Goal: Task Accomplishment & Management: Complete application form

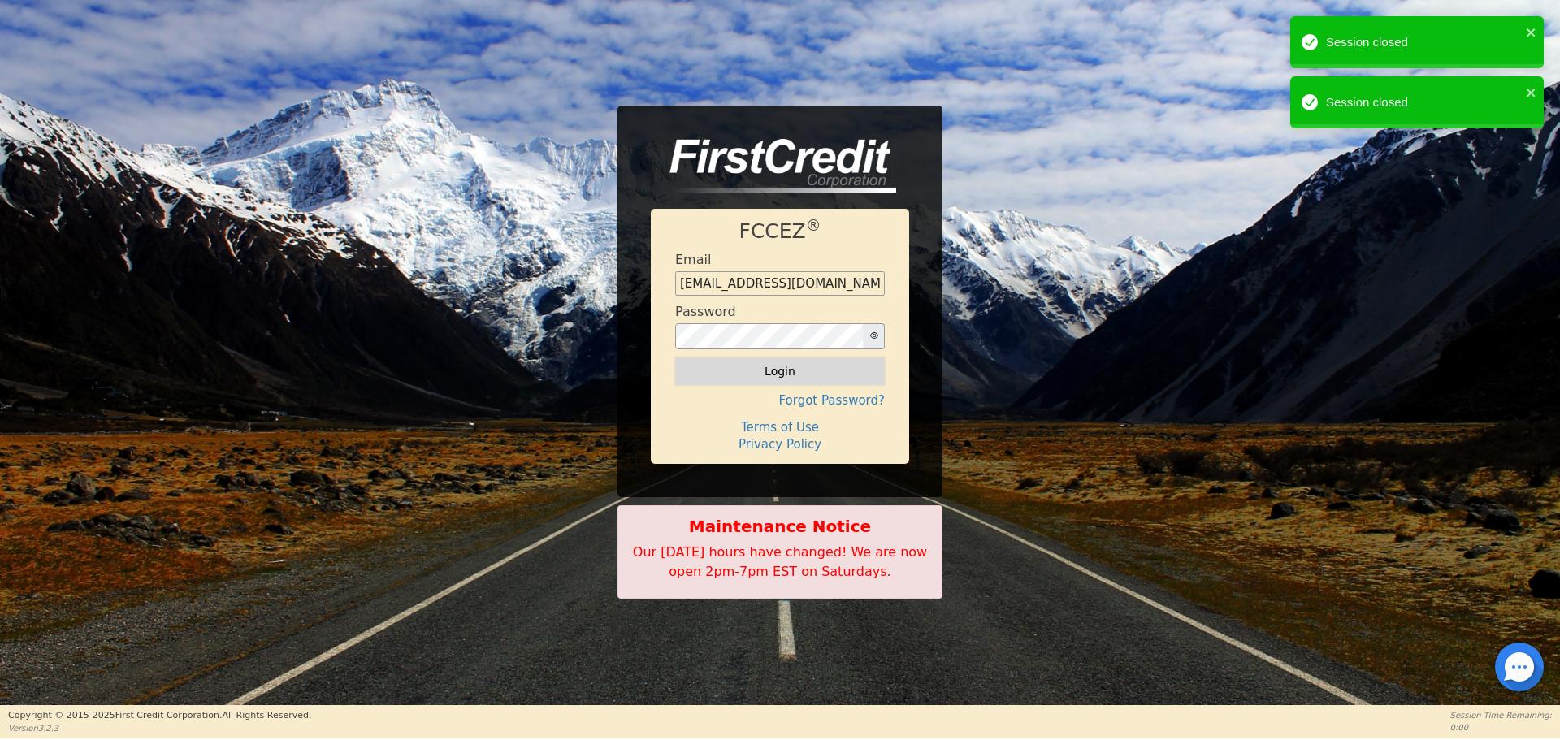
click at [792, 375] on button "Login" at bounding box center [780, 372] width 210 height 28
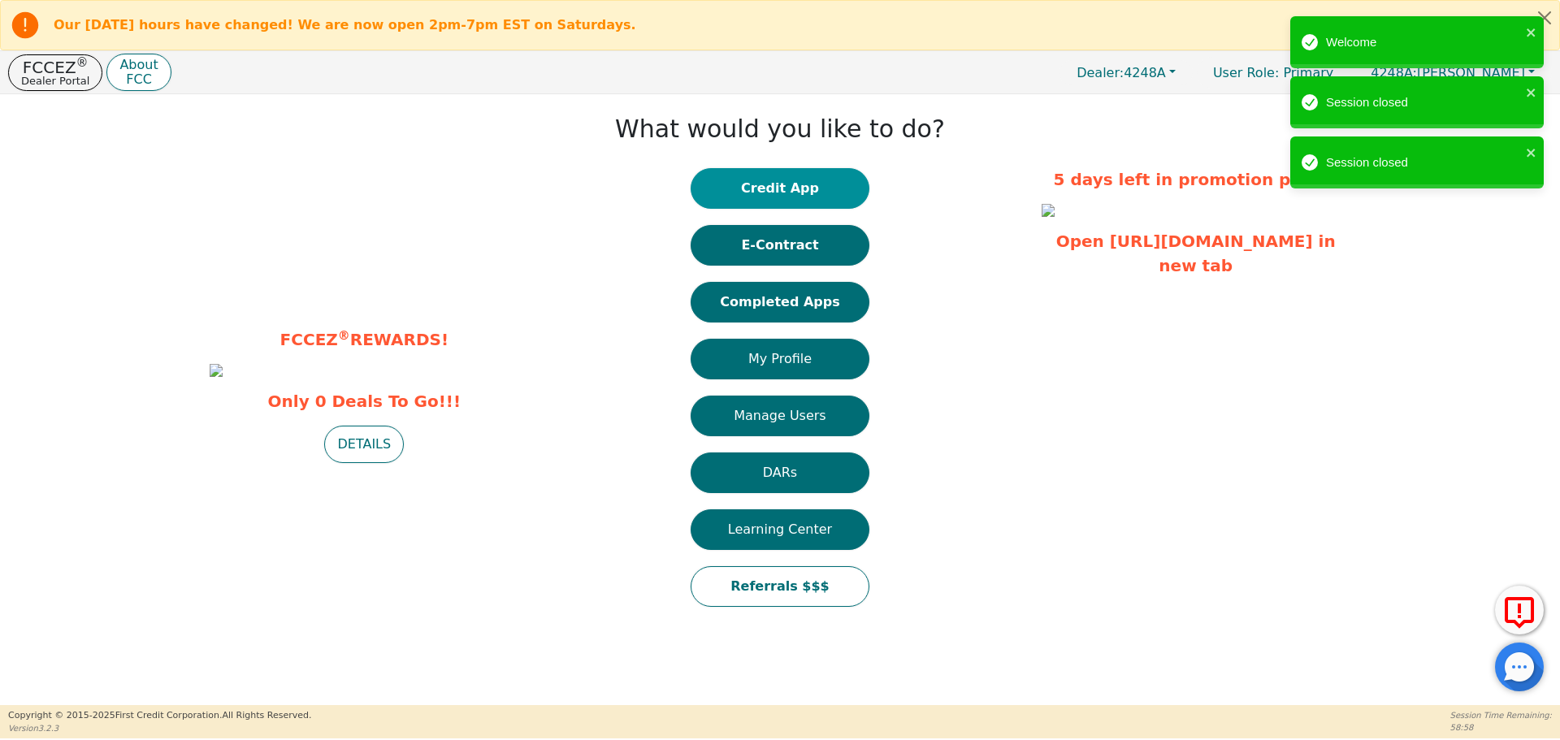
click at [801, 186] on button "Credit App" at bounding box center [780, 188] width 179 height 41
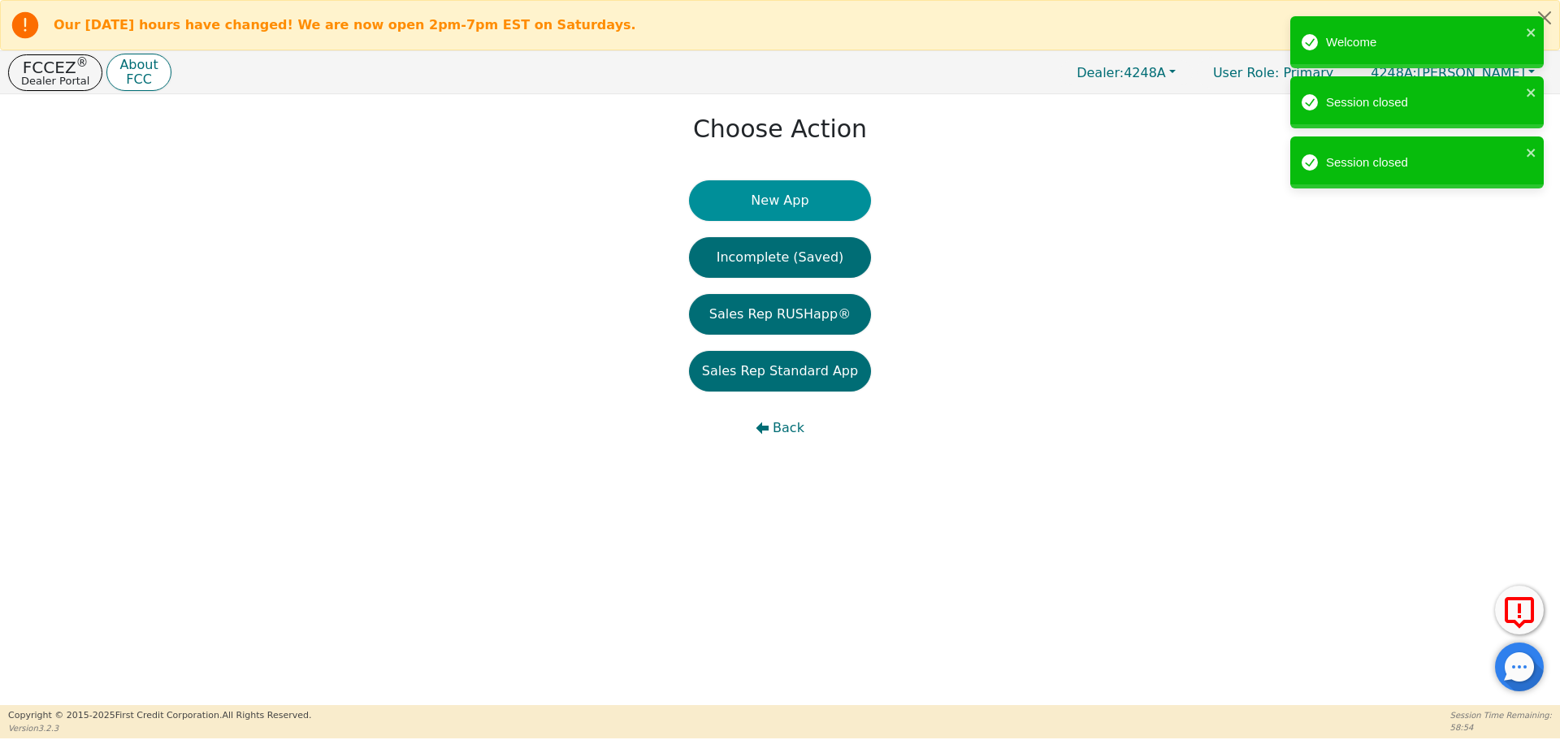
click at [770, 202] on button "New App" at bounding box center [780, 200] width 182 height 41
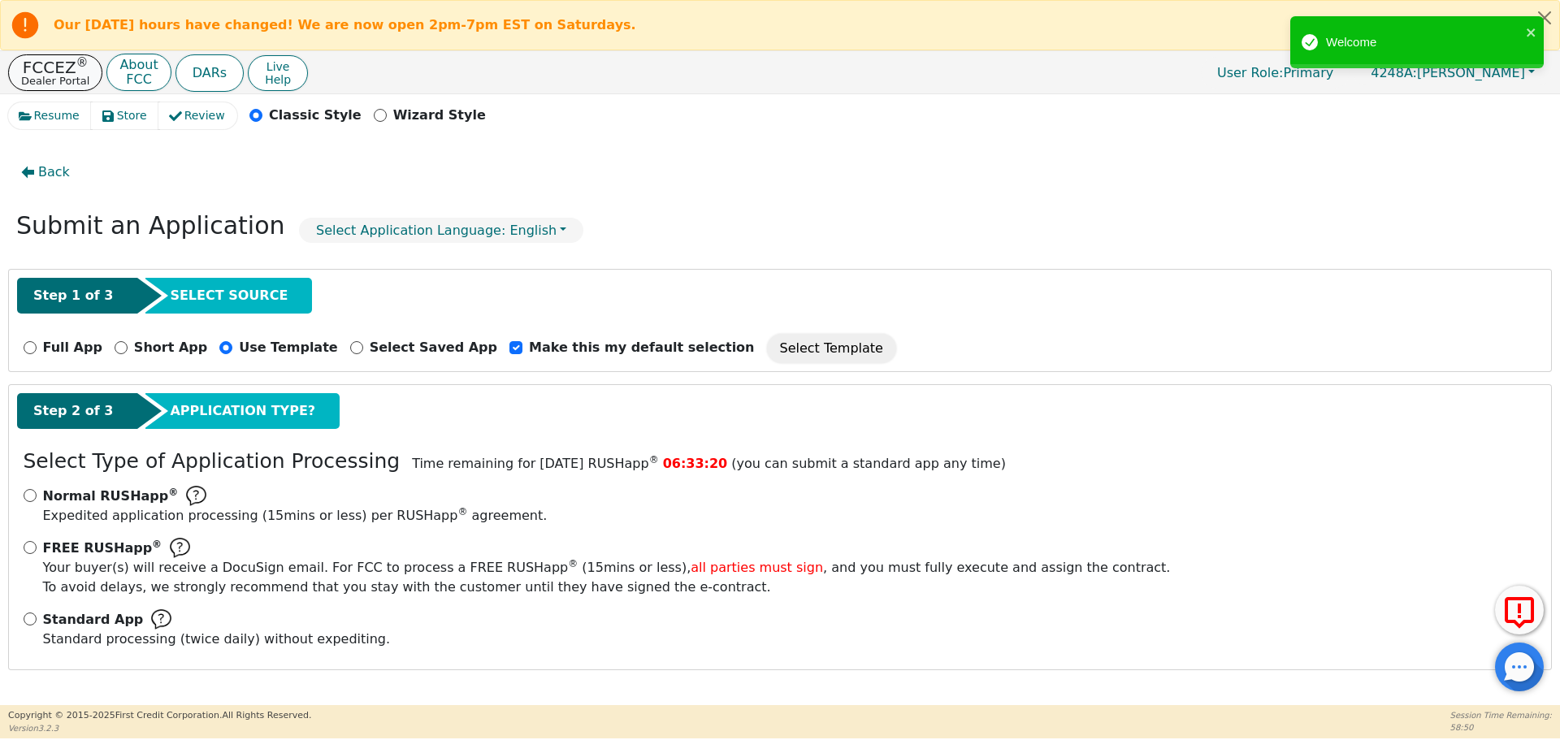
click at [63, 68] on p "FCCEZ ®" at bounding box center [55, 67] width 68 height 16
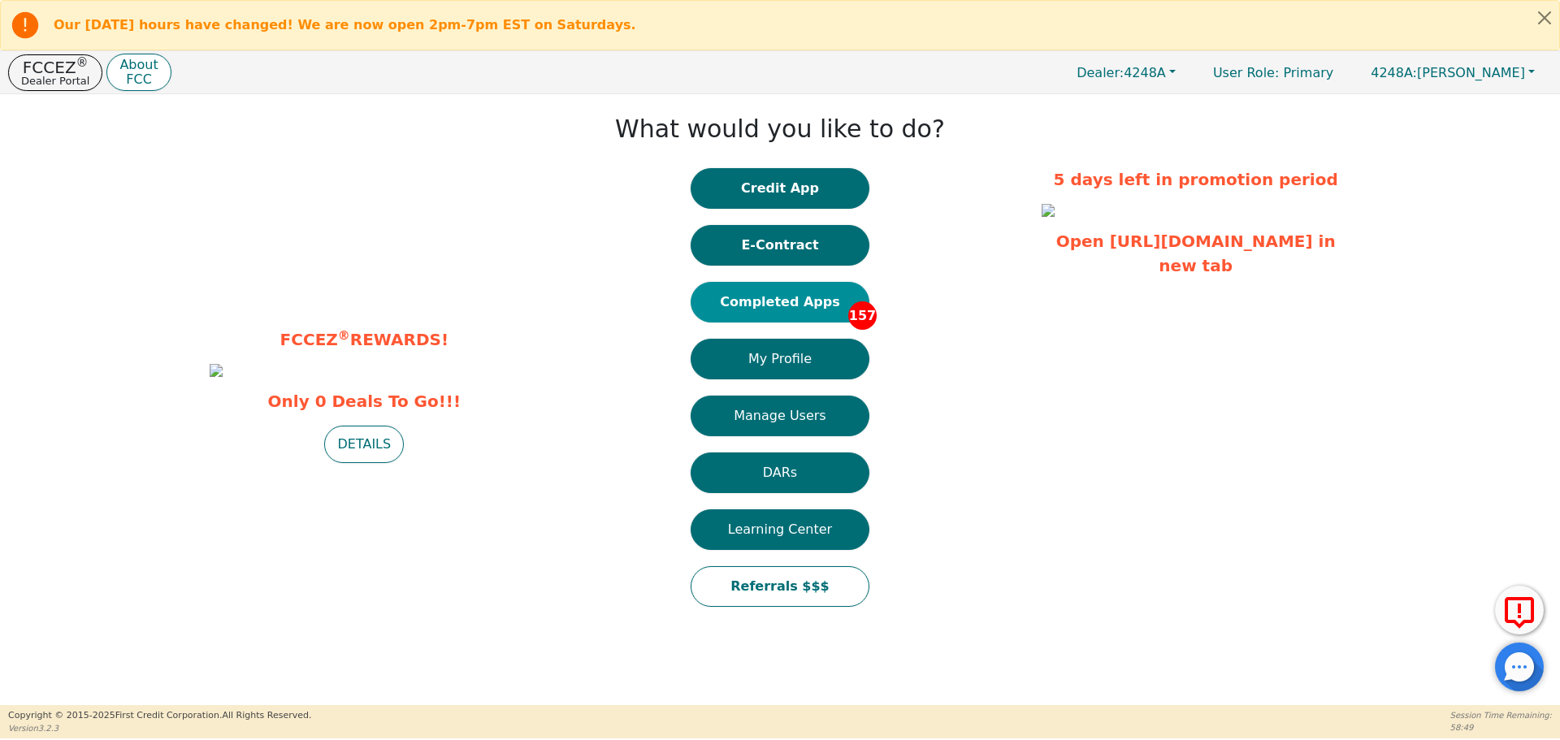
click at [786, 298] on button "Completed Apps 157" at bounding box center [780, 302] width 179 height 41
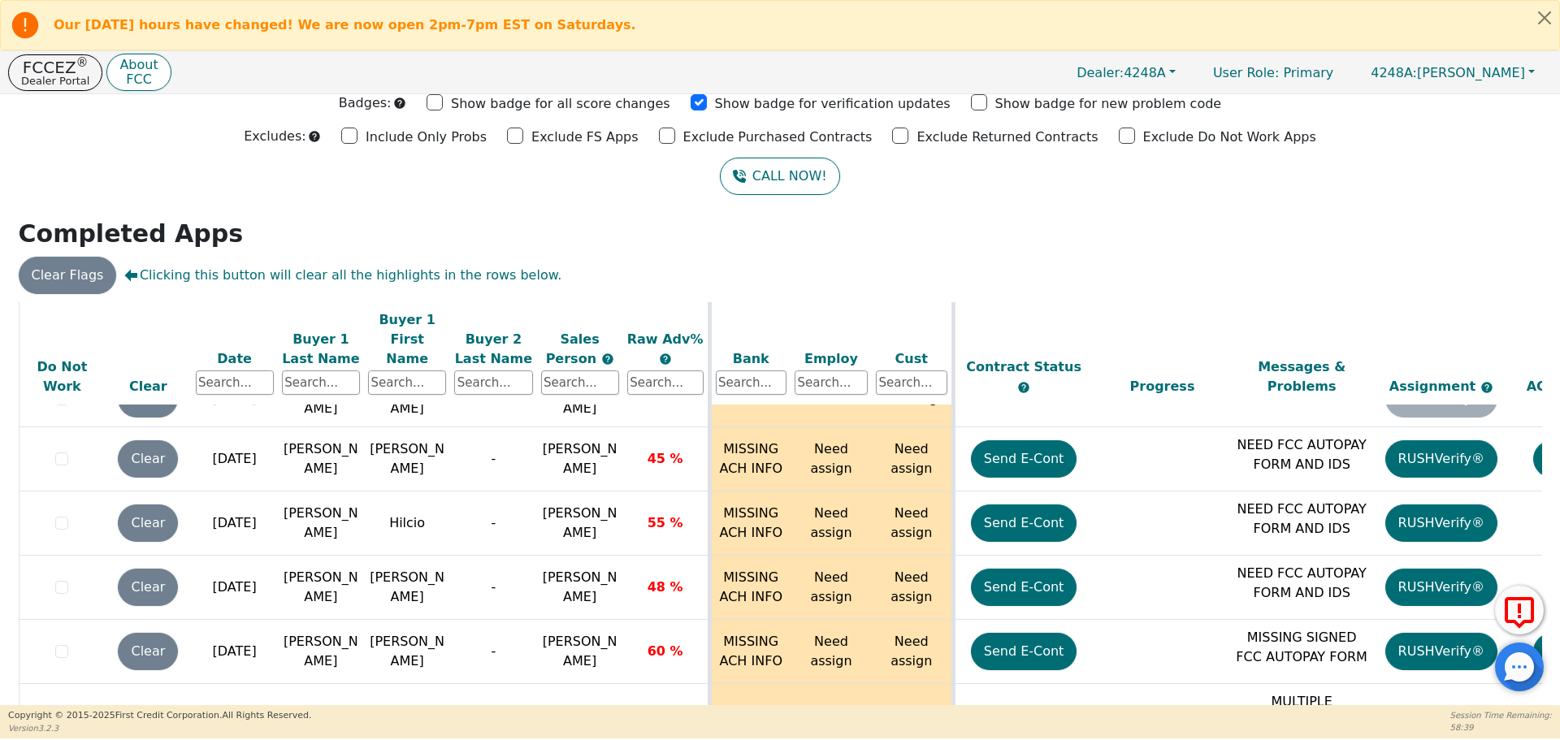
scroll to position [102, 0]
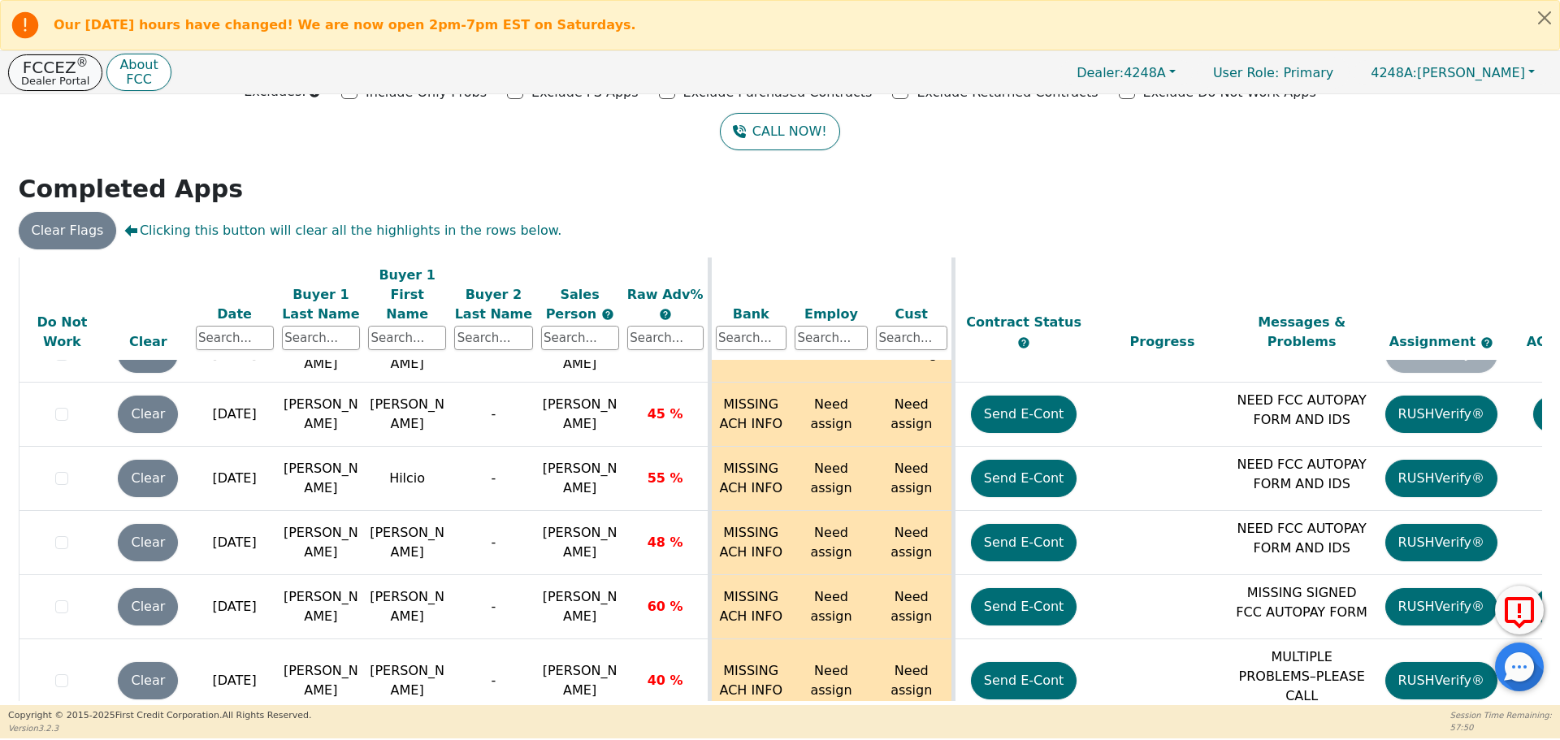
click at [68, 71] on p "FCCEZ ®" at bounding box center [55, 67] width 68 height 16
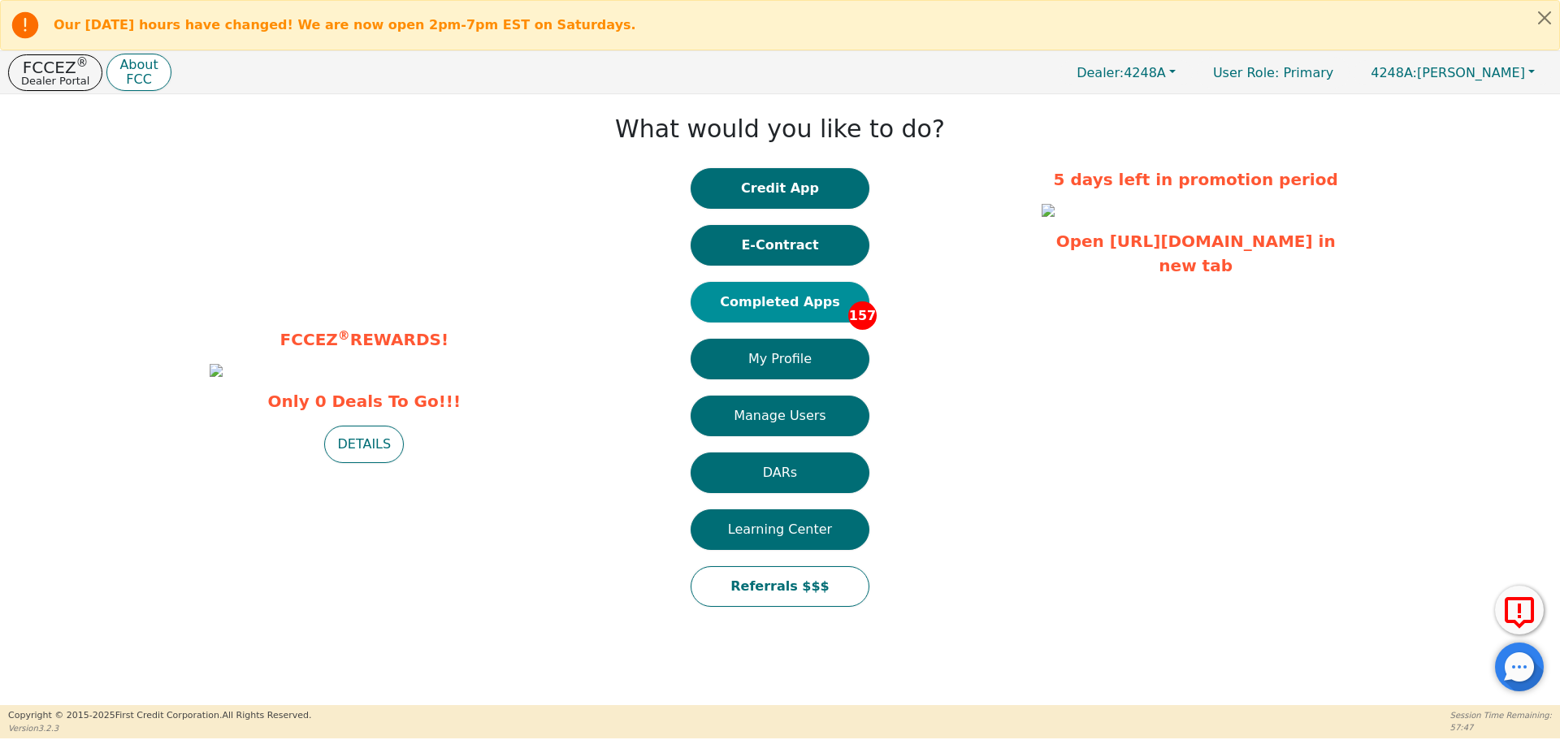
click at [804, 301] on button "Completed Apps 157" at bounding box center [780, 302] width 179 height 41
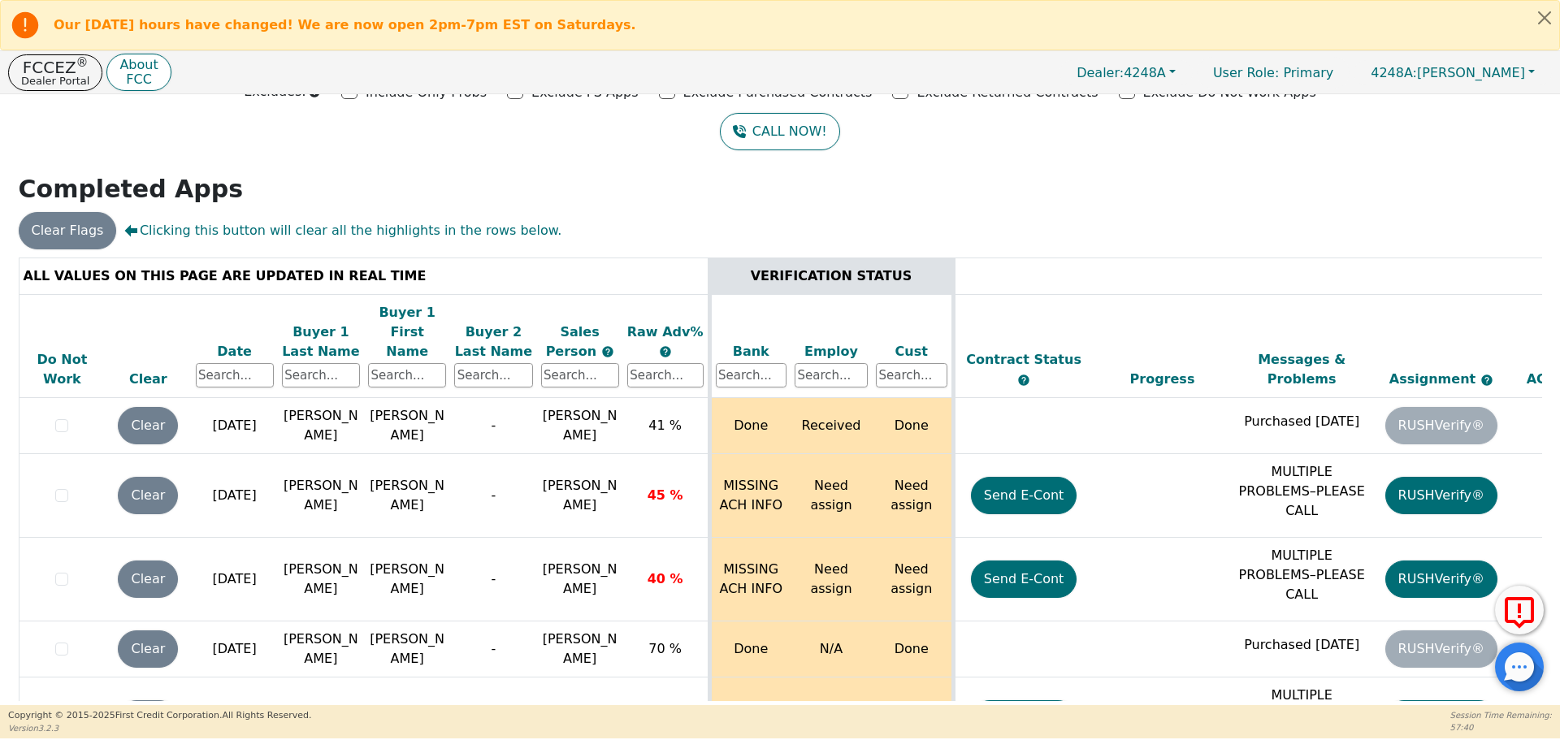
scroll to position [9699, 0]
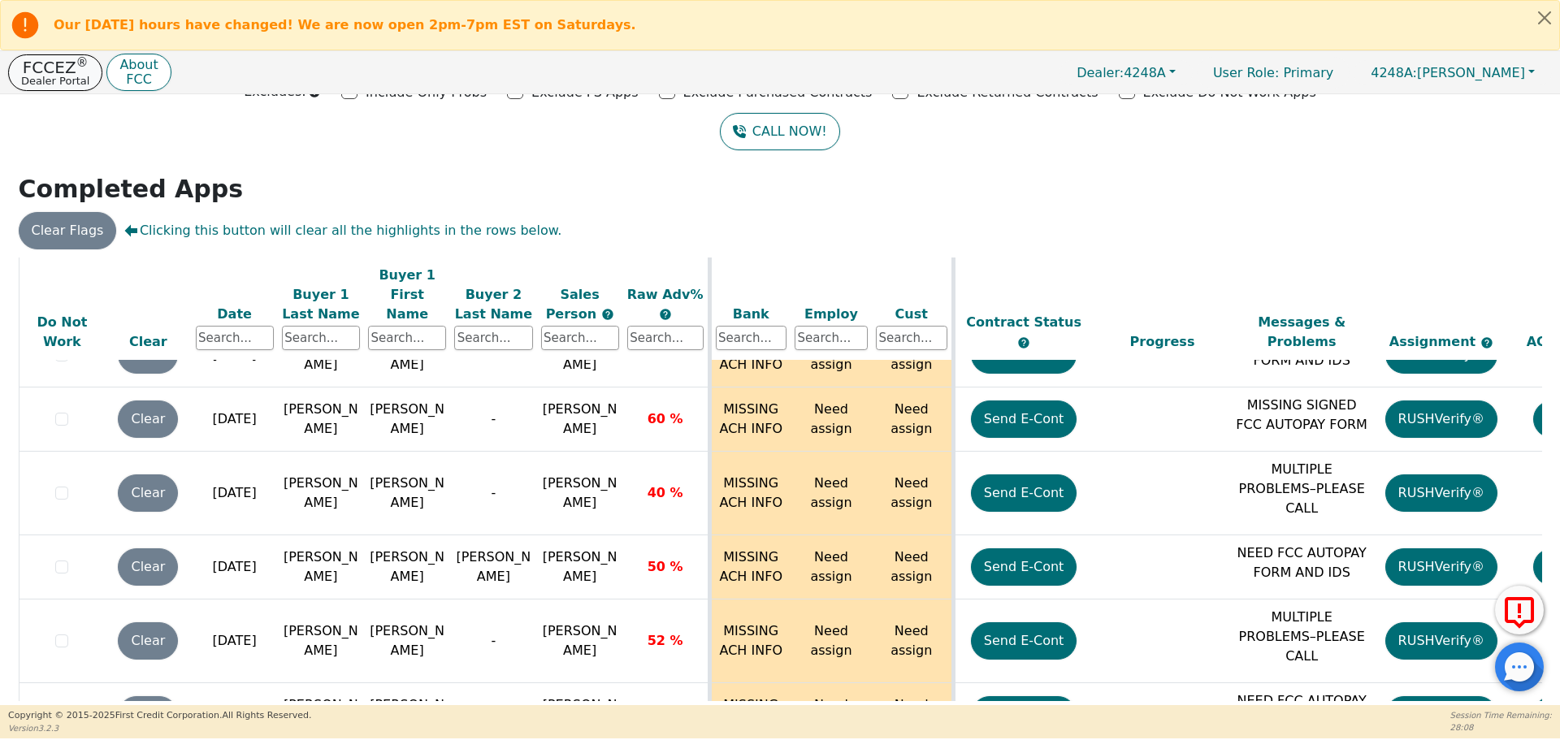
click at [39, 66] on p "FCCEZ ®" at bounding box center [55, 67] width 68 height 16
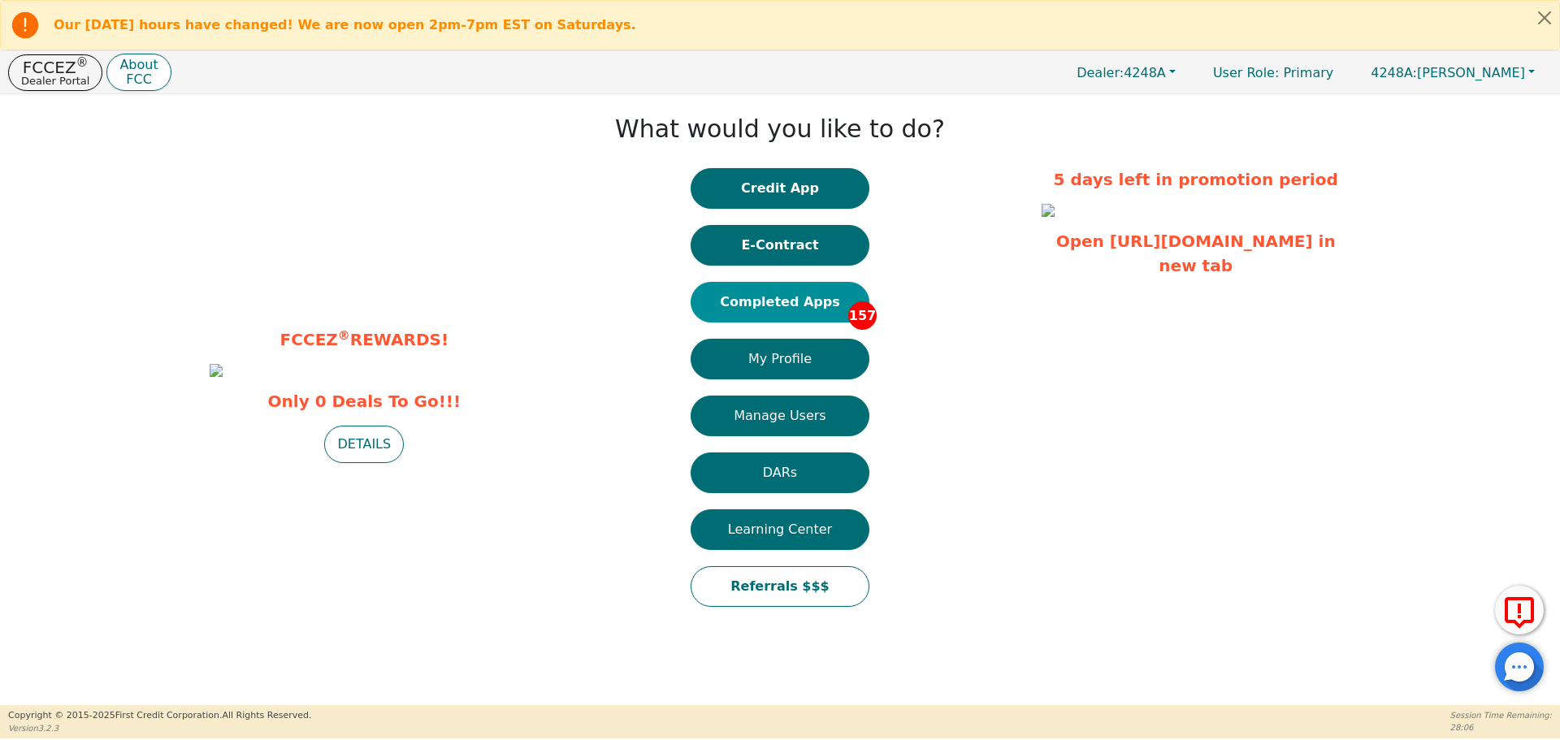
click at [753, 302] on button "Completed Apps 157" at bounding box center [780, 302] width 179 height 41
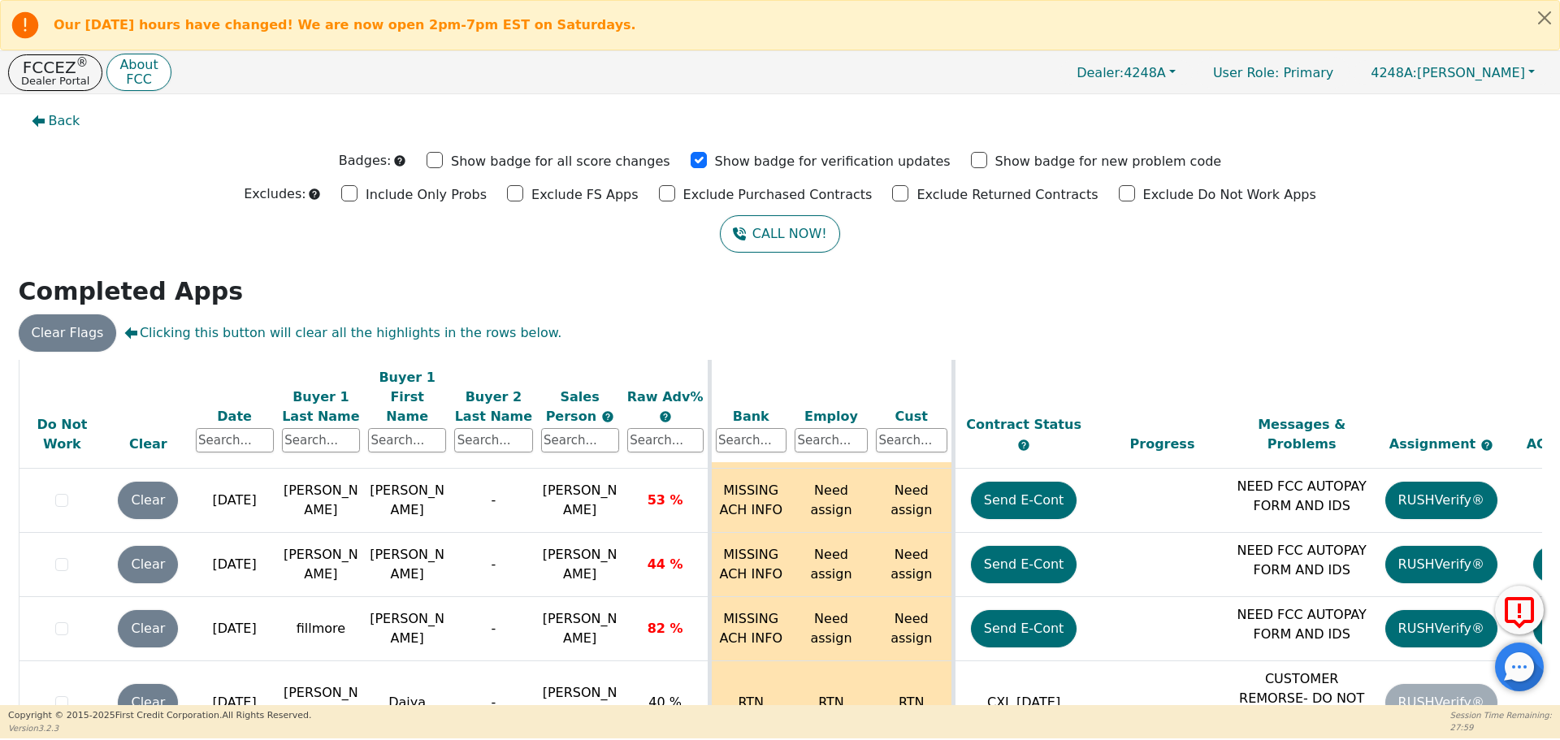
scroll to position [9512, 0]
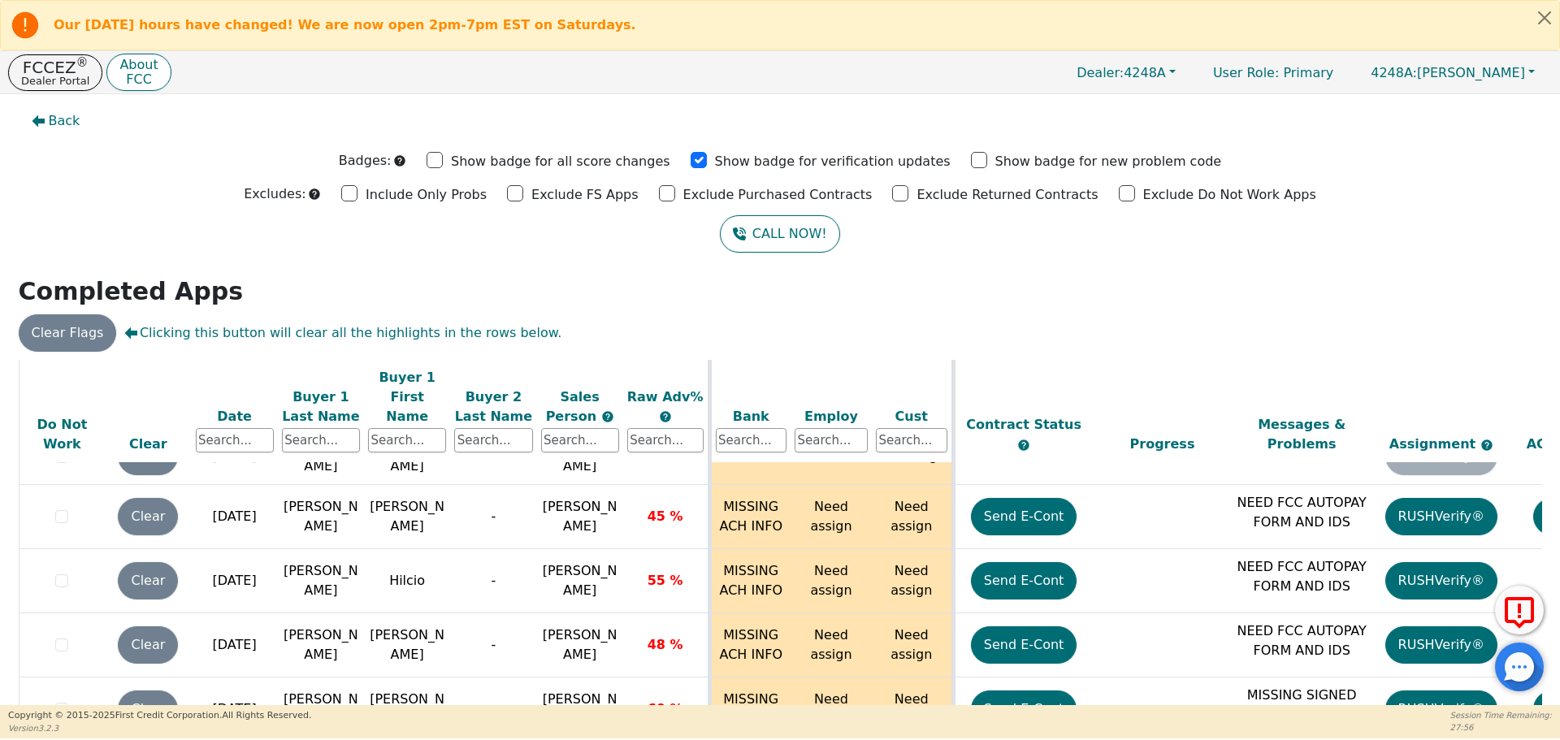
click at [1524, 278] on h2 "Completed Apps" at bounding box center [781, 291] width 1524 height 29
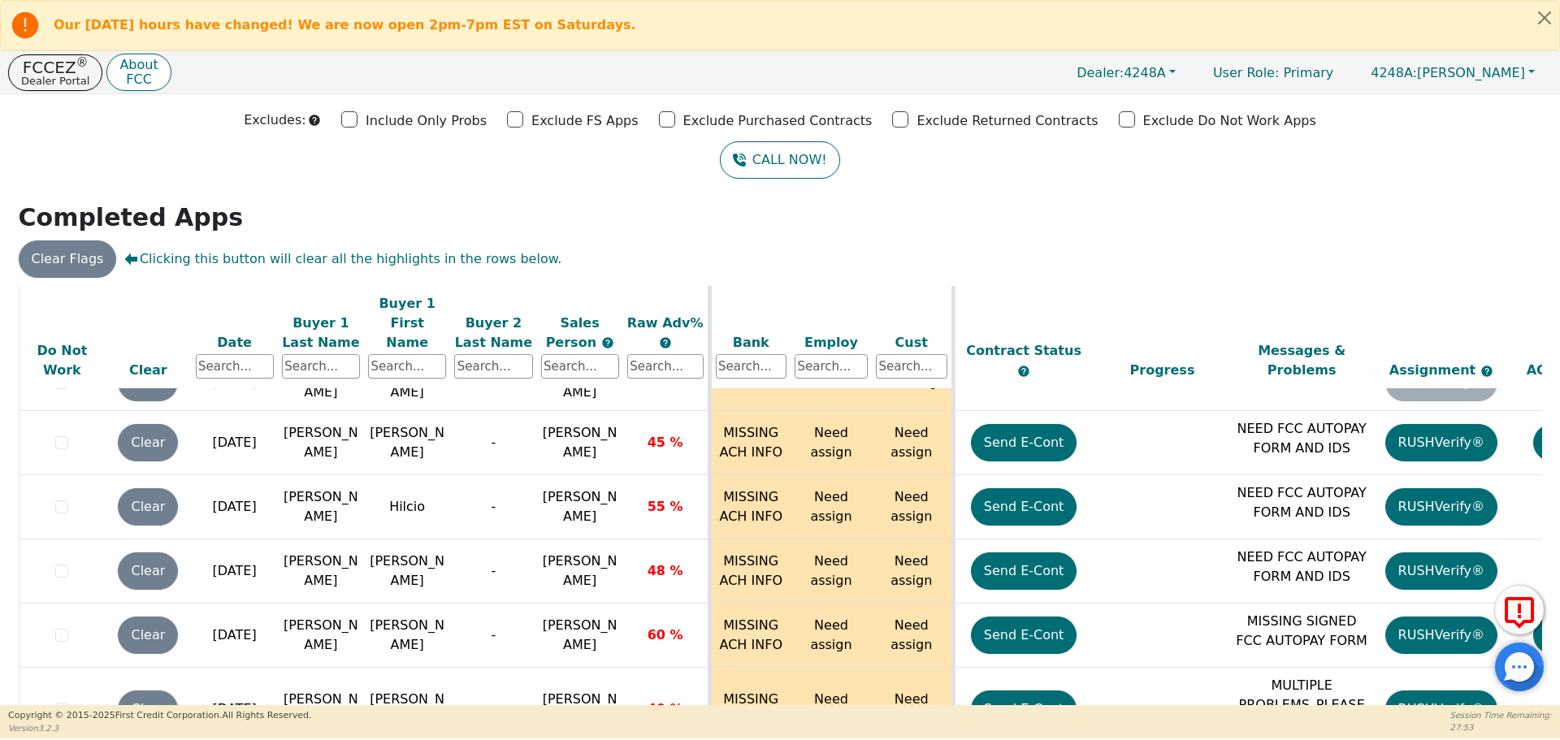
scroll to position [102, 0]
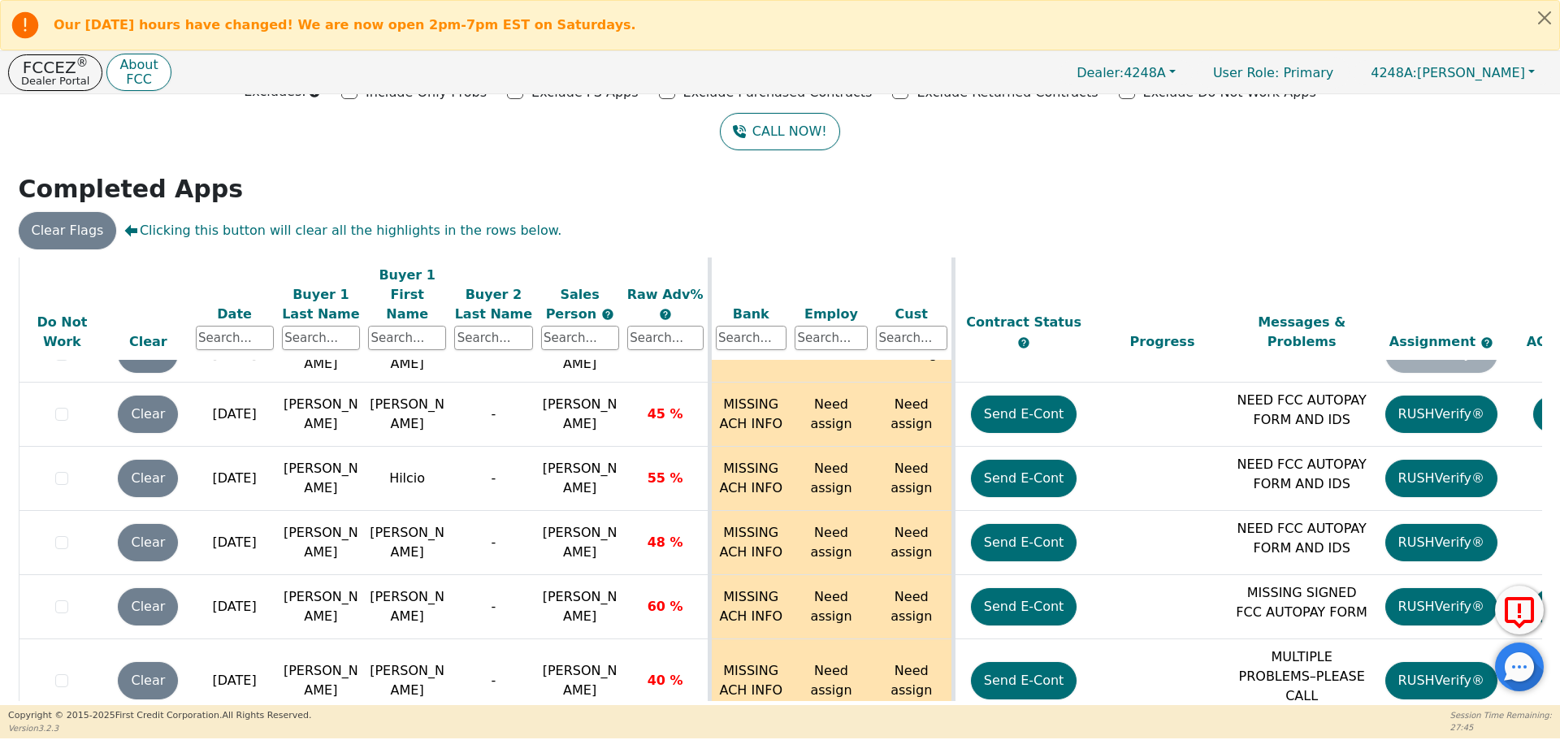
drag, startPoint x: 1554, startPoint y: 686, endPoint x: 1554, endPoint y: 700, distance: 14.6
click at [1554, 700] on div "Back Badges: Show badge for all score changes Show badge for verification updat…" at bounding box center [780, 399] width 1560 height 611
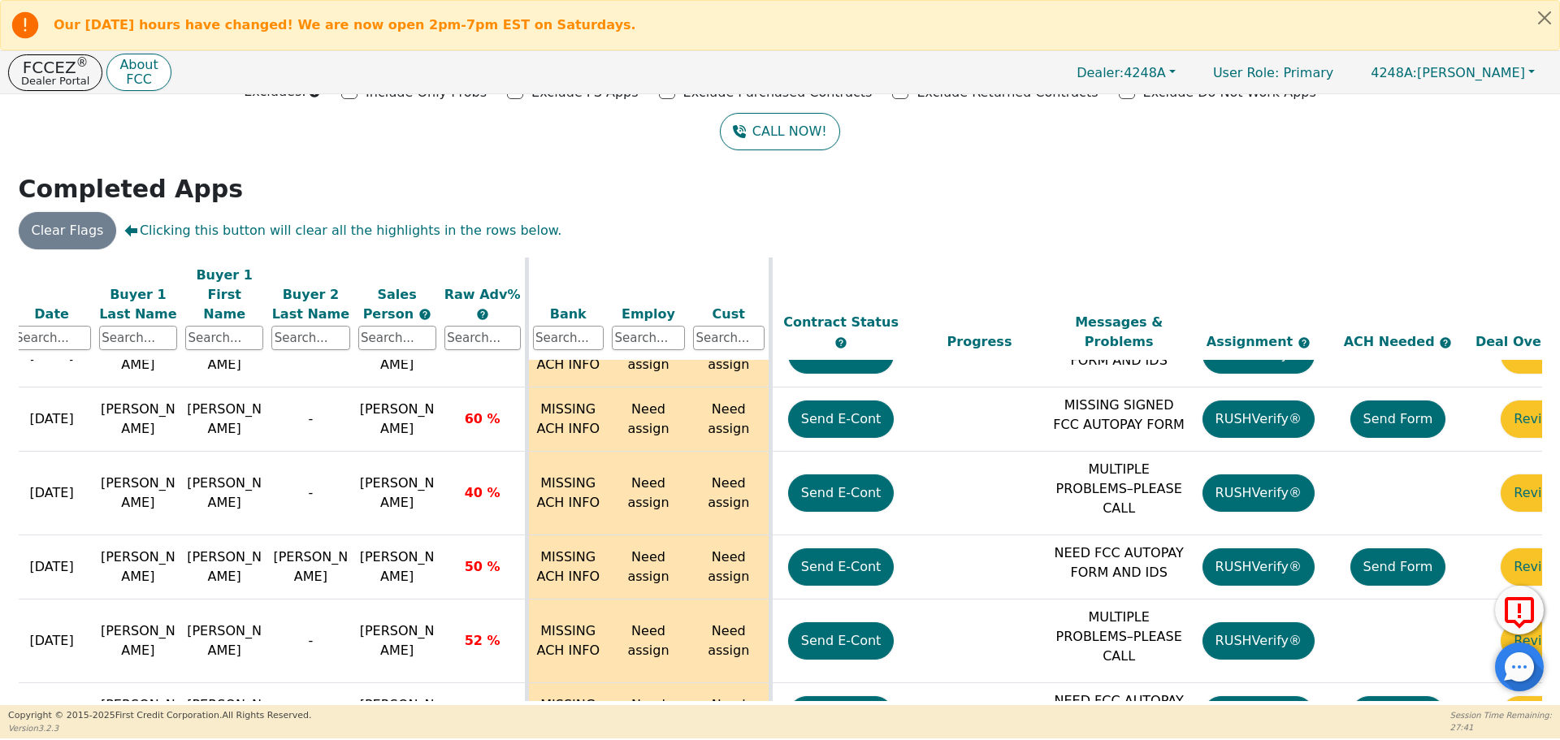
scroll to position [9699, 258]
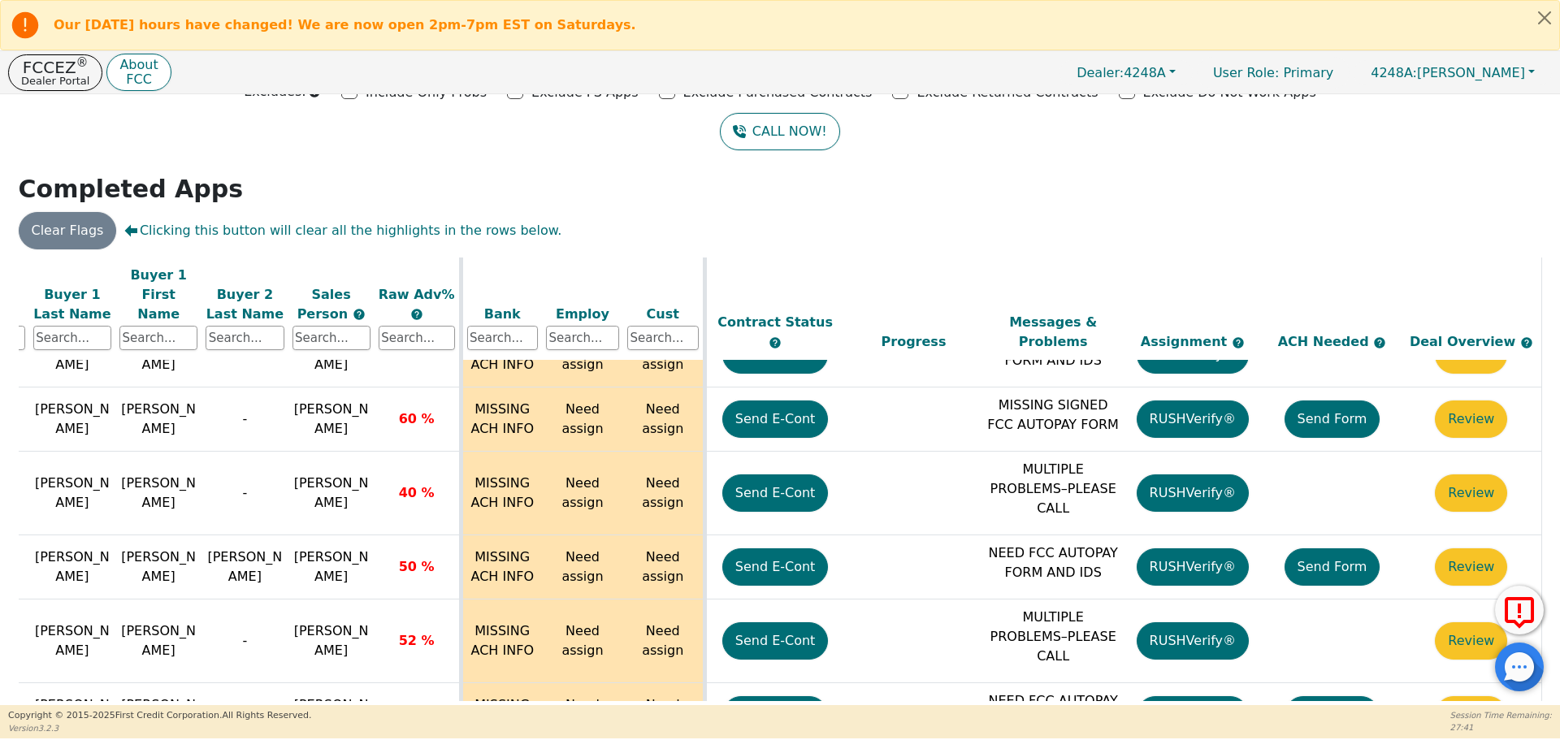
drag, startPoint x: 1535, startPoint y: 683, endPoint x: 1297, endPoint y: 648, distance: 240.7
click at [1526, 722] on body "Our [DATE] hours have changed! We are now open 2pm-7pm EST on Saturdays. FCCEZ …" at bounding box center [780, 369] width 1560 height 739
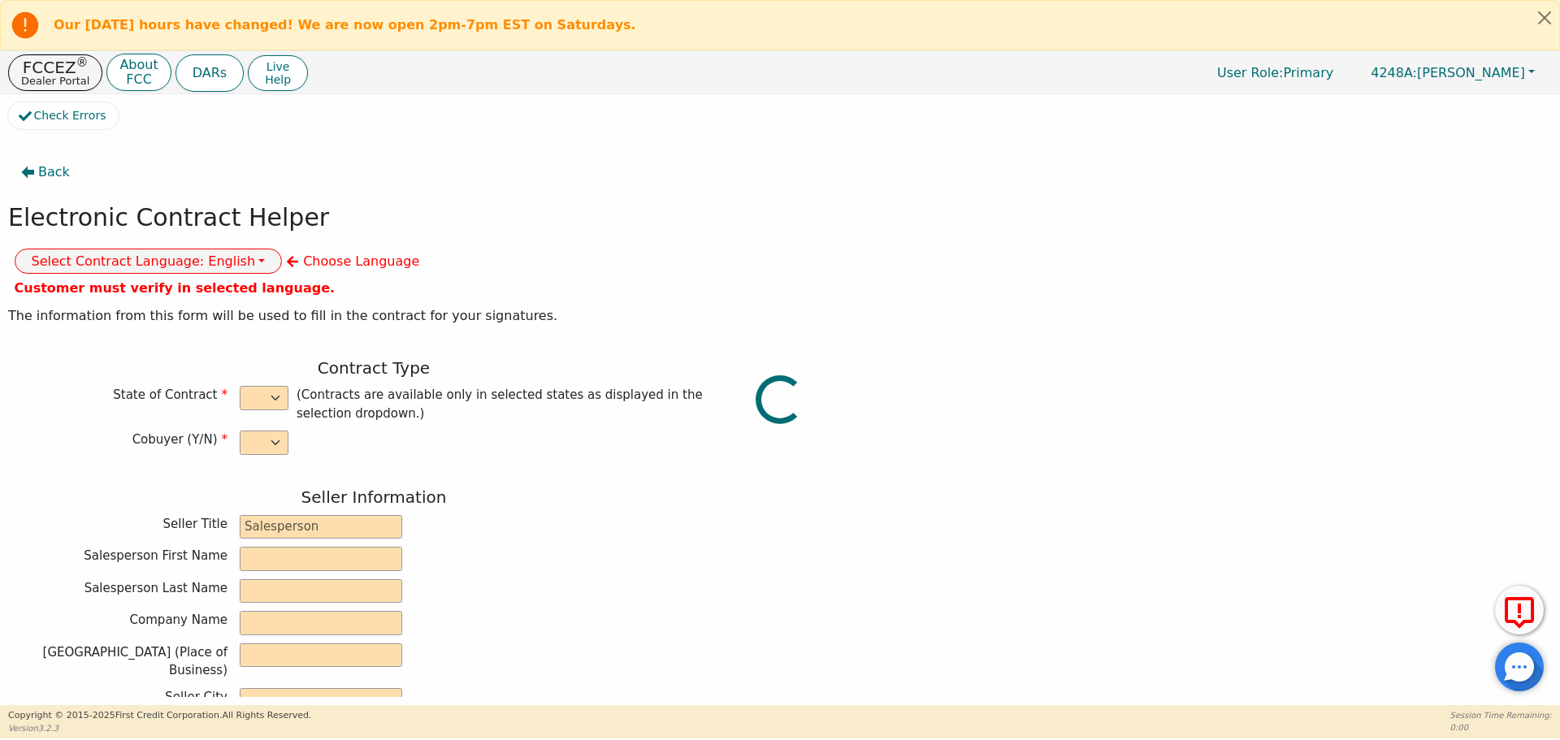
select select "n"
type input "owner"
type input "[PERSON_NAME]"
type input "[GEOGRAPHIC_DATA]"
type input "AQUA REMACH LLC"
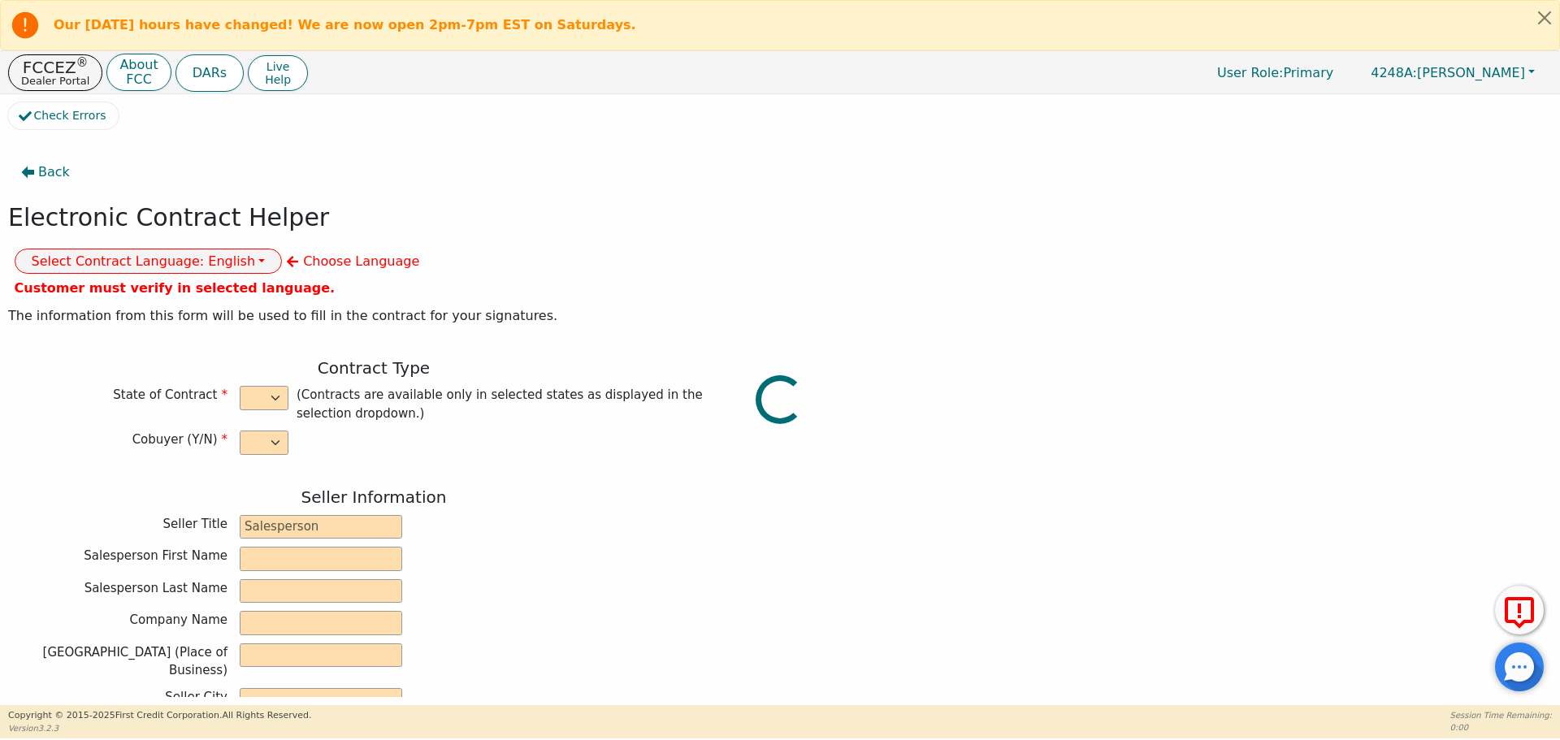
type input "[STREET_ADDRESS]"
type input "[GEOGRAPHIC_DATA]"
select select "[GEOGRAPHIC_DATA]"
type input "77070"
type input "[PERSON_NAME]"
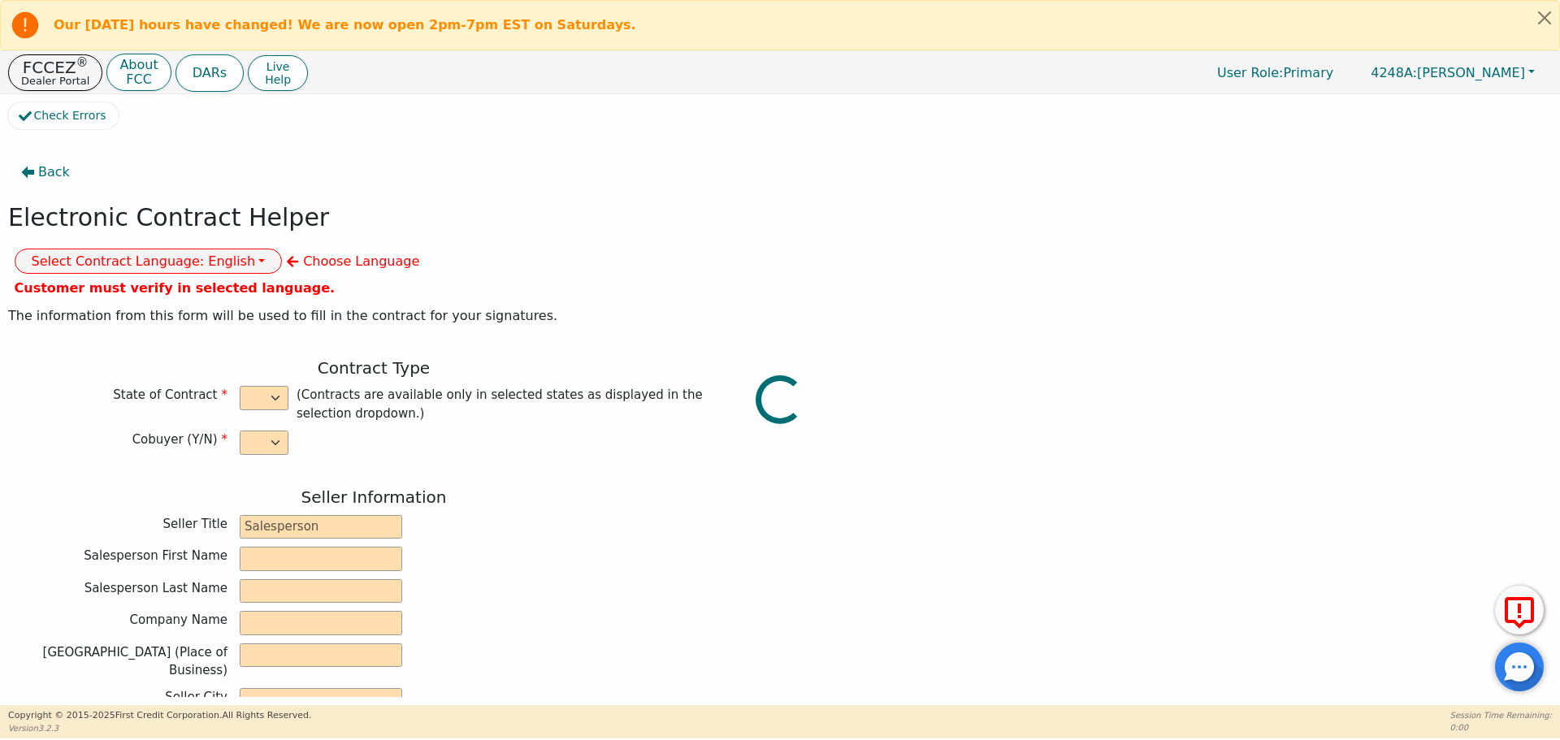
type input "[PERSON_NAME]"
type input "[EMAIL_ADDRESS][DOMAIN_NAME]"
type input "[STREET_ADDRESS]"
type input "[GEOGRAPHIC_DATA]"
select select "[GEOGRAPHIC_DATA]"
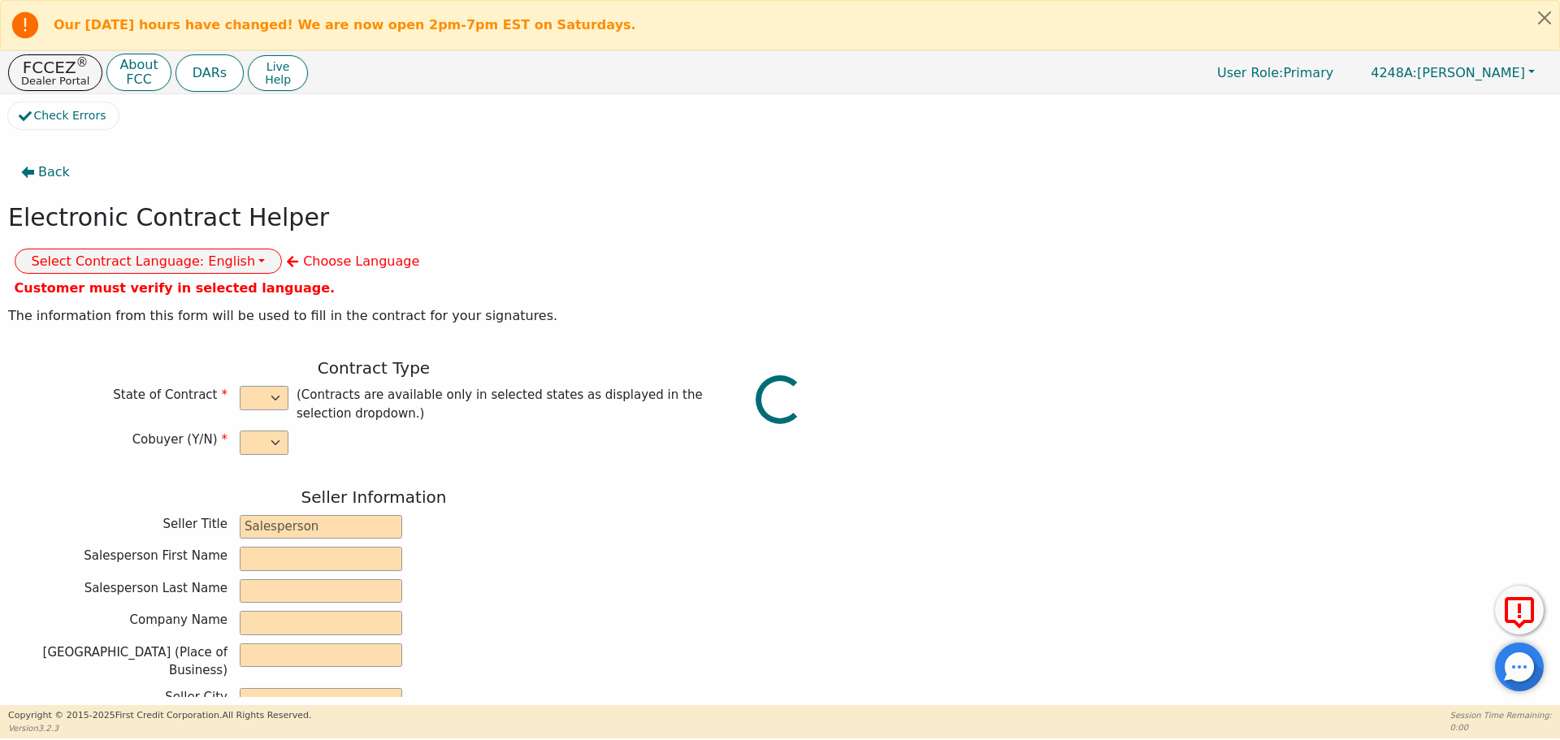
type input "77066"
type input "[DATE]"
type input "17.99"
type input "[DATE]"
type input "60"
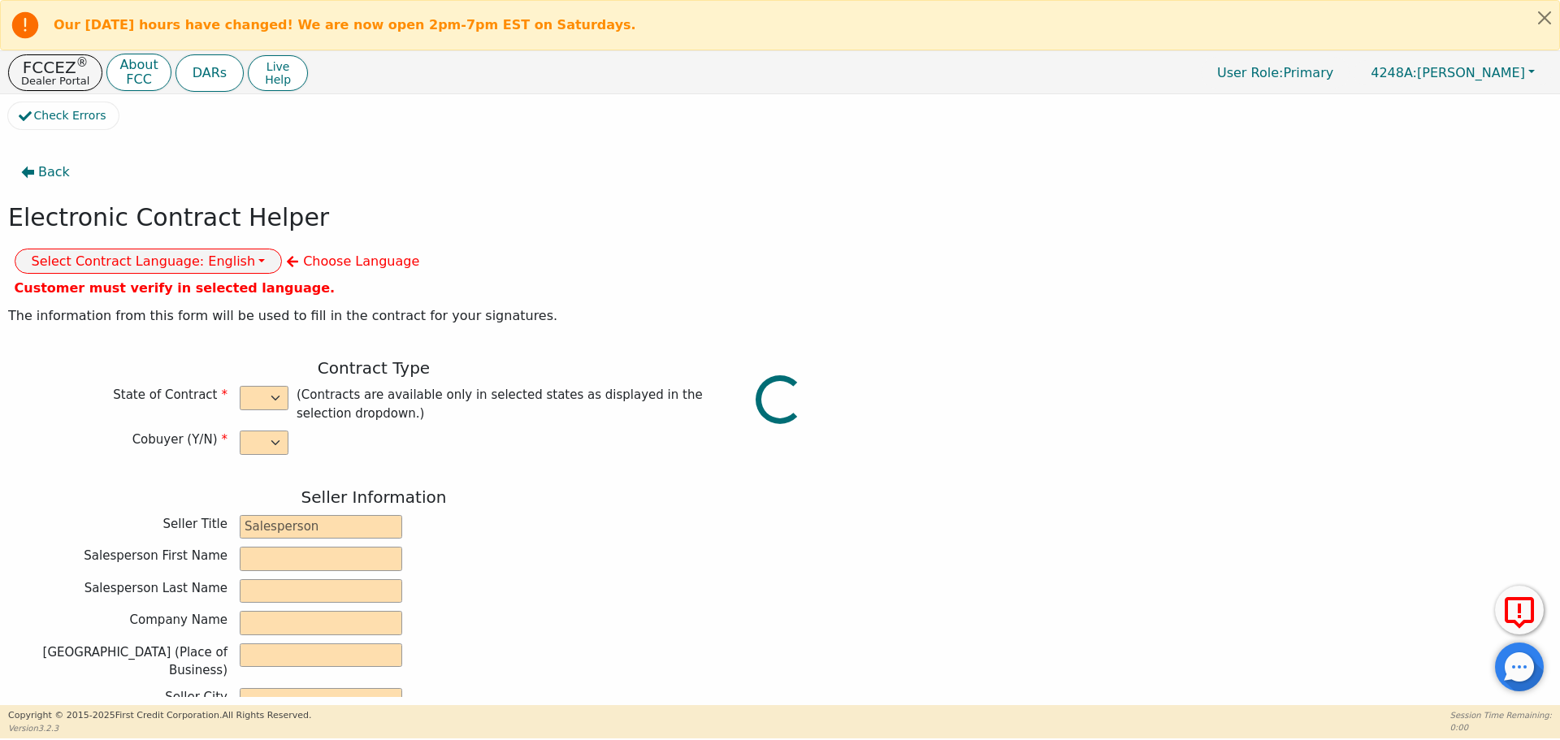
type input "0"
type input "5990.00"
type input "0.00"
type input "5990.00"
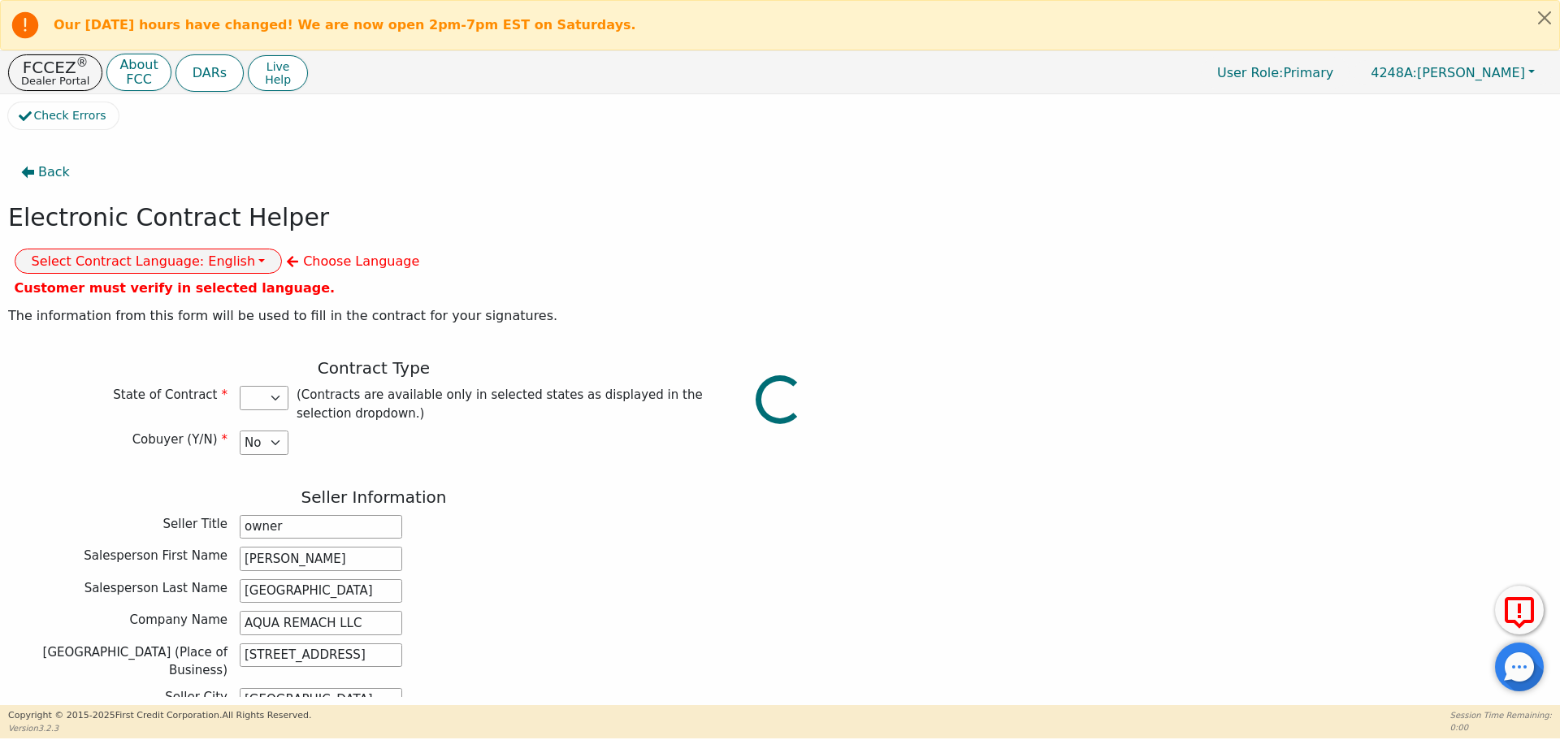
select select "[GEOGRAPHIC_DATA]"
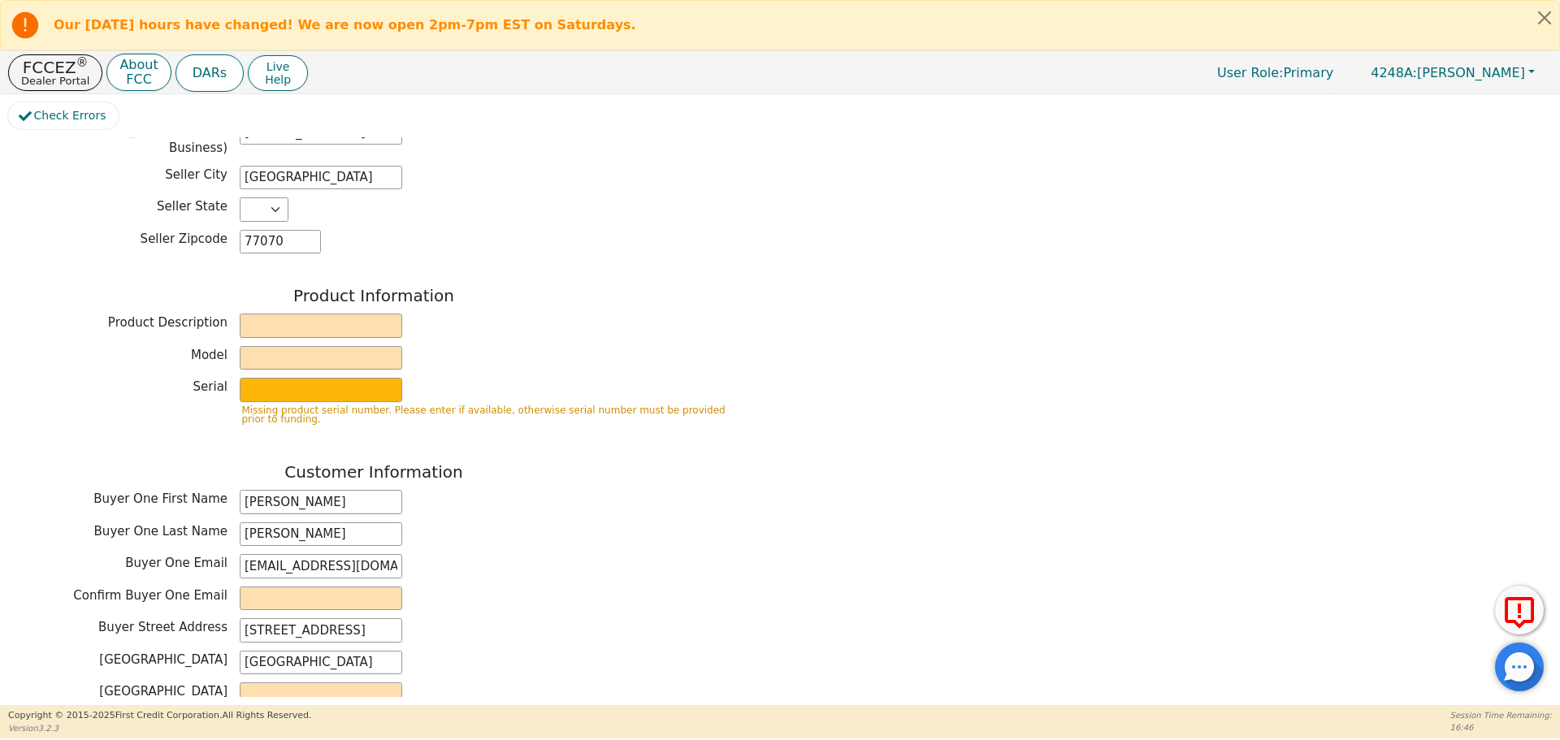
scroll to position [527, 0]
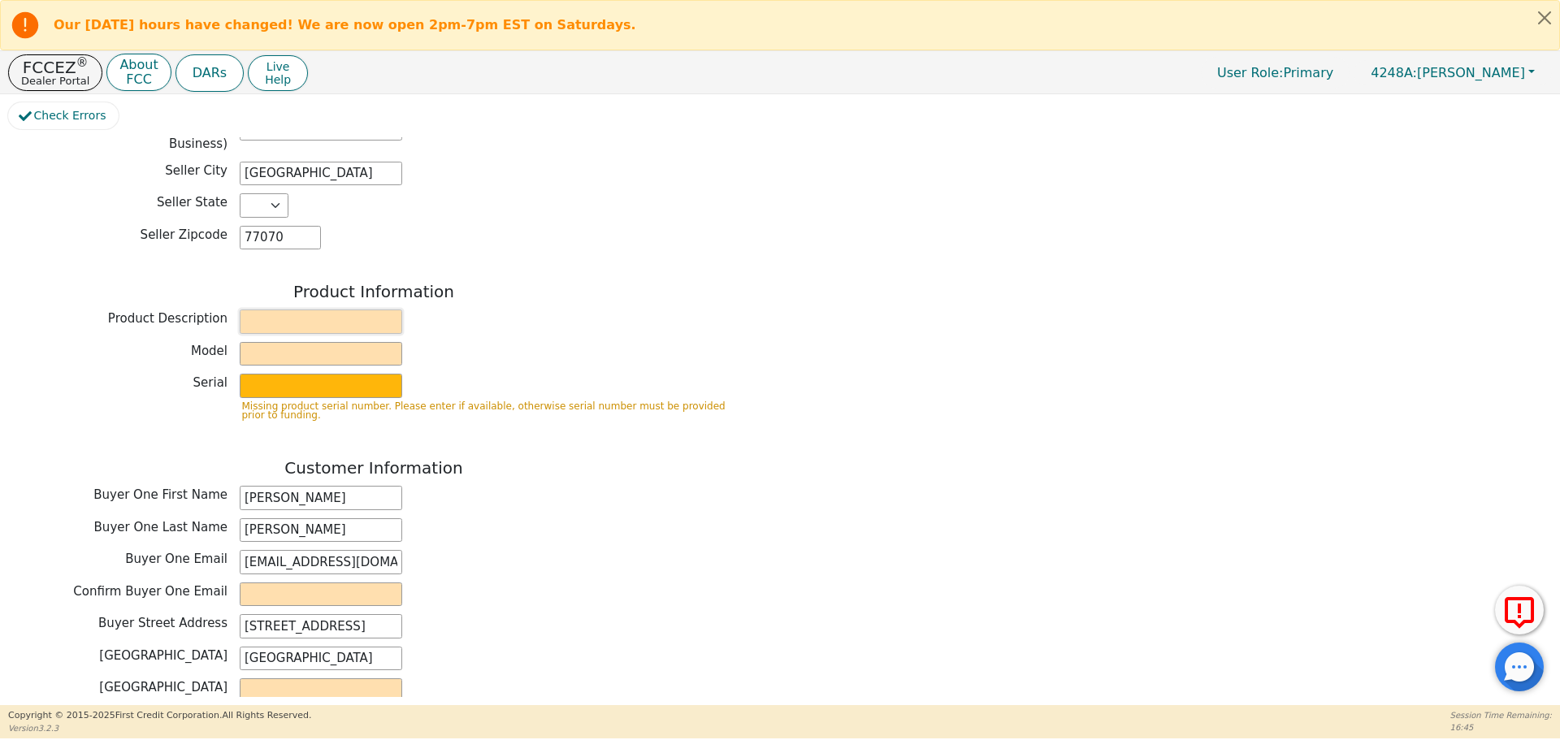
click at [259, 310] on input "text" at bounding box center [321, 322] width 163 height 24
type input "WATER SYSTEM"
click at [267, 342] on input "text" at bounding box center [321, 354] width 163 height 24
type input "6p"
click at [263, 374] on input "text" at bounding box center [321, 386] width 163 height 24
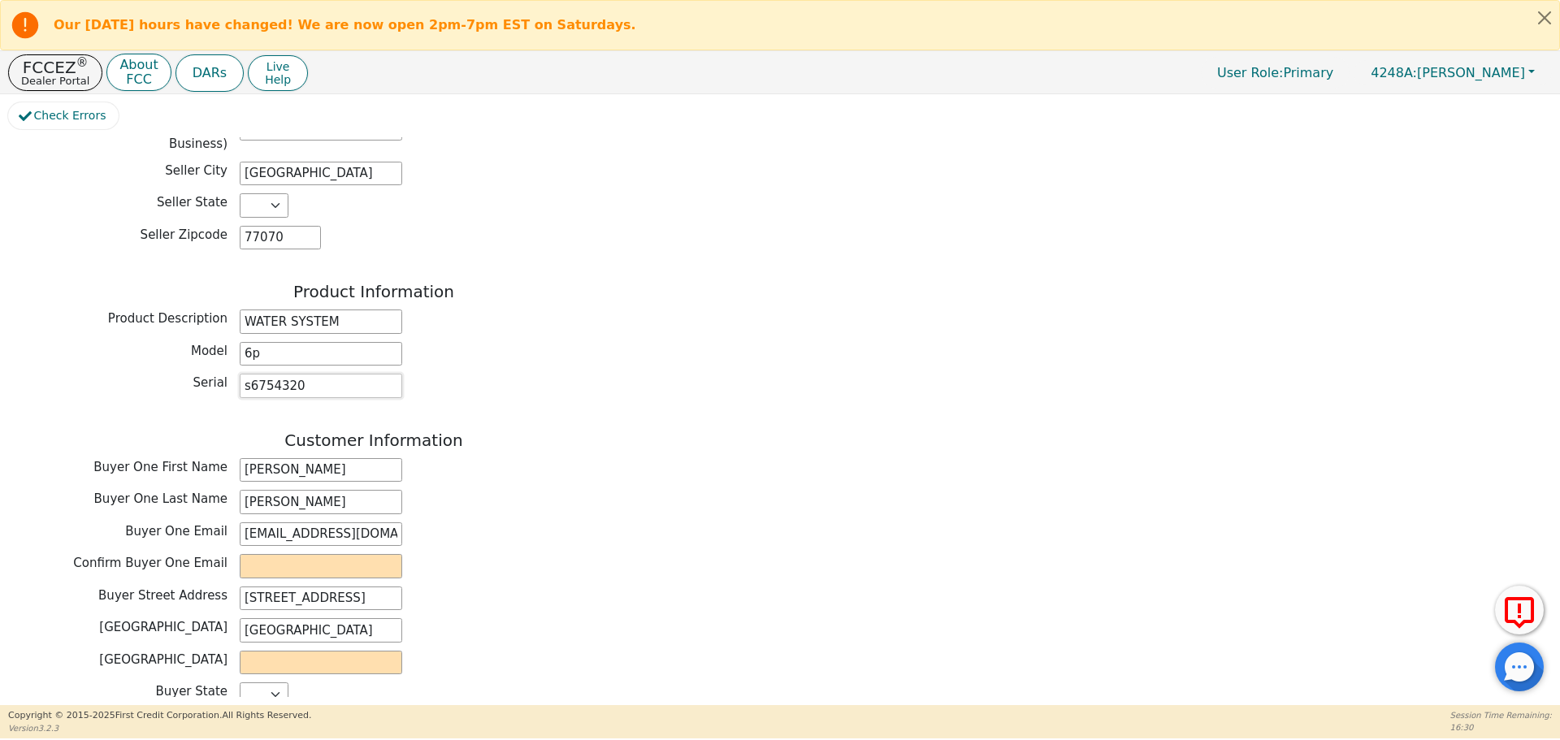
type input "s6754320"
click at [641, 522] on div "Buyer One Email [EMAIL_ADDRESS][DOMAIN_NAME]" at bounding box center [373, 534] width 731 height 24
click at [267, 554] on input "email" at bounding box center [321, 566] width 163 height 24
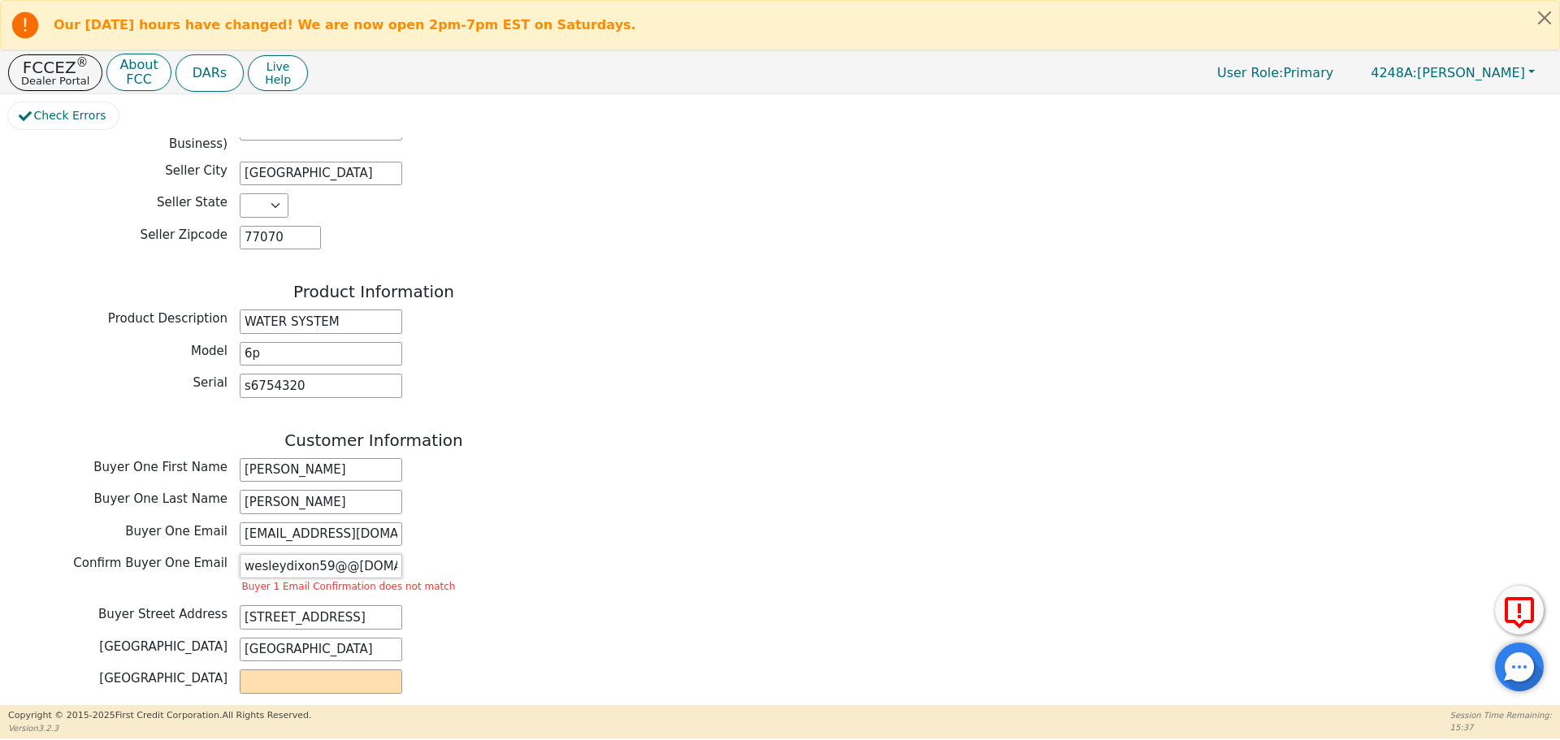
scroll to position [0, 4]
type input "wesleydixon59@@[DOMAIN_NAME]"
click at [617, 638] on div "Buyer City [GEOGRAPHIC_DATA]" at bounding box center [373, 650] width 731 height 24
click at [277, 670] on input "text" at bounding box center [321, 682] width 163 height 24
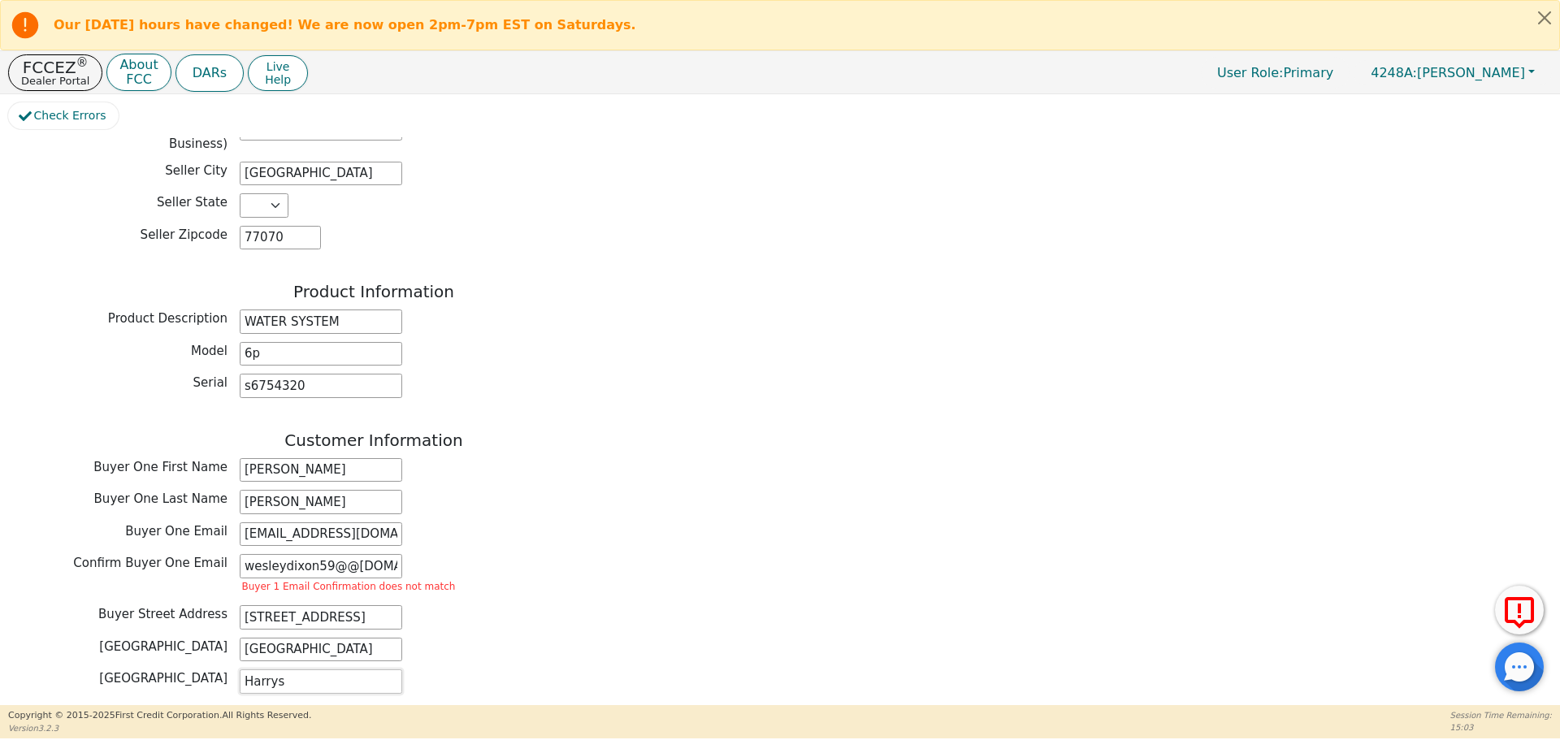
type input "Harrys"
drag, startPoint x: 904, startPoint y: 572, endPoint x: 864, endPoint y: 566, distance: 40.2
click at [866, 568] on div "Back Electronic Contract Helper Select Contract Language: English Customer must…" at bounding box center [780, 417] width 1544 height 560
click at [332, 554] on input "wesleydixon59@@[DOMAIN_NAME]" at bounding box center [321, 566] width 163 height 24
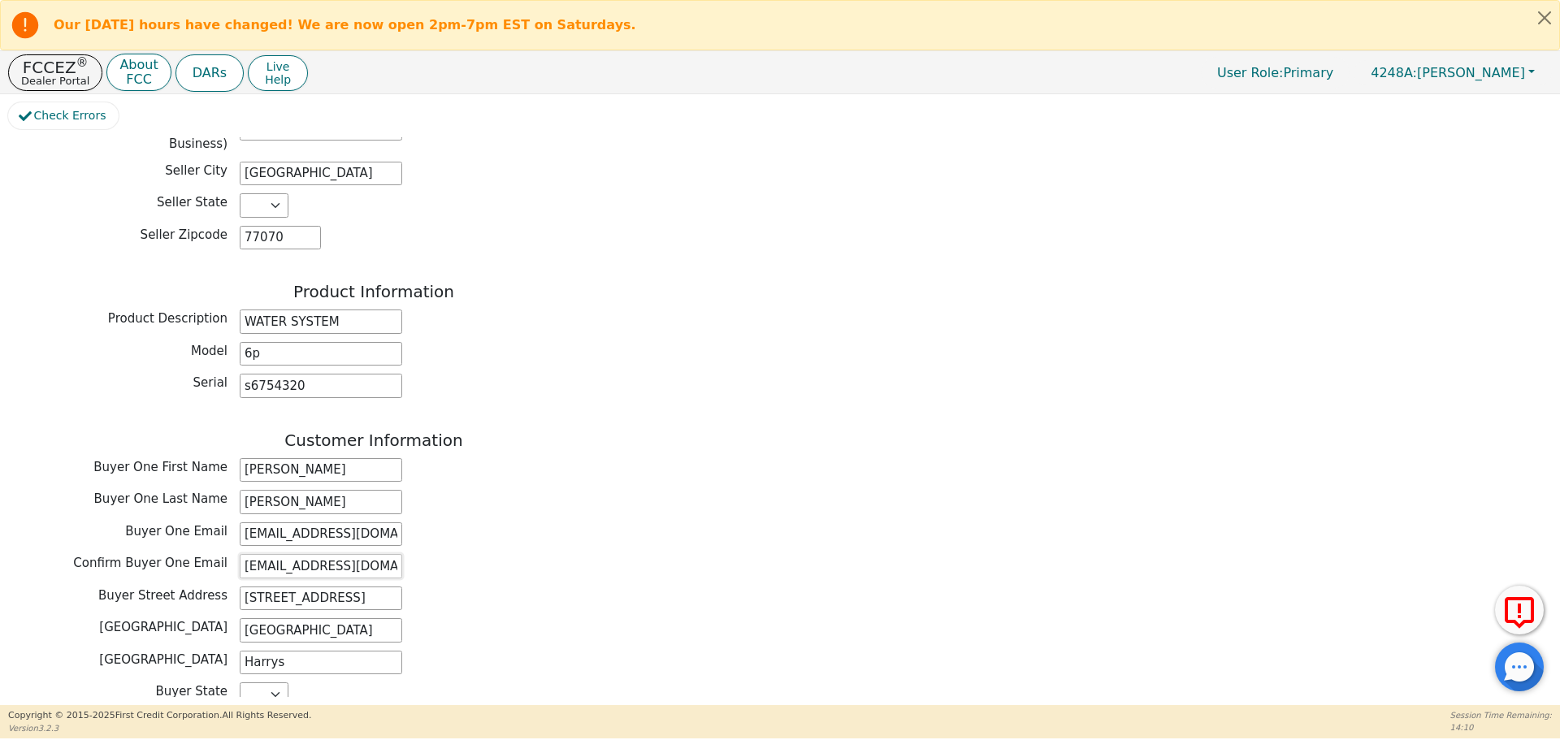
type input "[EMAIL_ADDRESS][DOMAIN_NAME]"
drag, startPoint x: 574, startPoint y: 544, endPoint x: 565, endPoint y: 535, distance: 13.2
click at [572, 587] on div "Buyer Street Address [STREET_ADDRESS]" at bounding box center [373, 599] width 731 height 24
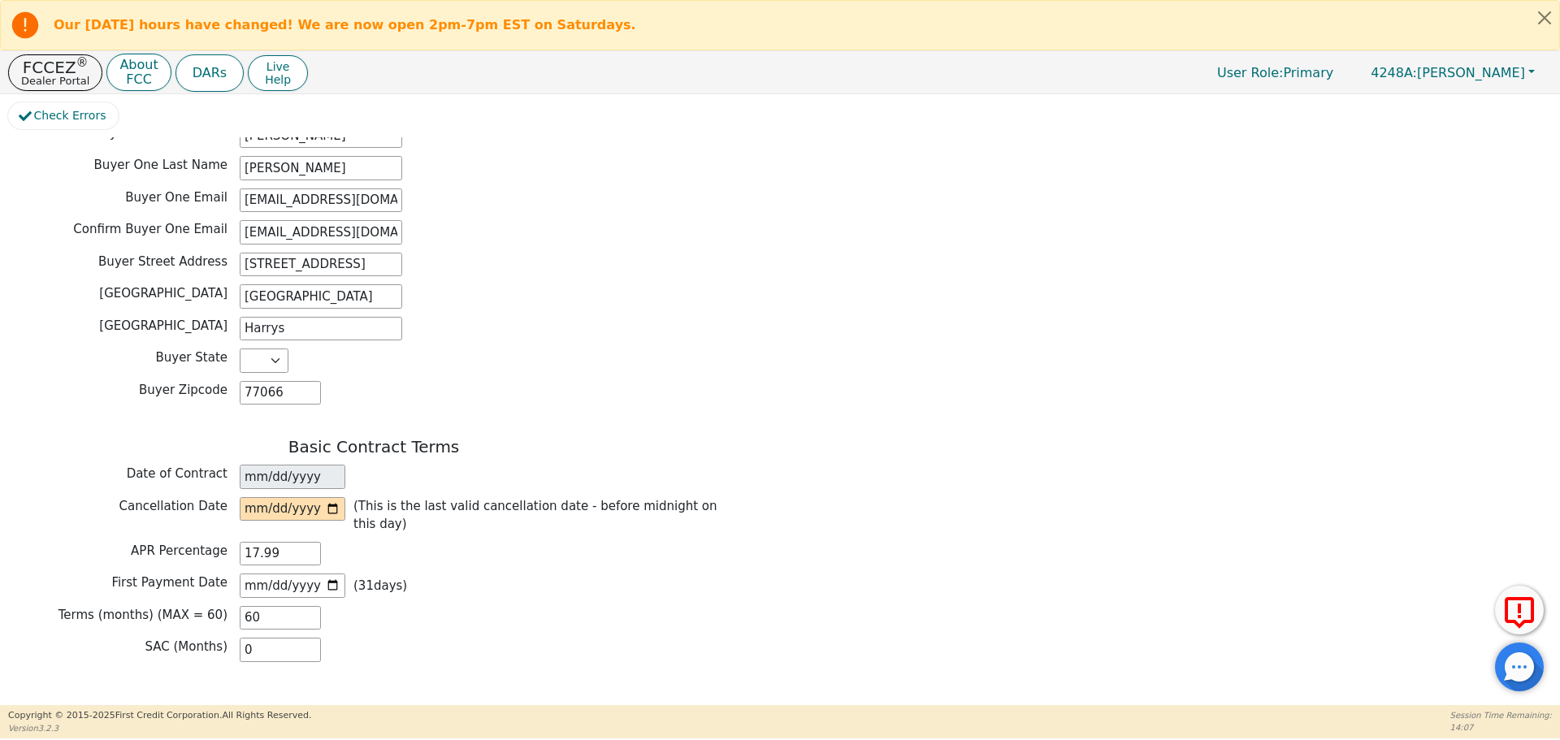
scroll to position [953, 0]
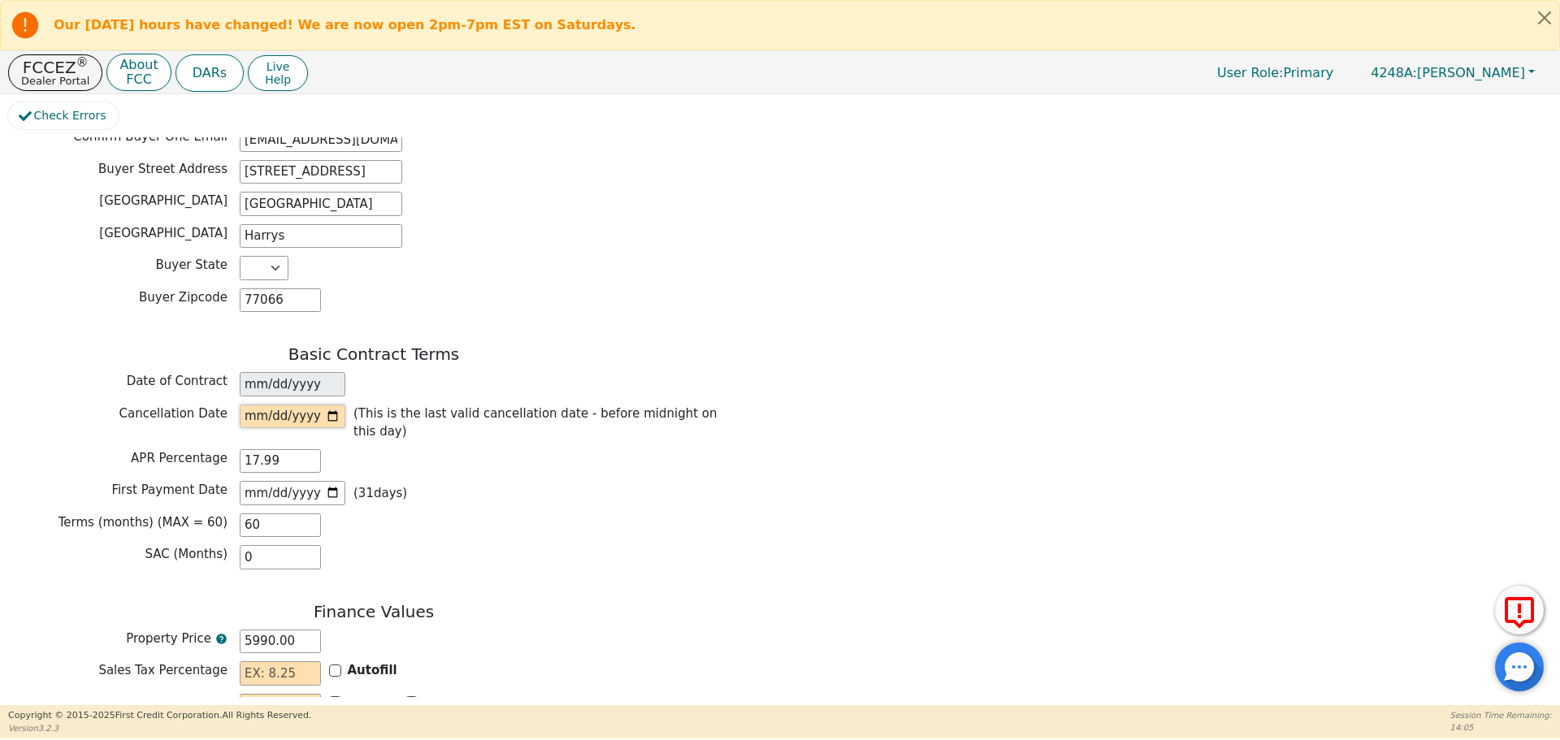
click at [336, 405] on input "date" at bounding box center [293, 417] width 106 height 24
type input "[DATE]"
click at [264, 661] on input "text" at bounding box center [280, 673] width 81 height 24
type input "0.00"
drag, startPoint x: 261, startPoint y: 649, endPoint x: 271, endPoint y: 648, distance: 9.8
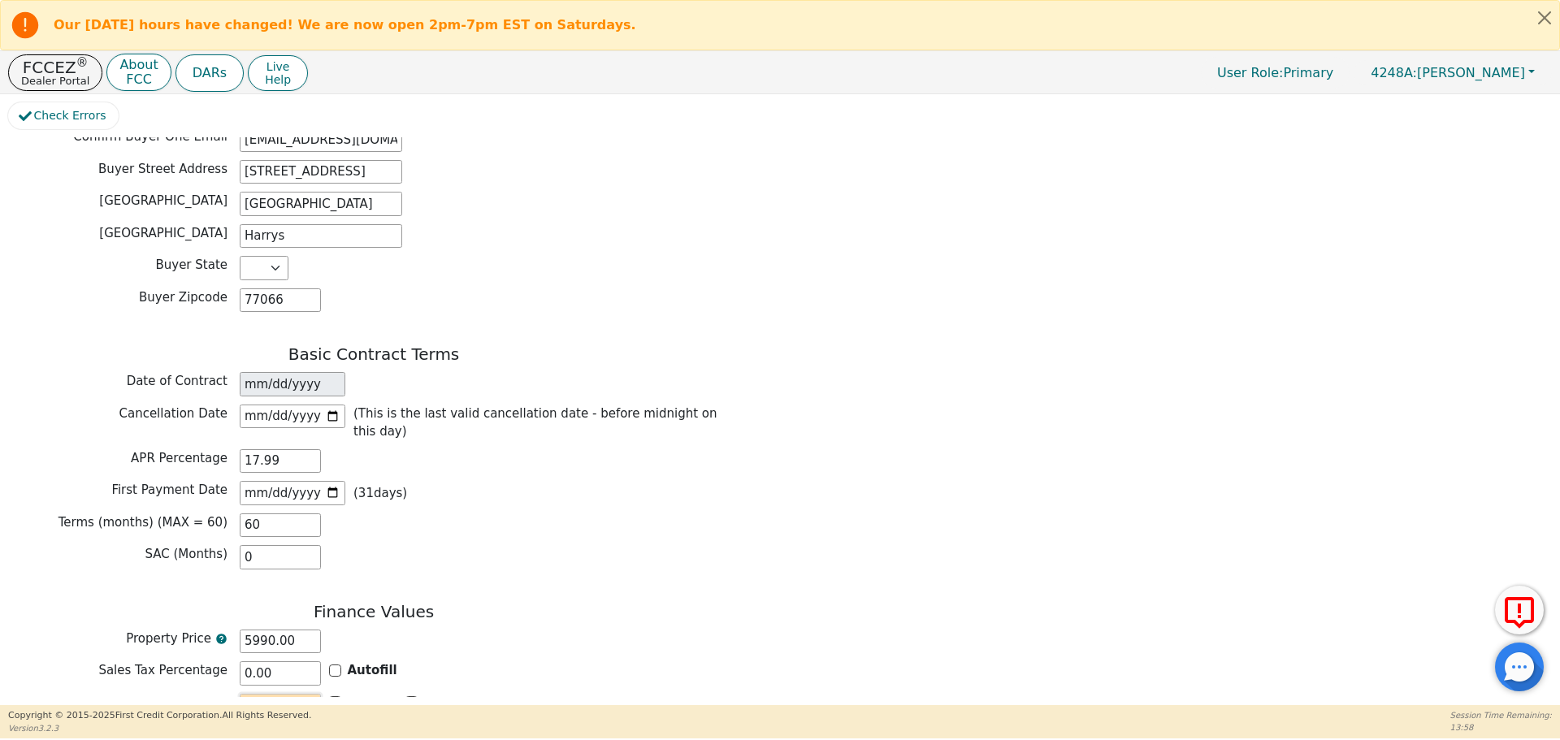
click at [263, 694] on input "text" at bounding box center [280, 706] width 81 height 24
type input "0.00"
drag, startPoint x: 257, startPoint y: 678, endPoint x: 275, endPoint y: 682, distance: 19.0
click at [258, 726] on input "text" at bounding box center [280, 738] width 81 height 24
type input "0.00"
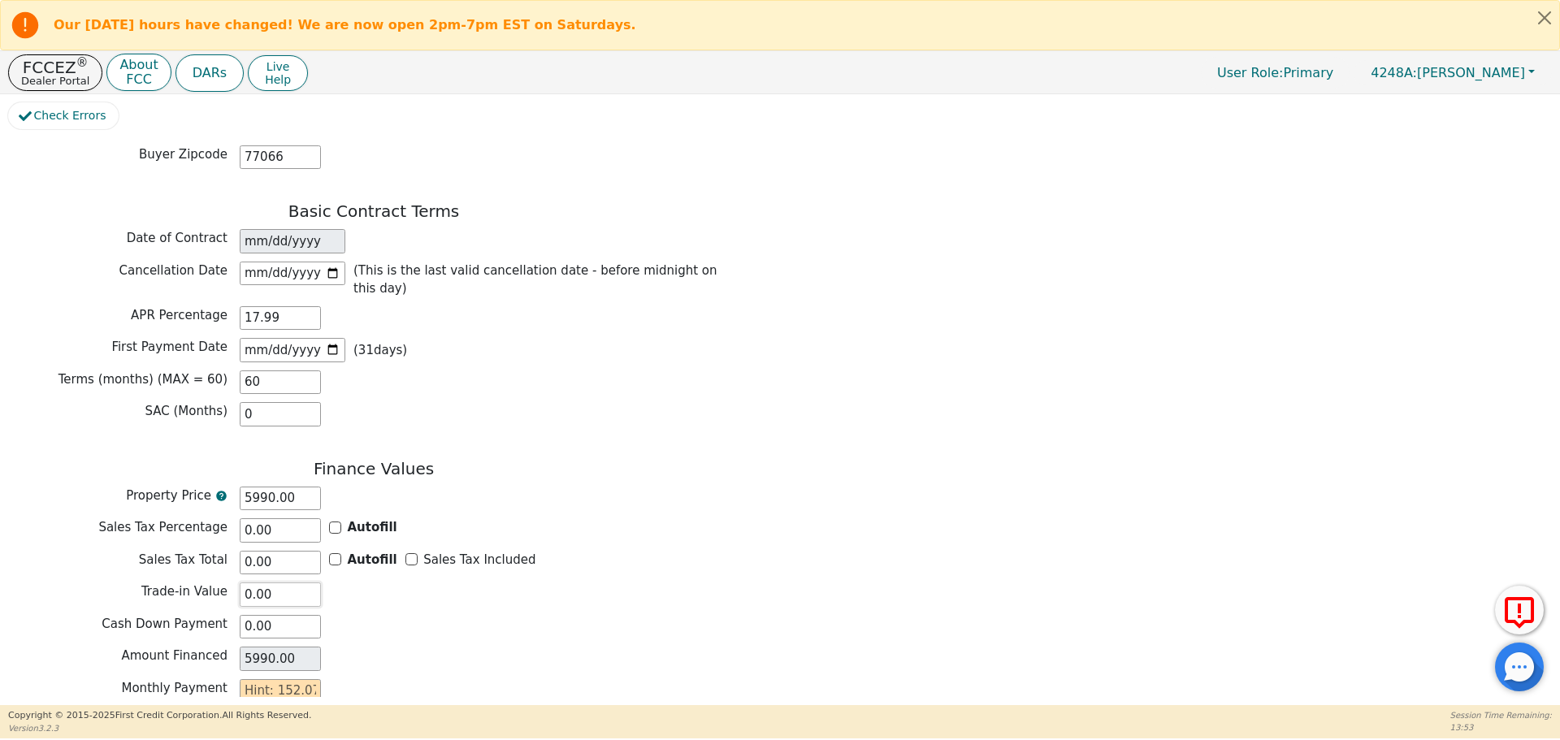
scroll to position [1158, 0]
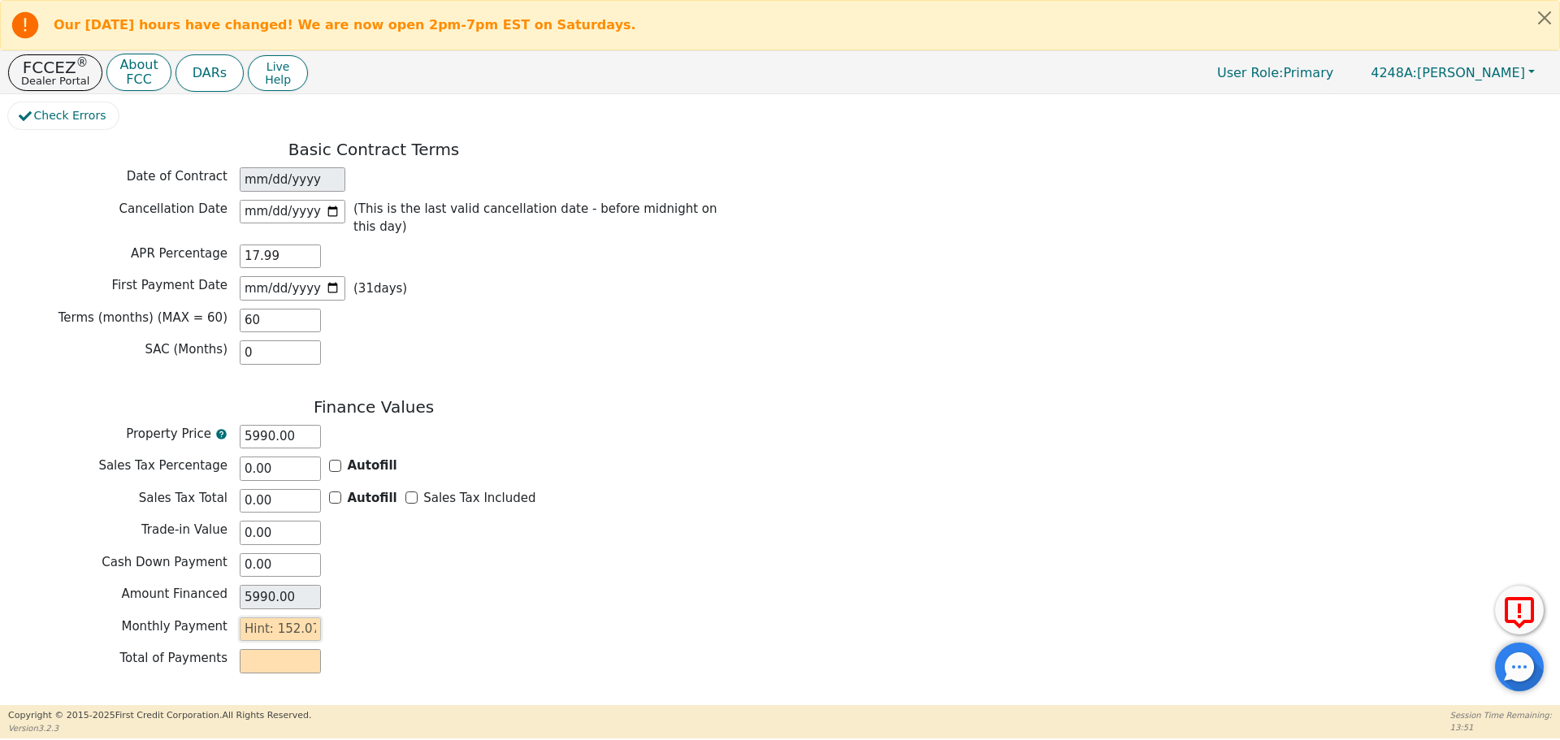
click at [241, 618] on input "text" at bounding box center [280, 630] width 81 height 24
type input "1"
type input "60.00"
type input "15"
type input "900.00"
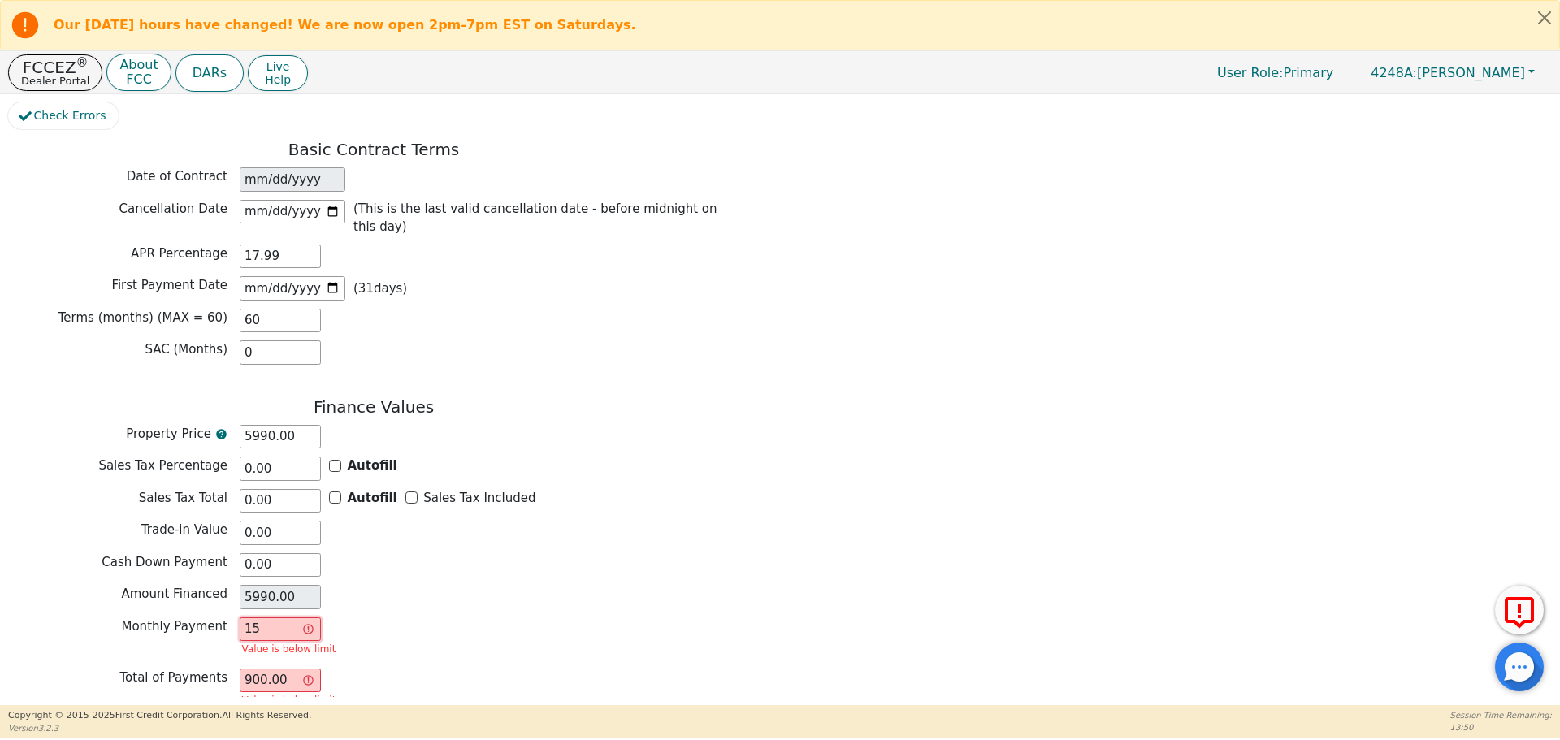
type input "152"
type input "9120.00"
type input "152.07"
type input "9124.20"
type input "152.07"
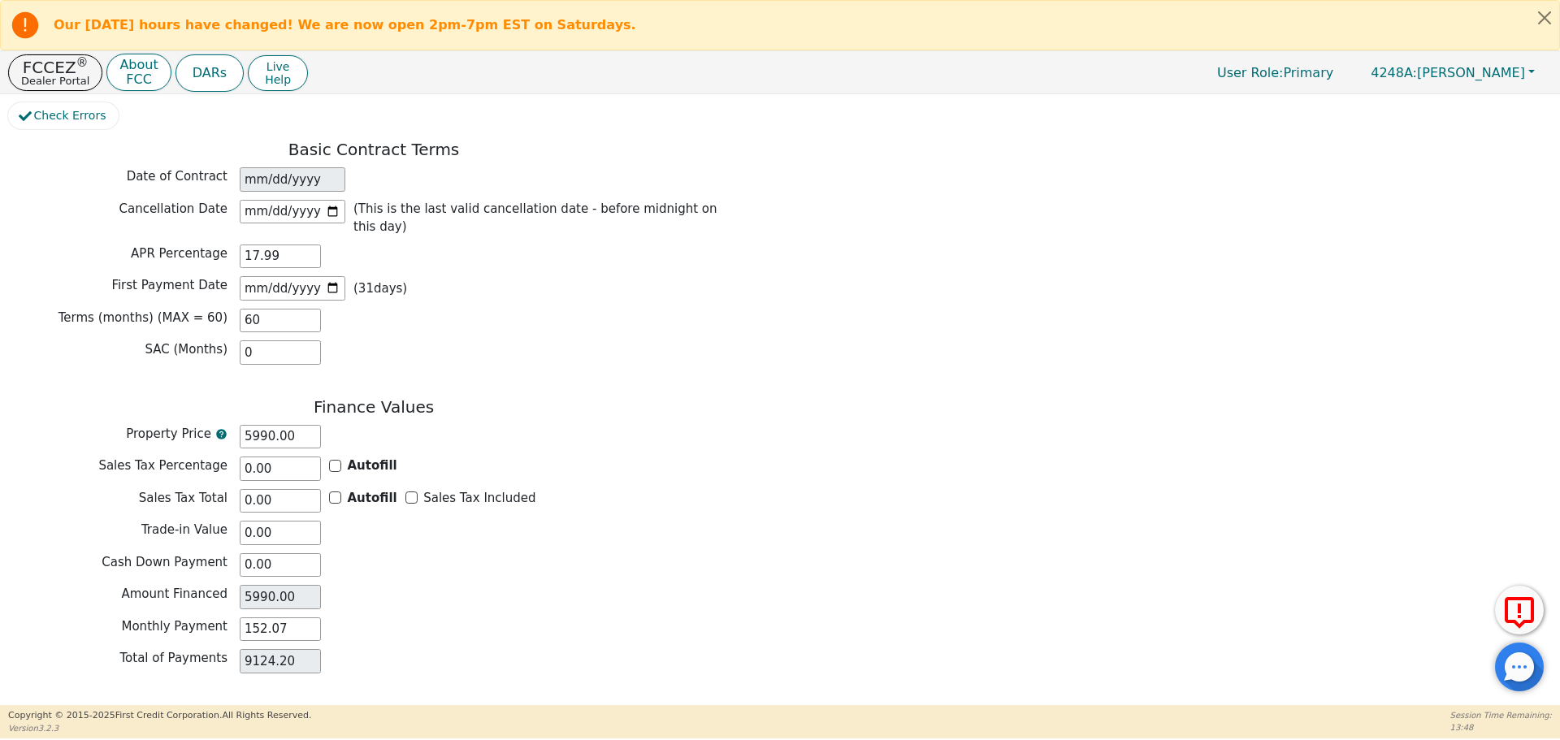
click at [481, 587] on div "Finance Values Property Price 5990.00 Sales Tax Percentage 0.00 Autofill Sales …" at bounding box center [373, 539] width 731 height 284
click at [86, 706] on button "Review & Begin Contract" at bounding box center [102, 724] width 188 height 37
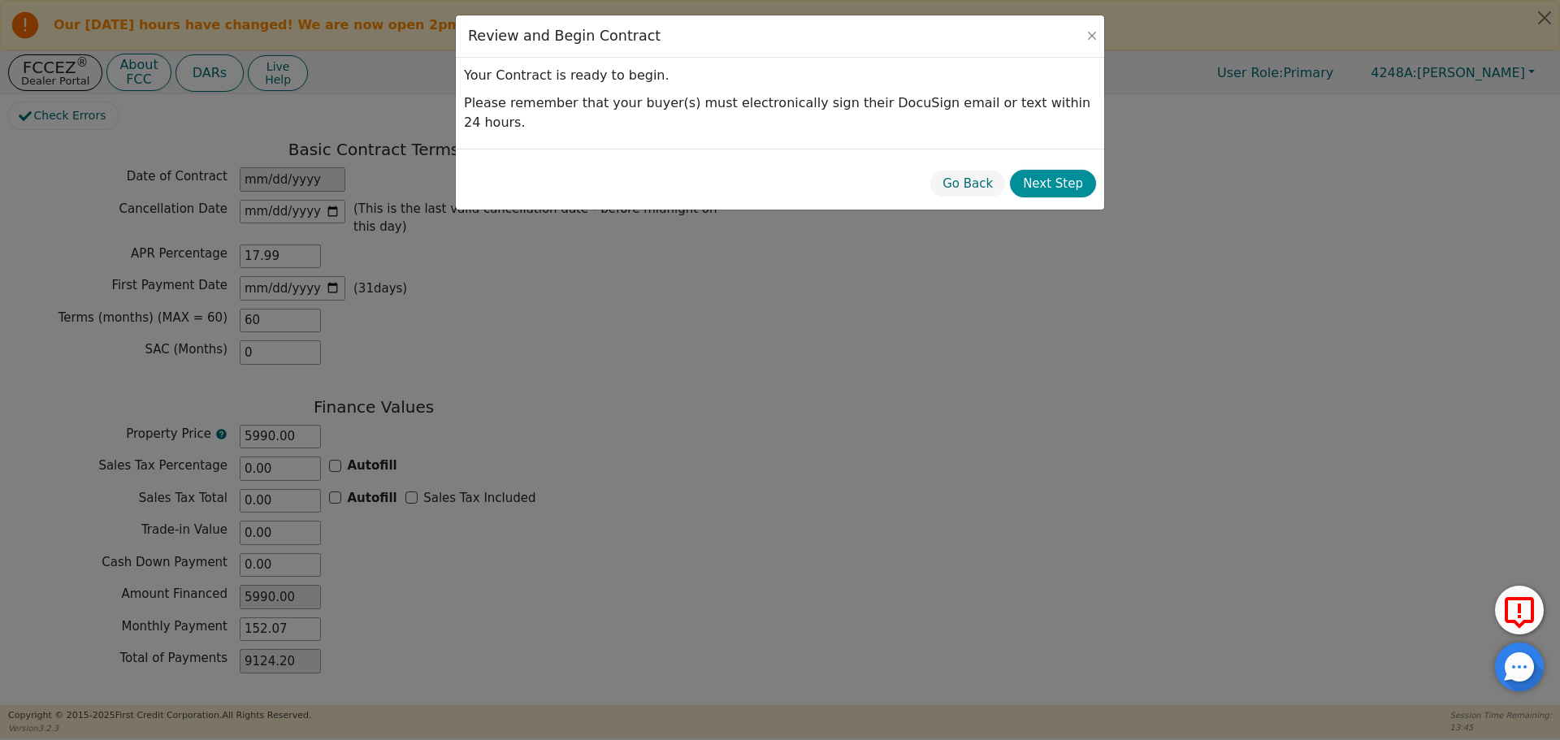
click at [1043, 170] on button "Next Step" at bounding box center [1053, 184] width 86 height 28
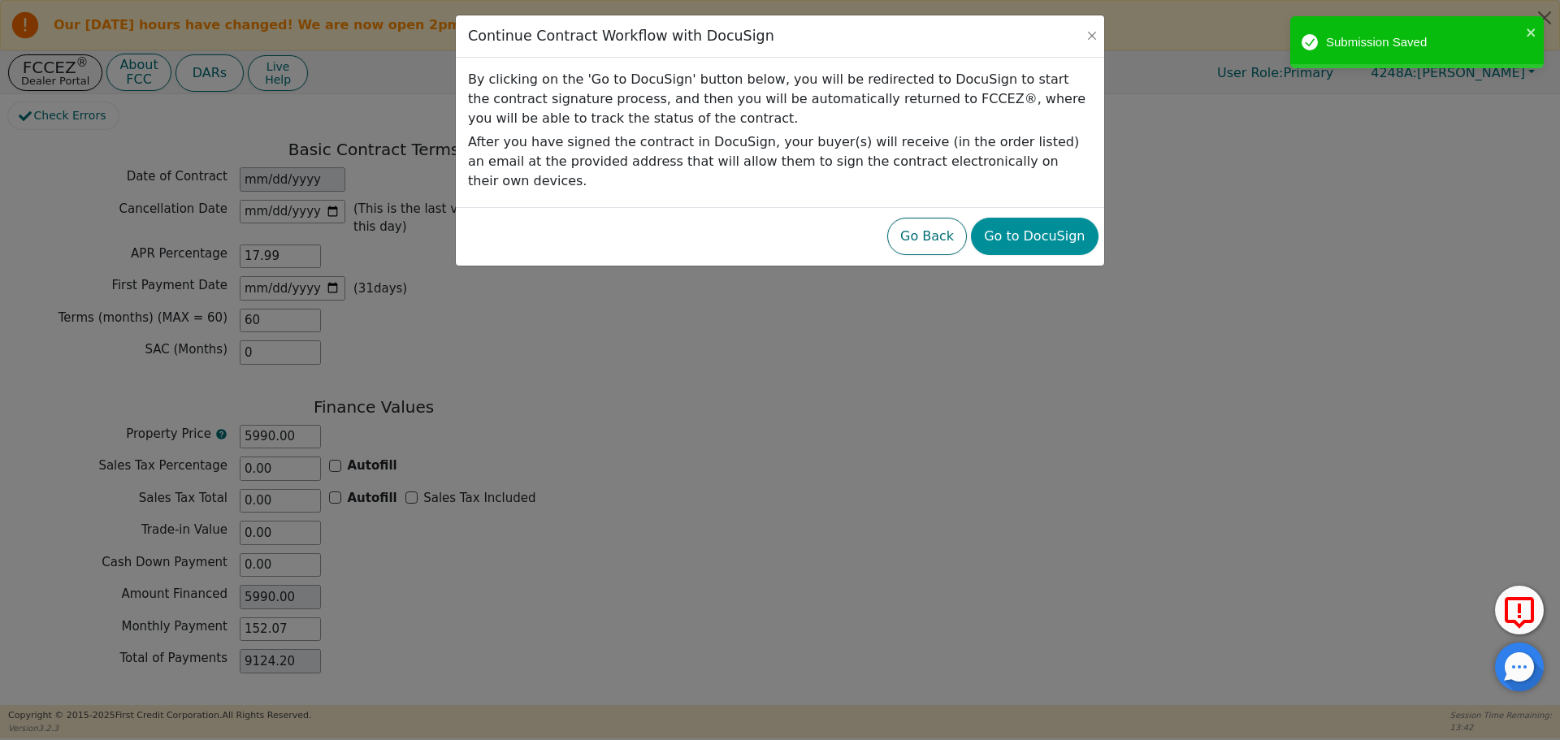
click at [1034, 218] on button "Go to DocuSign" at bounding box center [1034, 236] width 127 height 37
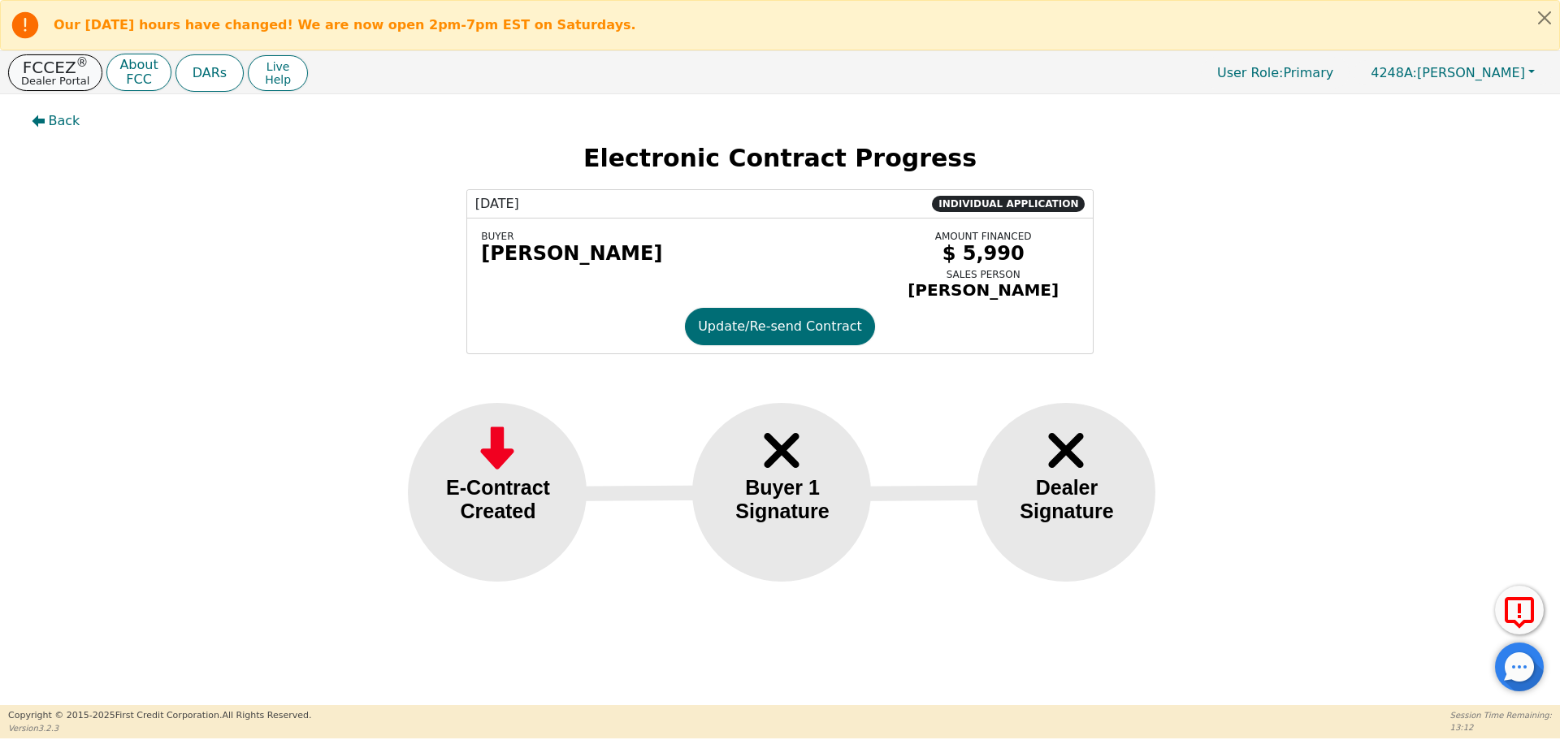
click at [63, 78] on p "Dealer Portal" at bounding box center [55, 81] width 68 height 11
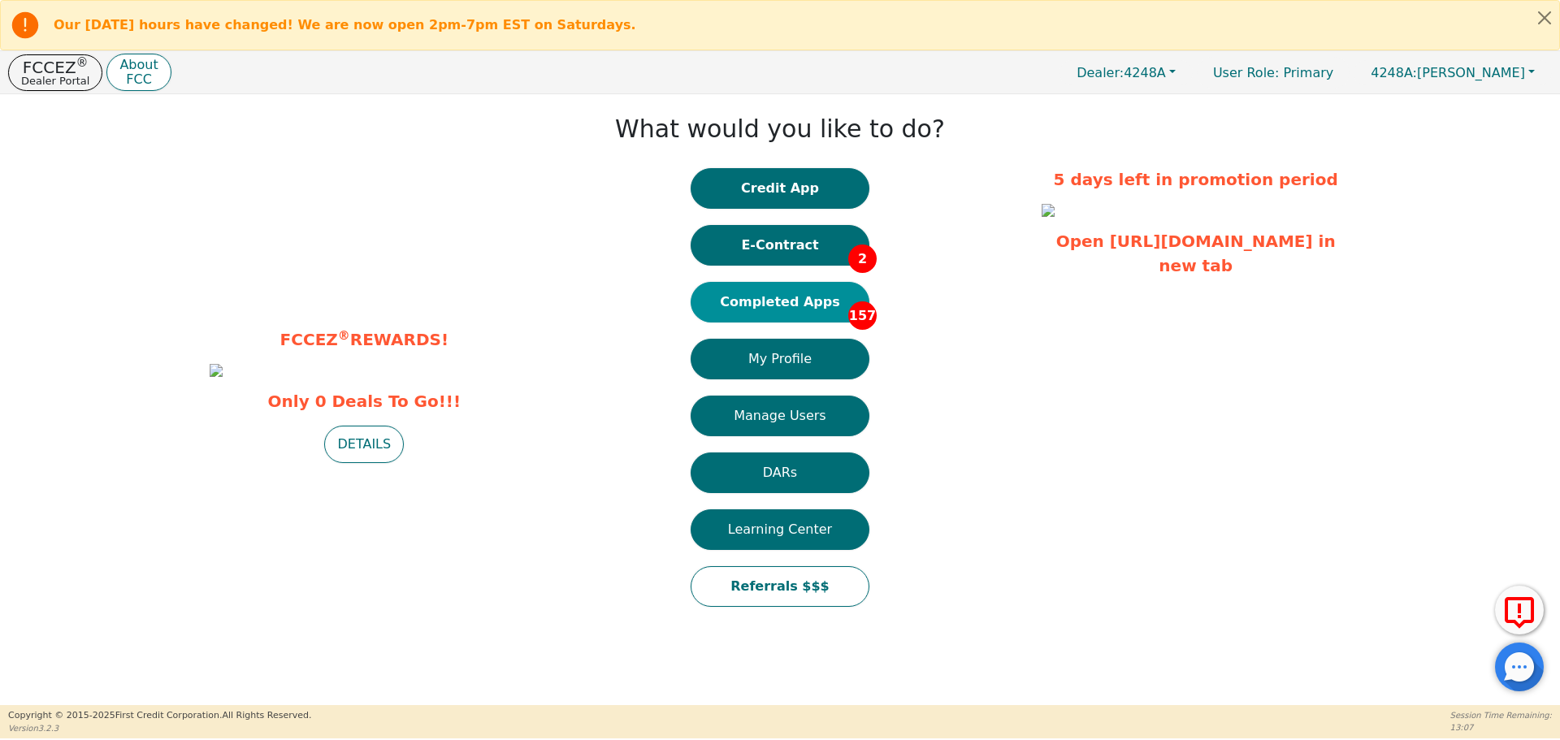
click at [788, 305] on button "Completed Apps 157" at bounding box center [780, 302] width 179 height 41
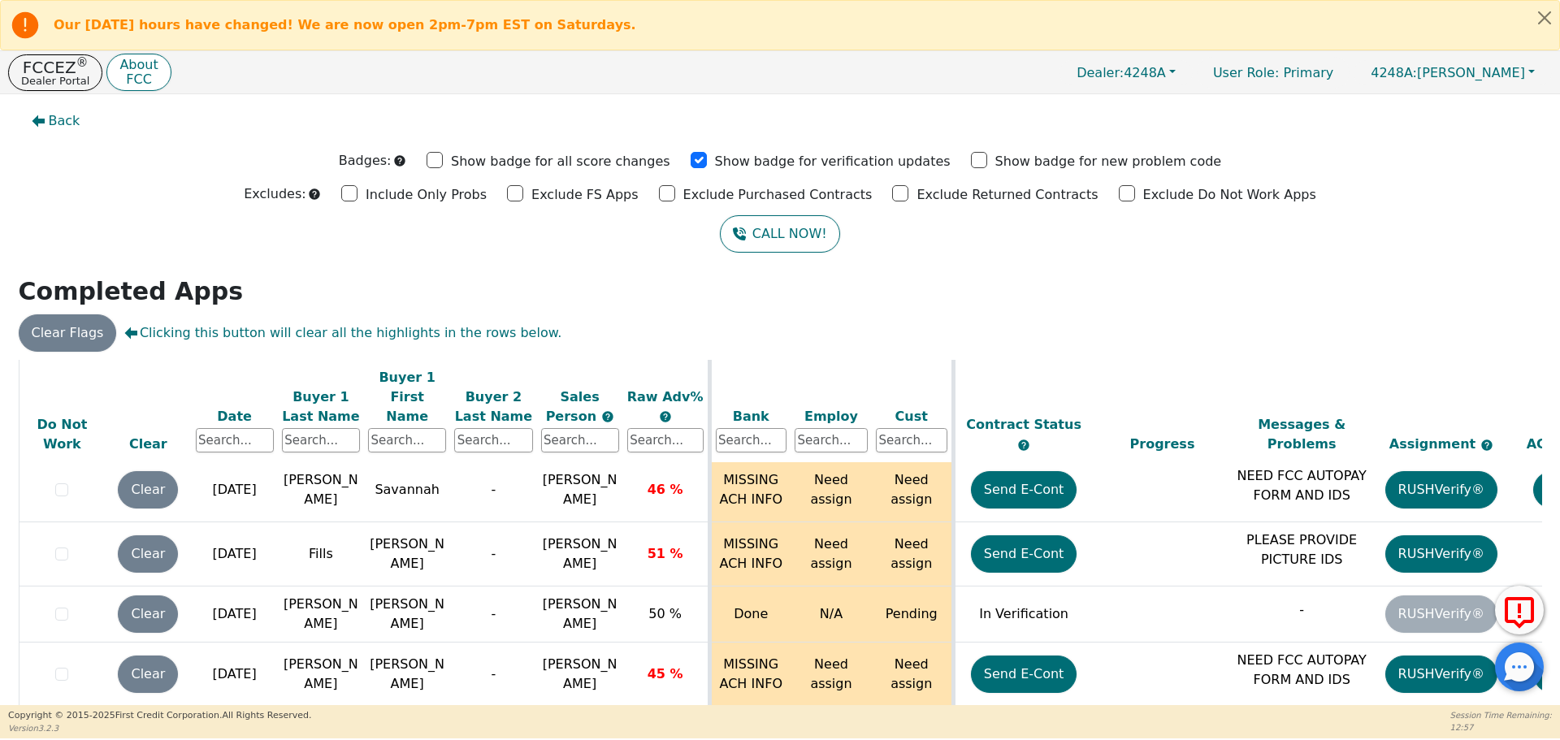
scroll to position [102, 0]
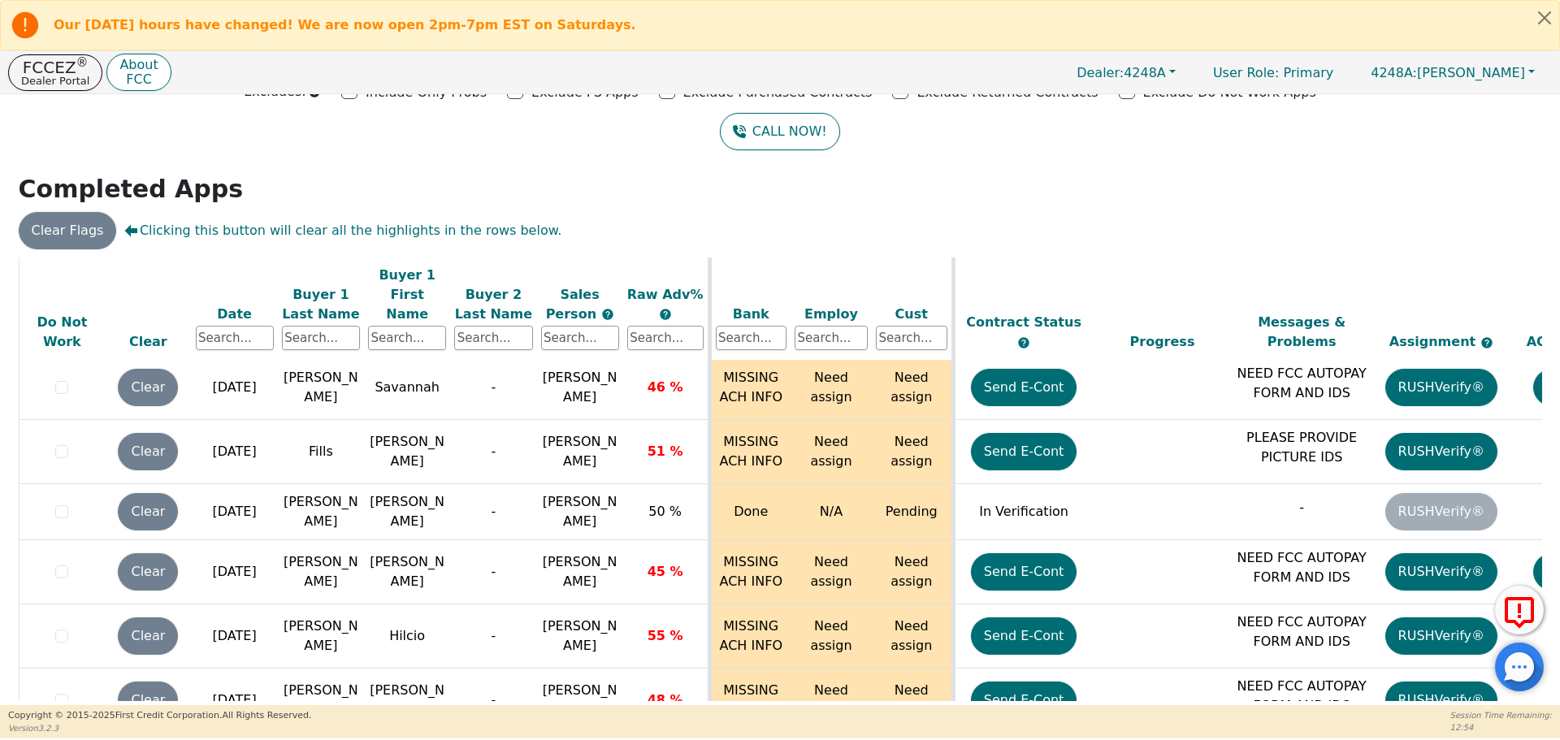
drag, startPoint x: 1526, startPoint y: 688, endPoint x: 1524, endPoint y: 703, distance: 14.7
click at [1523, 718] on body "Our [DATE] hours have changed! We are now open 2pm-7pm EST on Saturdays. FCCEZ …" at bounding box center [780, 369] width 1560 height 739
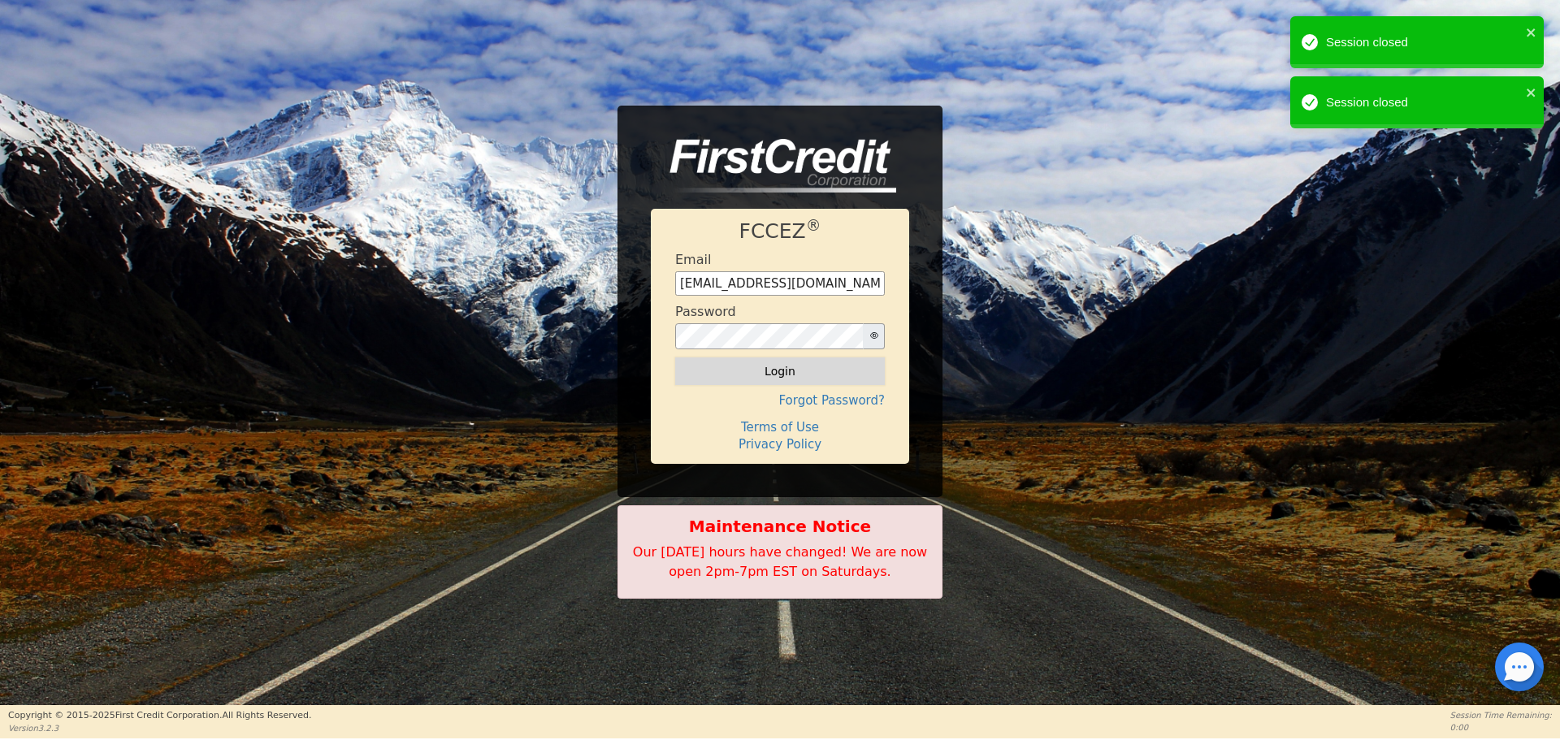
click at [791, 372] on button "Login" at bounding box center [780, 372] width 210 height 28
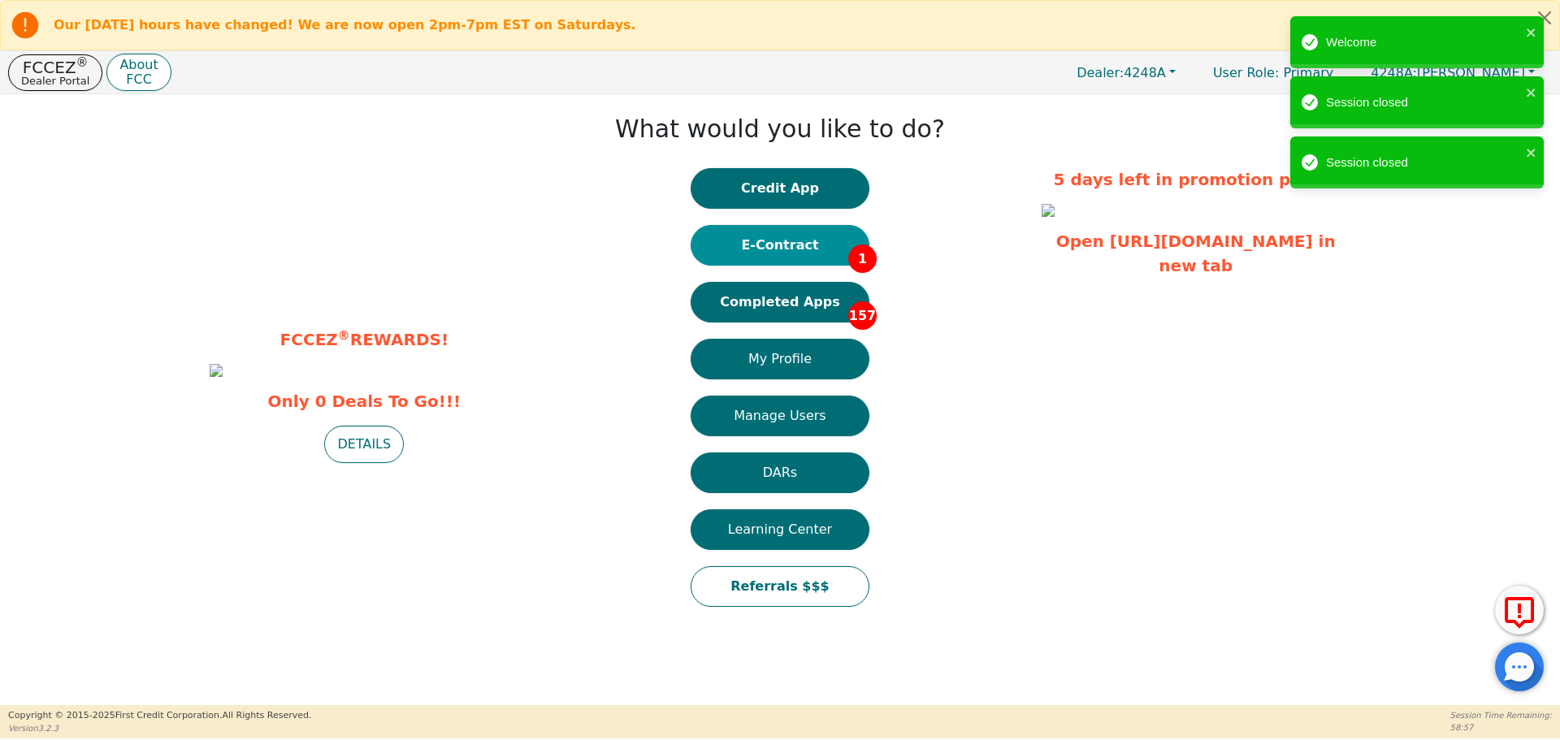
click at [804, 243] on button "E-Contract 1" at bounding box center [780, 245] width 179 height 41
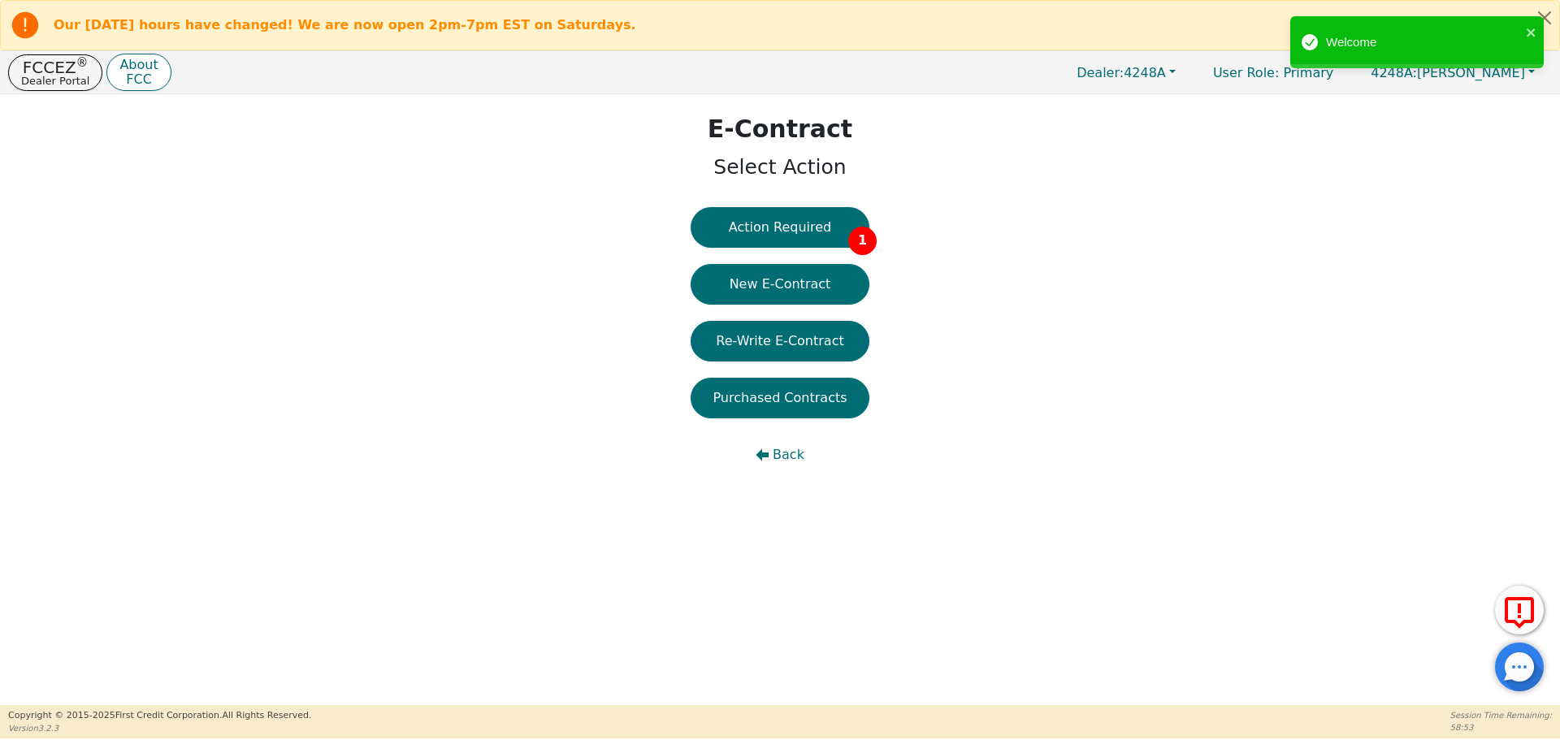
click at [807, 397] on button "Purchased Contracts" at bounding box center [780, 398] width 179 height 41
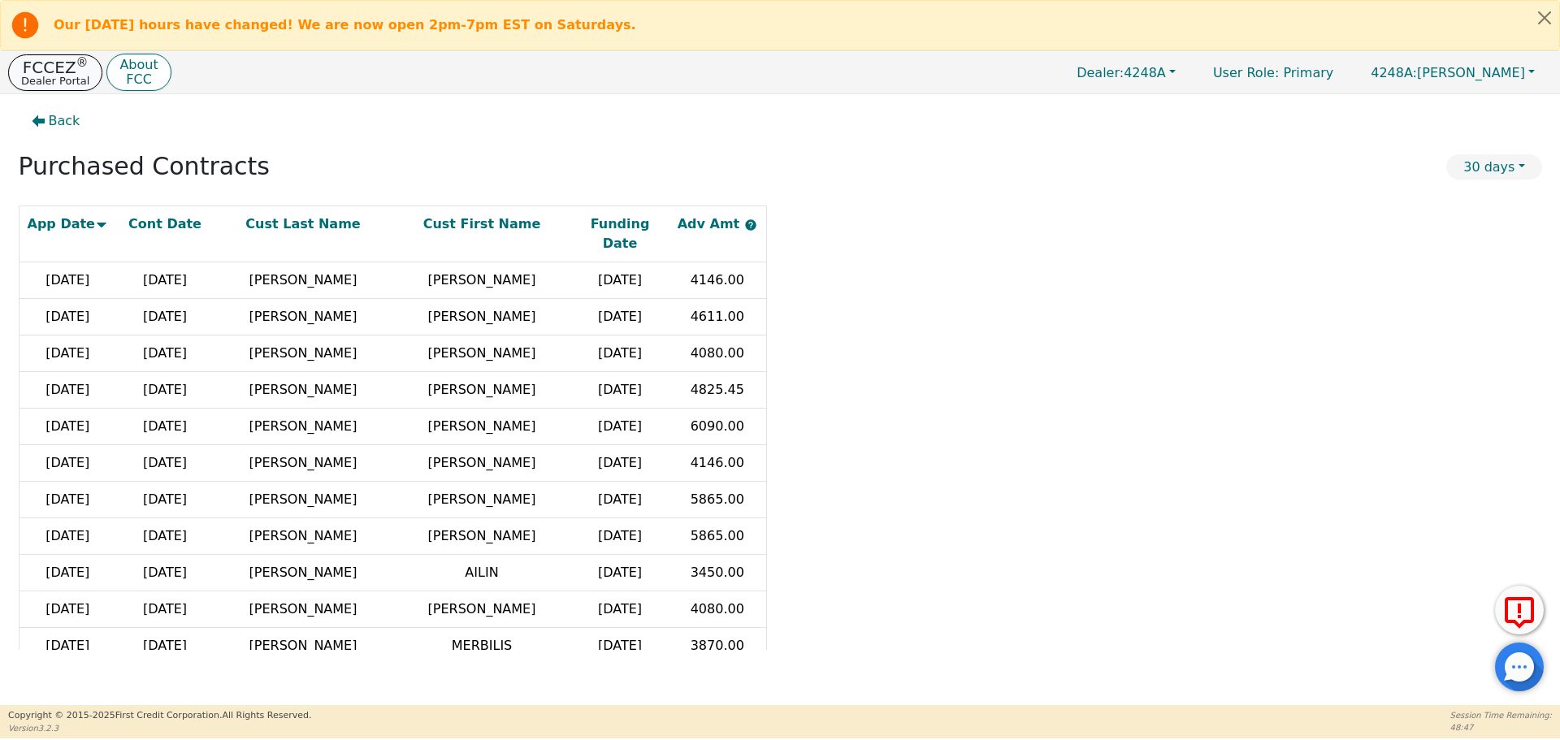
click at [47, 67] on p "FCCEZ ®" at bounding box center [55, 67] width 68 height 16
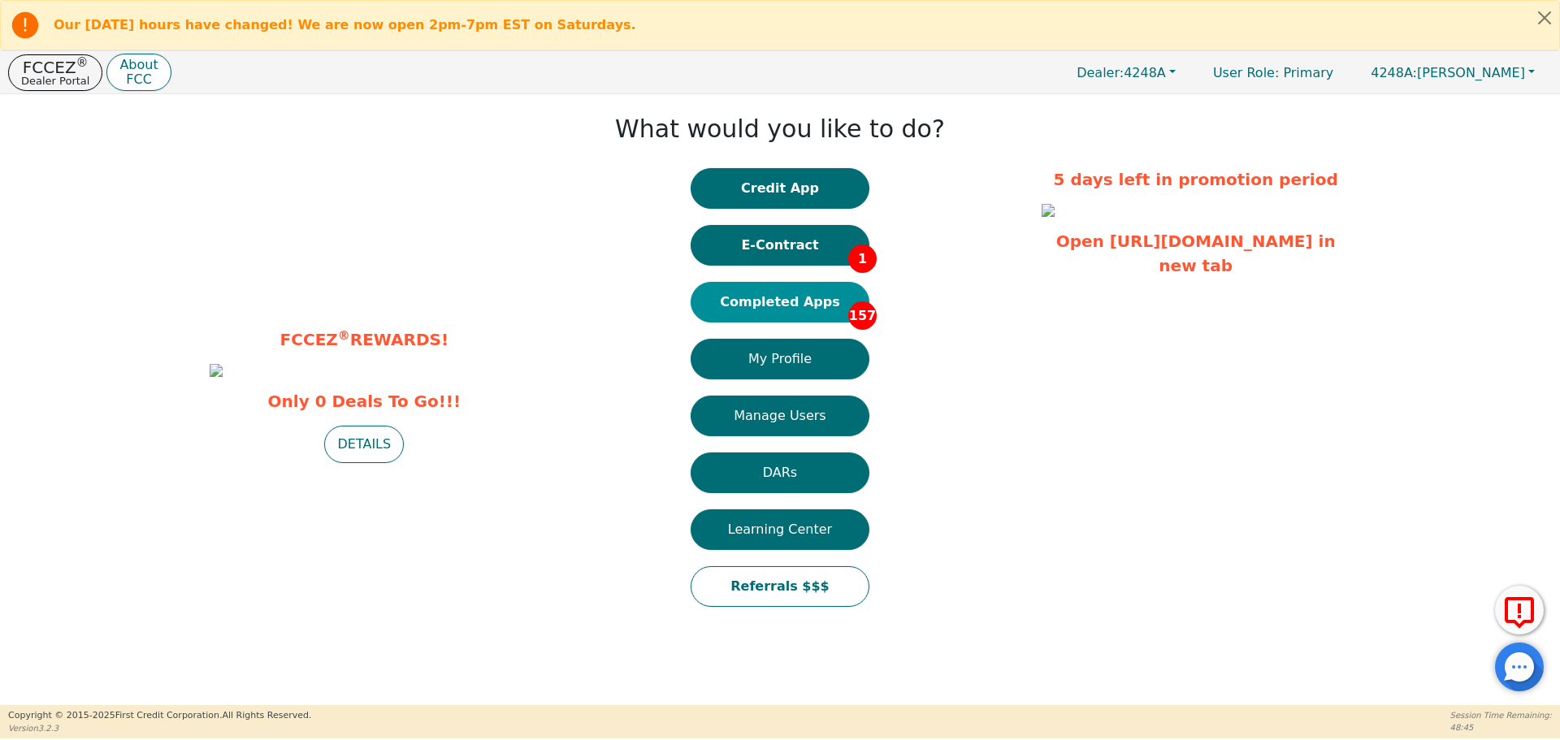
click at [798, 303] on button "Completed Apps 157" at bounding box center [780, 302] width 179 height 41
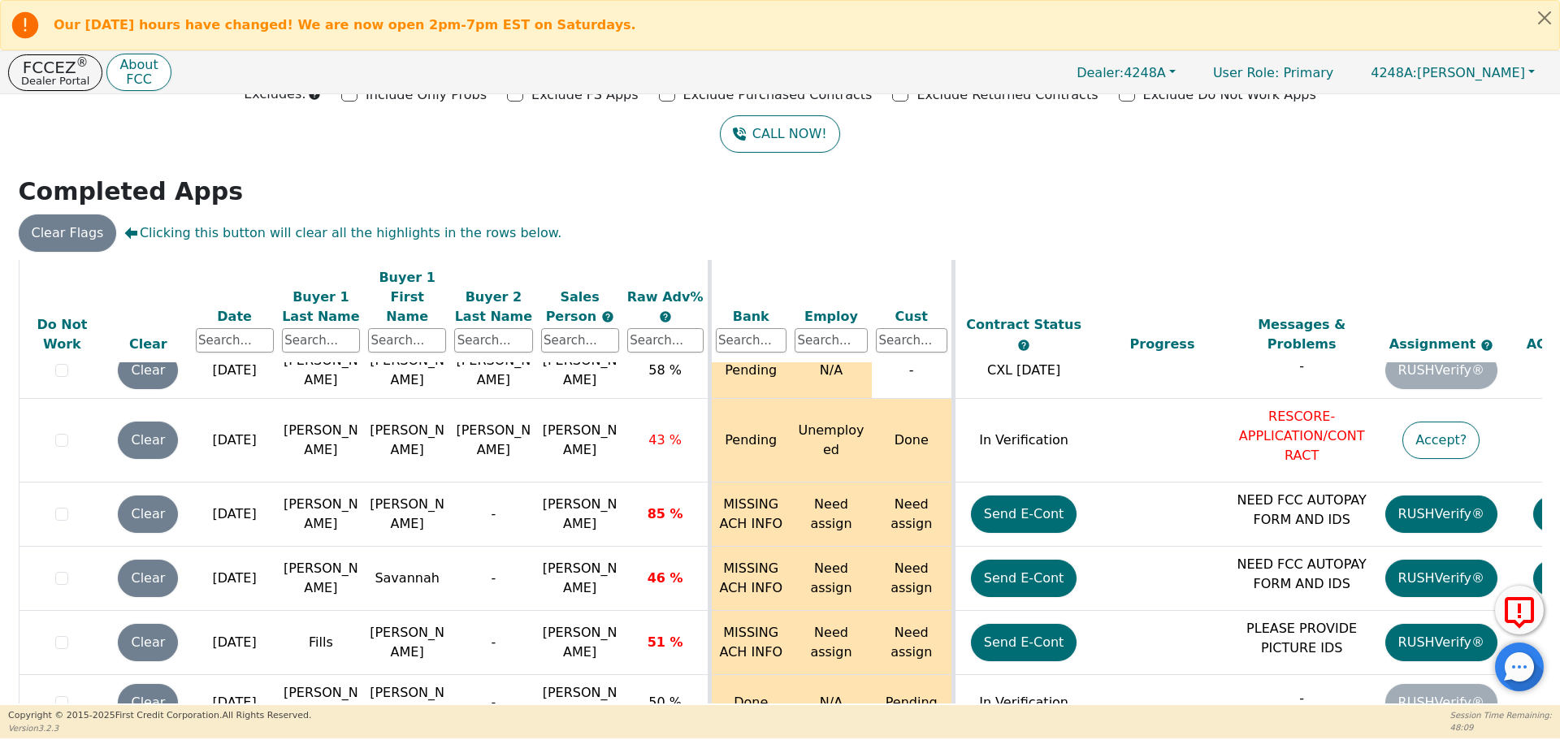
scroll to position [102, 0]
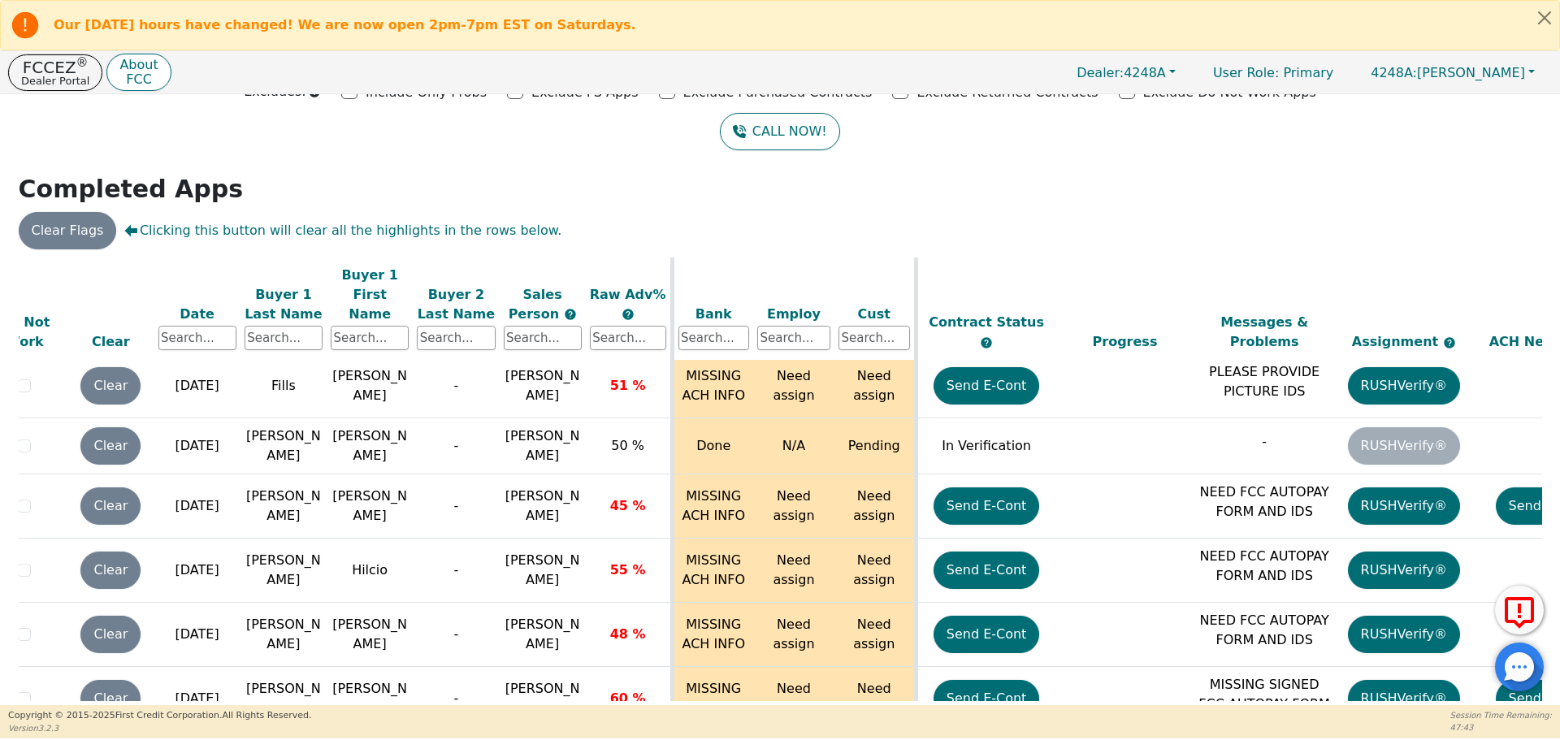
scroll to position [9609, 5]
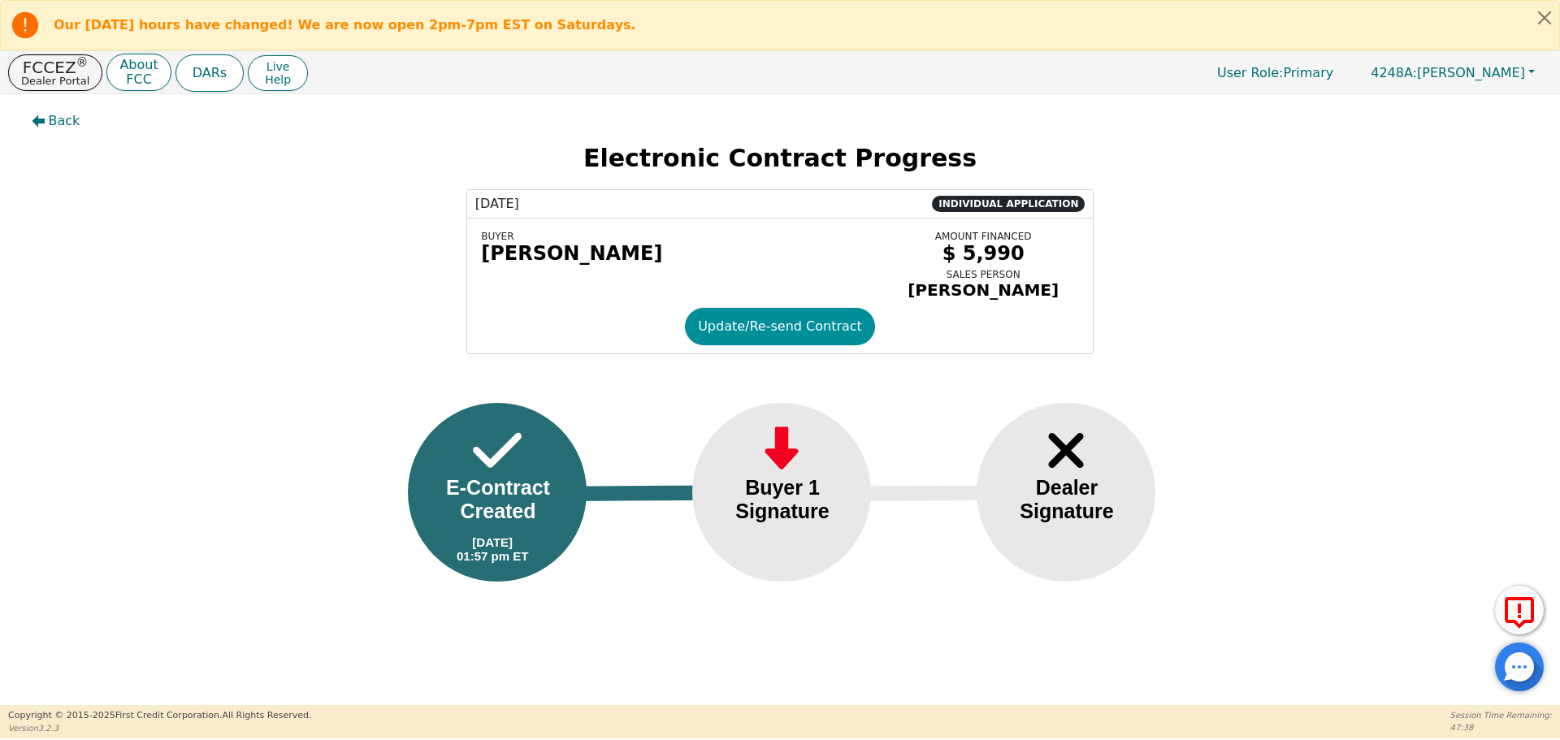
click at [774, 329] on button "Update/Re-send Contract" at bounding box center [780, 326] width 190 height 37
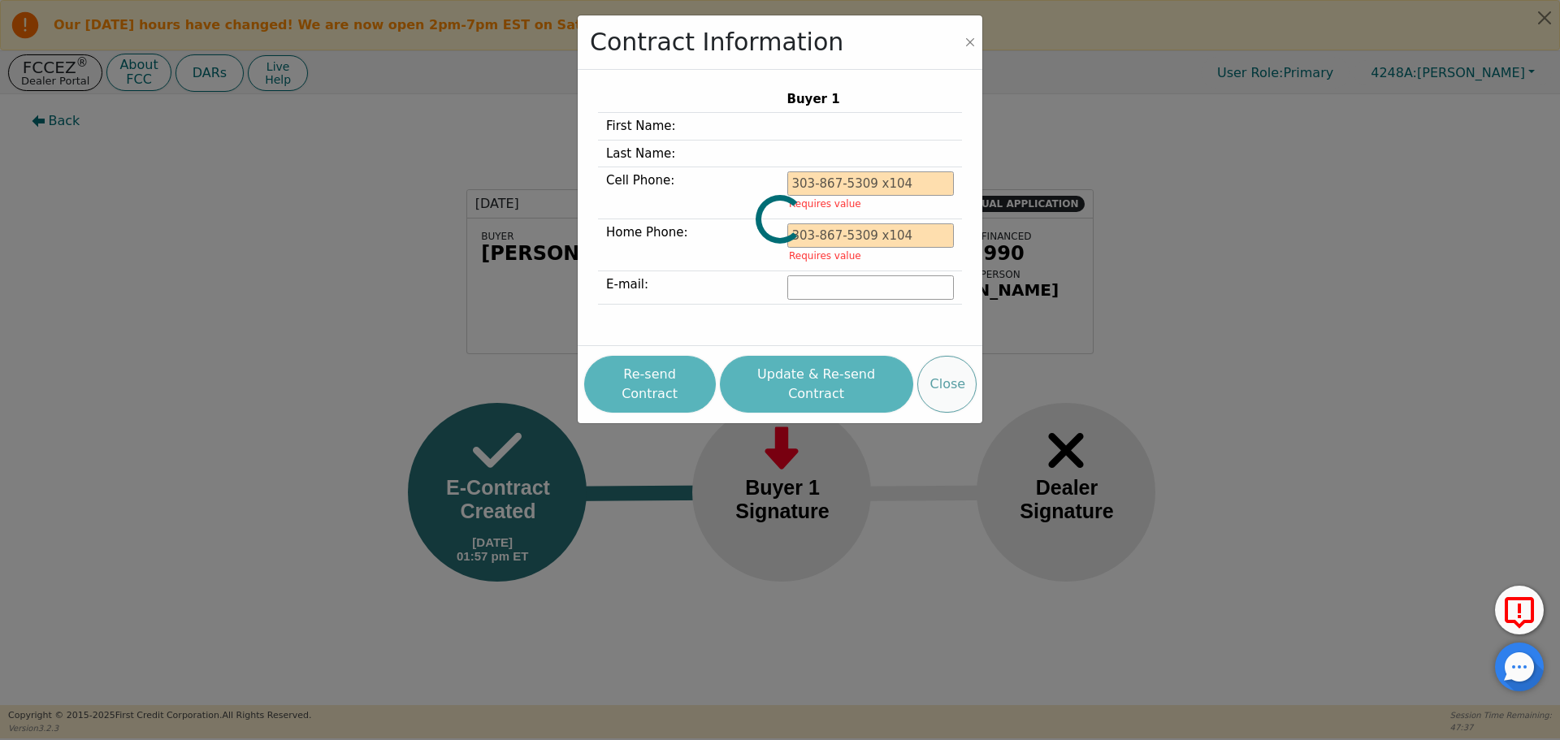
type input "832-860-6200"
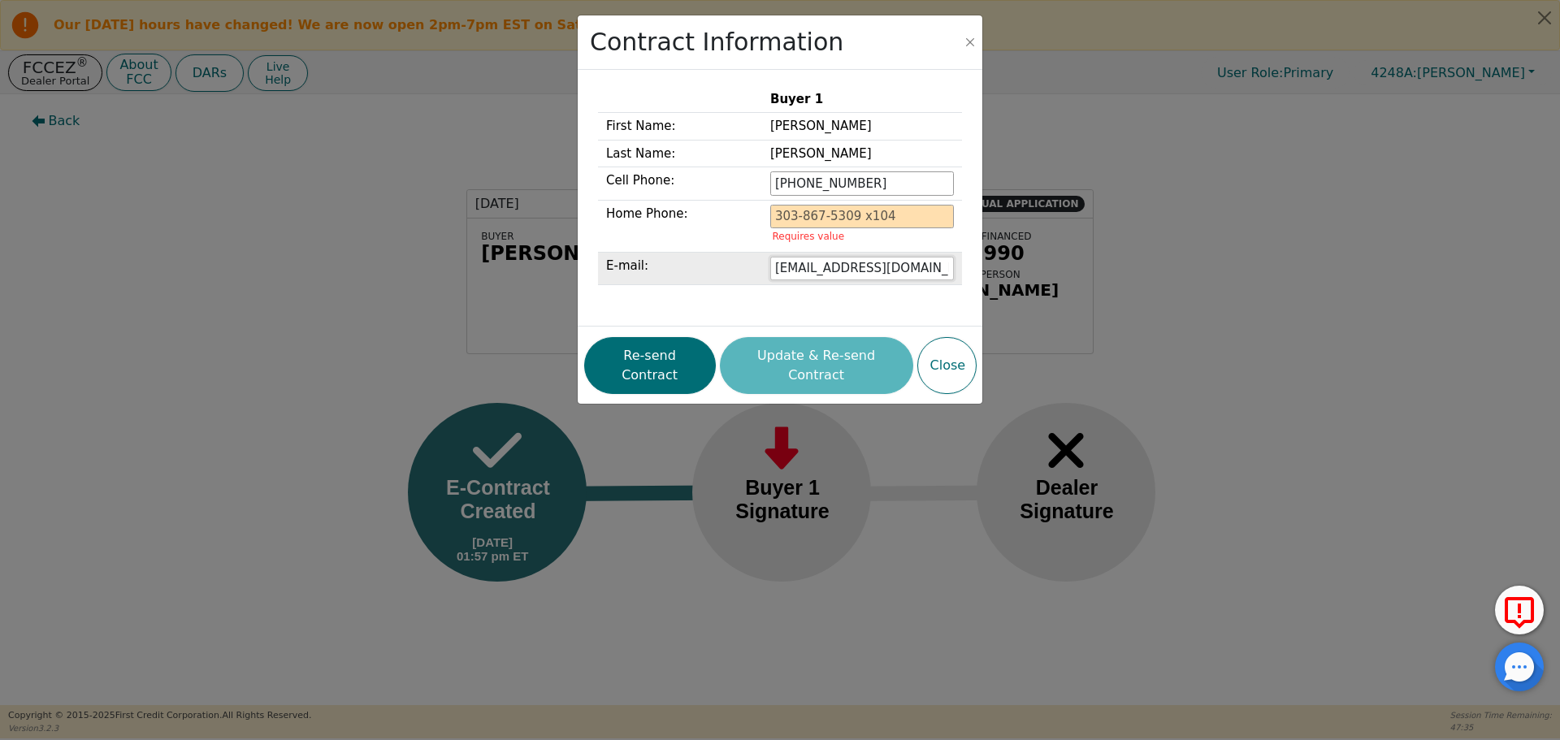
drag, startPoint x: 868, startPoint y: 267, endPoint x: 869, endPoint y: 278, distance: 11.5
click at [869, 267] on input "[EMAIL_ADDRESS][DOMAIN_NAME]" at bounding box center [862, 269] width 184 height 24
type input "wesleydixon52@gmail.com"
click at [686, 357] on div "Re-send Contract Update & Re-send Contract Close" at bounding box center [780, 365] width 392 height 65
click at [825, 310] on div "Buyer 1 First Name: Wesley Last Name: Dixon Cell Phone: 832-860-6200 Home Phone…" at bounding box center [780, 198] width 388 height 241
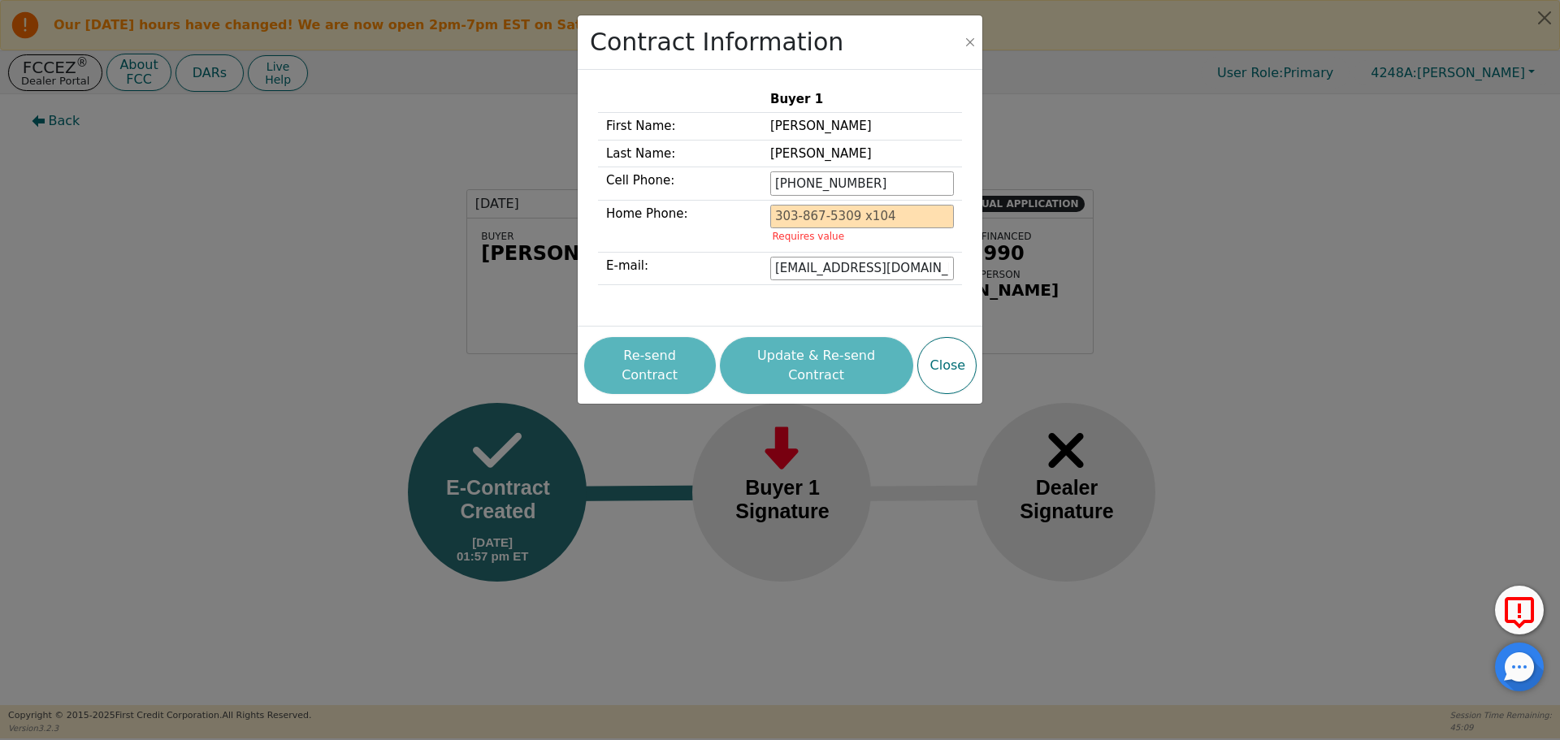
click at [710, 299] on div "Buyer 1 First Name: Wesley Last Name: Dixon Cell Phone: 832-860-6200 Home Phone…" at bounding box center [780, 198] width 364 height 224
click at [699, 360] on div "Re-send Contract Update & Re-send Contract Close" at bounding box center [780, 365] width 392 height 65
click at [743, 292] on div "Buyer 1 First Name: Wesley Last Name: Dixon Cell Phone: 832-860-6200 Home Phone…" at bounding box center [780, 198] width 364 height 224
click at [741, 293] on div "Buyer 1 First Name: Wesley Last Name: Dixon Cell Phone: 832-860-6200 Home Phone…" at bounding box center [780, 198] width 364 height 224
click at [625, 437] on div "Contract Information Buyer 1 First Name: Wesley Last Name: Dixon Cell Phone: 83…" at bounding box center [780, 370] width 1560 height 740
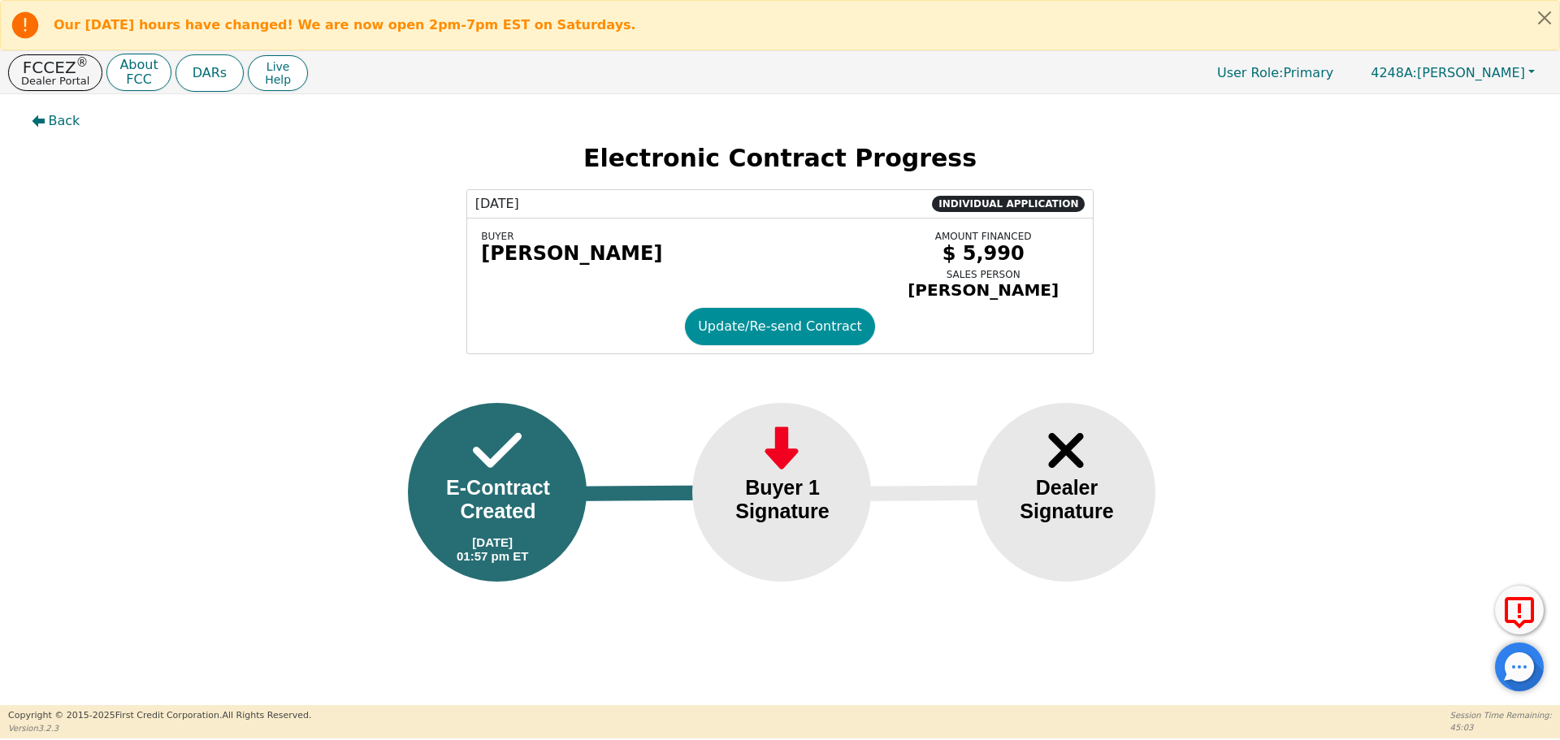
click at [778, 335] on button "Update/Re-send Contract" at bounding box center [780, 326] width 190 height 37
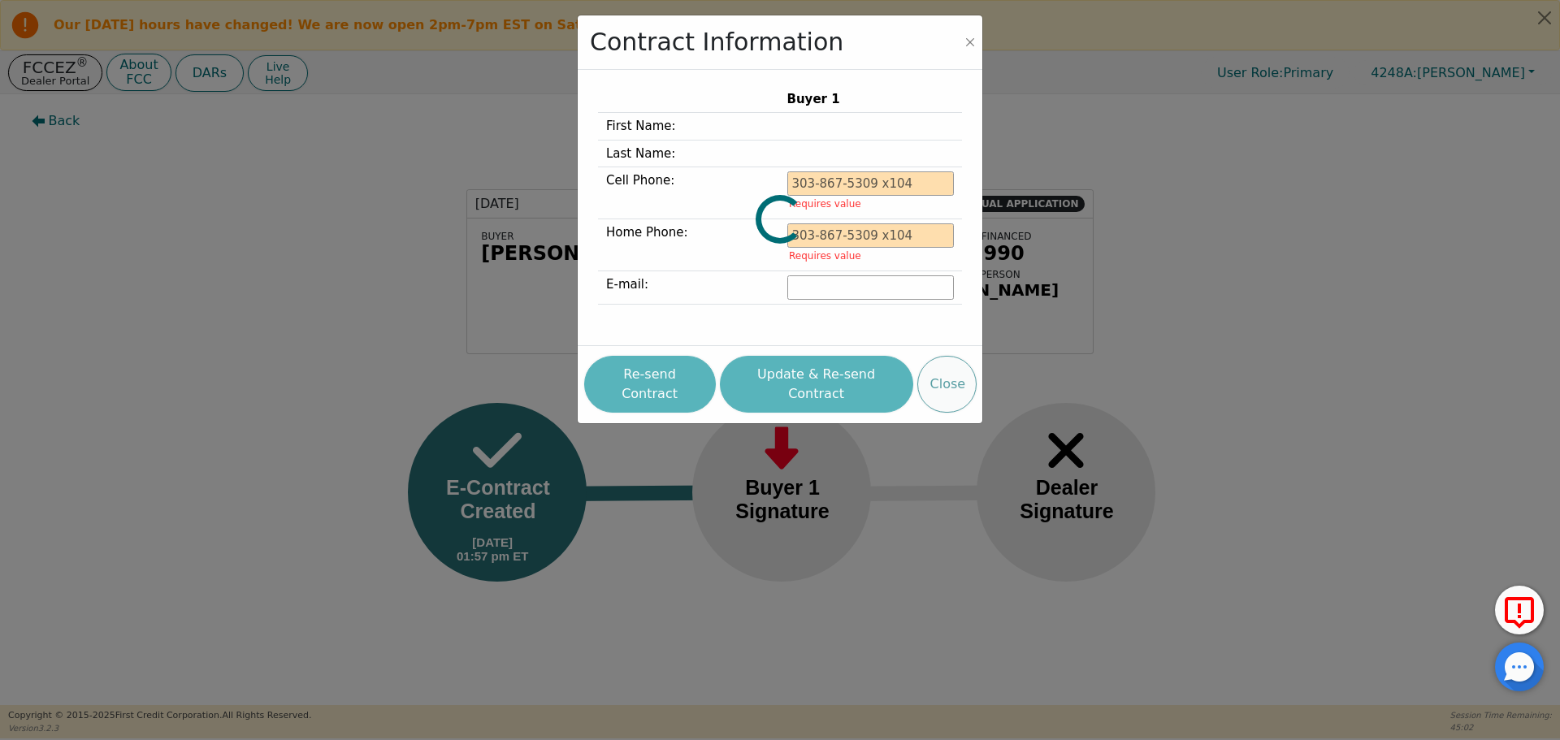
type input "832-860-6200"
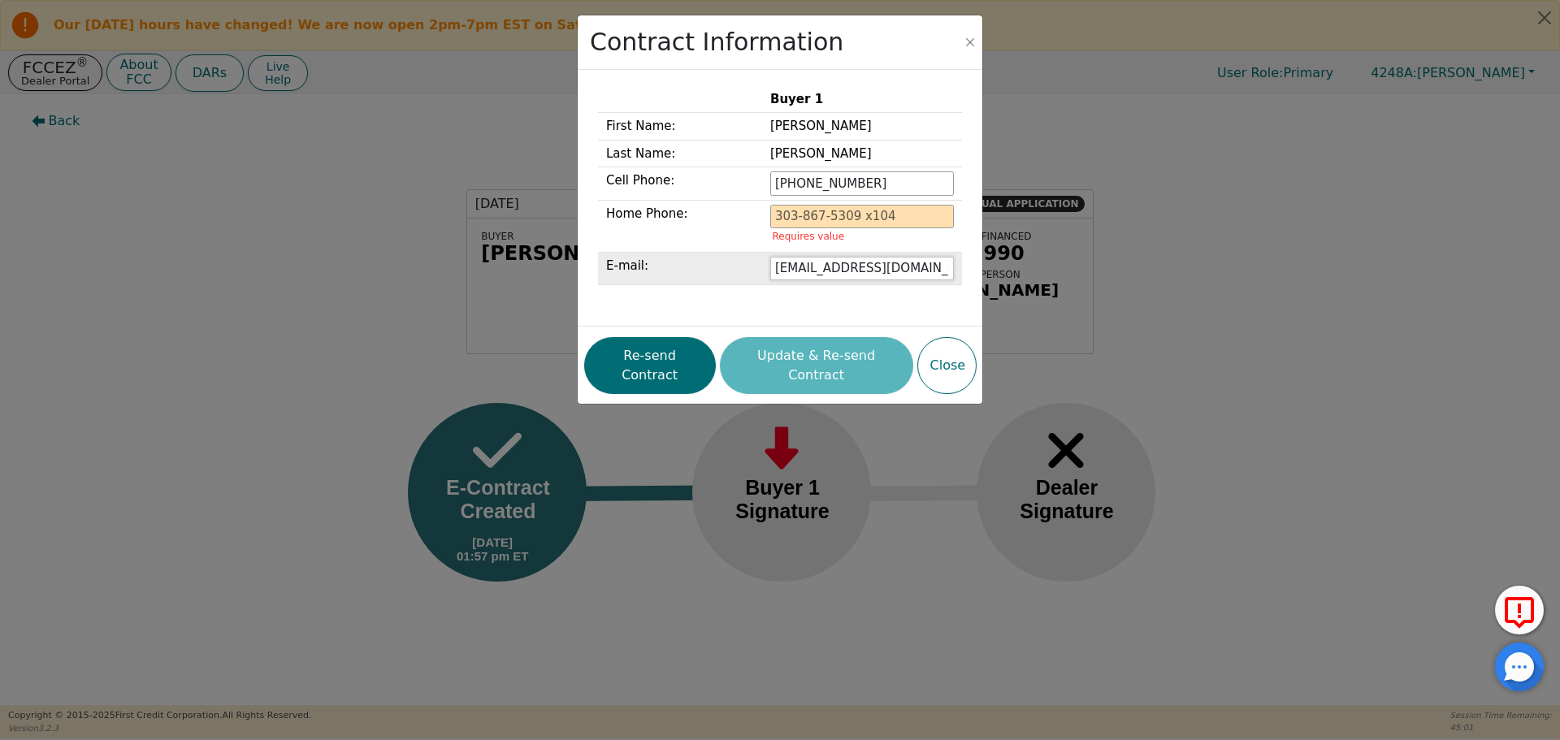
click at [869, 267] on input "[EMAIL_ADDRESS][DOMAIN_NAME]" at bounding box center [862, 269] width 184 height 24
type input "wesleydixon52@gmail.com"
click at [691, 359] on div "Re-send Contract Update & Re-send Contract Close" at bounding box center [780, 365] width 392 height 65
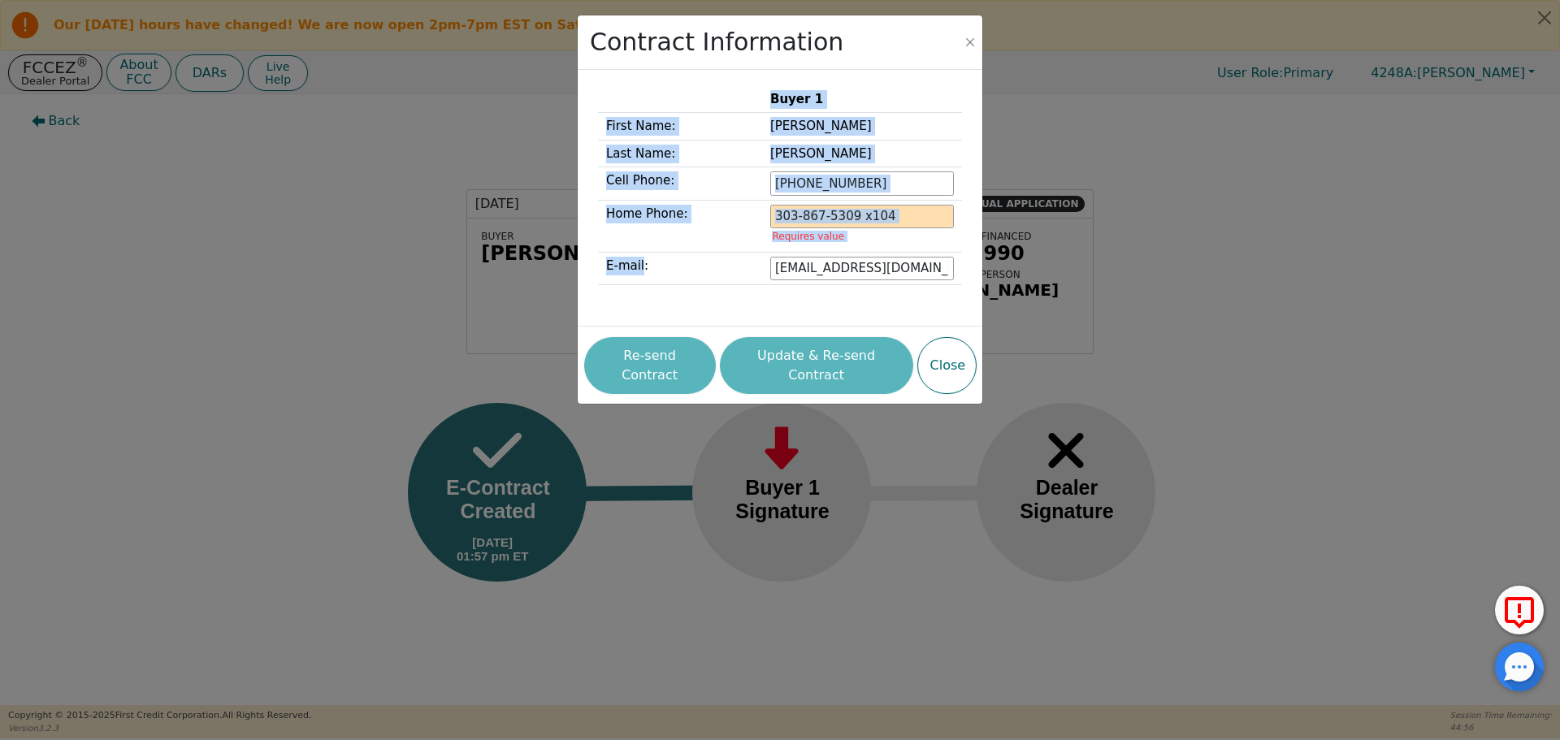
click at [691, 358] on div "Re-send Contract Update & Re-send Contract Close" at bounding box center [780, 365] width 392 height 65
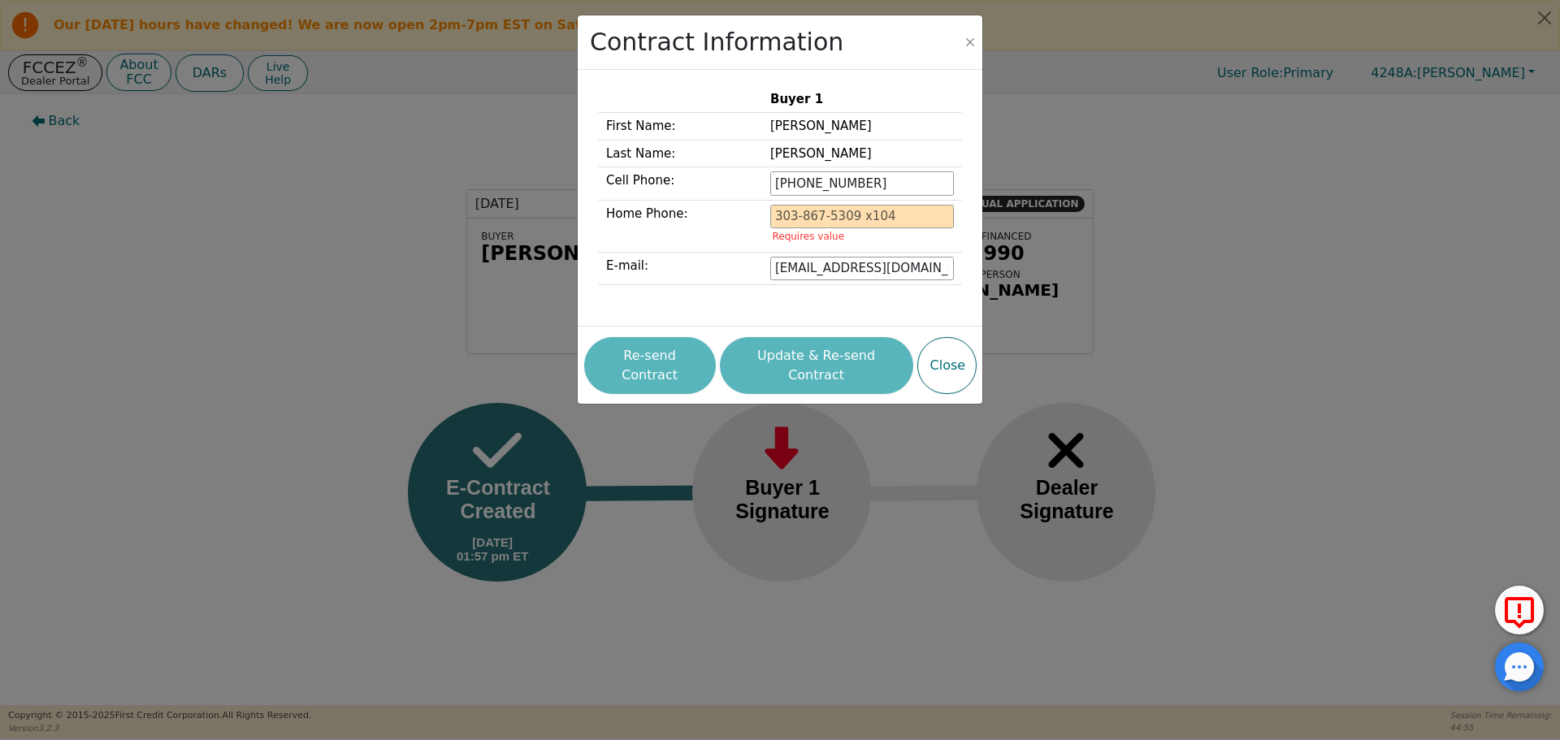
click at [691, 355] on div "Re-send Contract Update & Re-send Contract Close" at bounding box center [780, 365] width 392 height 65
click at [703, 306] on div "Buyer 1 First Name: Wesley Last Name: Dixon Cell Phone: 832-860-6200 Home Phone…" at bounding box center [780, 198] width 364 height 224
click at [808, 362] on div "Re-send Contract Update & Re-send Contract Close" at bounding box center [780, 365] width 392 height 65
click at [826, 354] on div "Re-send Contract Update & Re-send Contract Close" at bounding box center [780, 365] width 392 height 65
click at [827, 351] on div "Re-send Contract Update & Re-send Contract Close" at bounding box center [780, 365] width 392 height 65
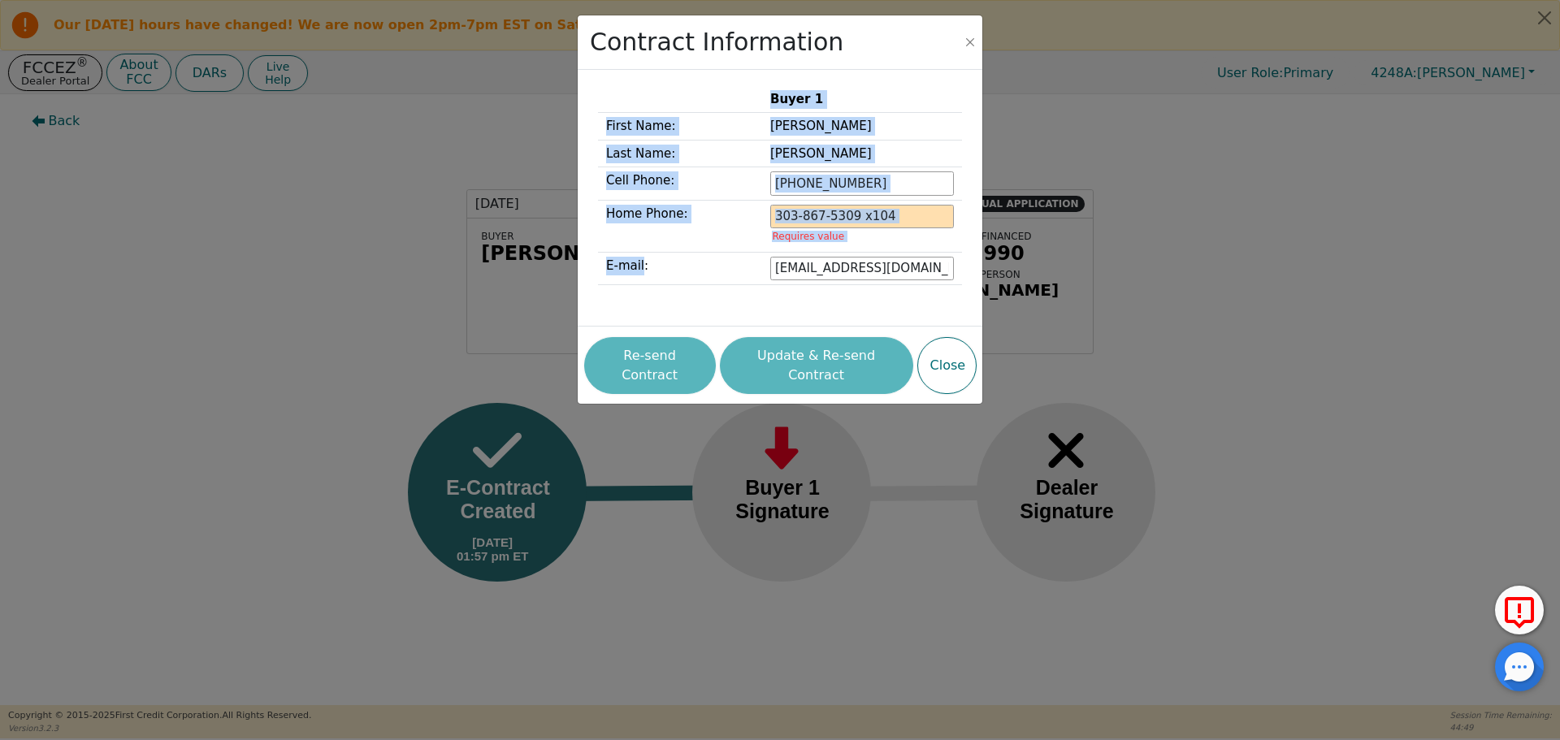
click at [827, 349] on div "Re-send Contract Update & Re-send Contract Close" at bounding box center [780, 365] width 392 height 65
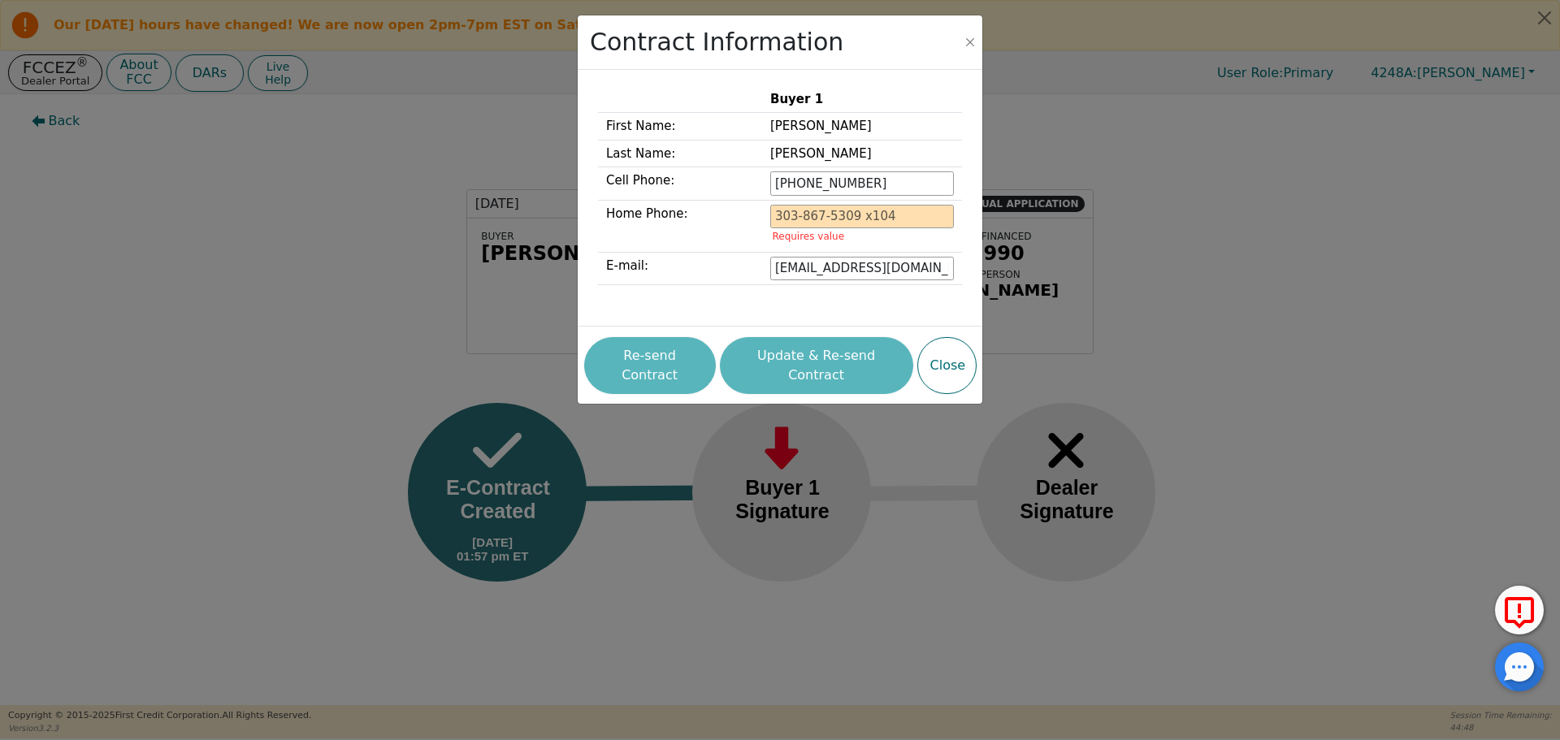
click at [827, 352] on div "Re-send Contract Update & Re-send Contract Close" at bounding box center [780, 365] width 392 height 65
click at [830, 362] on div "Re-send Contract Update & Re-send Contract Close" at bounding box center [780, 365] width 392 height 65
drag, startPoint x: 830, startPoint y: 361, endPoint x: 829, endPoint y: 353, distance: 8.2
click at [830, 358] on div "Re-send Contract Update & Re-send Contract Close" at bounding box center [780, 365] width 392 height 65
drag, startPoint x: 664, startPoint y: 353, endPoint x: 769, endPoint y: 349, distance: 105.7
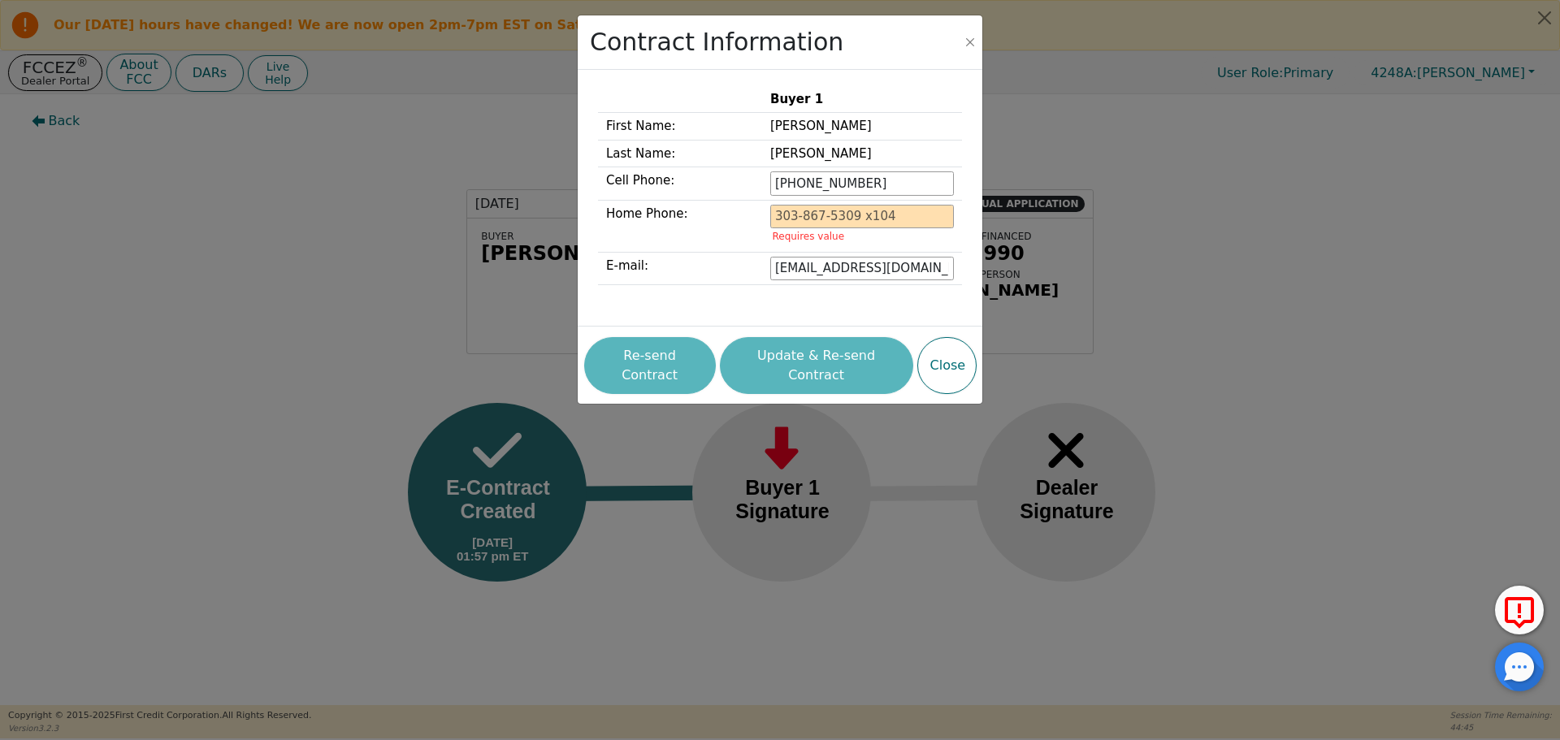
click at [665, 352] on div "Re-send Contract Update & Re-send Contract Close" at bounding box center [780, 365] width 392 height 65
click at [1350, 366] on div "Contract Information Buyer 1 First Name: Wesley Last Name: Dixon Cell Phone: 83…" at bounding box center [780, 370] width 1560 height 740
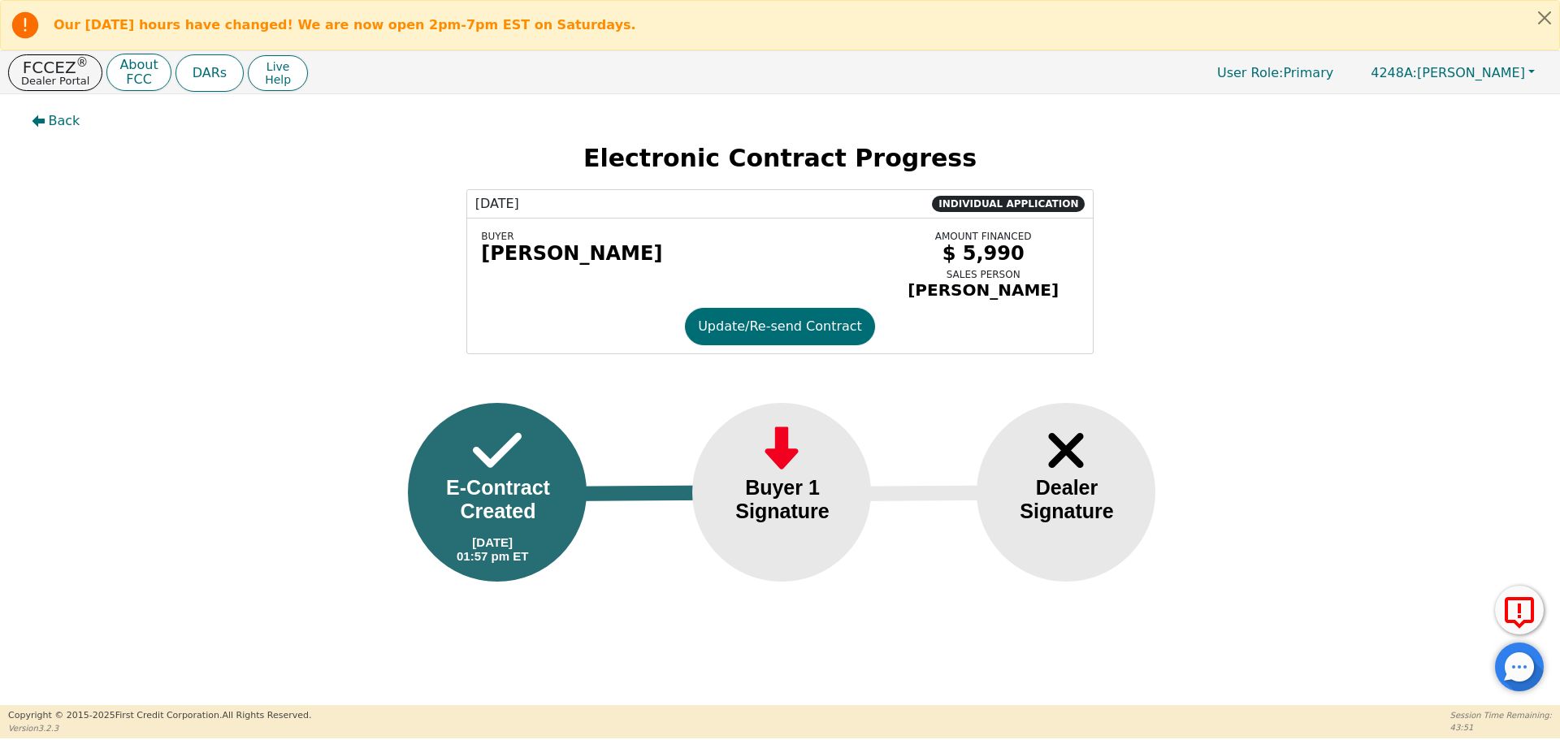
click at [519, 488] on div "E-Contract Created" at bounding box center [498, 499] width 132 height 47
click at [747, 333] on button "Update/Re-send Contract" at bounding box center [780, 326] width 190 height 37
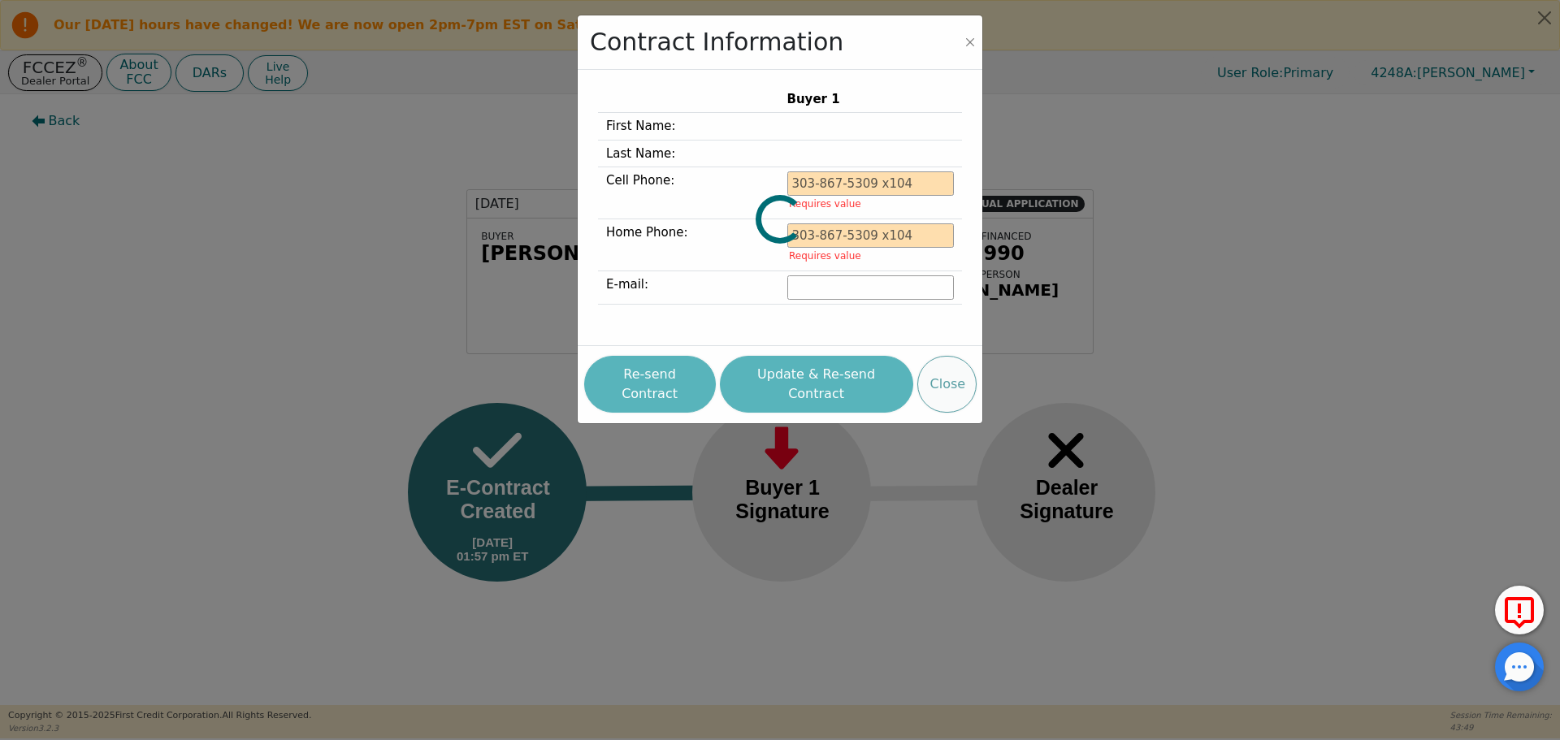
type input "832-860-6200"
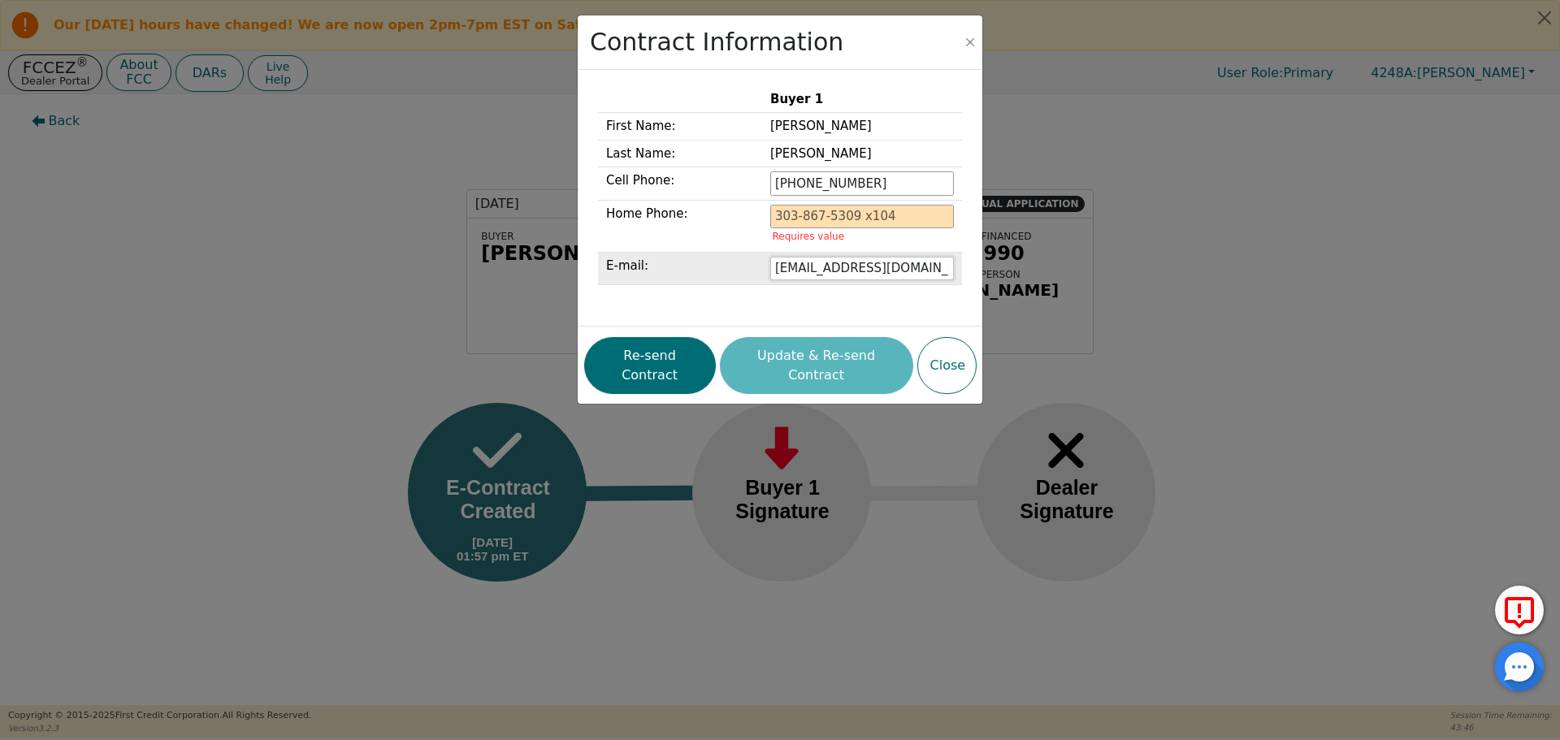
click at [856, 268] on input "[EMAIL_ADDRESS][DOMAIN_NAME]" at bounding box center [862, 269] width 184 height 24
type input "wesleydixon52@gmail.com"
click at [723, 313] on div "Buyer 1 First Name: Wesley Last Name: Dixon Cell Phone: 832-860-6200 Home Phone…" at bounding box center [780, 198] width 388 height 241
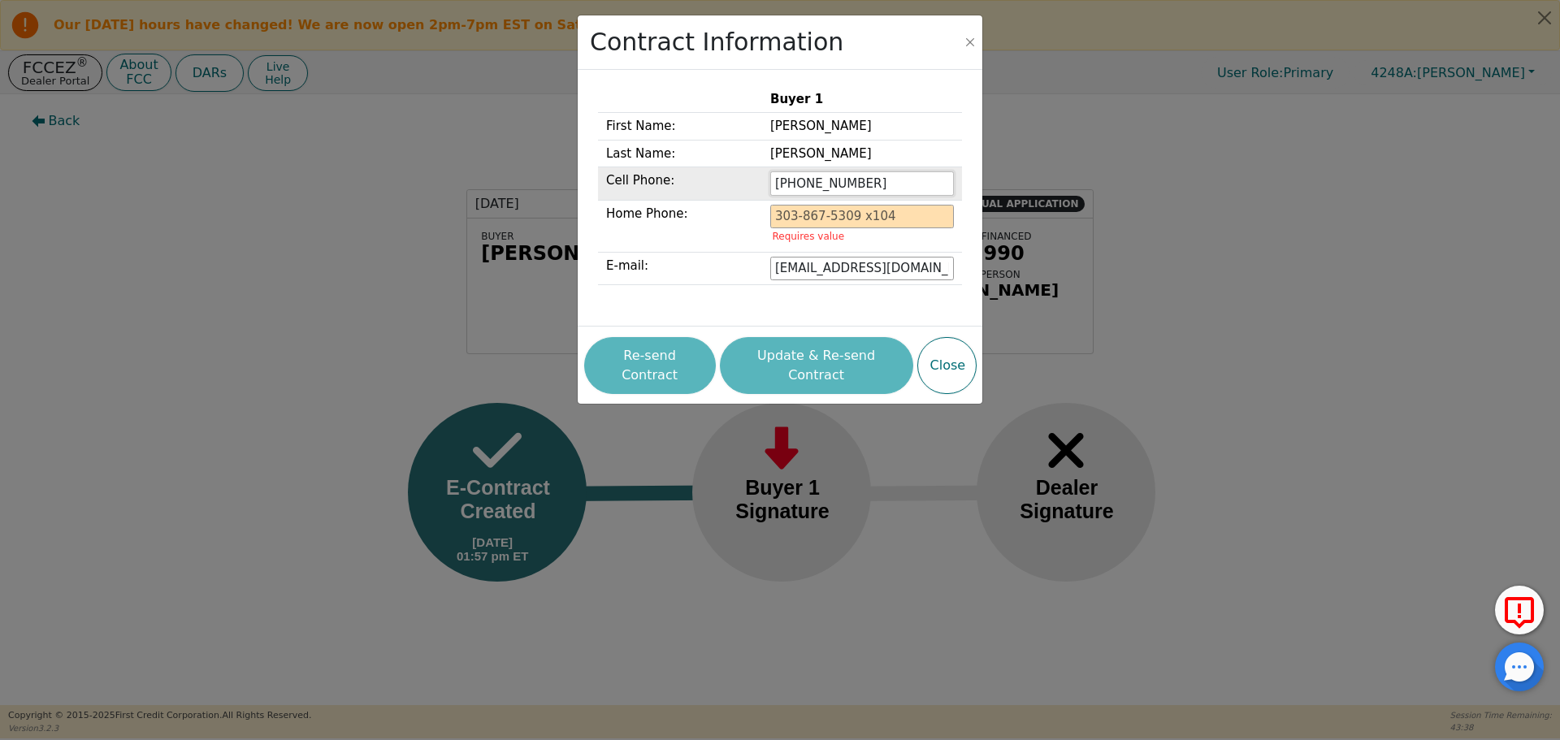
click at [880, 178] on input "832-860-6200" at bounding box center [862, 183] width 184 height 24
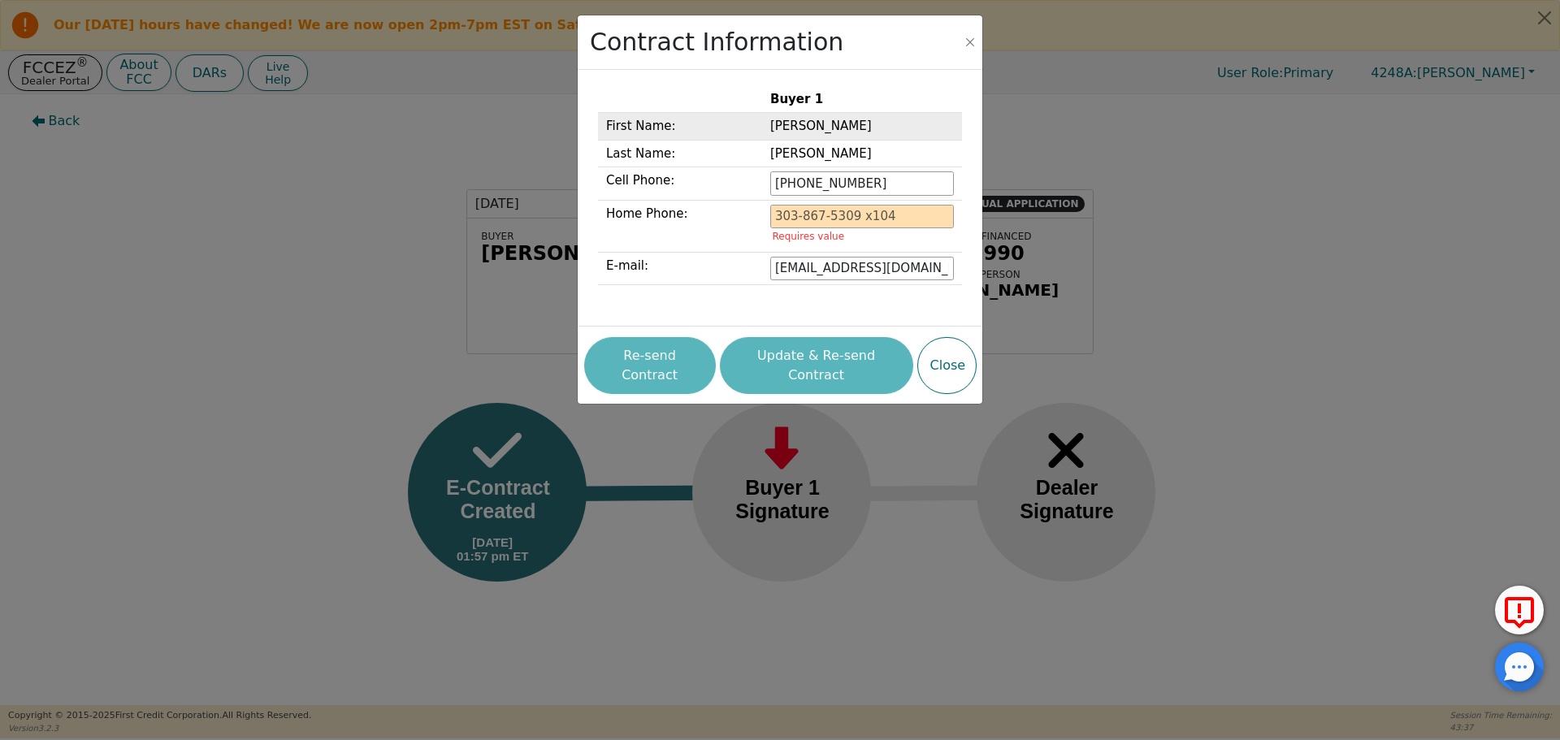
click at [851, 123] on td "[PERSON_NAME]" at bounding box center [862, 127] width 200 height 28
click at [701, 306] on div "Buyer 1 First Name: Wesley Last Name: Dixon Cell Phone: 832-860-6200 Home Phone…" at bounding box center [780, 198] width 364 height 224
click at [661, 358] on div "Re-send Contract Update & Re-send Contract Close" at bounding box center [780, 365] width 392 height 65
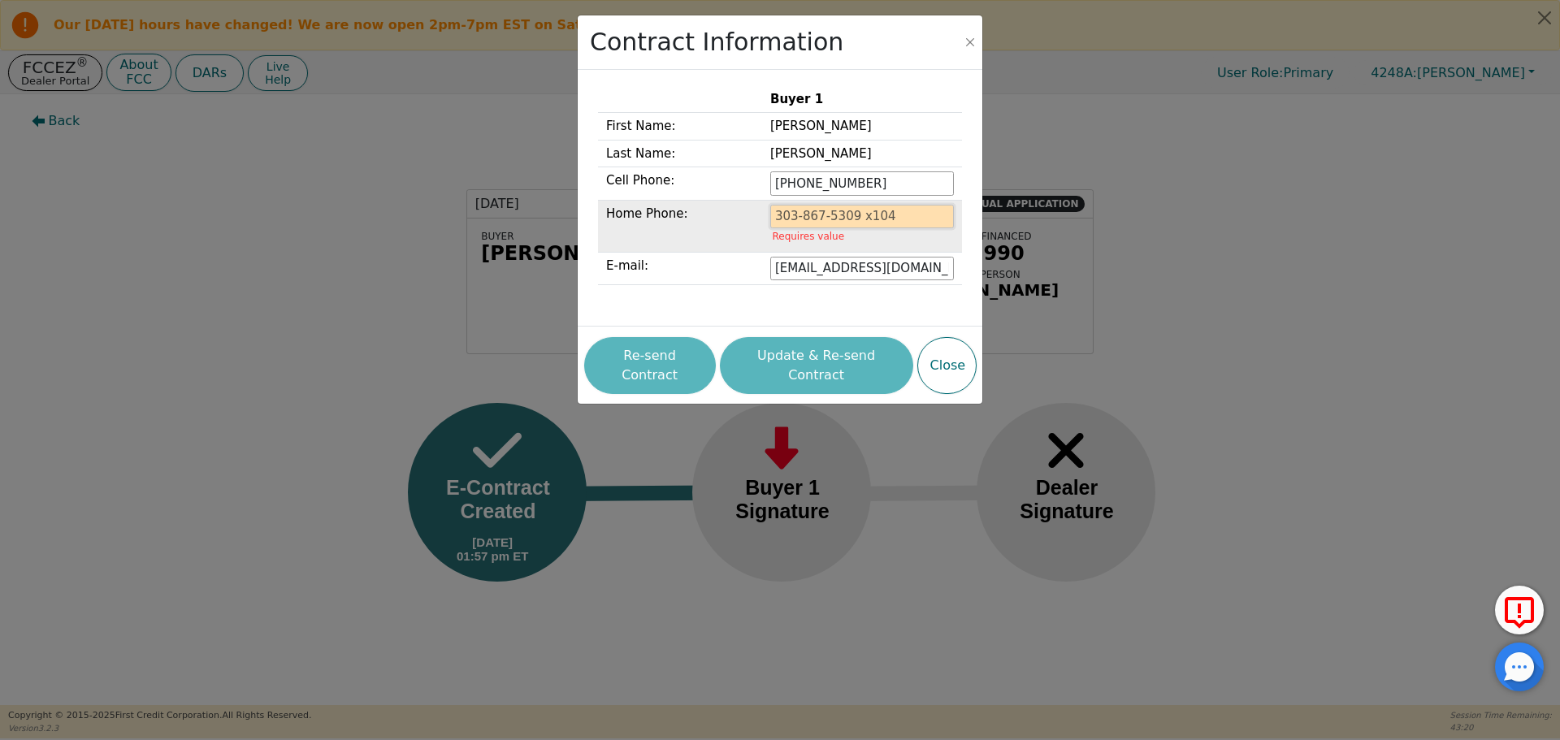
click at [797, 216] on input "tel" at bounding box center [862, 217] width 184 height 24
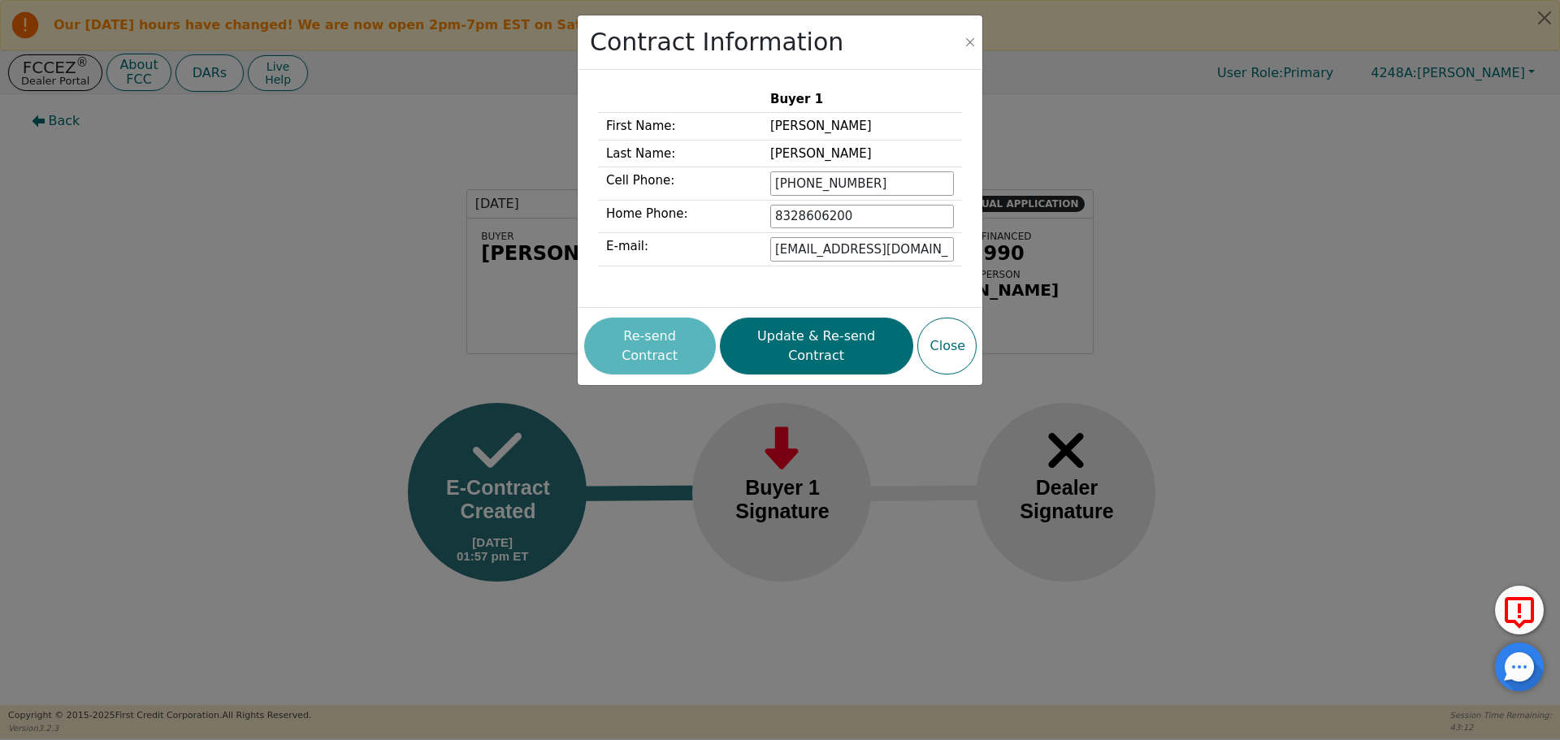
type input "832-860-6200"
drag, startPoint x: 917, startPoint y: 442, endPoint x: 928, endPoint y: 442, distance: 10.6
click at [921, 442] on div "Contract Information Buyer 1 First Name: Wesley Last Name: Dixon Cell Phone: 83…" at bounding box center [780, 370] width 1560 height 740
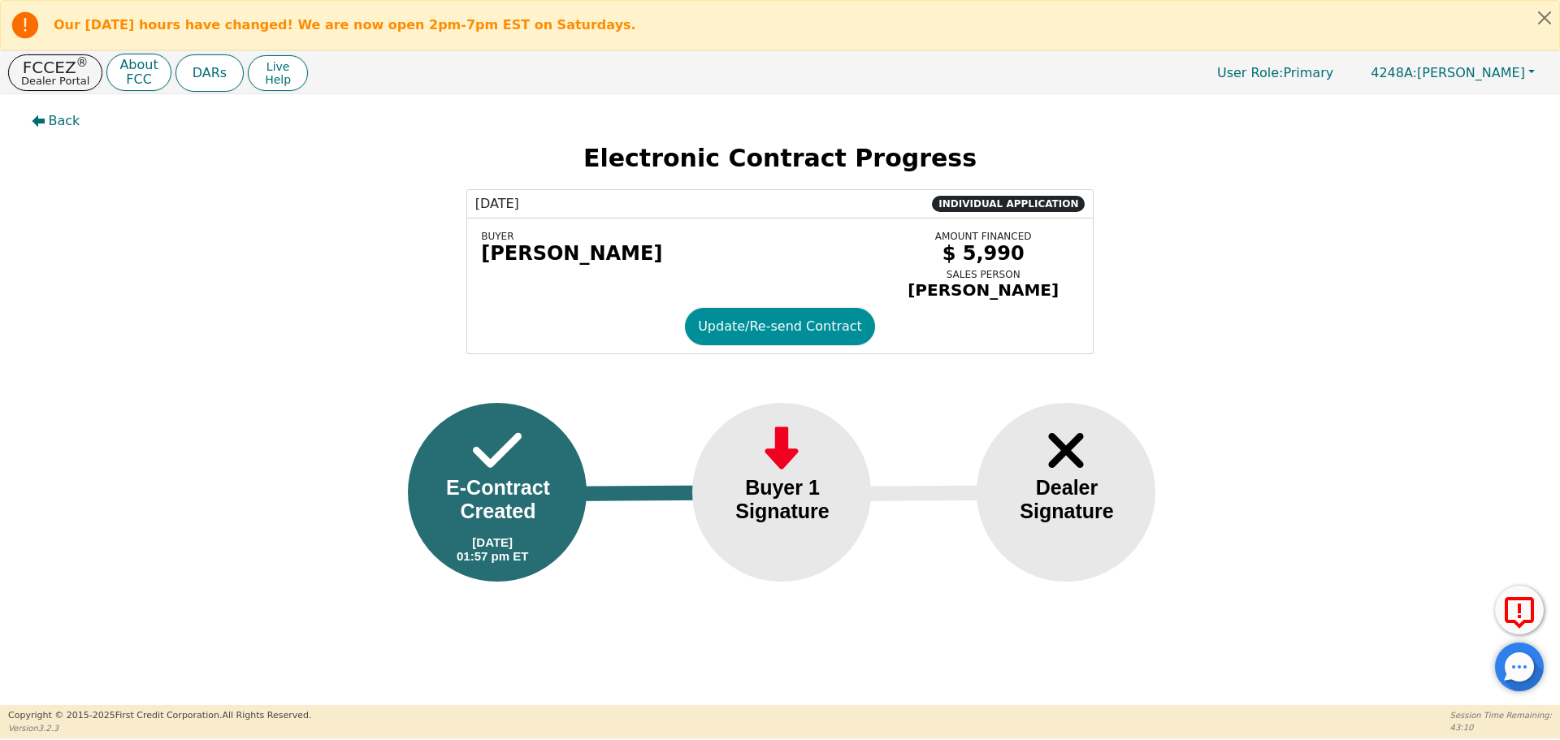
click at [785, 334] on button "Update/Re-send Contract" at bounding box center [780, 326] width 190 height 37
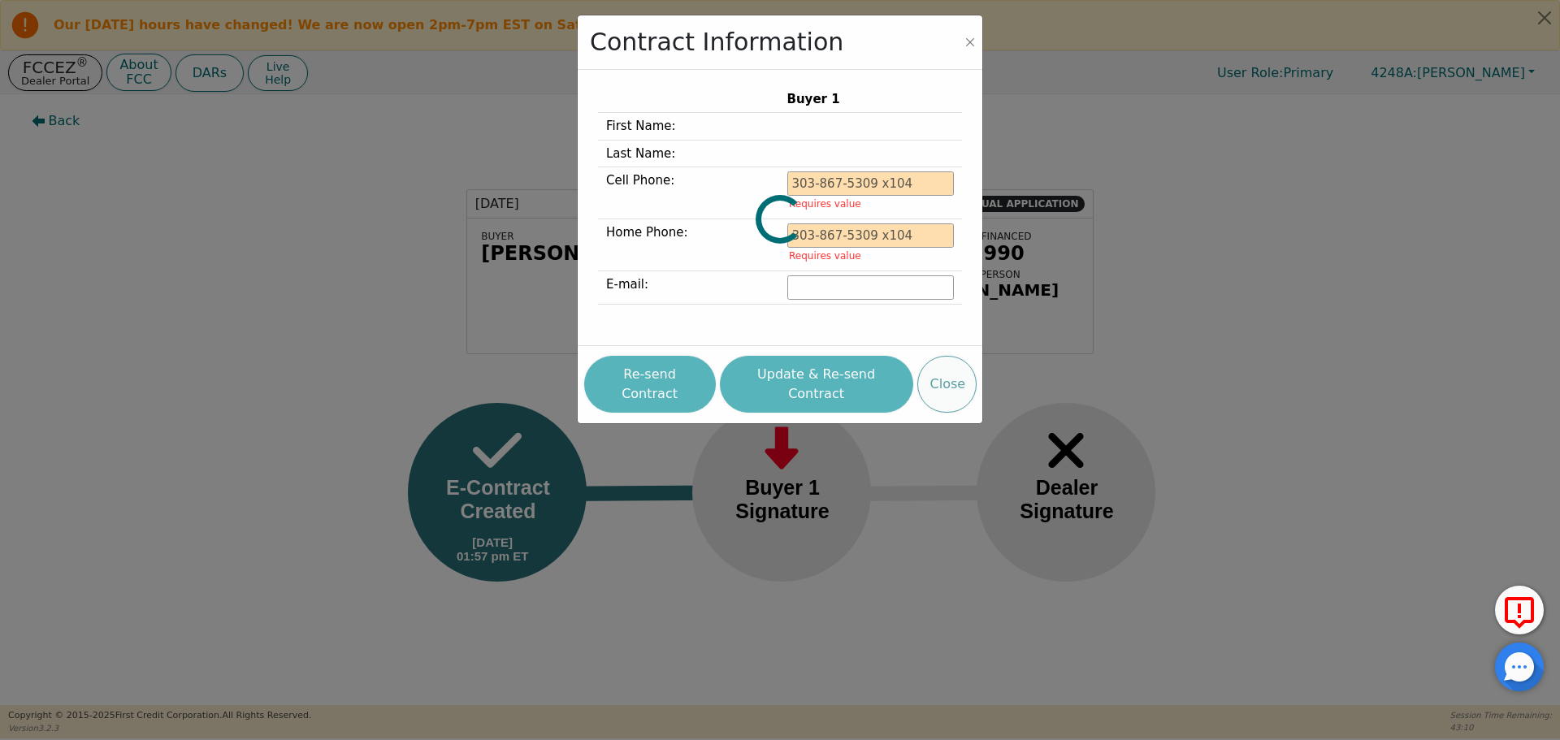
type input "832-860-6200"
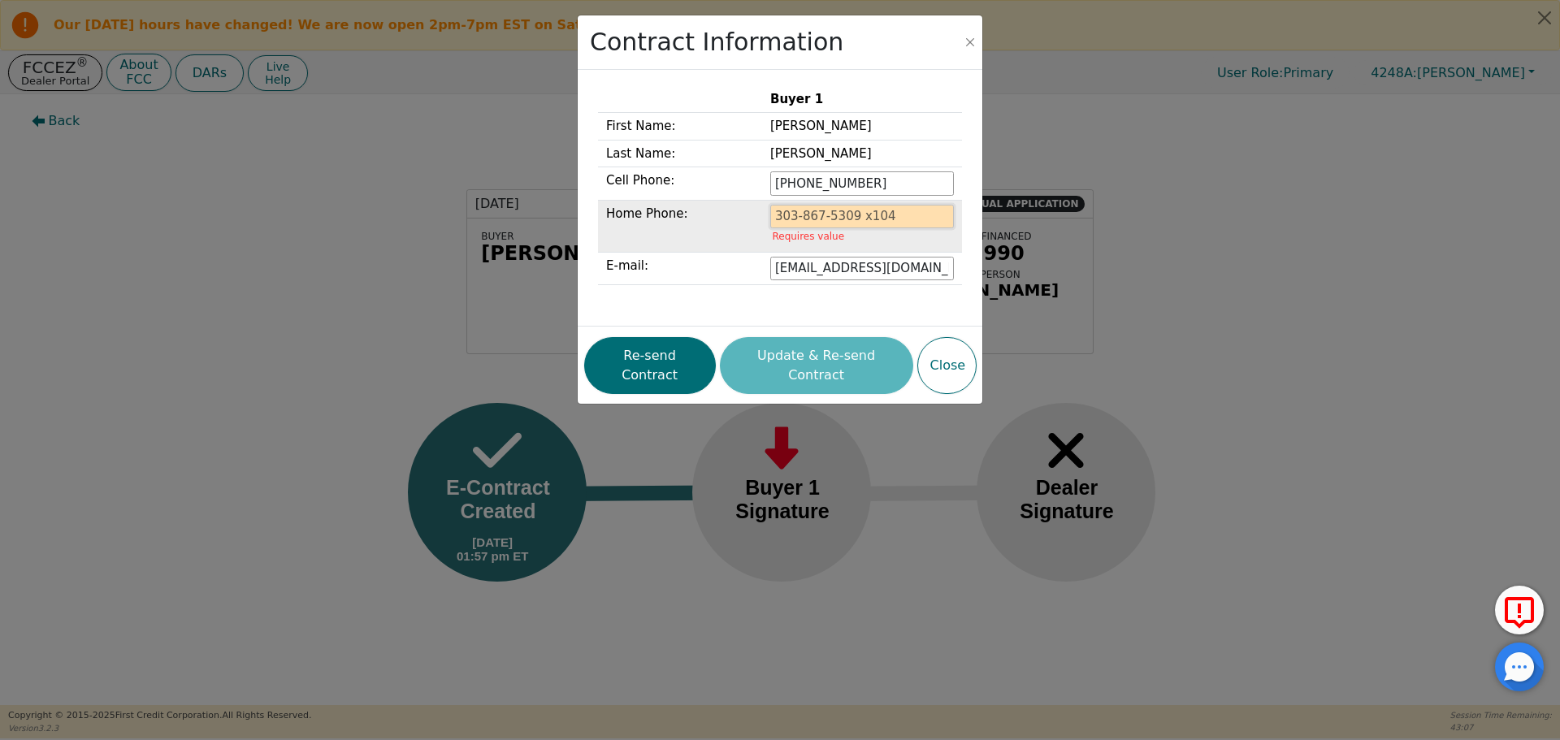
click at [799, 207] on input "tel" at bounding box center [862, 217] width 184 height 24
drag, startPoint x: 714, startPoint y: 296, endPoint x: 748, endPoint y: 304, distance: 34.3
click at [715, 297] on div "Buyer 1 First Name: Wesley Last Name: Dixon Cell Phone: 832-860-6200 Home Phone…" at bounding box center [780, 198] width 364 height 224
click at [867, 270] on input "[EMAIL_ADDRESS][DOMAIN_NAME]" at bounding box center [862, 269] width 184 height 24
type input "wesleydixon52@gmail.com"
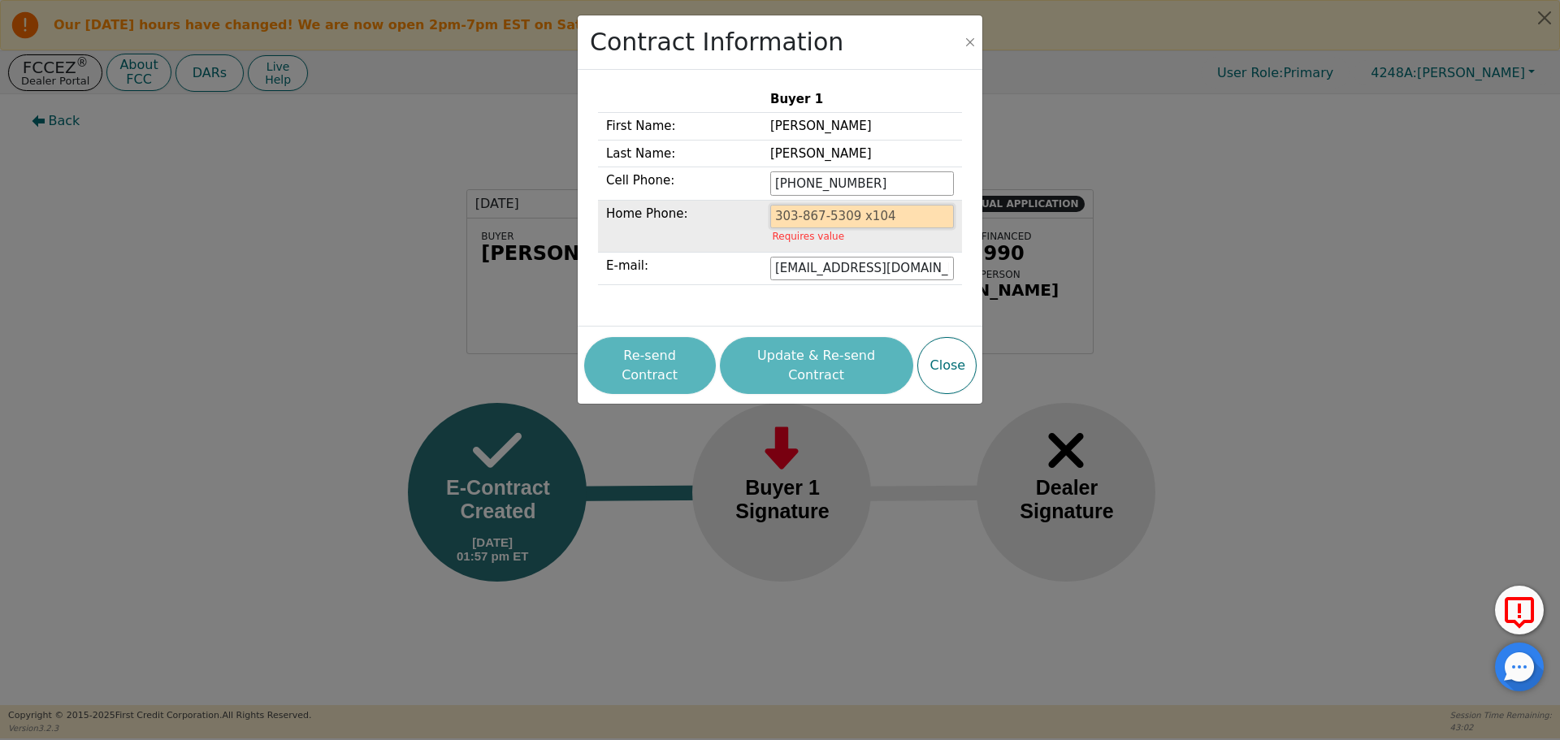
click at [796, 218] on input "tel" at bounding box center [862, 217] width 184 height 24
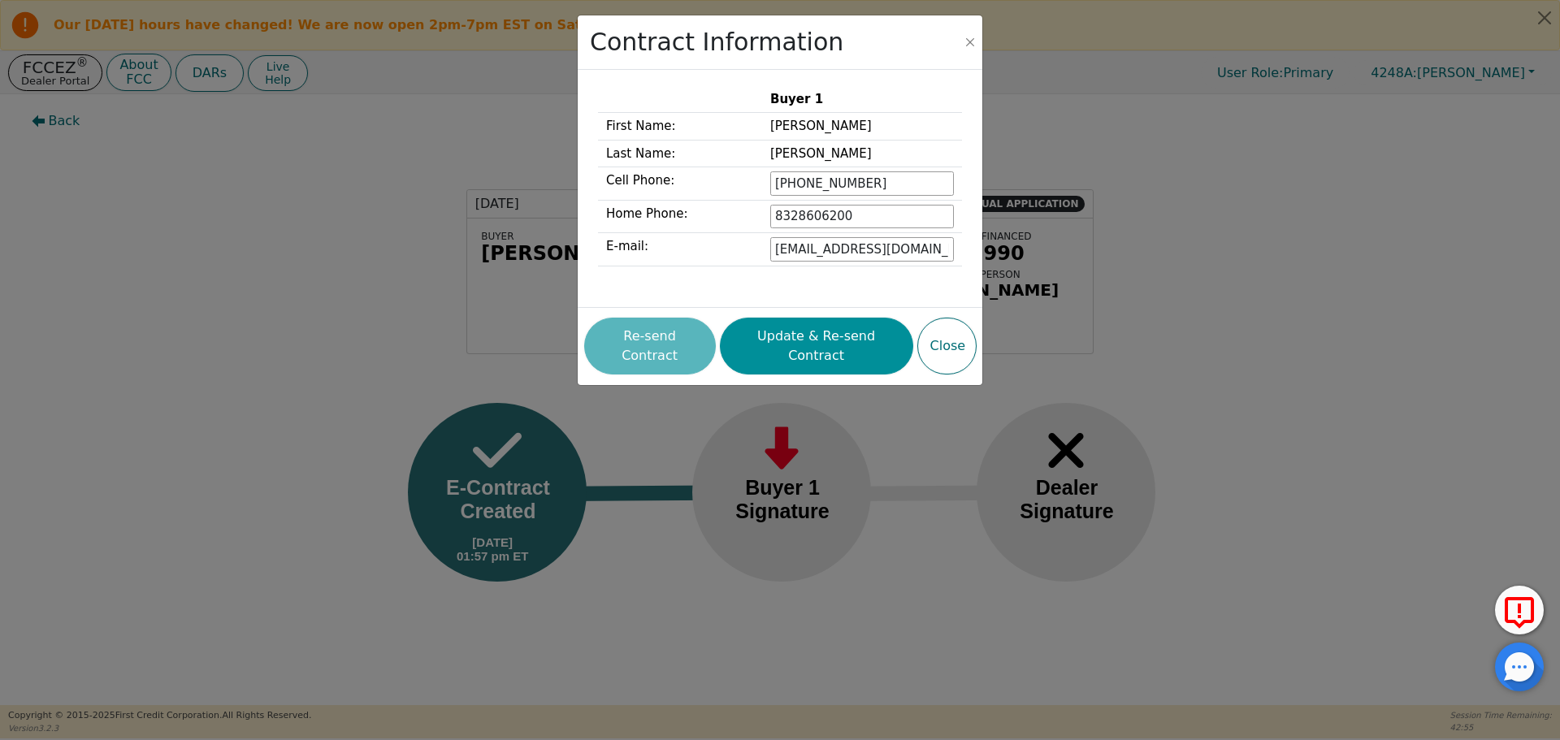
type input "832-860-6200"
click at [840, 336] on button "Update & Re-send Contract" at bounding box center [816, 346] width 193 height 57
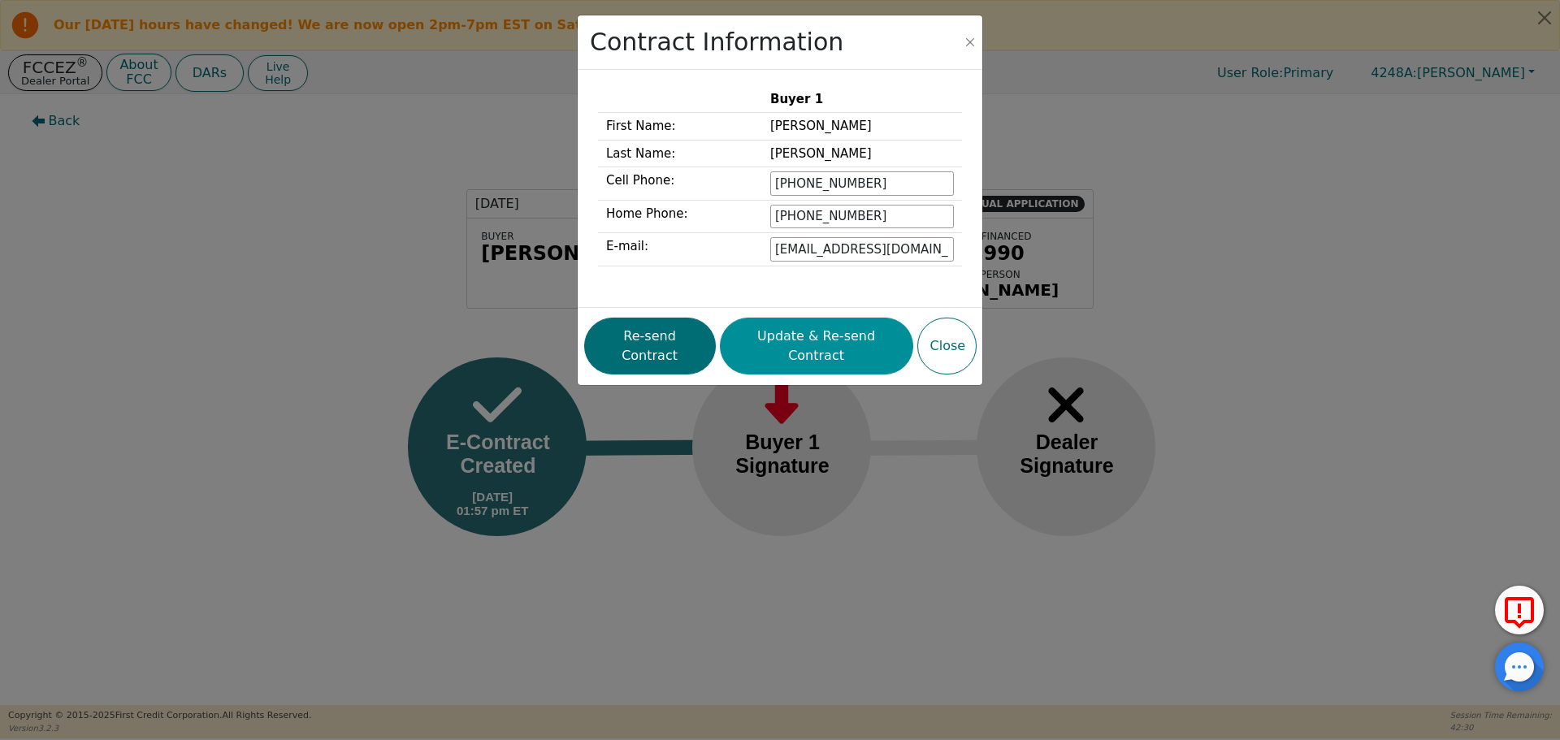
click at [843, 336] on button "Update & Re-send Contract" at bounding box center [816, 346] width 193 height 57
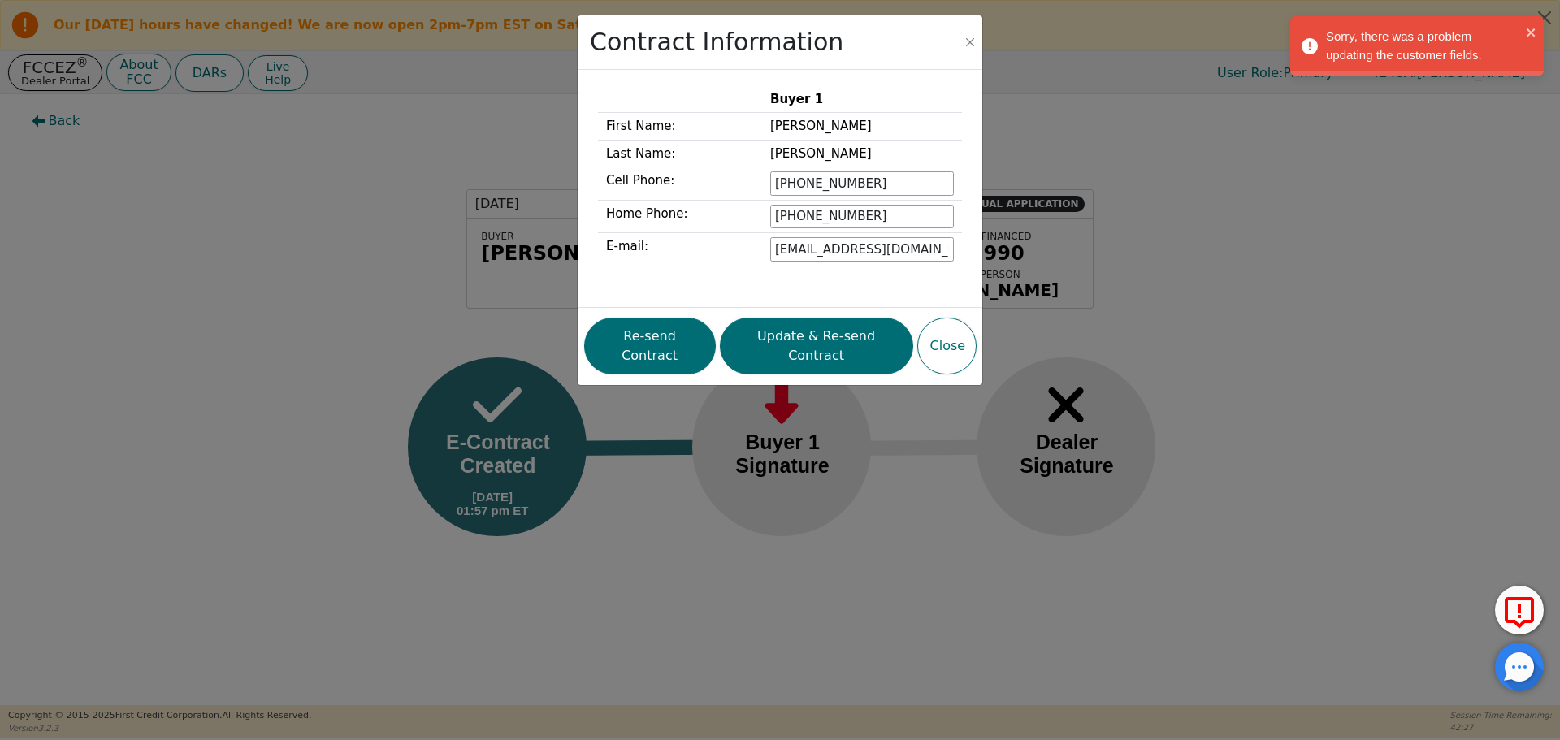
click at [1444, 356] on div "Contract Information Buyer 1 First Name: Wesley Last Name: Dixon Cell Phone: 83…" at bounding box center [780, 370] width 1560 height 740
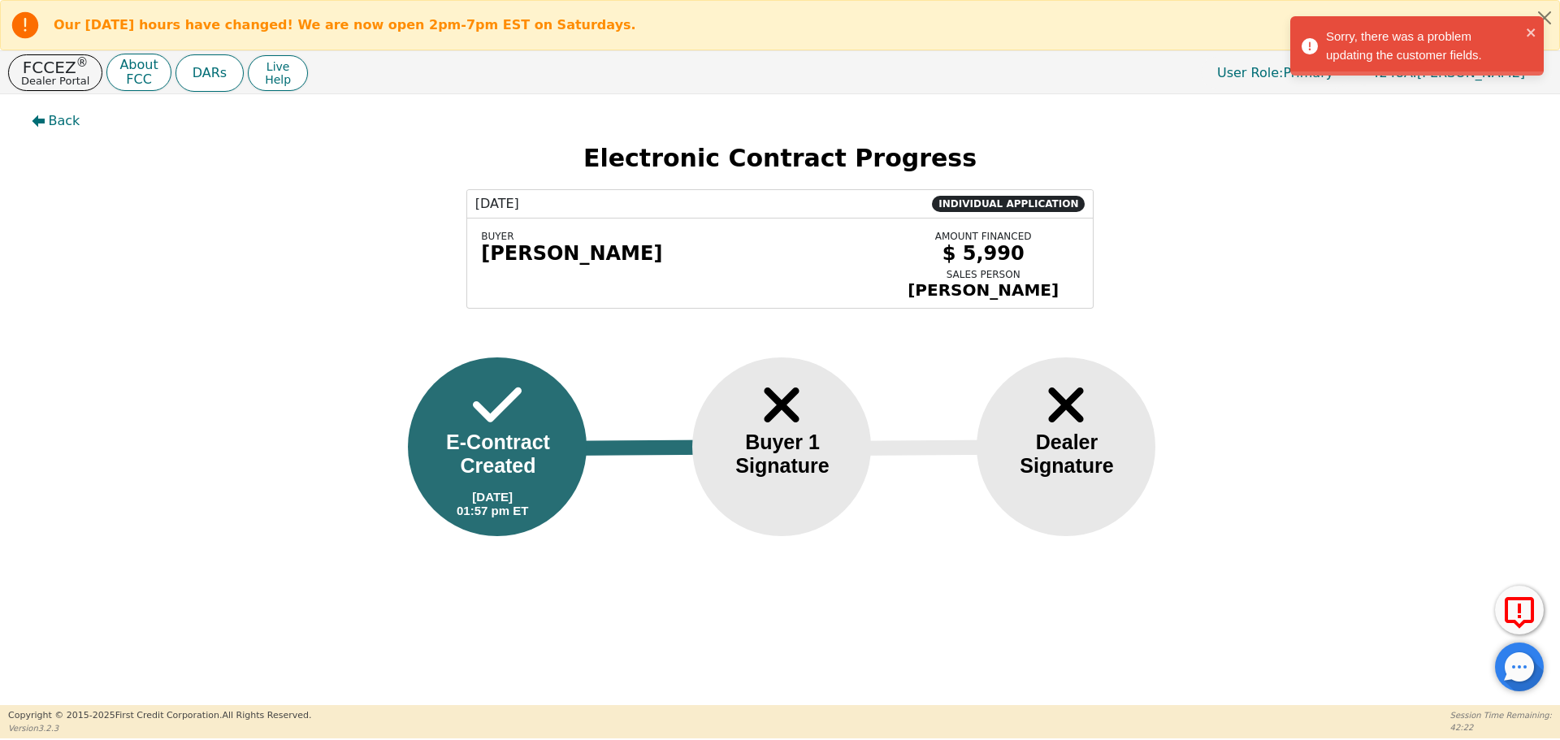
click at [552, 259] on div "Wesley Dixon" at bounding box center [678, 253] width 394 height 23
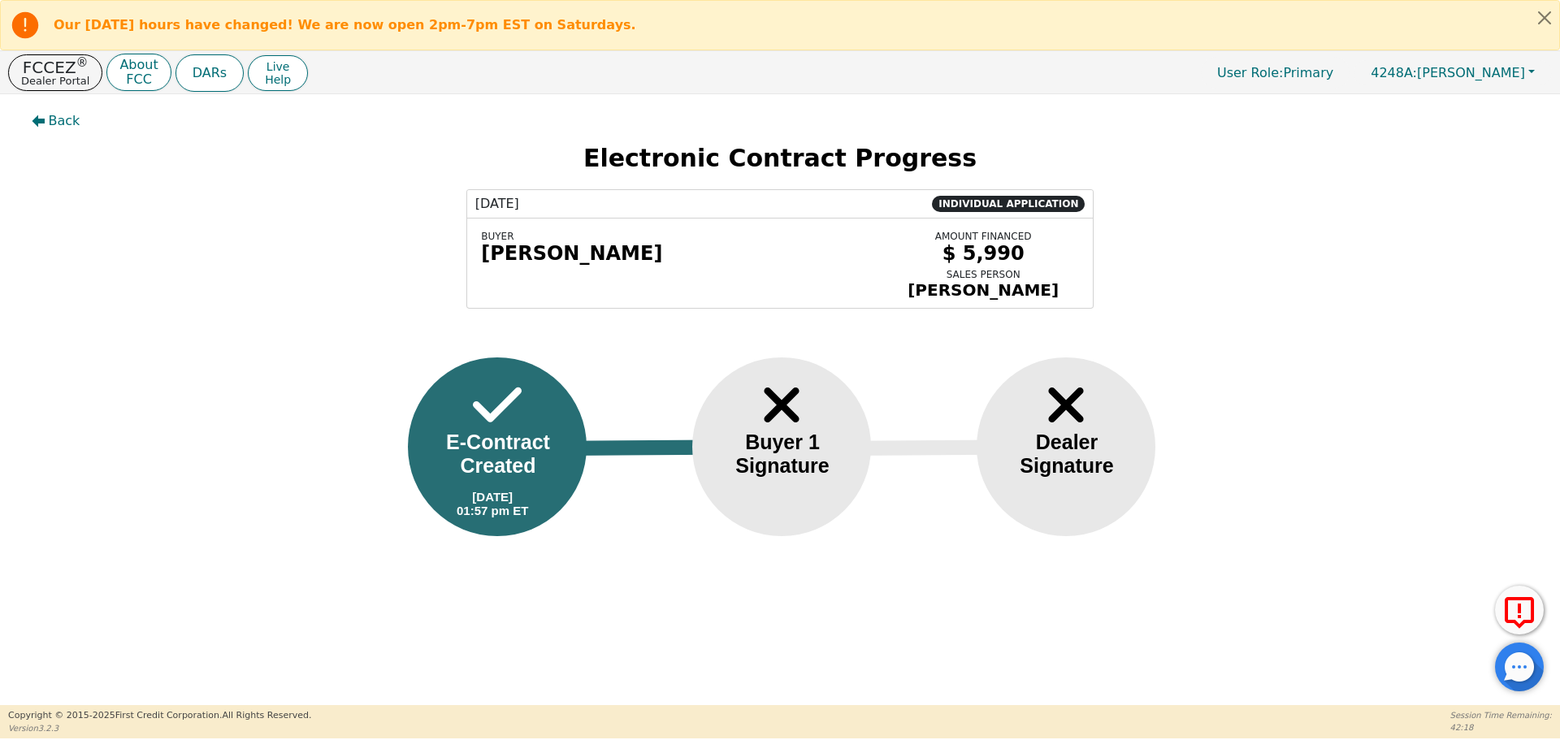
click at [1337, 303] on div "09/26/2025 INDIVIDUAL APPLICATION BUYER Wesley Dixon AMOUNT FINANCED $ 5,990 SA…" at bounding box center [780, 248] width 1536 height 119
click at [50, 72] on p "FCCEZ ®" at bounding box center [55, 67] width 68 height 16
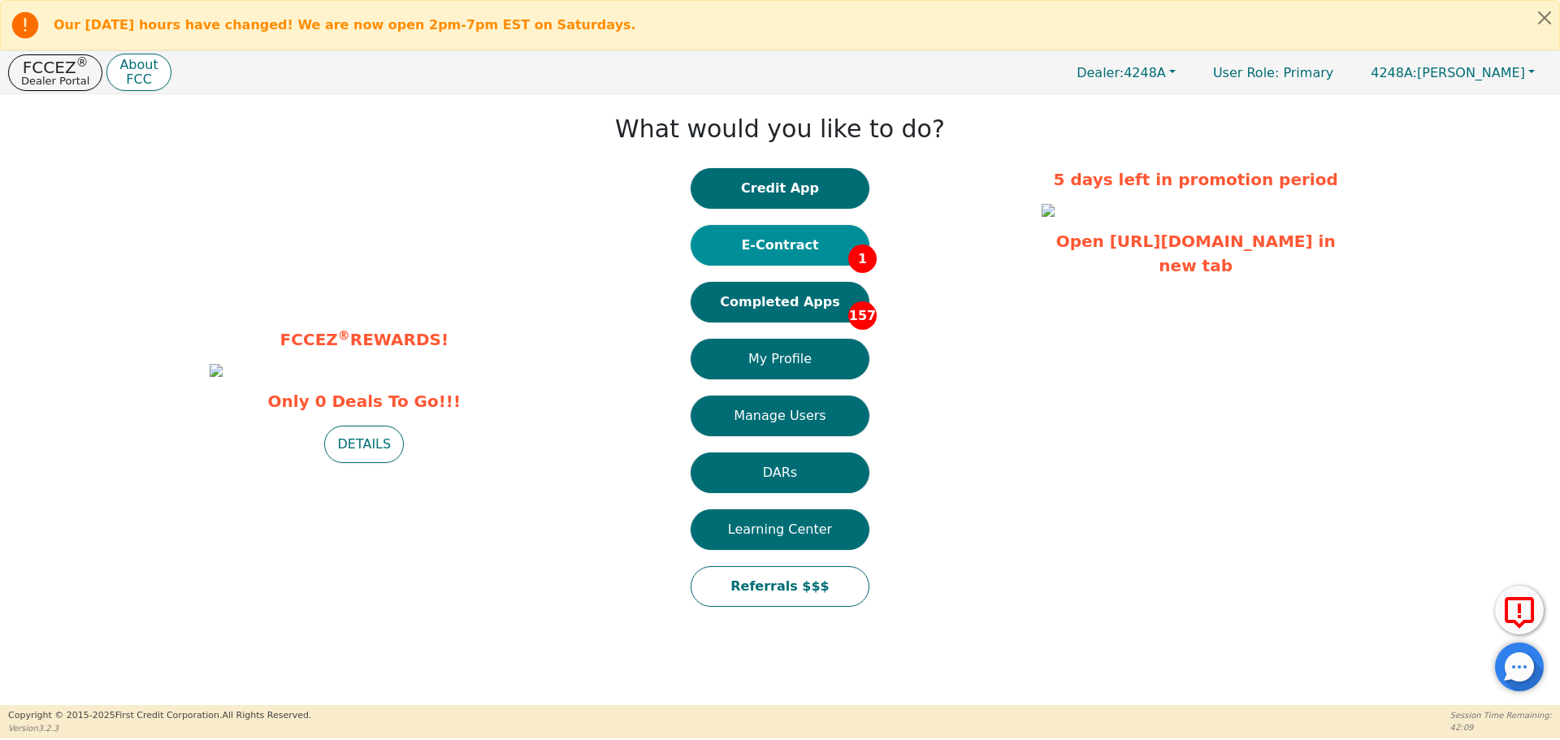
click at [795, 250] on button "E-Contract 1" at bounding box center [780, 245] width 179 height 41
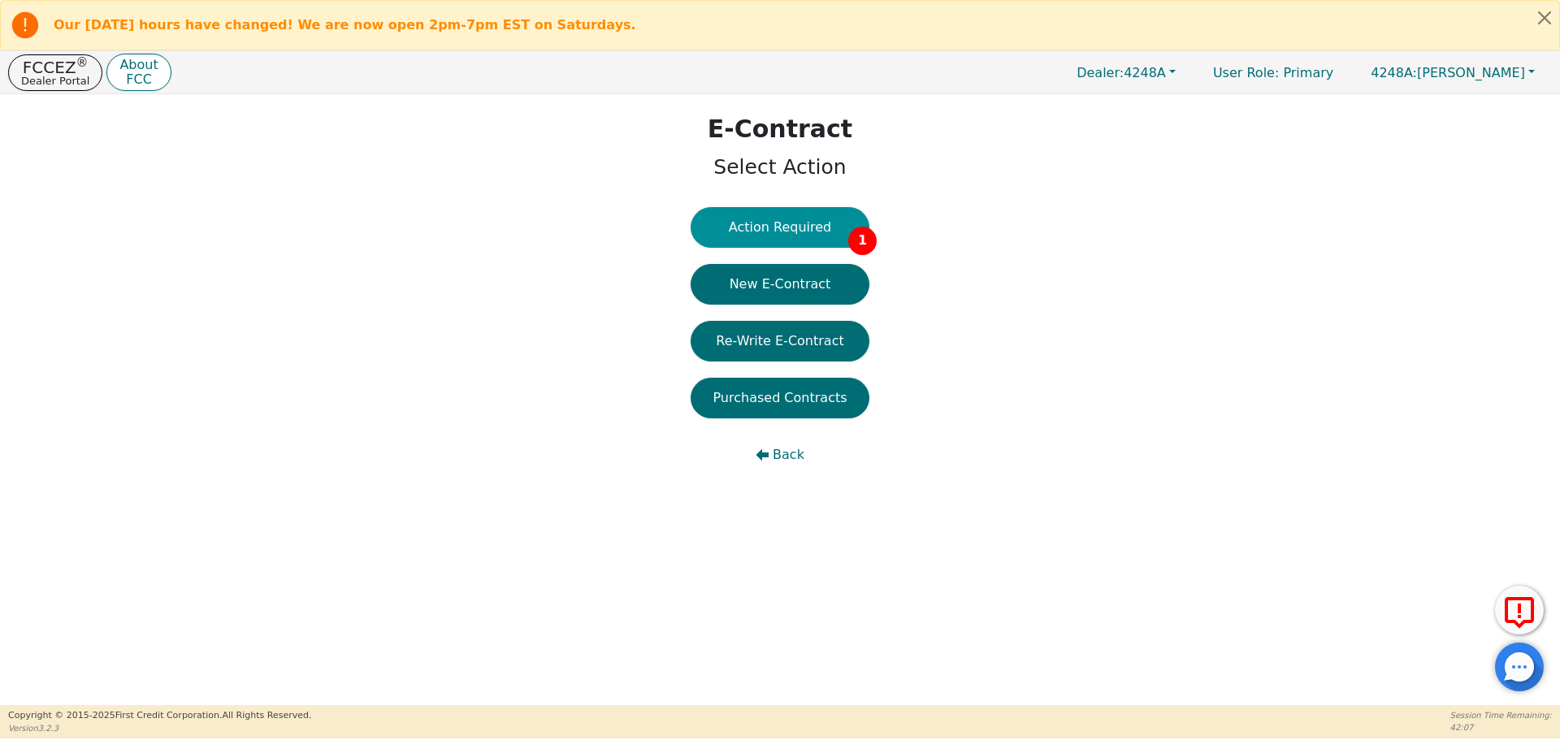
click at [803, 231] on button "Action Required 1" at bounding box center [780, 227] width 179 height 41
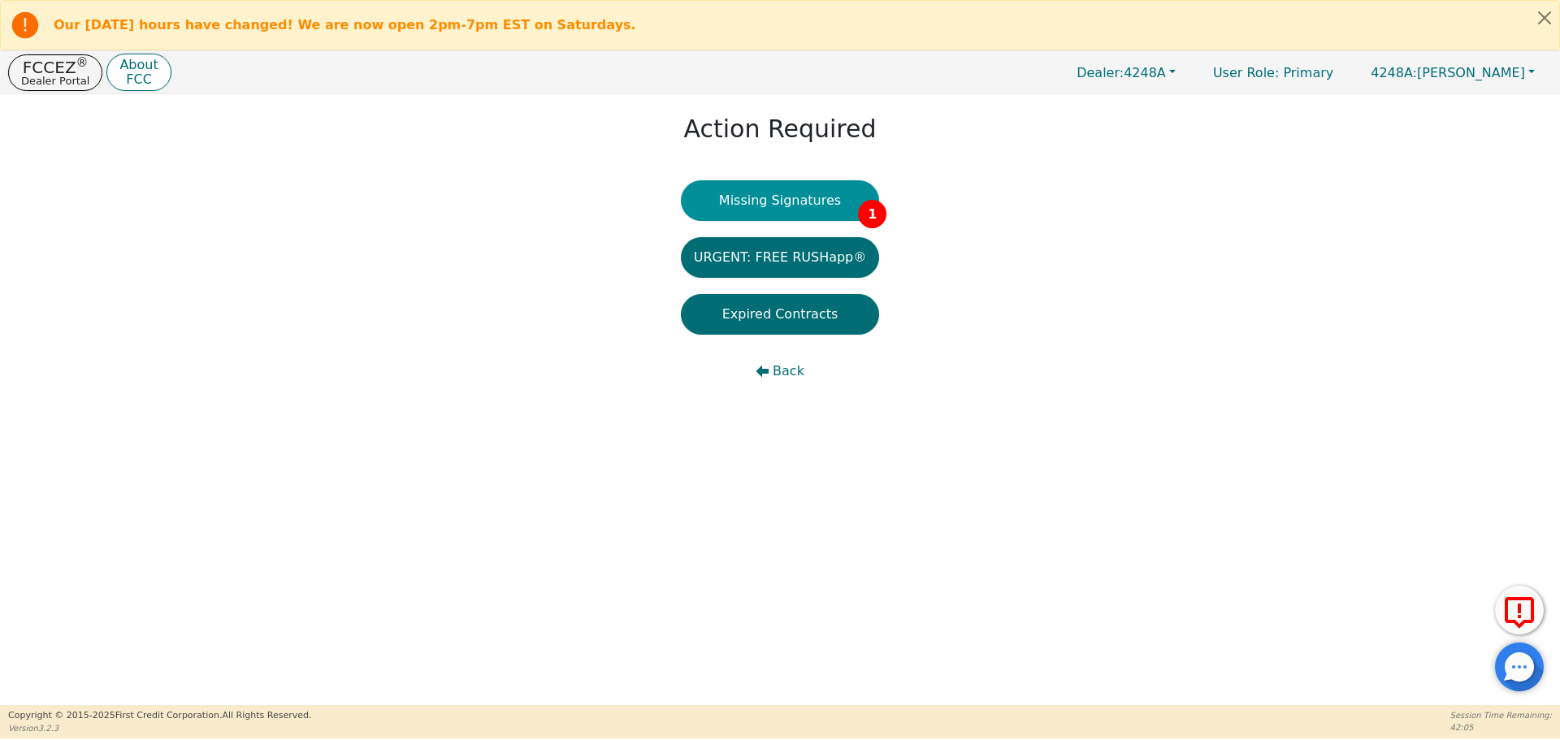
click at [801, 205] on button "Missing Signatures 1" at bounding box center [780, 200] width 199 height 41
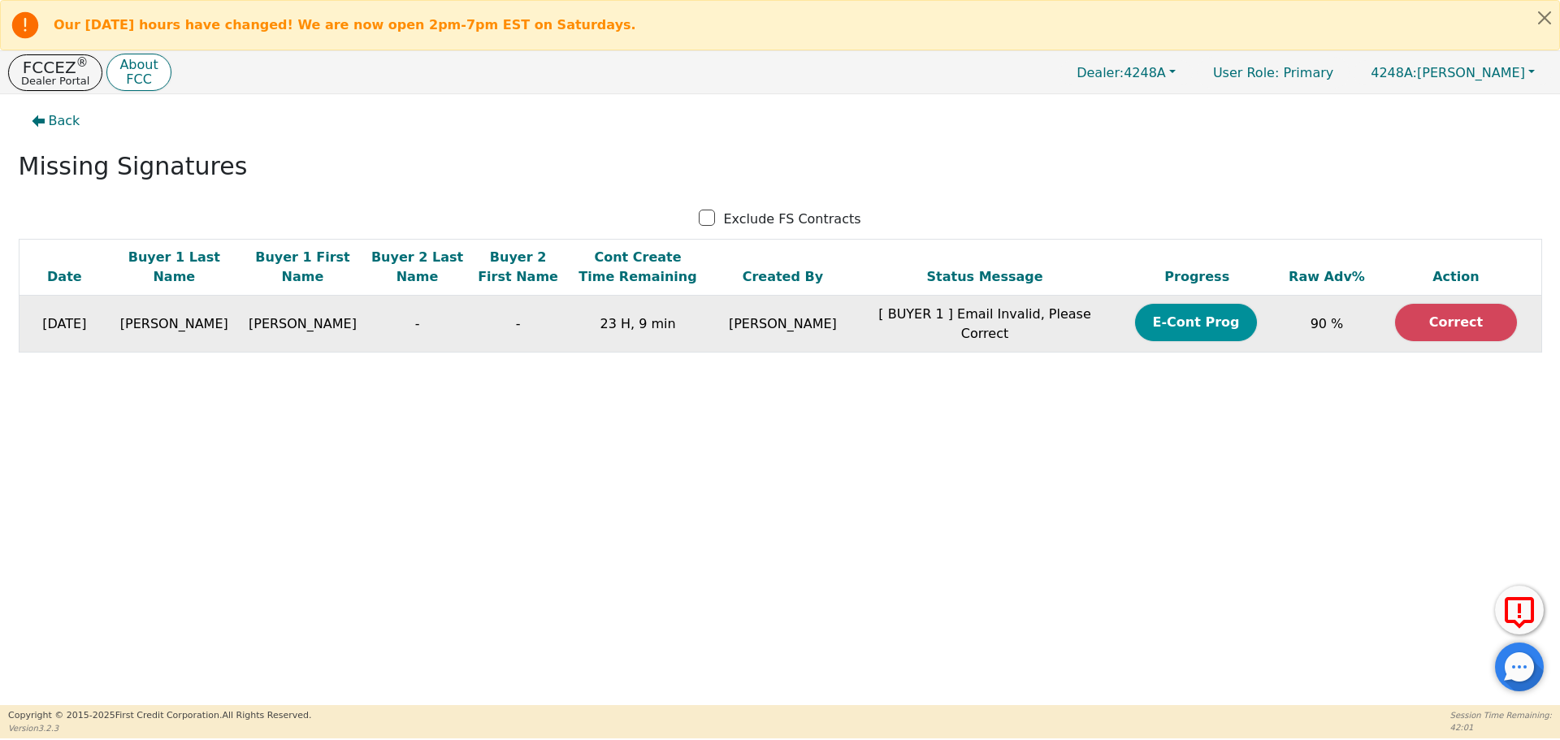
click at [1174, 327] on button "E-Cont Prog" at bounding box center [1196, 322] width 122 height 37
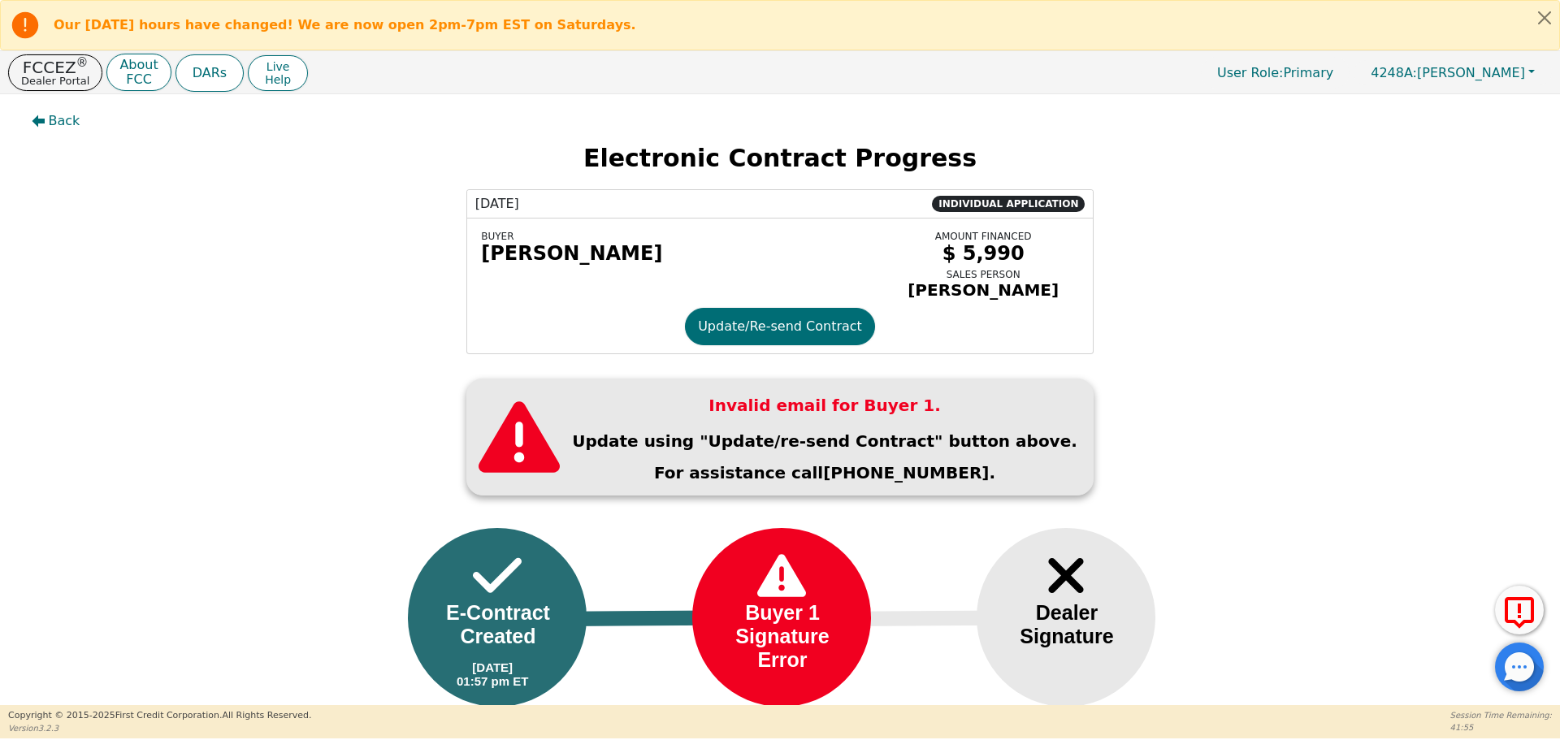
click at [1270, 497] on div "Invalid email for Buyer 1. Update using "Update/re-send Contract" button above.…" at bounding box center [780, 441] width 1536 height 125
click at [813, 333] on button "Update/Re-send Contract" at bounding box center [780, 326] width 190 height 37
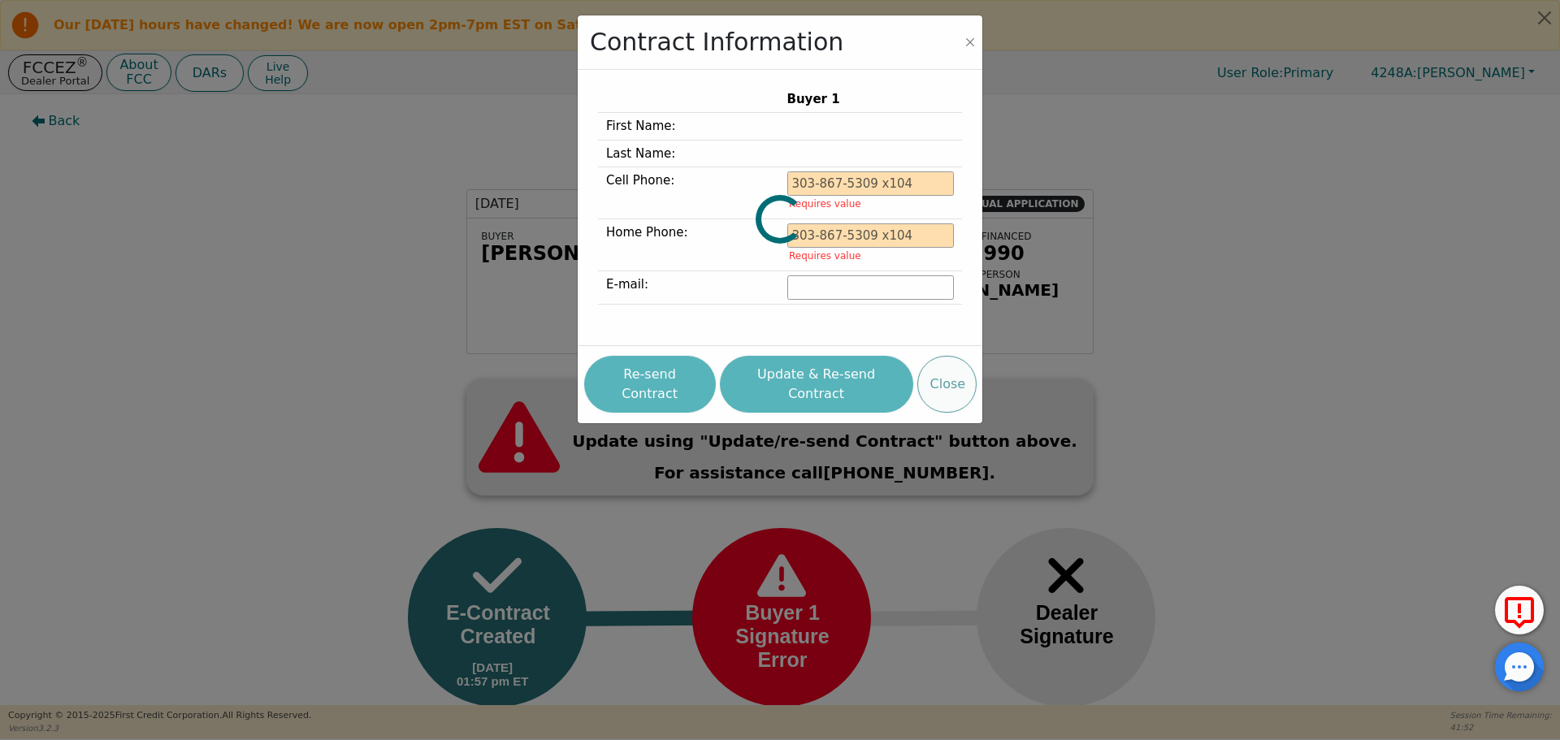
type input "832-860-6200"
type input "wesleydixon52@gmail.com"
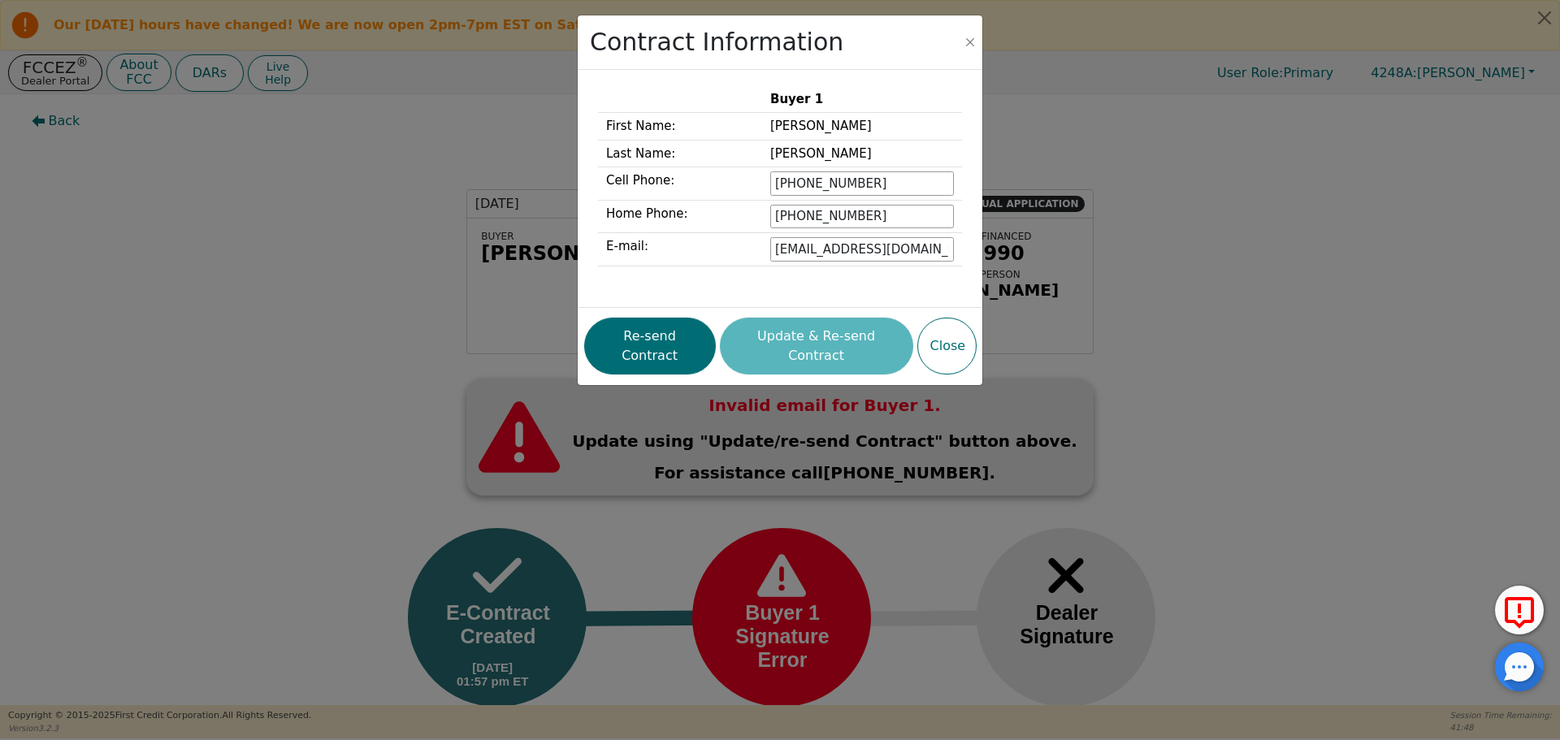
click at [1274, 344] on div "Contract Information Buyer 1 First Name: Wesley Last Name: Dixon Cell Phone: 83…" at bounding box center [780, 370] width 1560 height 740
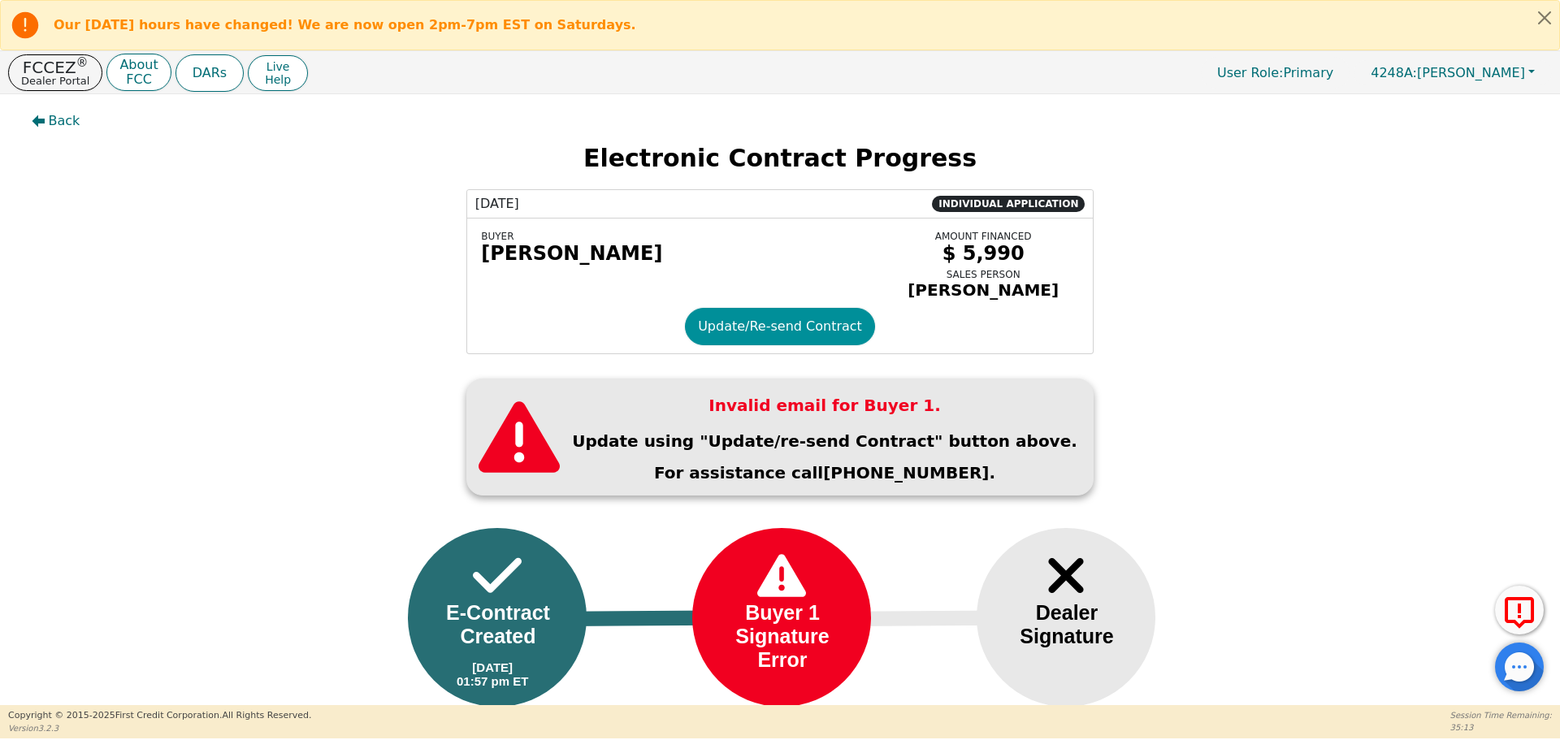
click at [743, 328] on button "Update/Re-send Contract" at bounding box center [780, 326] width 190 height 37
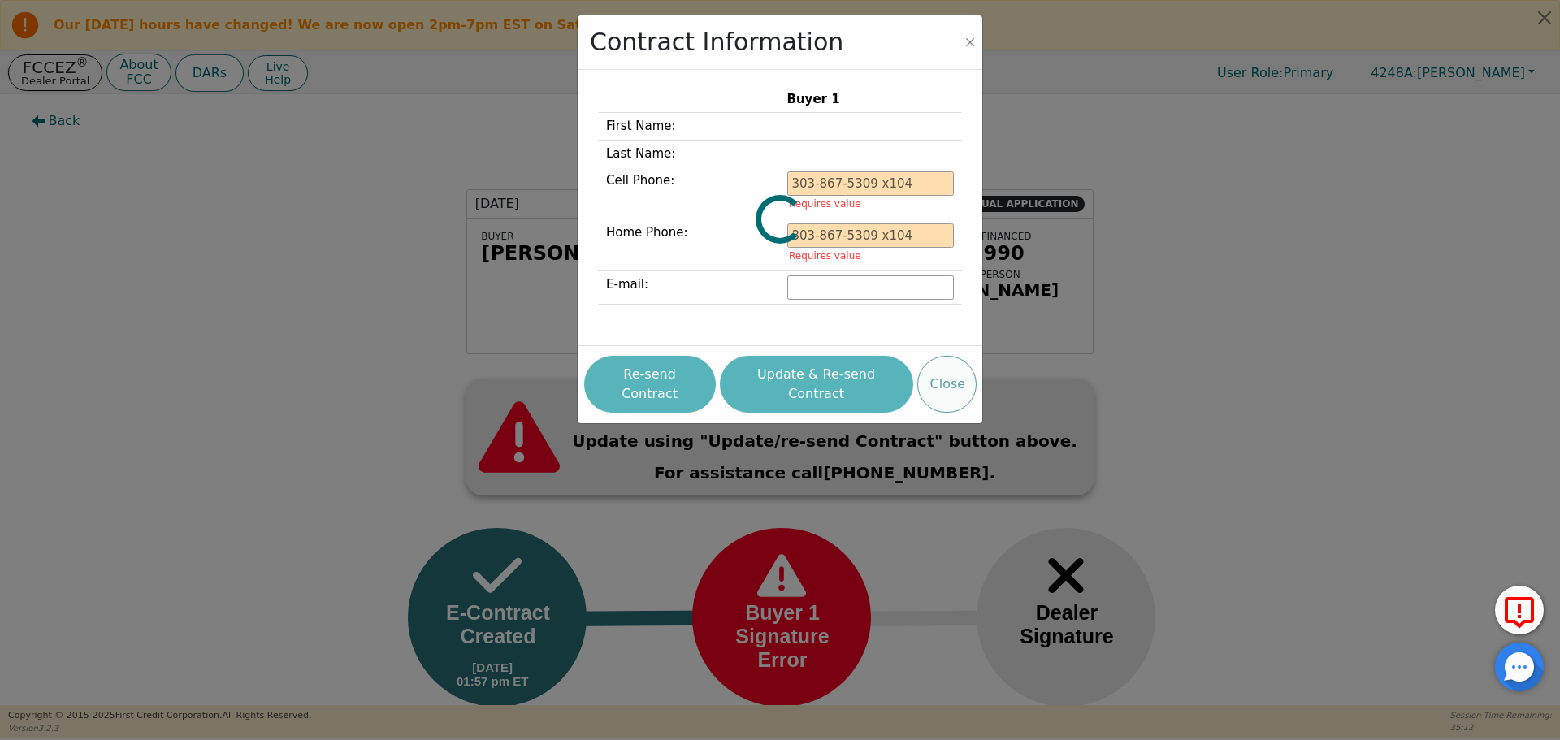
type input "832-860-6200"
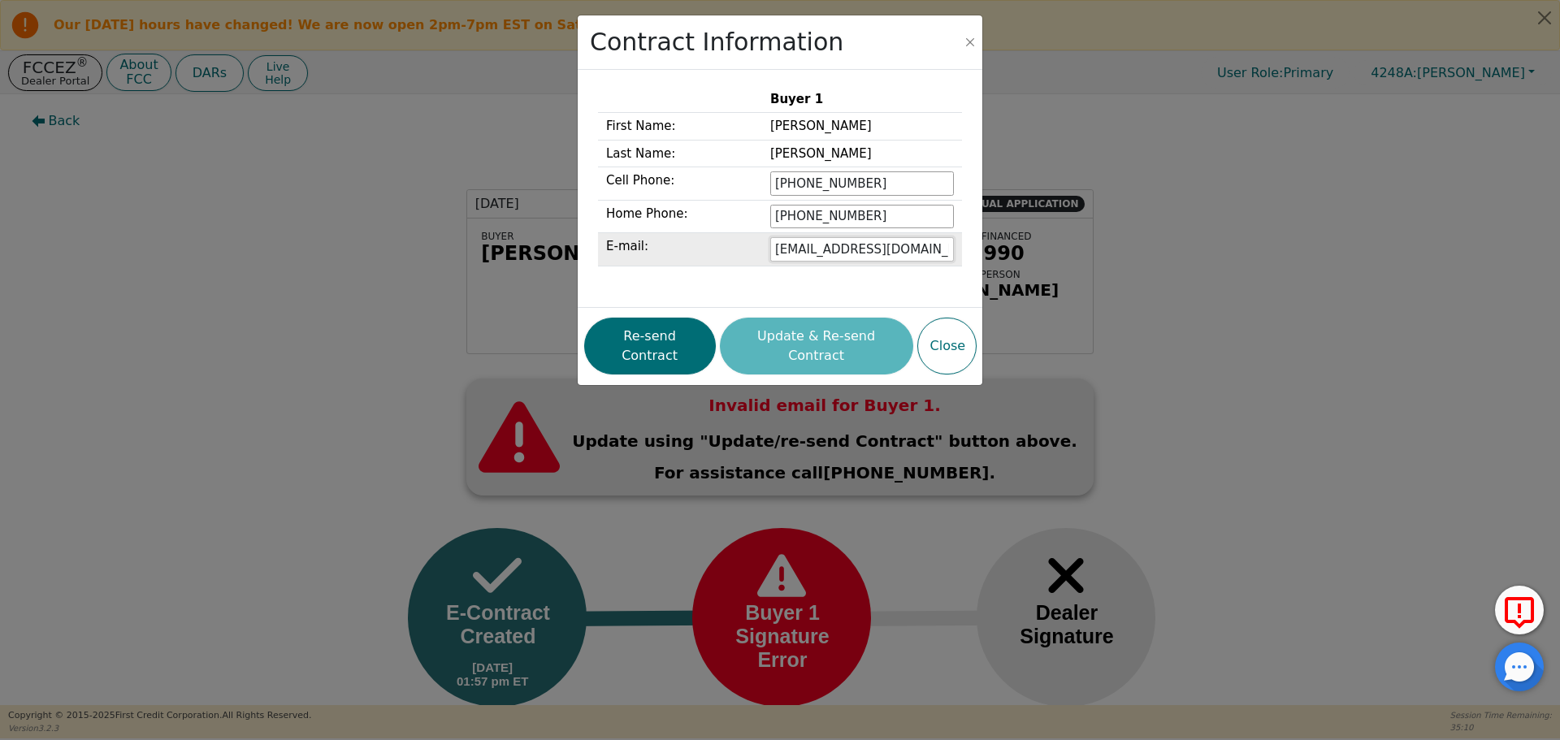
click at [829, 251] on input "wesleydixon52@gmail.com" at bounding box center [862, 249] width 184 height 24
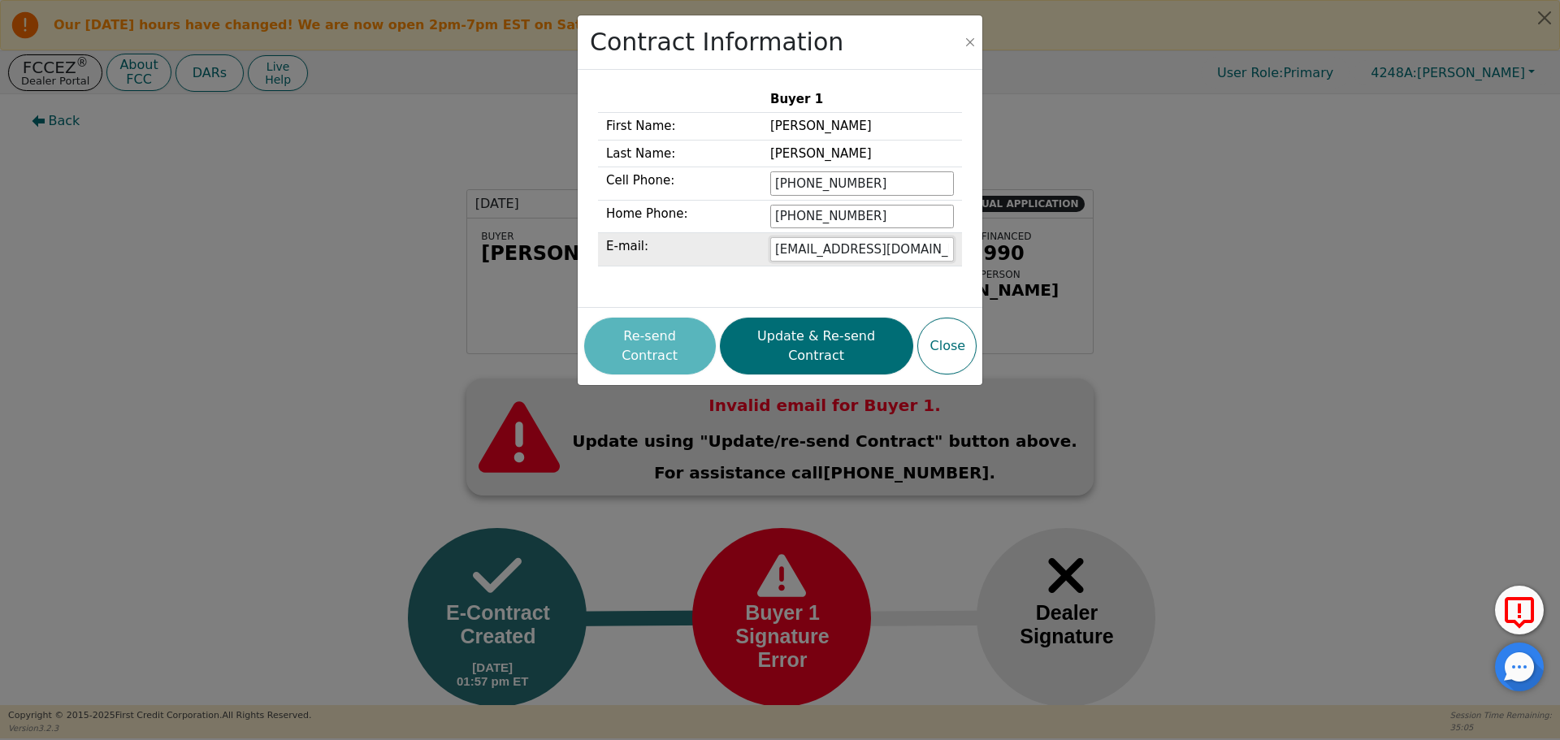
click at [822, 250] on input "dixon52@gmail.com" at bounding box center [862, 249] width 184 height 24
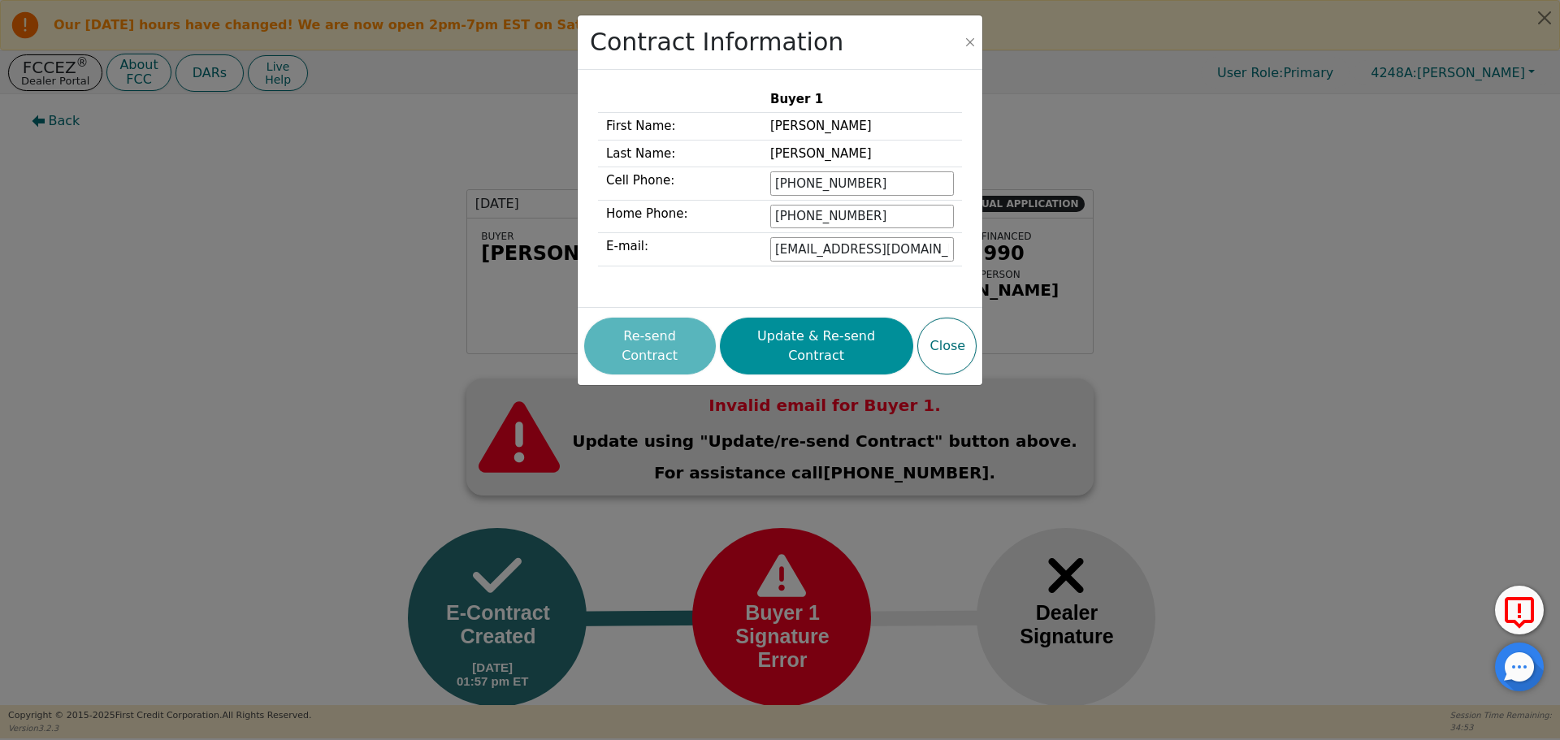
click at [821, 336] on button "Update & Re-send Contract" at bounding box center [816, 346] width 193 height 57
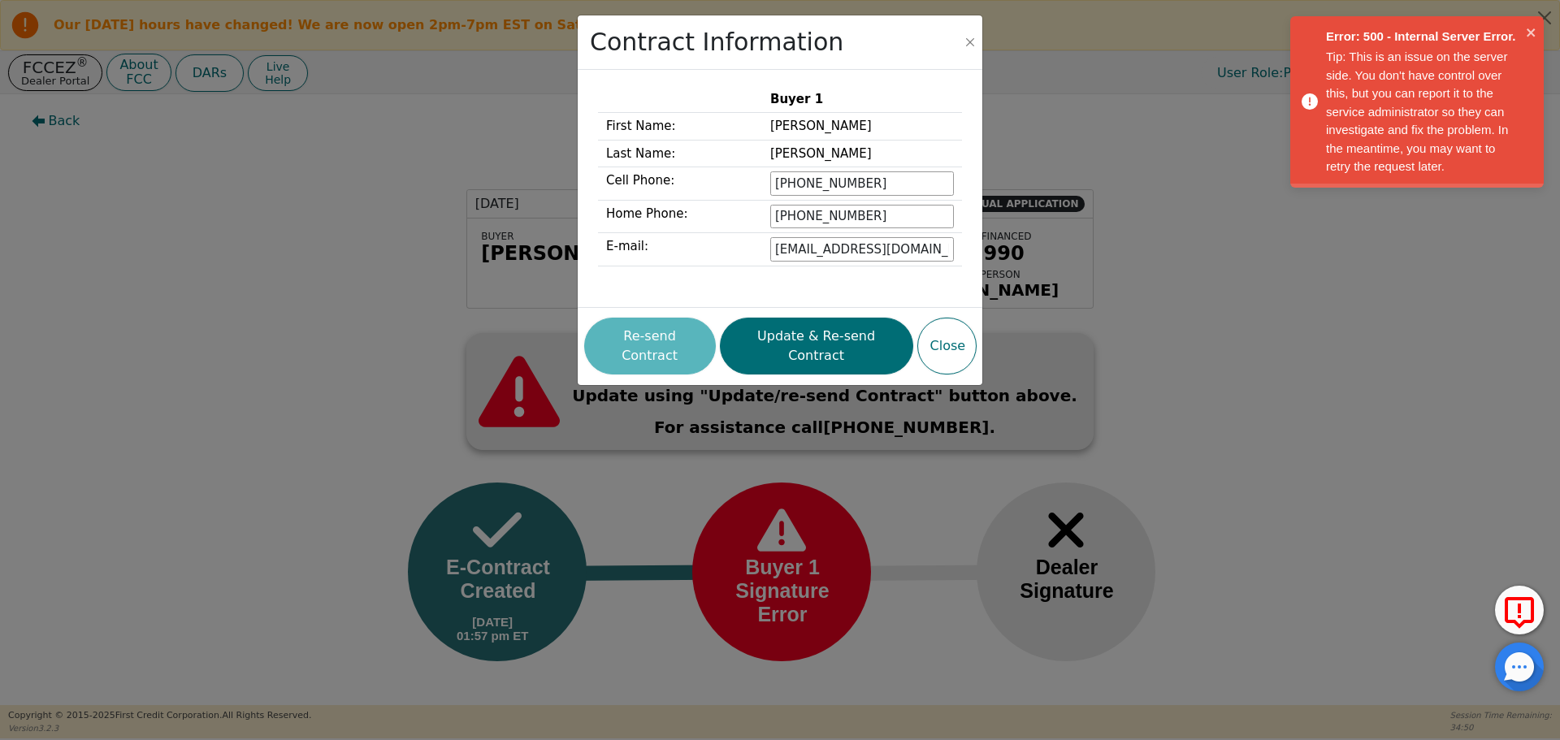
type input "wesleydixon52@gmail.com"
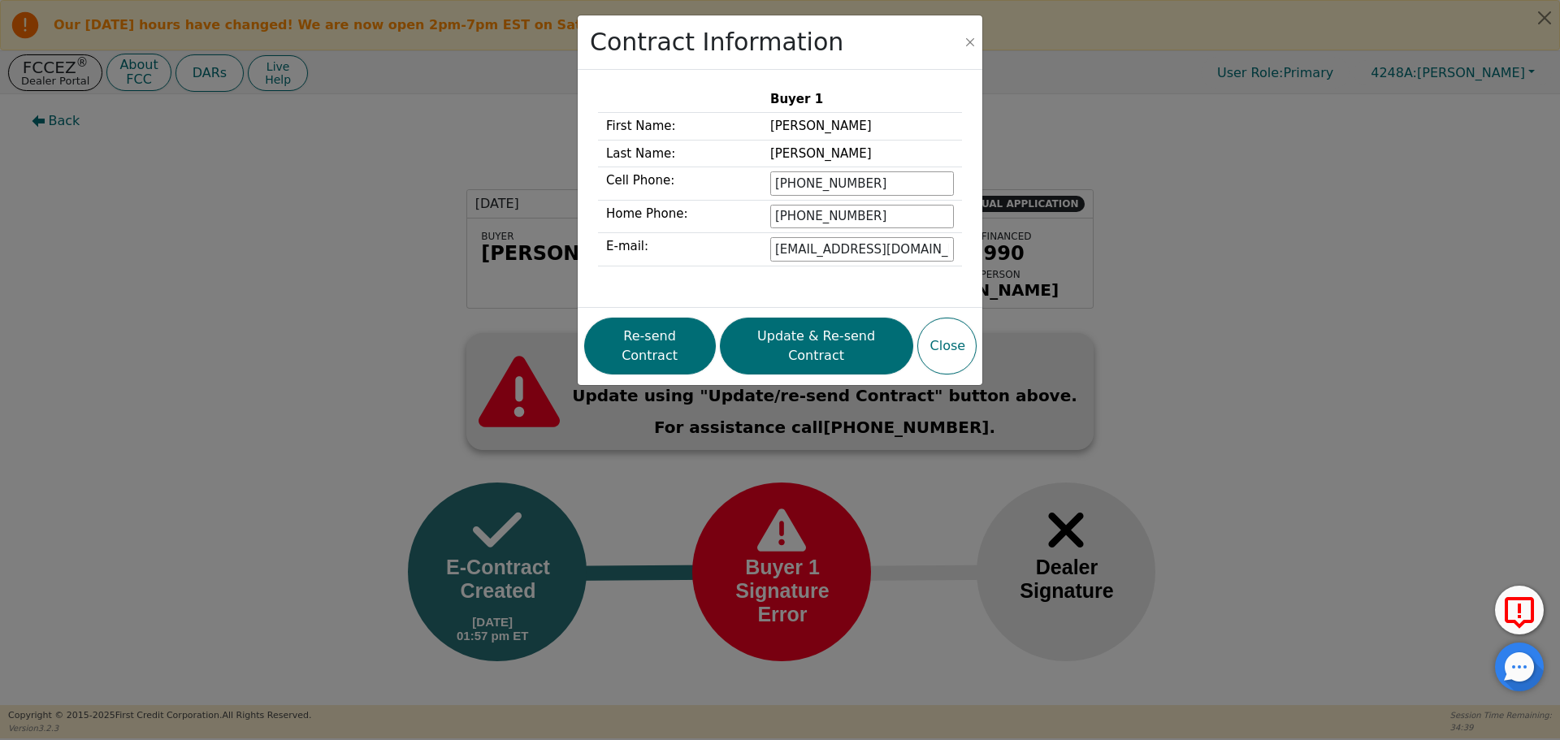
click at [1264, 376] on div "Contract Information Buyer 1 First Name: Wesley Last Name: Dixon Cell Phone: 83…" at bounding box center [780, 370] width 1560 height 740
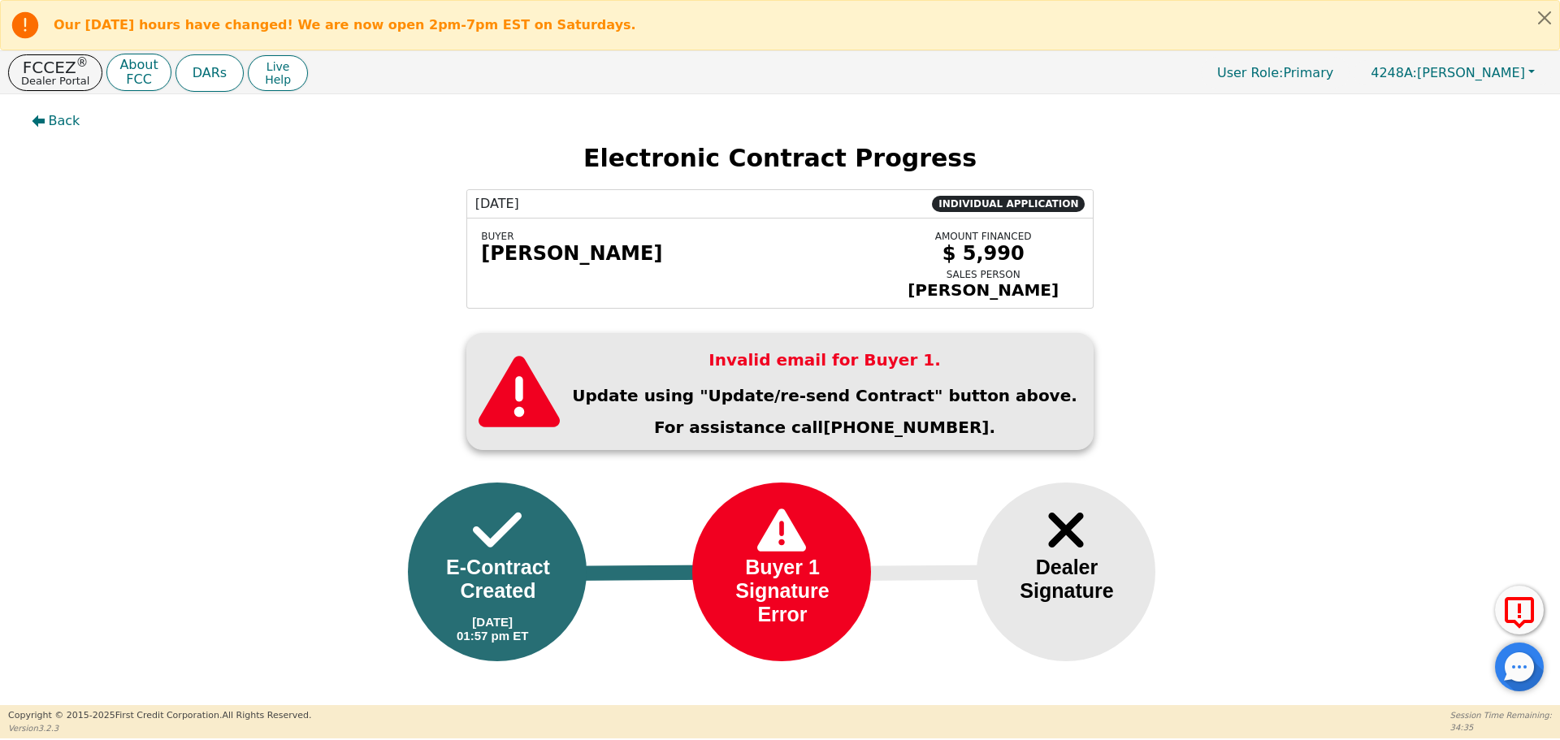
click at [519, 547] on div at bounding box center [497, 572] width 179 height 179
click at [497, 547] on img at bounding box center [497, 530] width 49 height 56
click at [556, 259] on div "Wesley Dixon" at bounding box center [678, 253] width 394 height 23
click at [492, 580] on div "E-Contract Created" at bounding box center [498, 579] width 132 height 47
click at [1001, 204] on span "INDIVIDUAL APPLICATION" at bounding box center [1008, 204] width 153 height 16
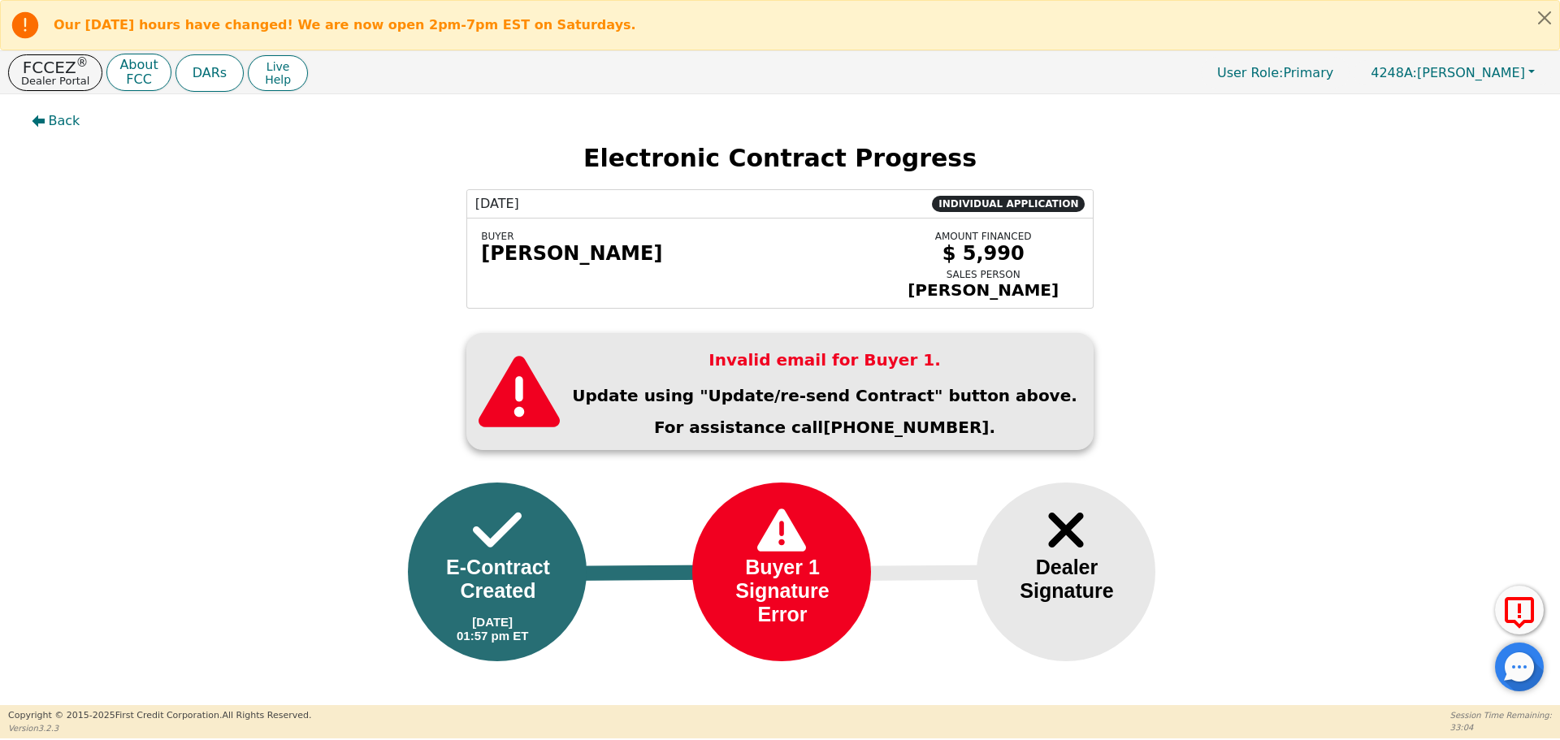
click at [535, 264] on div "Wesley Dixon" at bounding box center [678, 253] width 394 height 23
click at [496, 589] on div "E-Contract Created" at bounding box center [498, 579] width 132 height 47
click at [46, 119] on button "Back" at bounding box center [56, 120] width 75 height 37
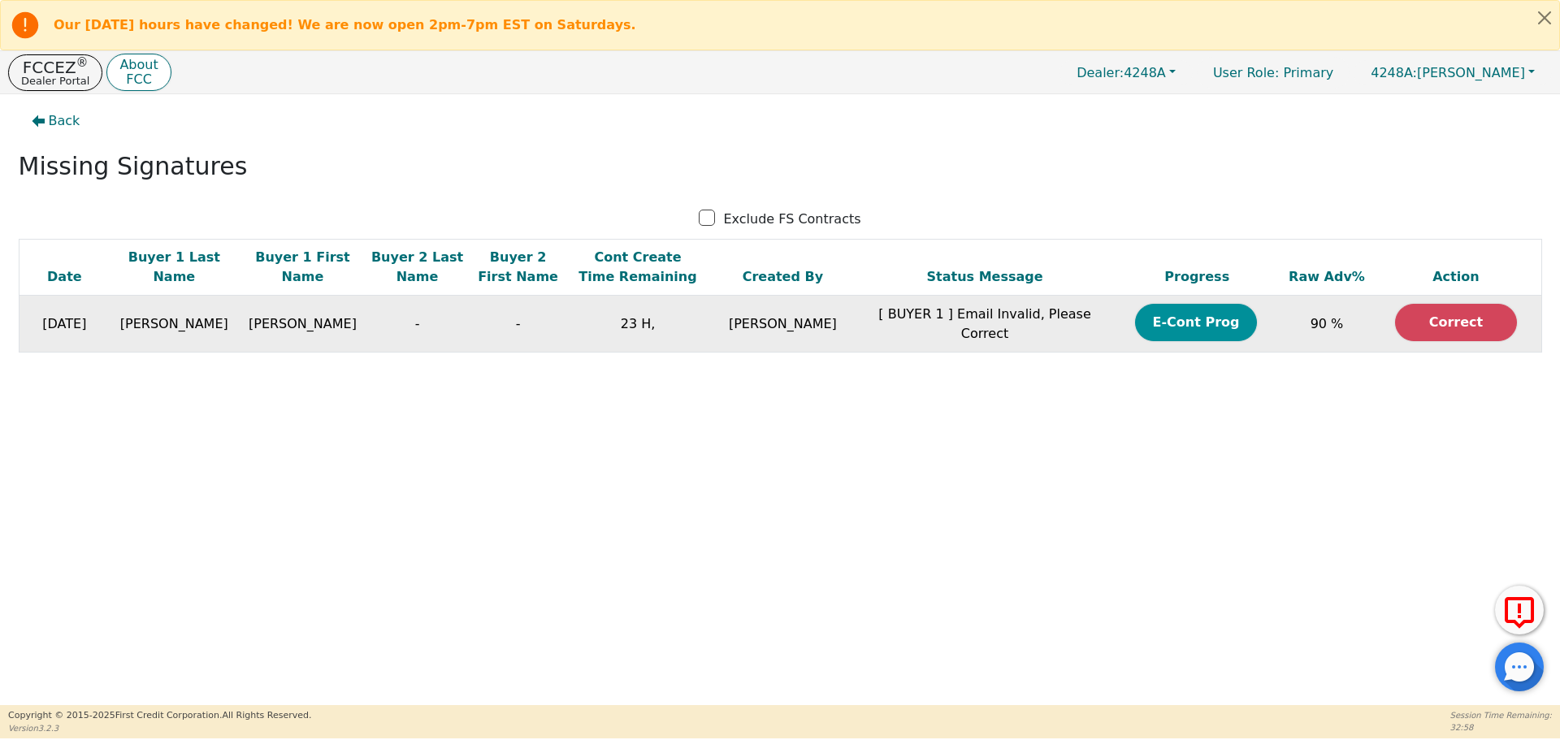
click at [1190, 320] on button "E-Cont Prog" at bounding box center [1196, 322] width 122 height 37
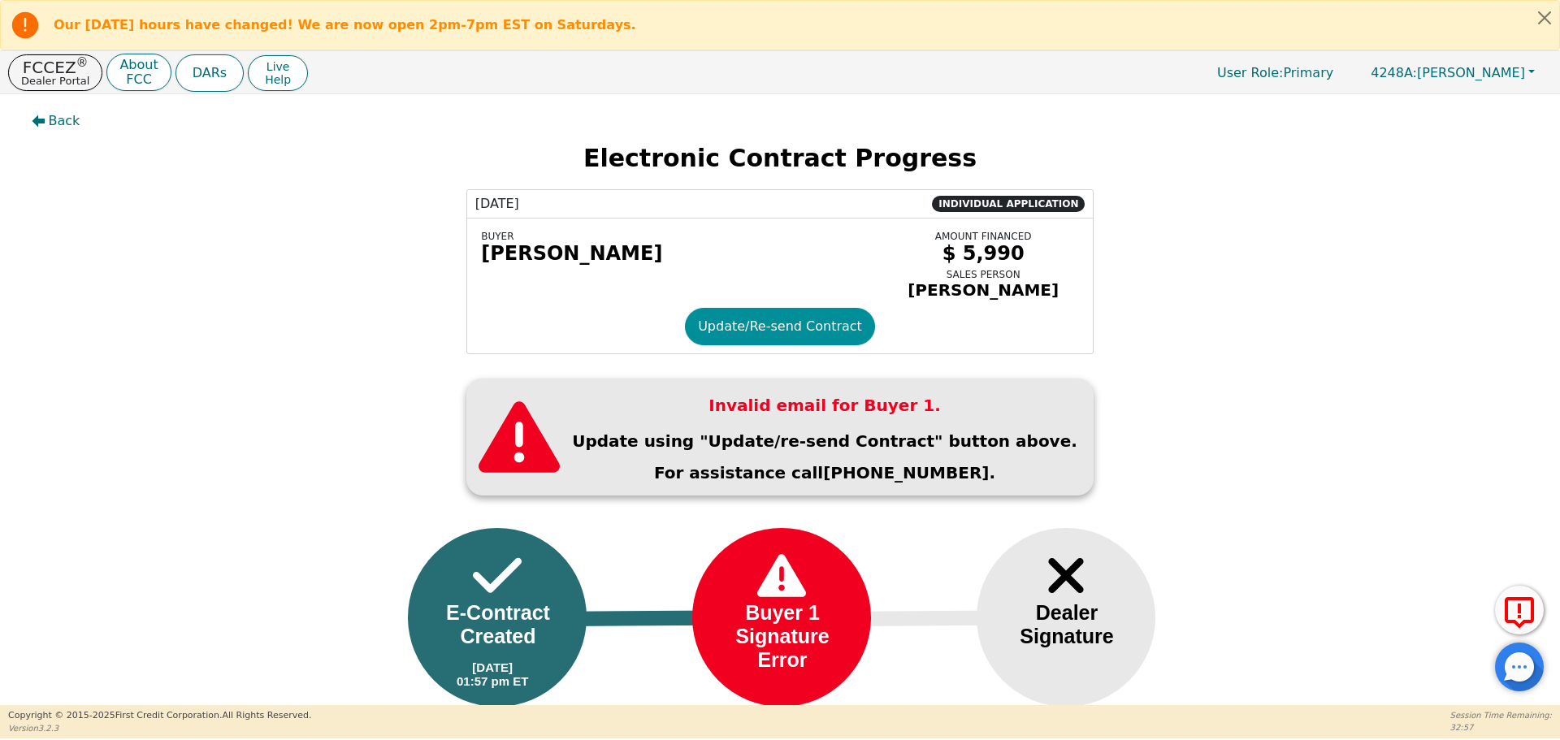
click at [783, 333] on button "Update/Re-send Contract" at bounding box center [780, 326] width 190 height 37
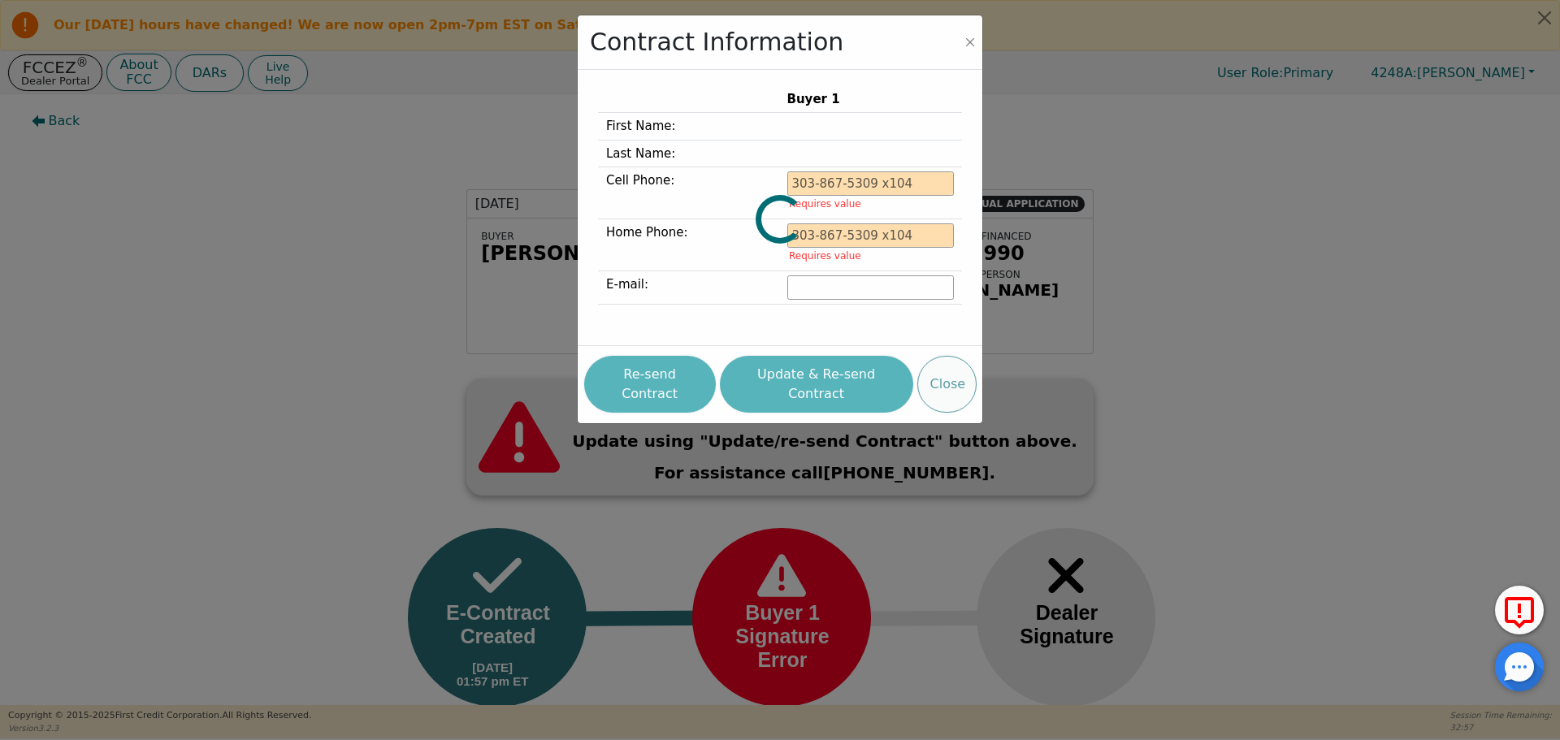
type input "832-860-6200"
type input "dixonwesley52@gmail.com"
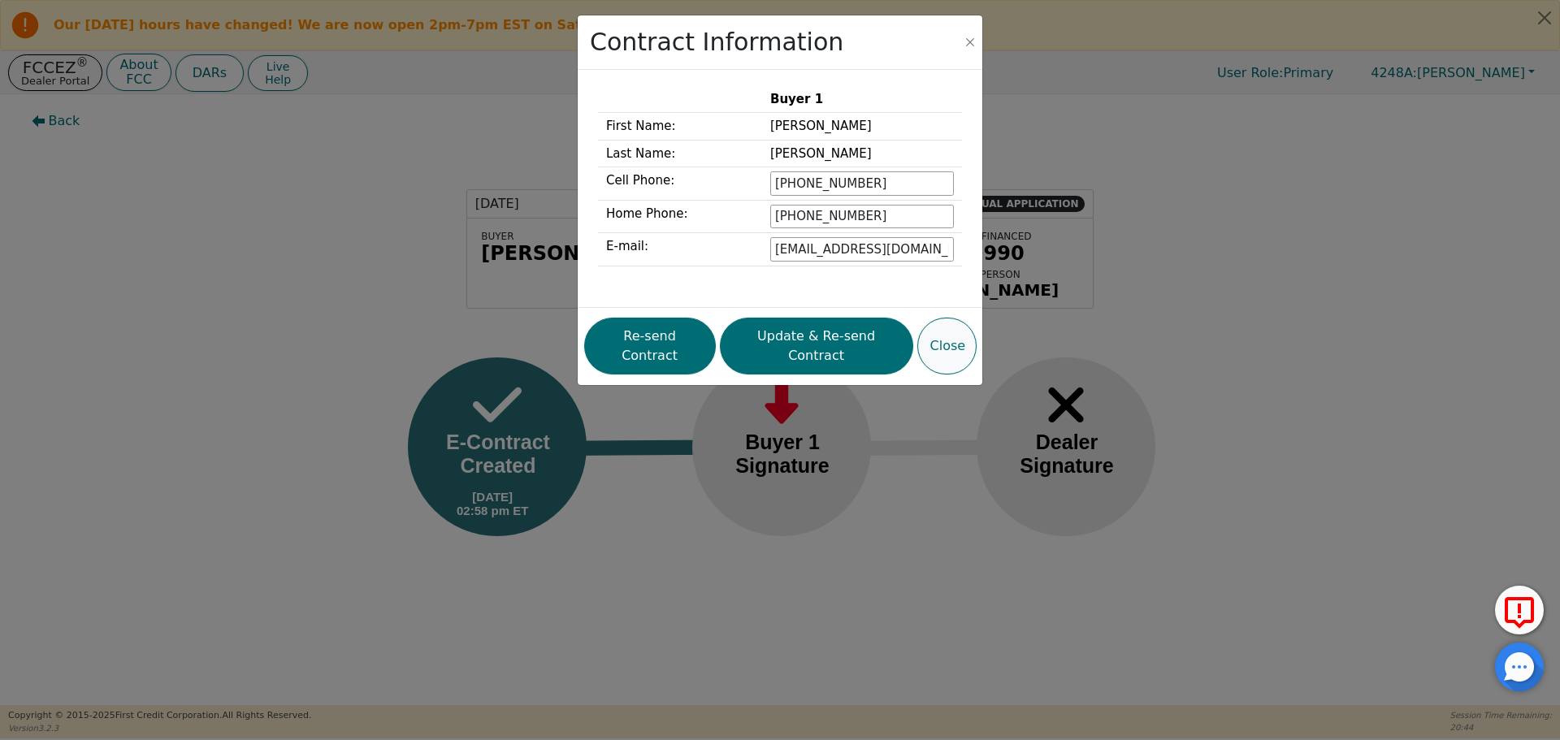
click at [954, 332] on button "Close" at bounding box center [946, 346] width 59 height 57
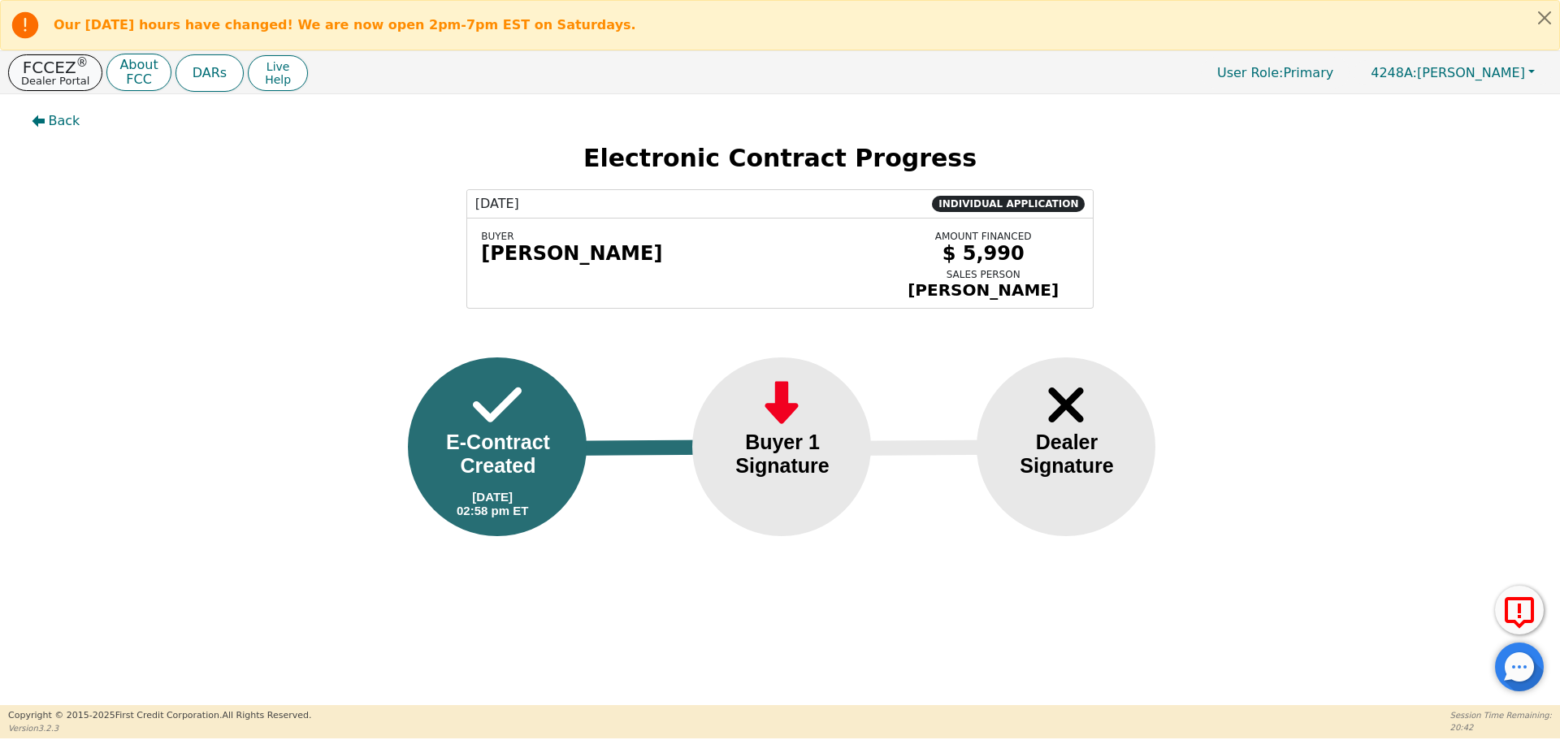
click at [51, 76] on p "Dealer Portal" at bounding box center [55, 81] width 68 height 11
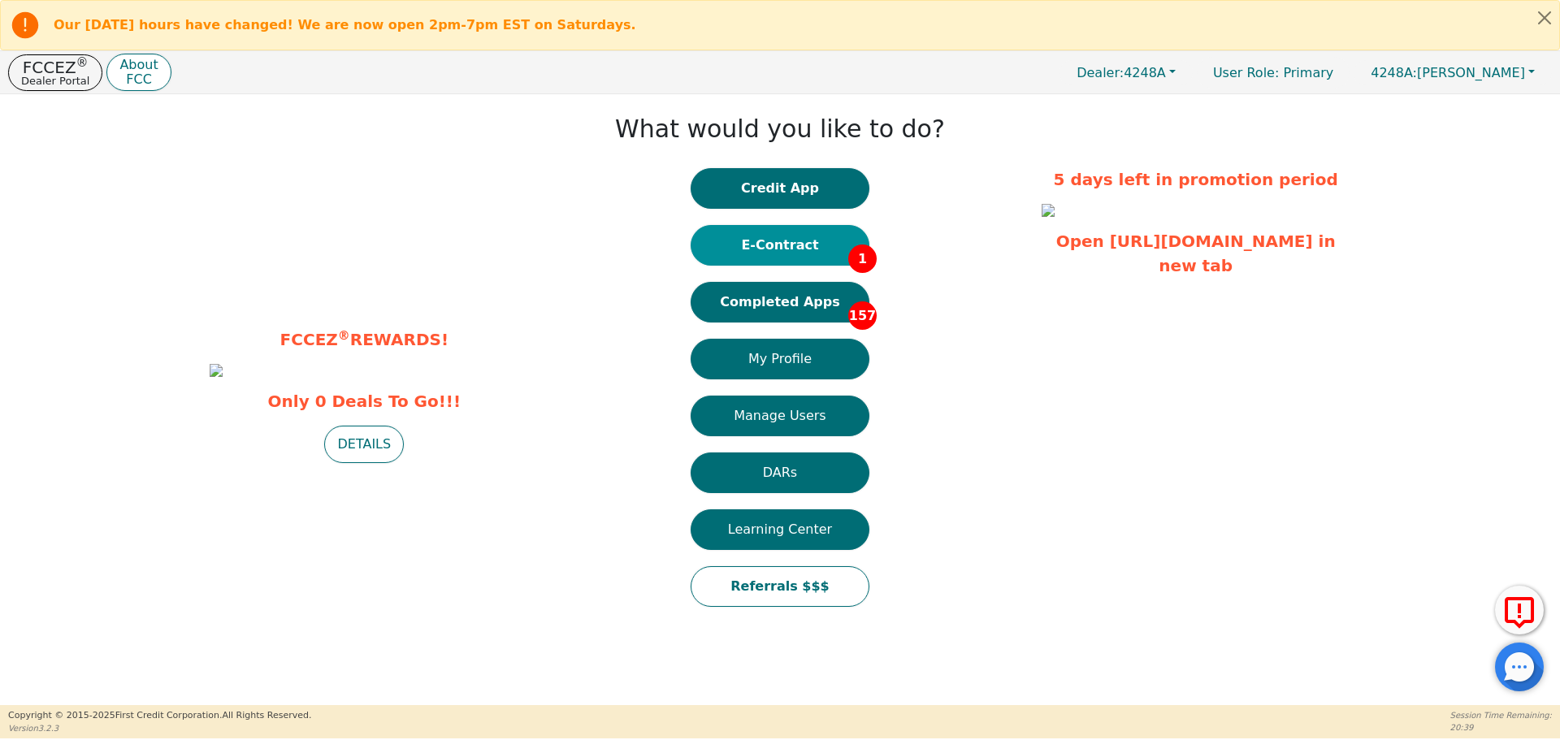
click at [800, 243] on button "E-Contract 1" at bounding box center [780, 245] width 179 height 41
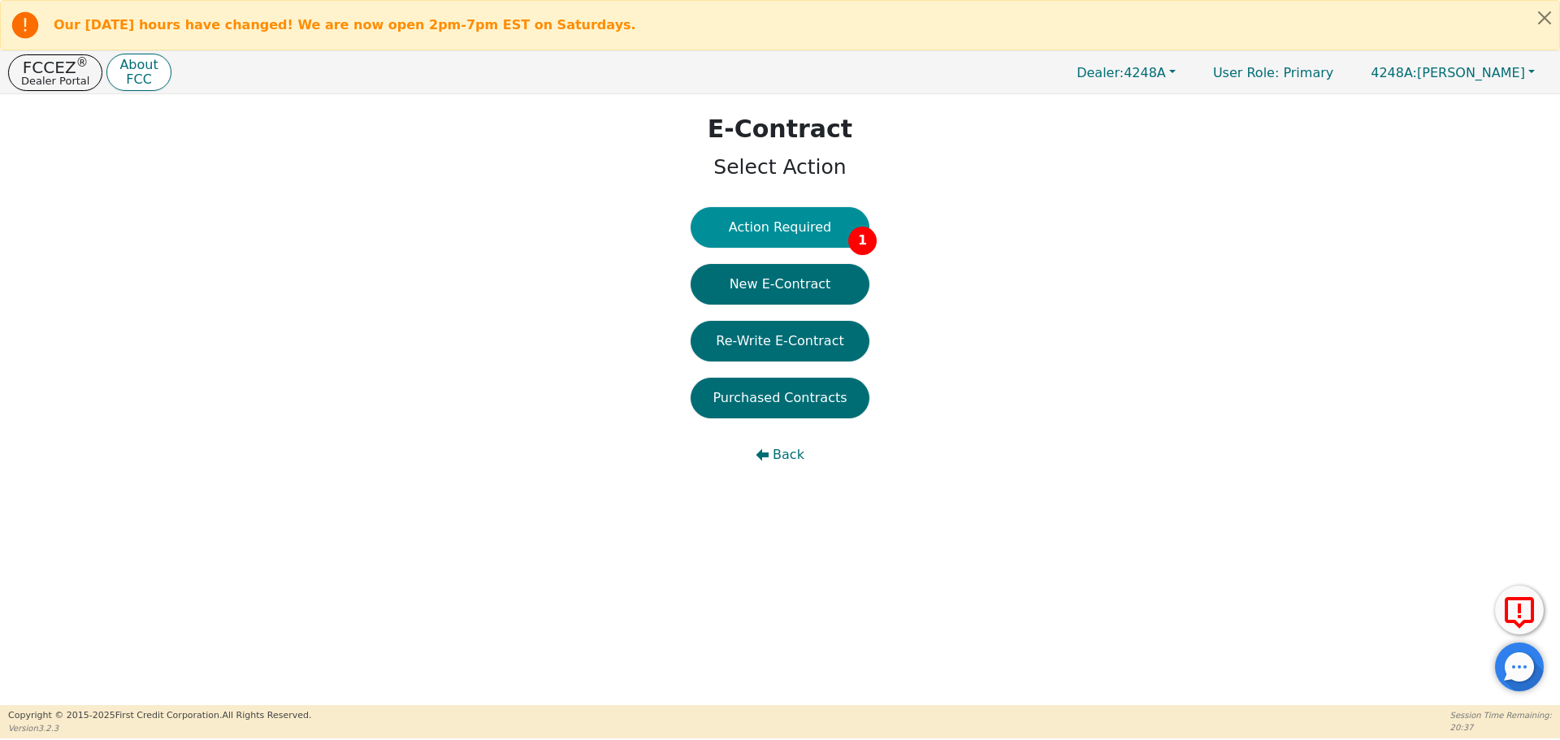
click at [805, 228] on button "Action Required 1" at bounding box center [780, 227] width 179 height 41
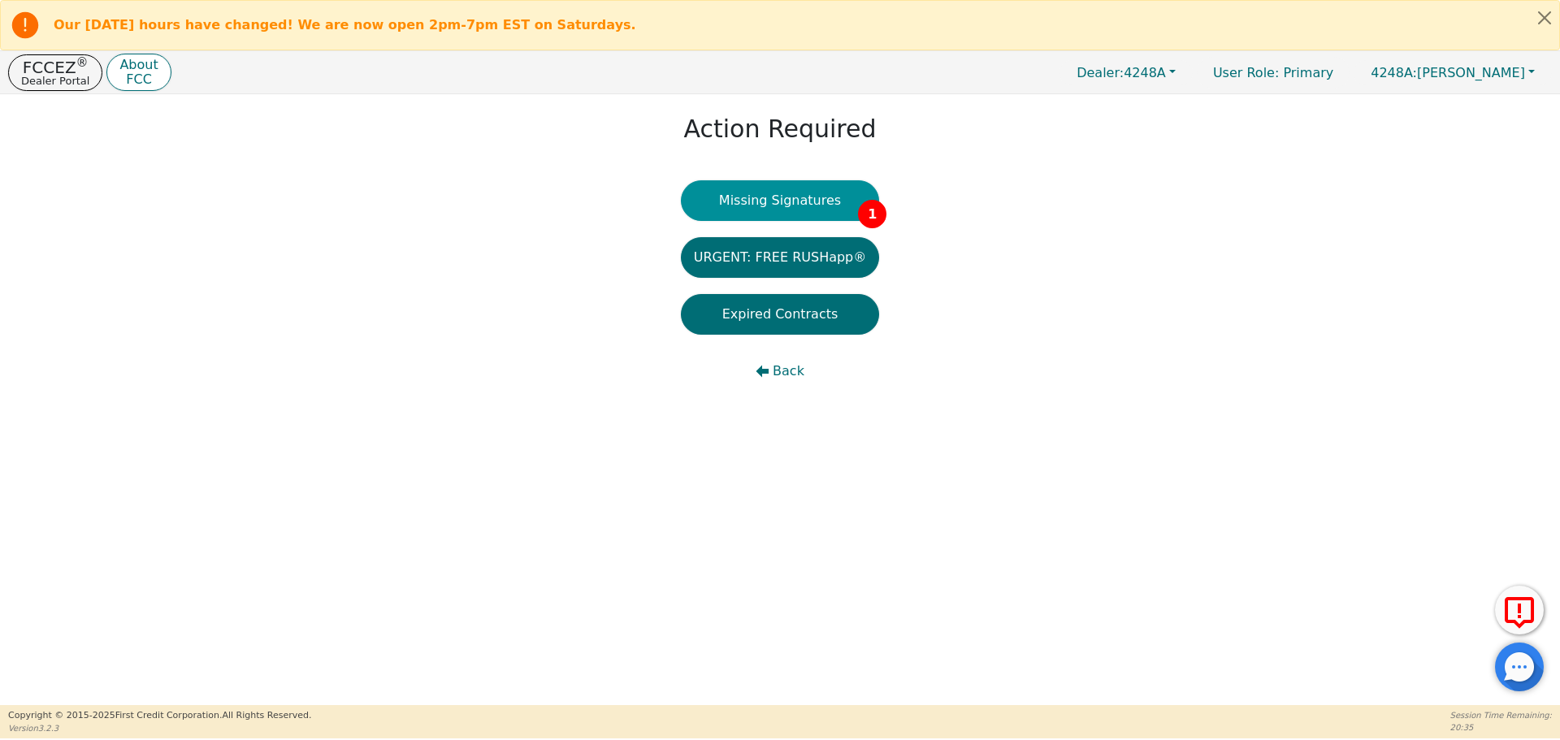
click at [785, 202] on button "Missing Signatures 1" at bounding box center [780, 200] width 199 height 41
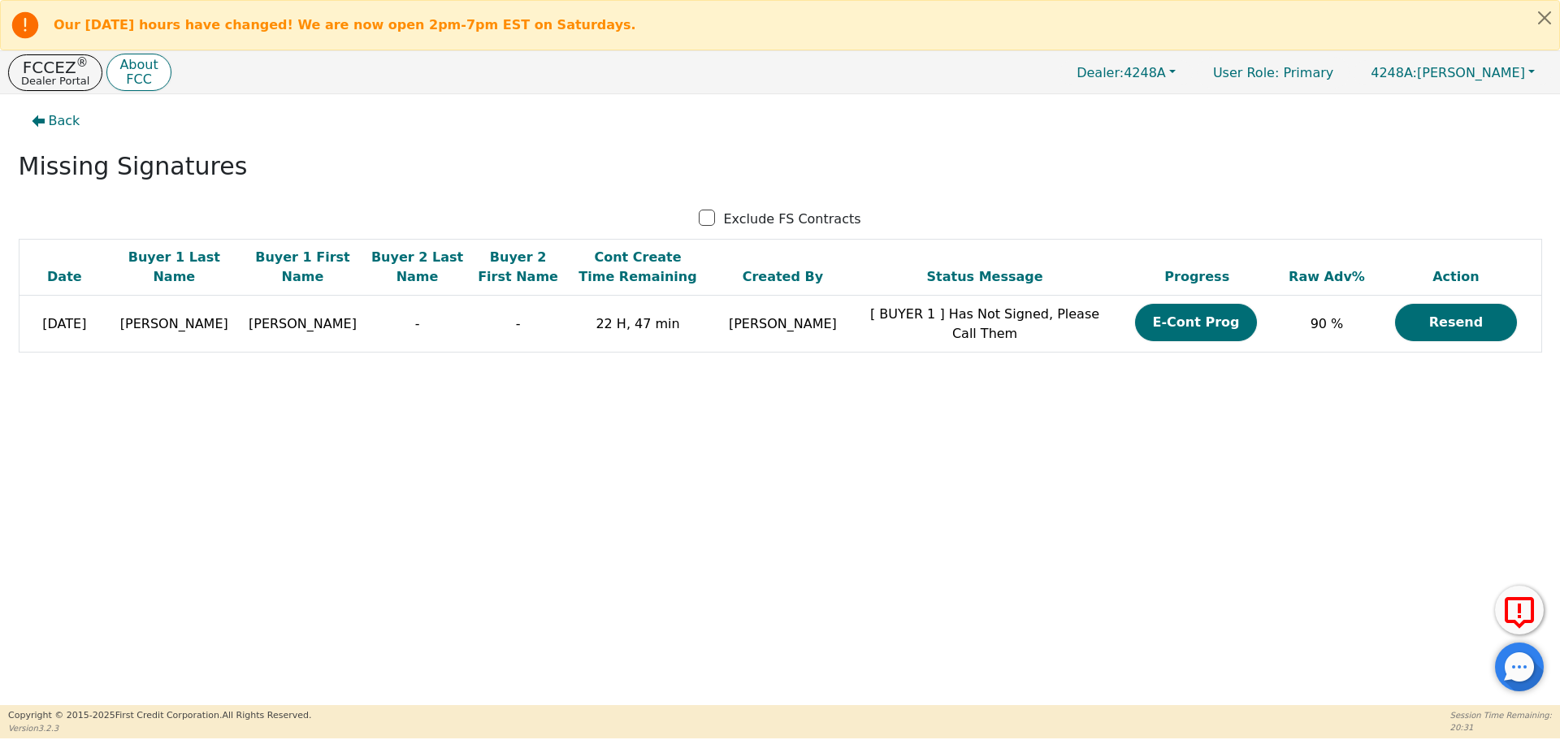
click at [928, 681] on div "Back Missing Signatures Exclude FS Contracts Date Buyer 1 Last Name Buyer 1 Fir…" at bounding box center [780, 399] width 1560 height 611
click at [912, 583] on div "Back Missing Signatures Exclude FS Contracts Date Buyer 1 Last Name Buyer 1 Fir…" at bounding box center [780, 399] width 1560 height 611
click at [54, 70] on p "FCCEZ ®" at bounding box center [55, 67] width 68 height 16
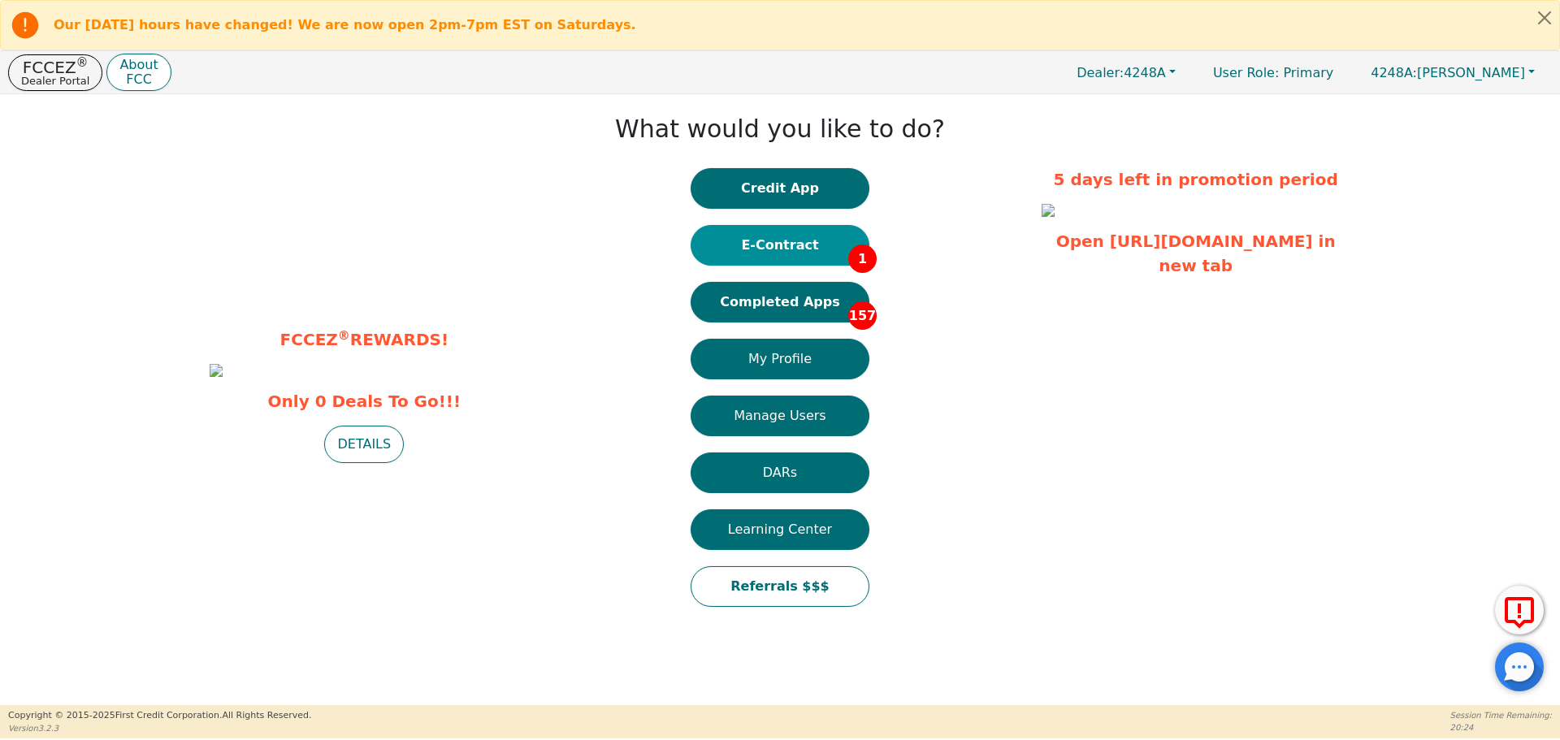
click at [790, 247] on button "E-Contract 1" at bounding box center [780, 245] width 179 height 41
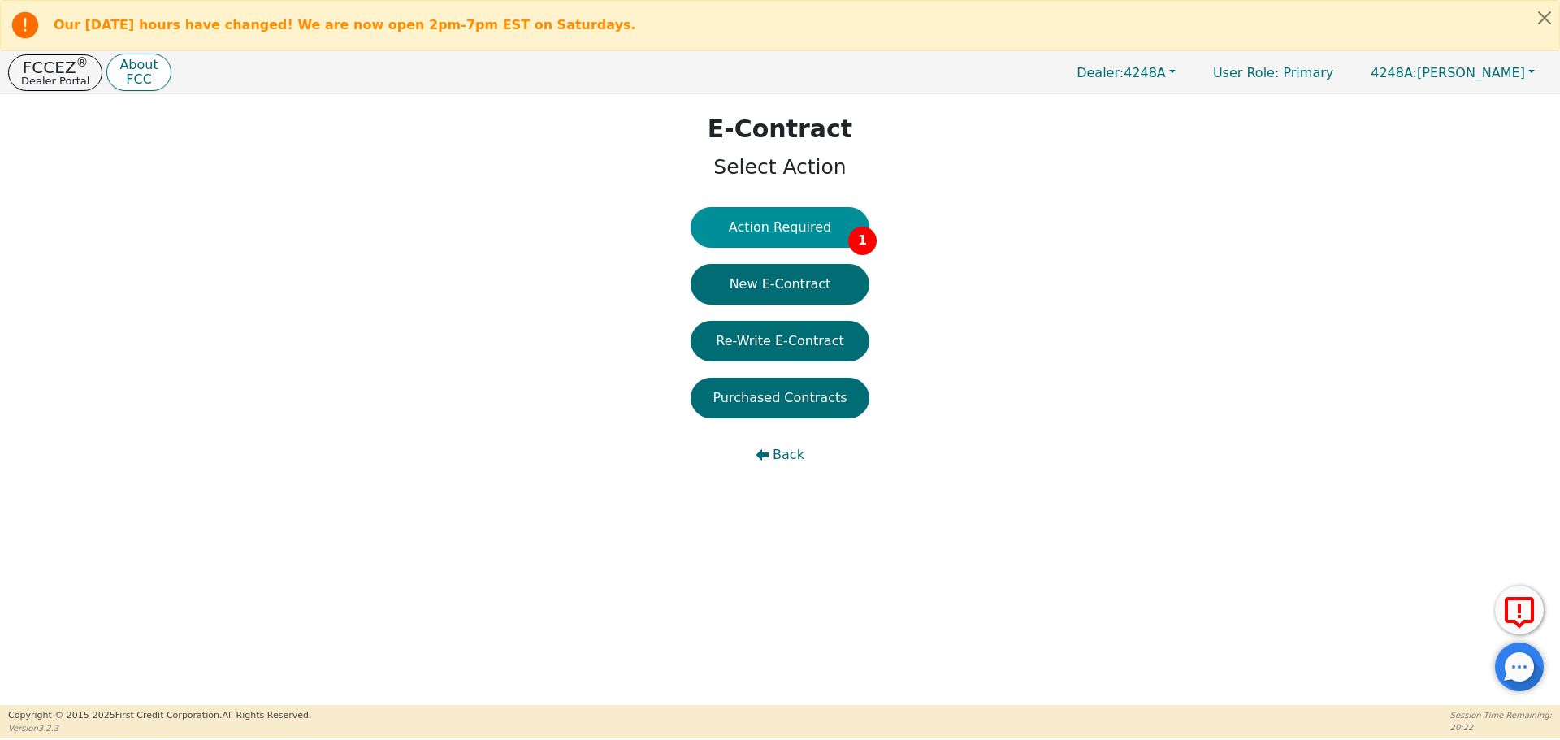
click at [795, 229] on button "Action Required 1" at bounding box center [780, 227] width 179 height 41
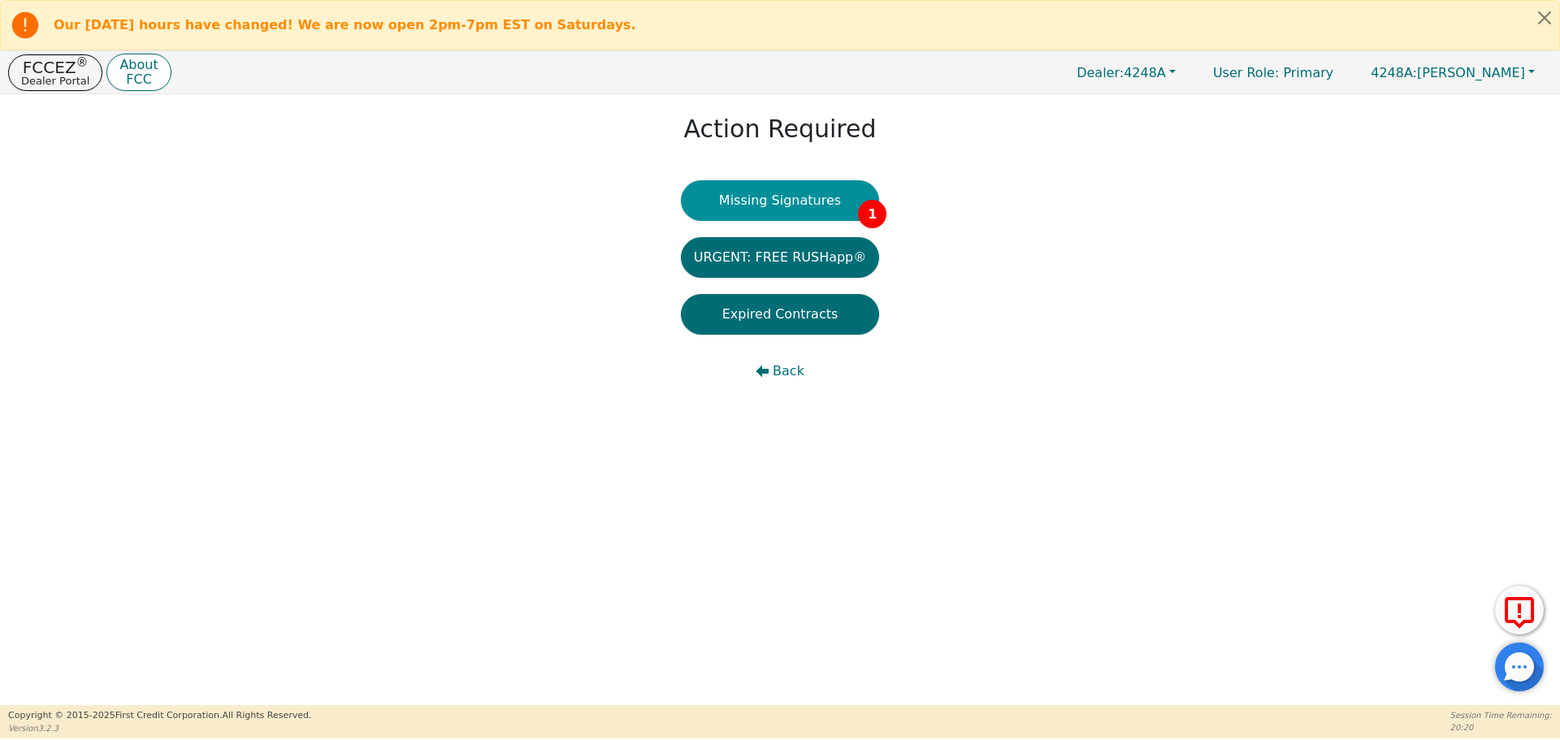
click at [808, 209] on button "Missing Signatures 1" at bounding box center [780, 200] width 199 height 41
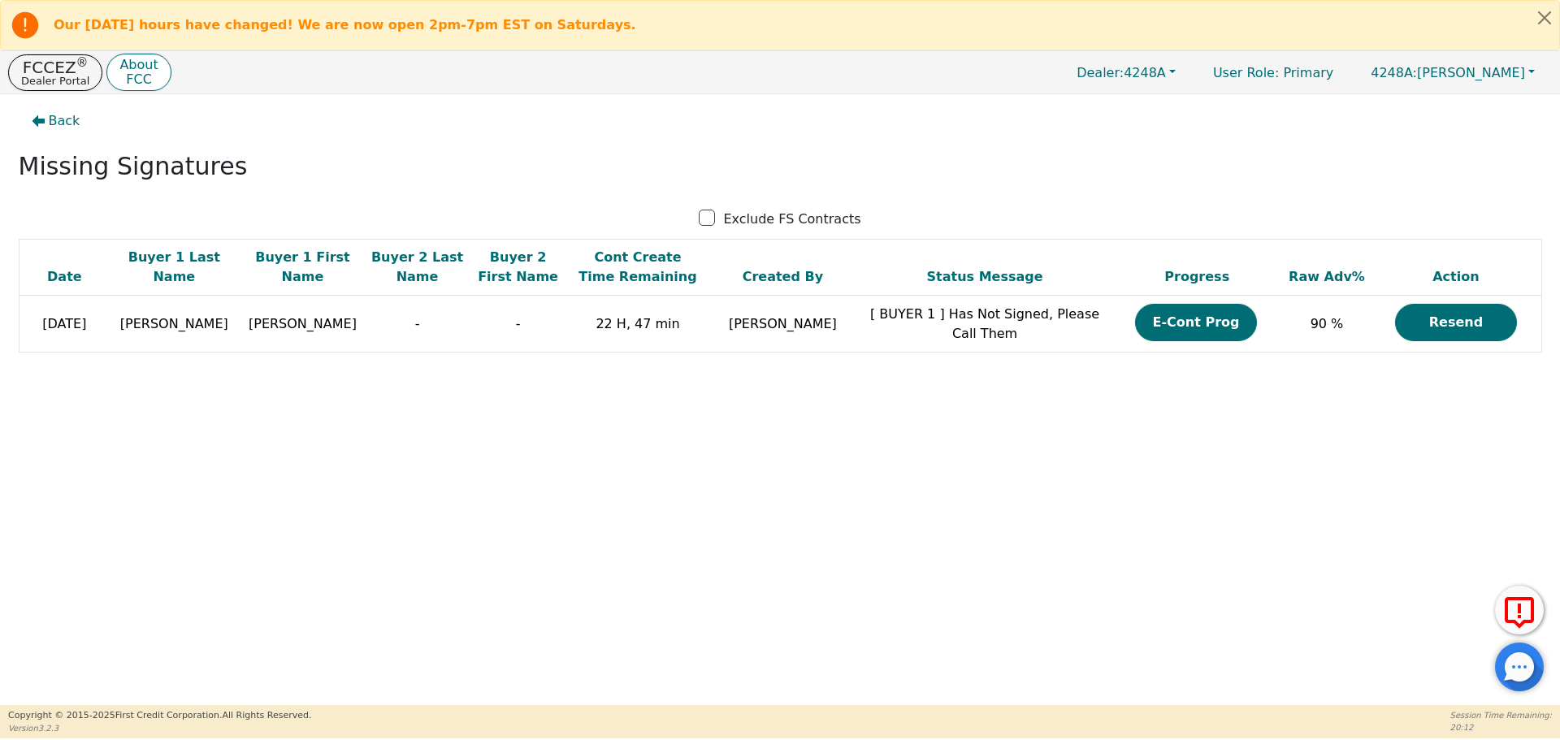
drag, startPoint x: 1548, startPoint y: 440, endPoint x: 1524, endPoint y: 517, distance: 80.2
click at [1541, 525] on div "Back Missing Signatures Exclude FS Contracts Date Buyer 1 Last Name Buyer 1 Fir…" at bounding box center [780, 399] width 1560 height 611
click at [484, 511] on div "Back Missing Signatures Exclude FS Contracts Date Buyer 1 Last Name Buyer 1 Fir…" at bounding box center [780, 399] width 1560 height 611
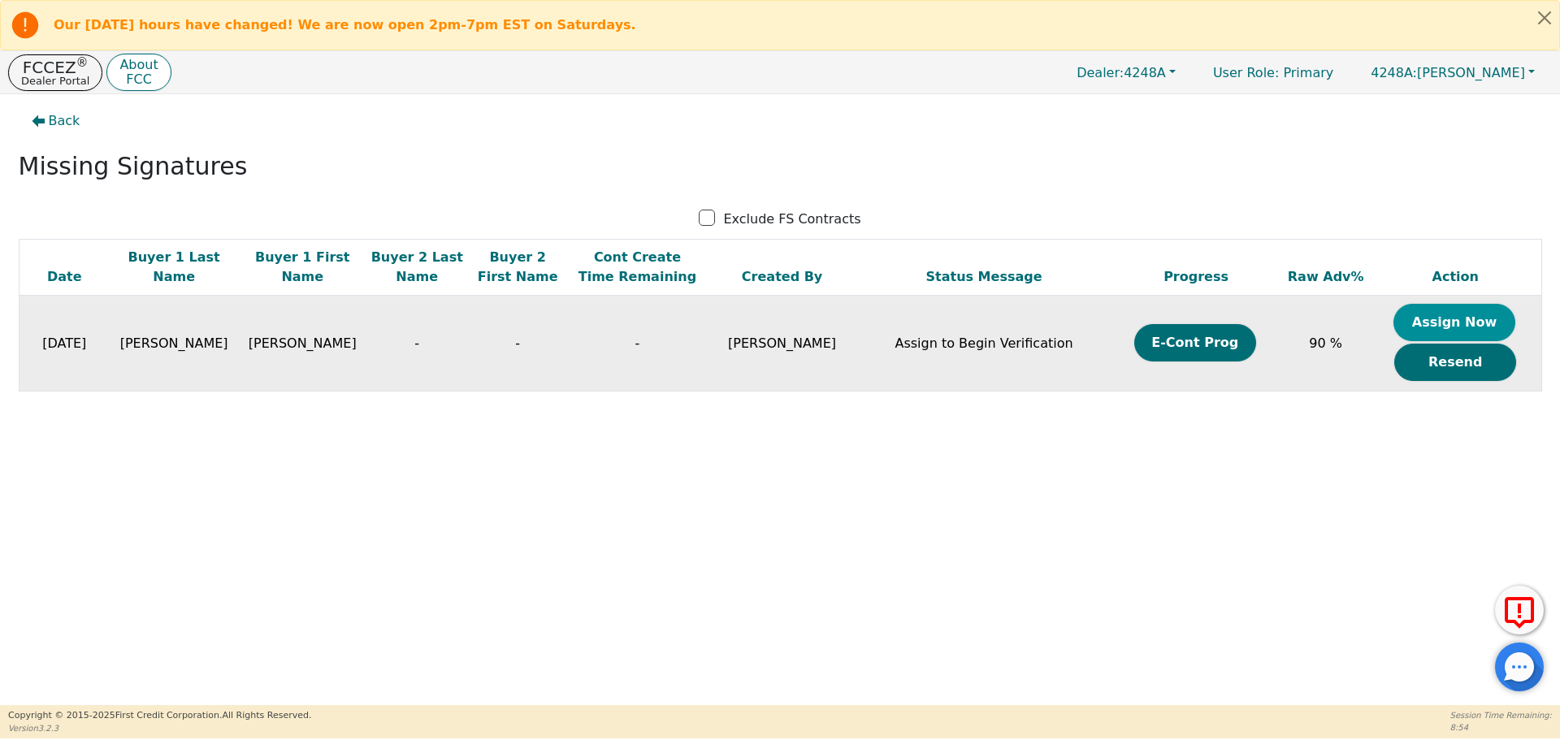
click at [1446, 320] on button "Assign Now" at bounding box center [1455, 322] width 122 height 37
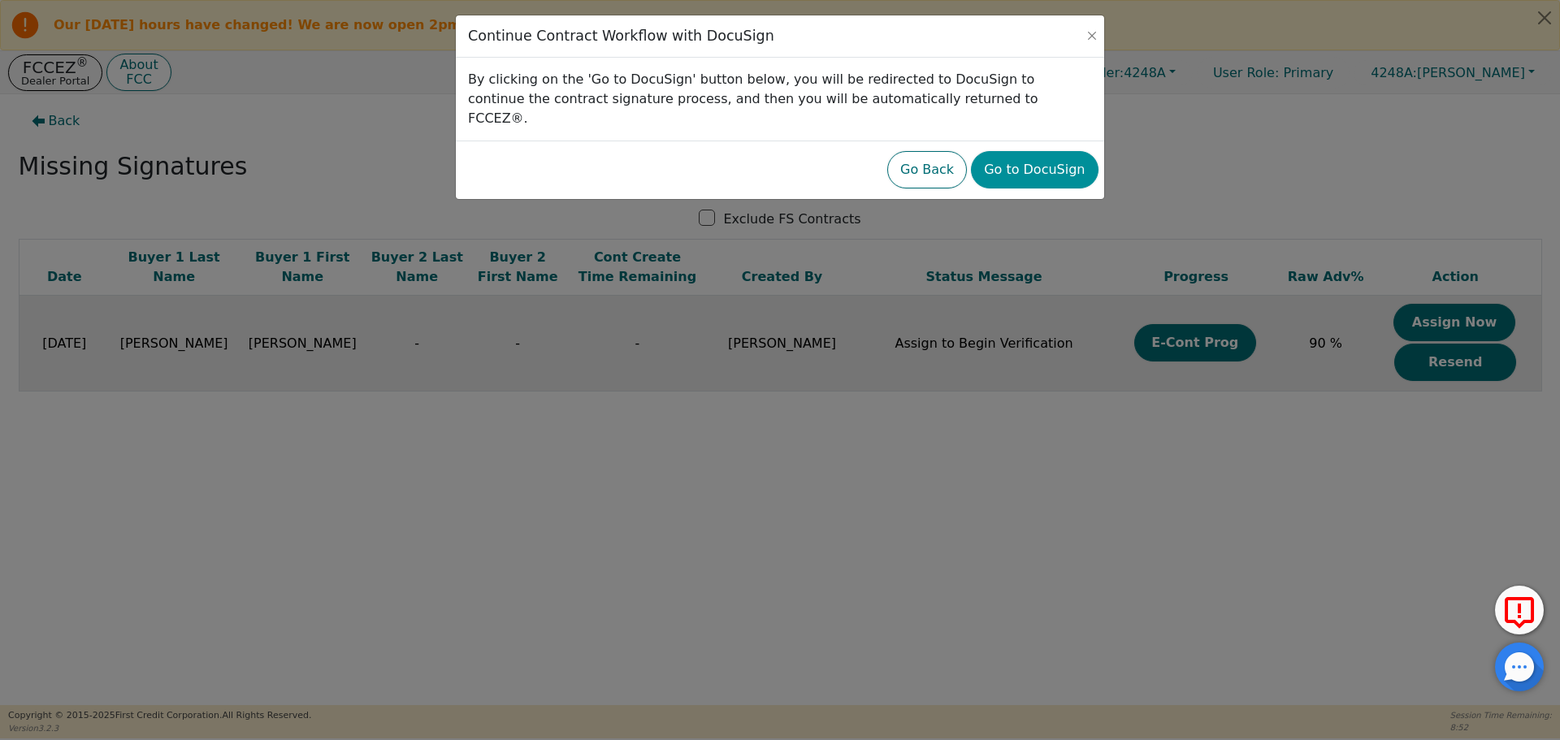
click at [1038, 151] on button "Go to DocuSign" at bounding box center [1034, 169] width 127 height 37
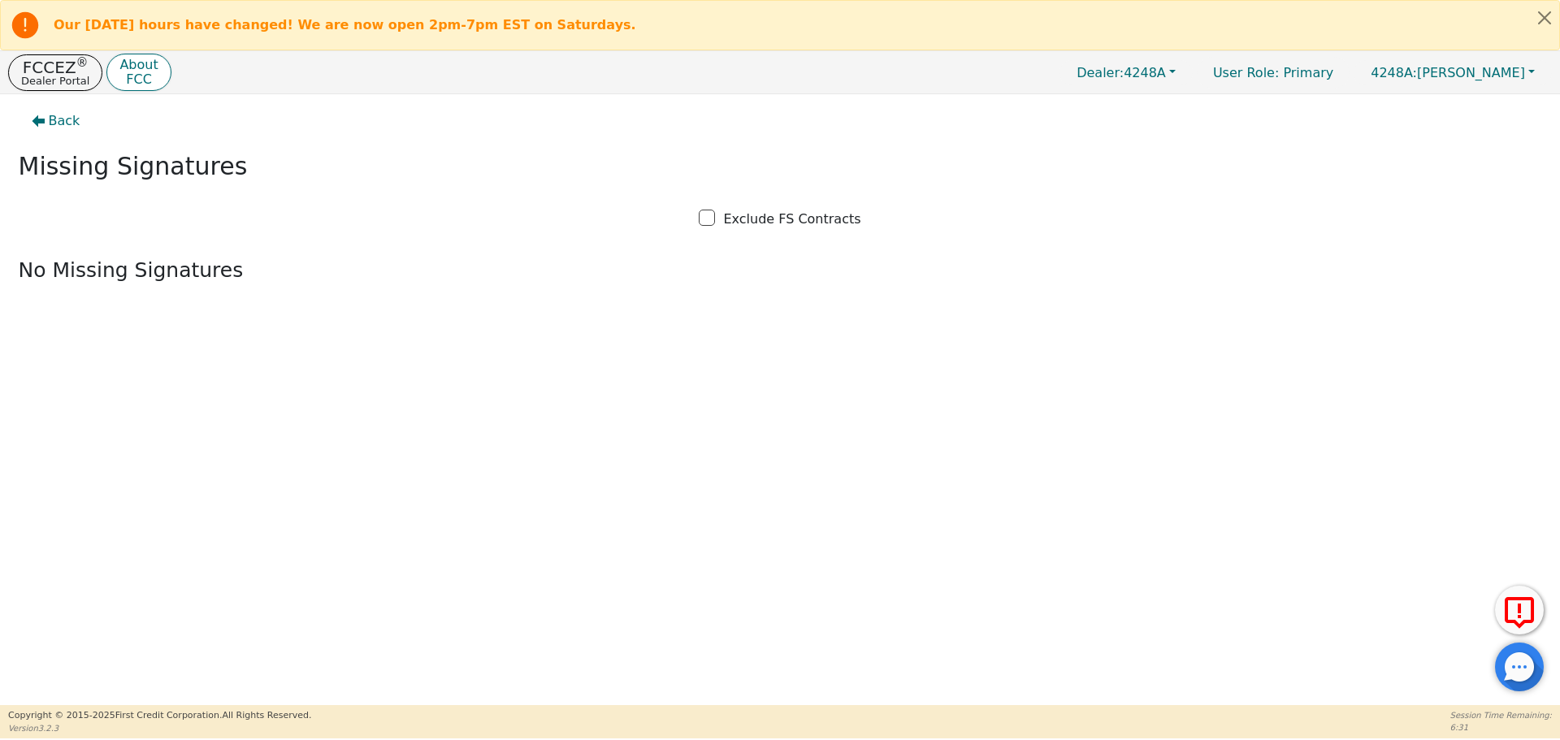
click at [63, 76] on p "Dealer Portal" at bounding box center [55, 81] width 68 height 11
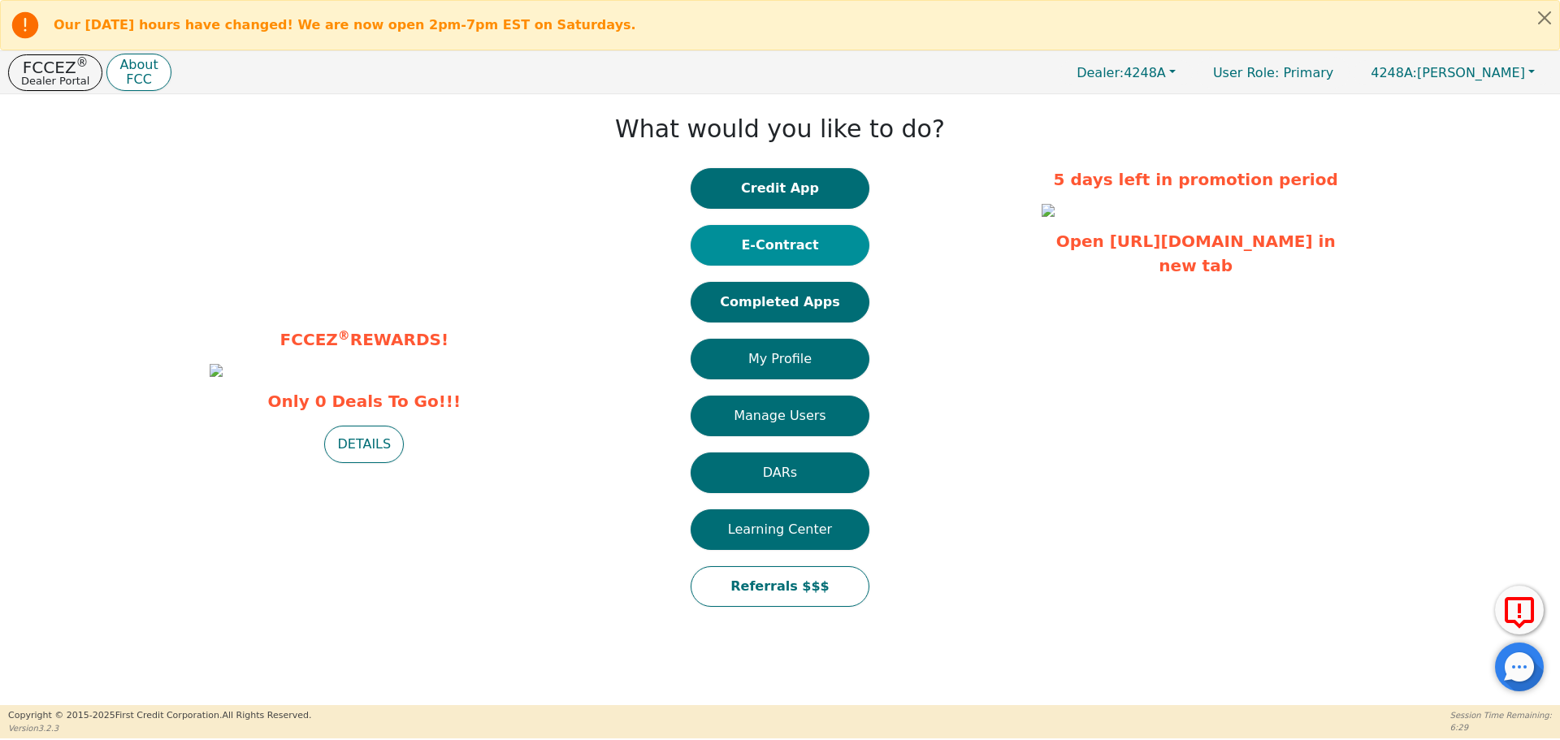
click at [801, 245] on button "E-Contract" at bounding box center [780, 245] width 179 height 41
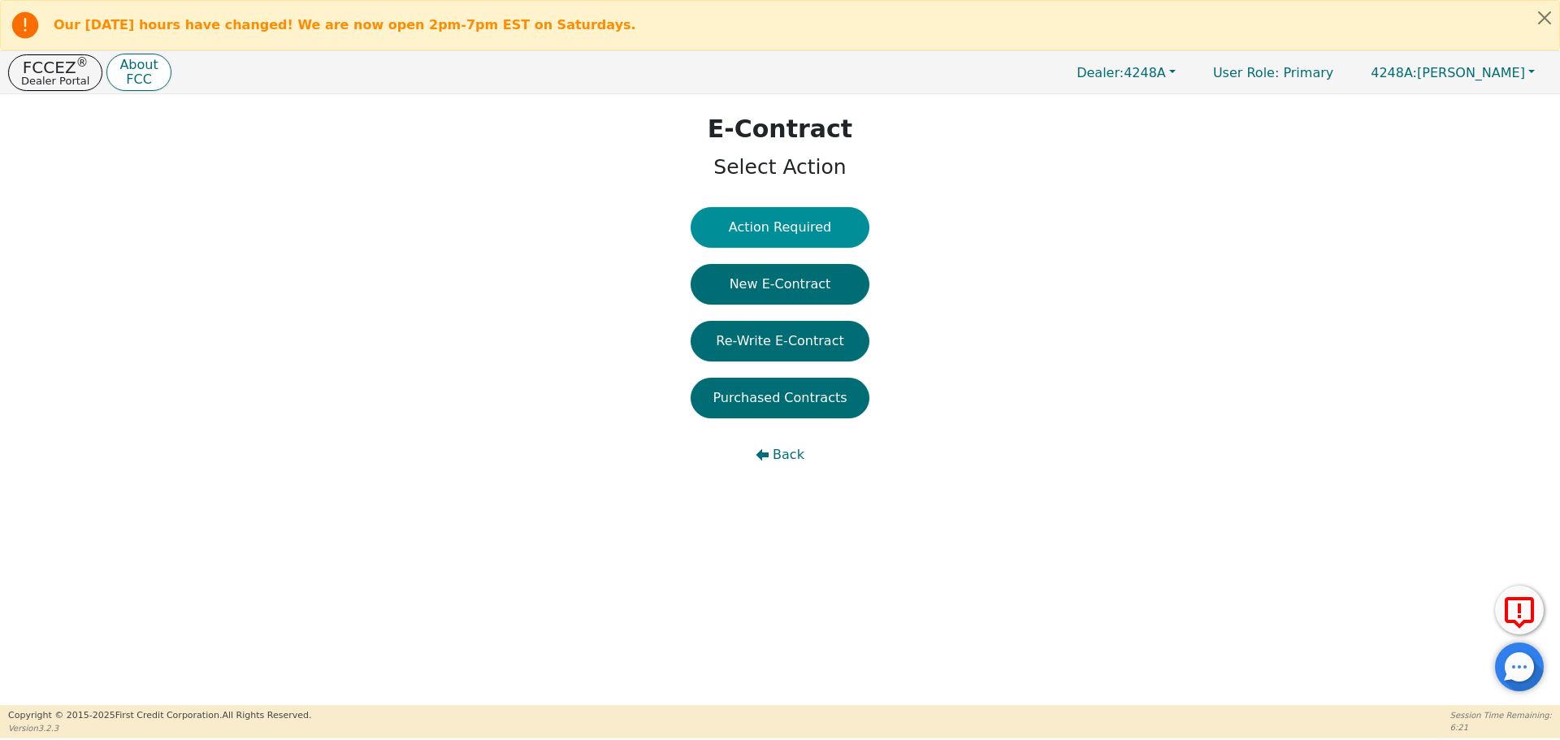
click at [798, 230] on button "Action Required" at bounding box center [780, 227] width 179 height 41
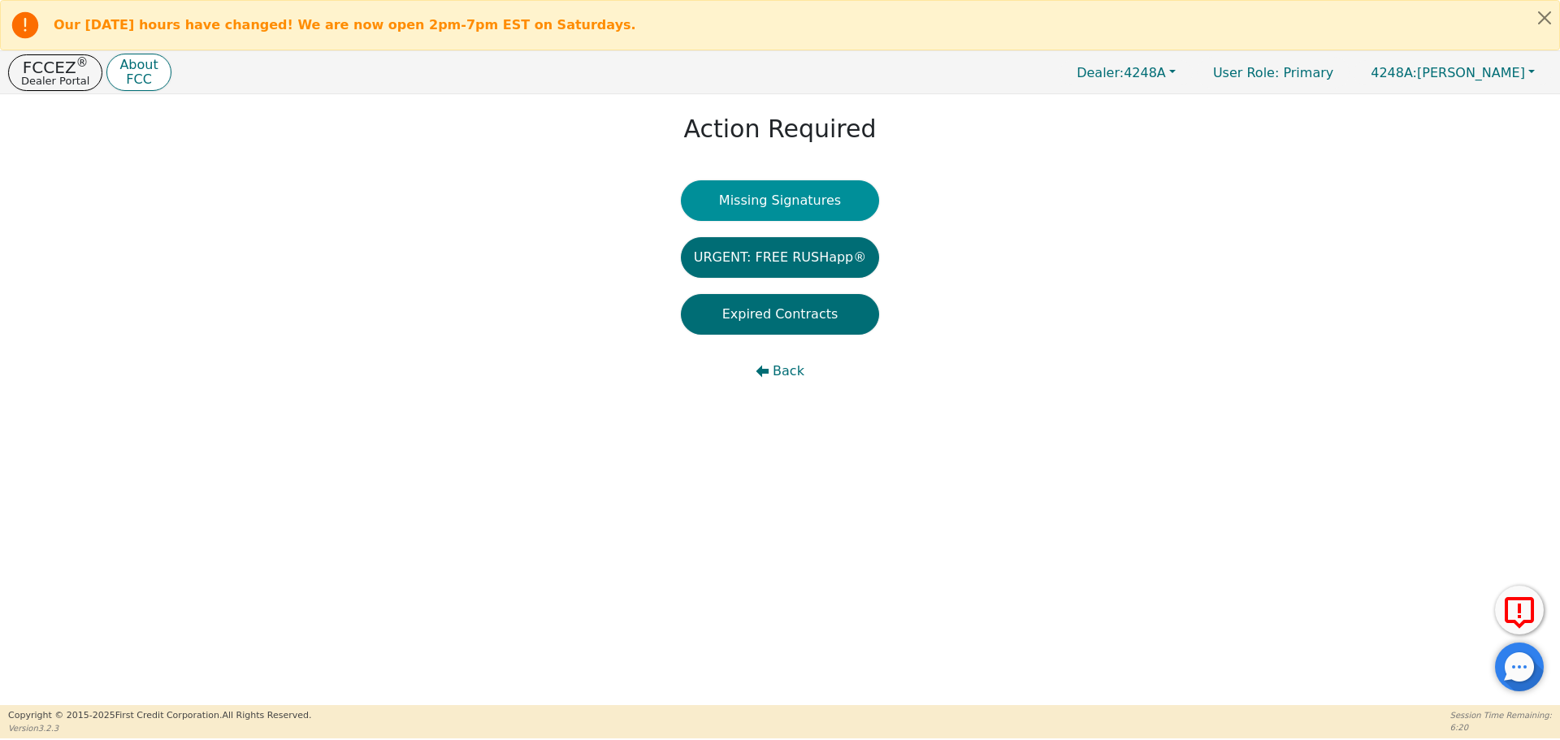
click at [786, 204] on button "Missing Signatures" at bounding box center [780, 200] width 199 height 41
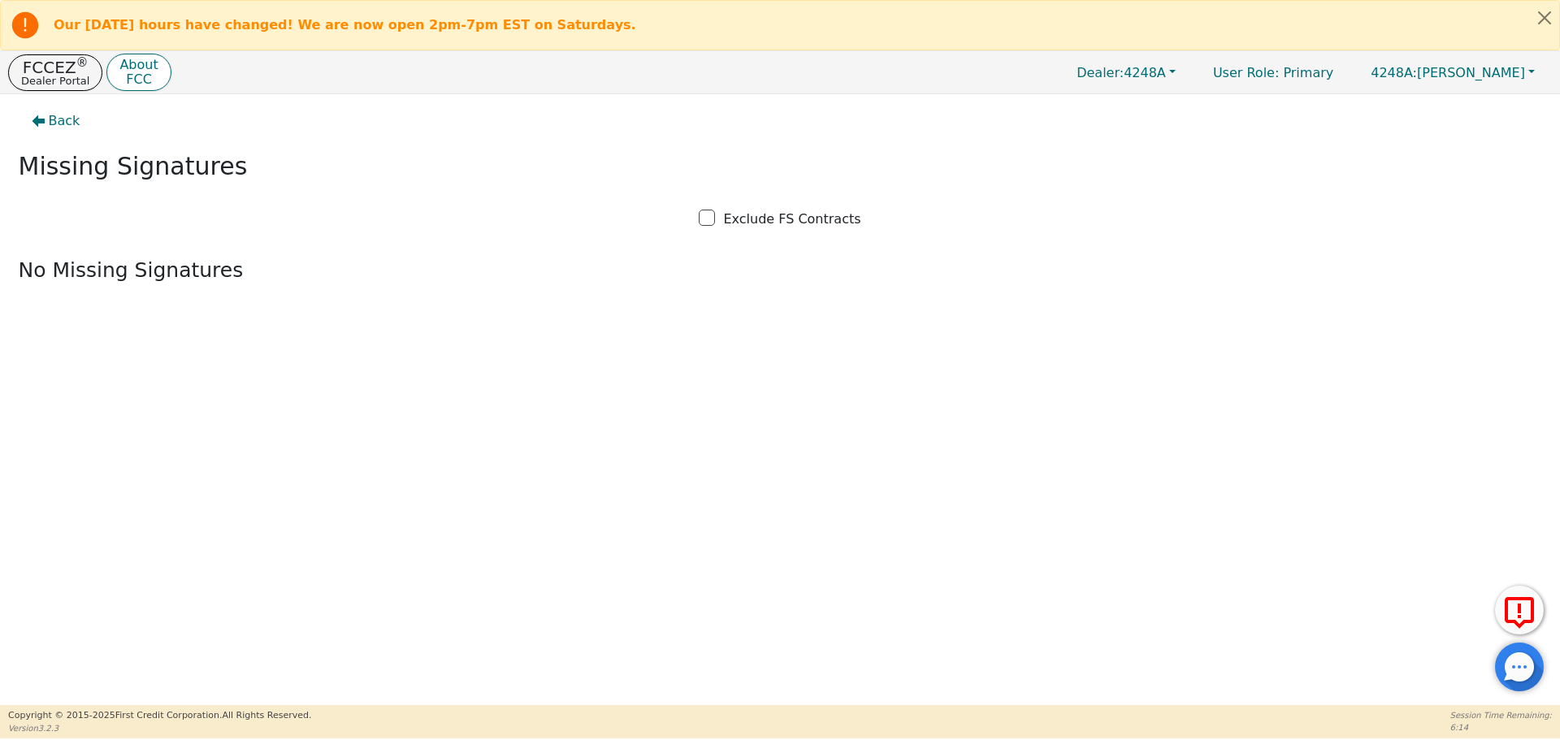
drag, startPoint x: 343, startPoint y: 418, endPoint x: 371, endPoint y: 419, distance: 27.7
click at [367, 421] on div "Back Missing Signatures Exclude FS Contracts No Missing Signatures" at bounding box center [780, 399] width 1560 height 611
click at [625, 479] on div "Back Missing Signatures Exclude FS Contracts No Missing Signatures" at bounding box center [780, 399] width 1560 height 611
click at [510, 469] on div "Back Missing Signatures Exclude FS Contracts No Missing Signatures" at bounding box center [780, 399] width 1560 height 611
click at [65, 121] on span "Back" at bounding box center [65, 121] width 32 height 20
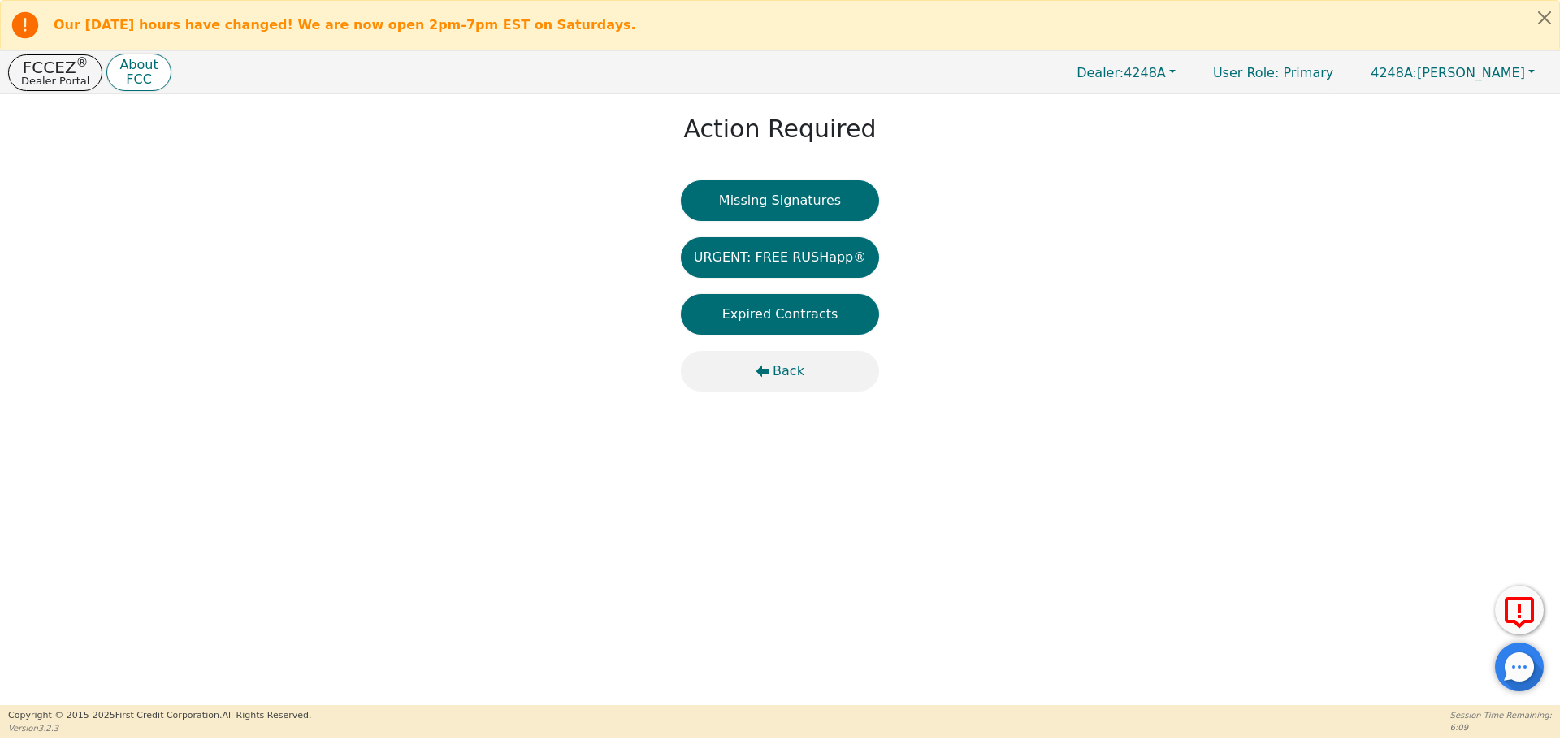
click at [787, 367] on span "Back" at bounding box center [789, 372] width 32 height 20
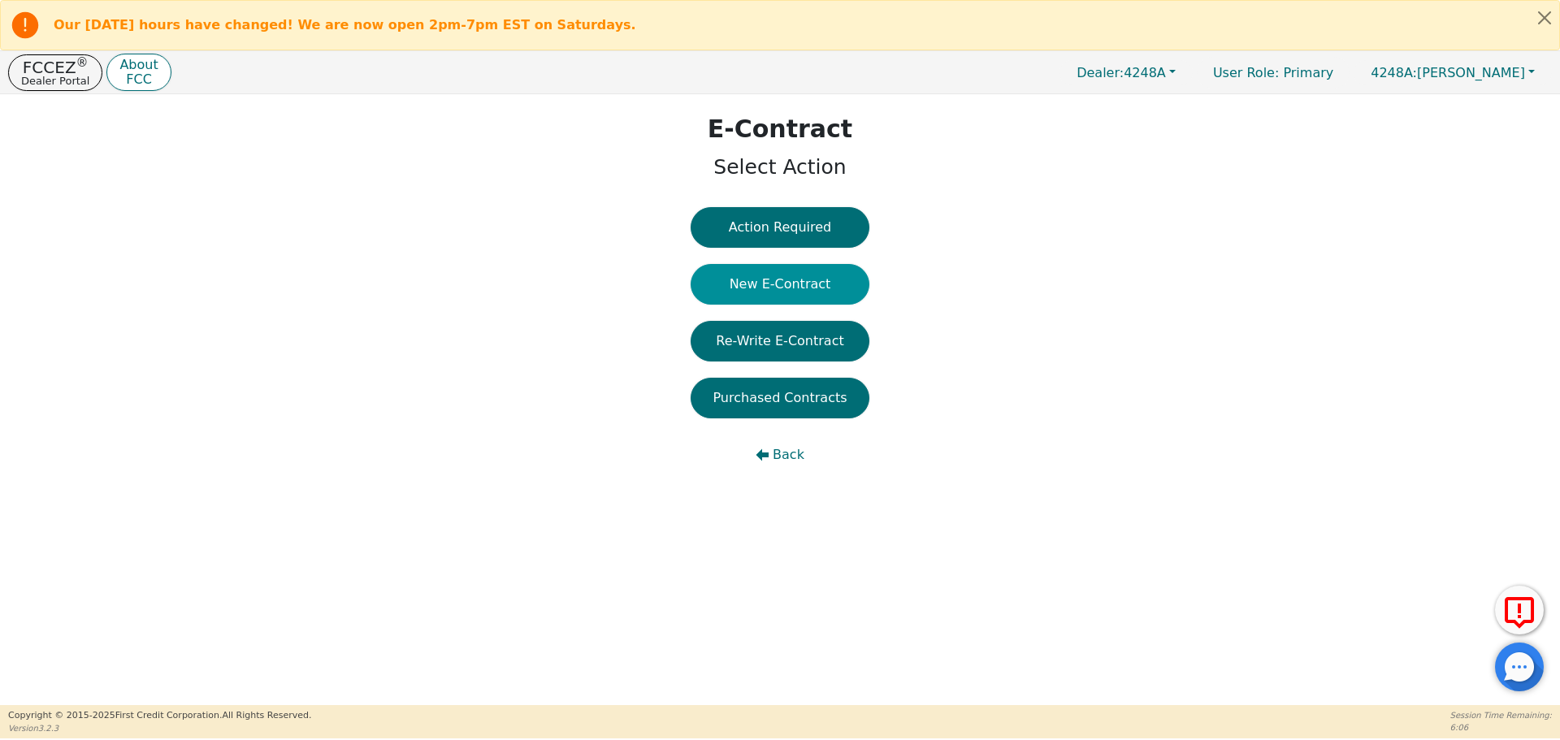
click at [765, 287] on button "New E-Contract" at bounding box center [780, 284] width 179 height 41
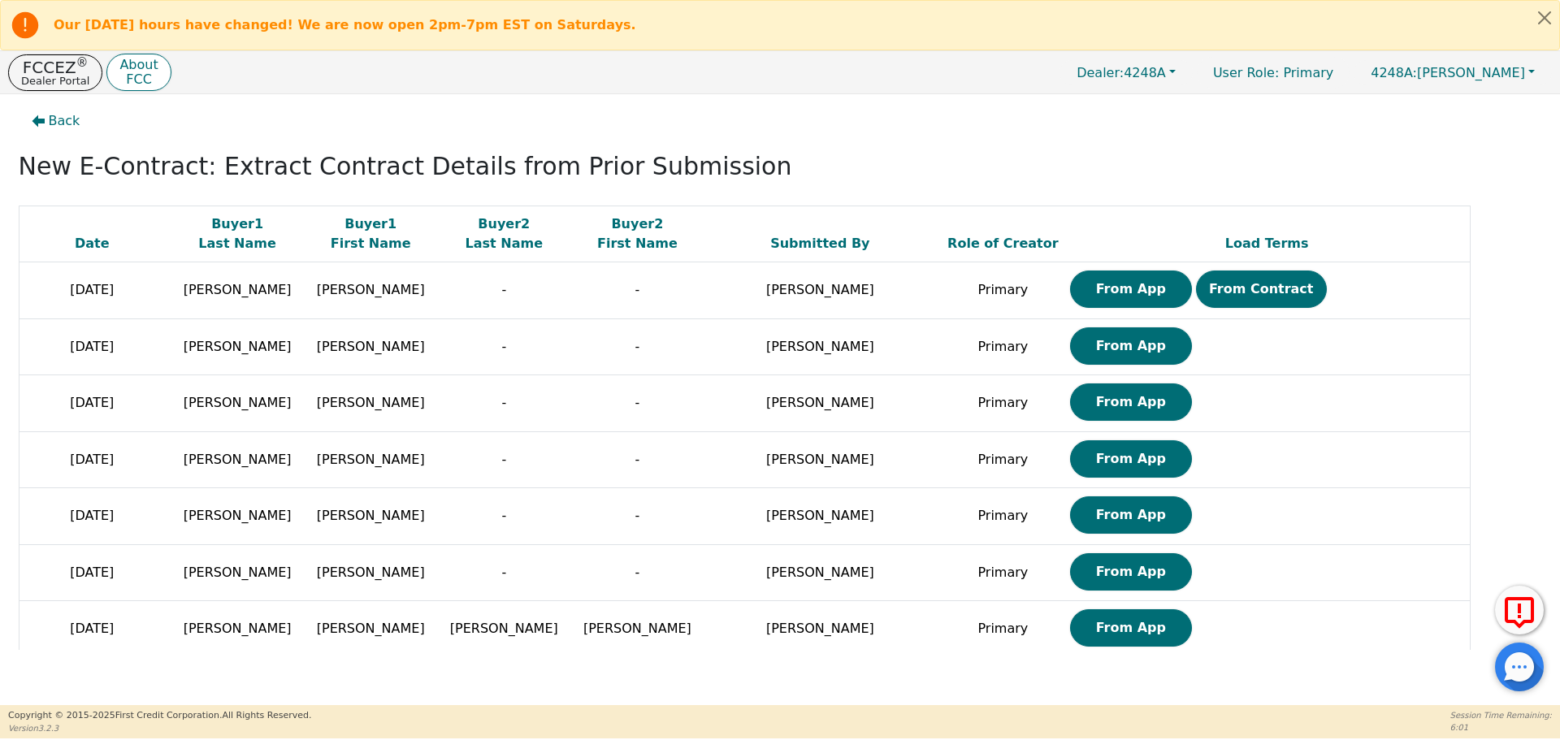
click at [1521, 467] on div "Date Buyer 1 Last Name Buyer 1 First Name Buyer 2 Last Name Buyer 2 First Name …" at bounding box center [781, 428] width 1524 height 444
click at [1524, 542] on div "Date Buyer 1 Last Name Buyer 1 First Name Buyer 2 Last Name Buyer 2 First Name …" at bounding box center [781, 428] width 1524 height 444
click at [60, 70] on p "FCCEZ ®" at bounding box center [55, 67] width 68 height 16
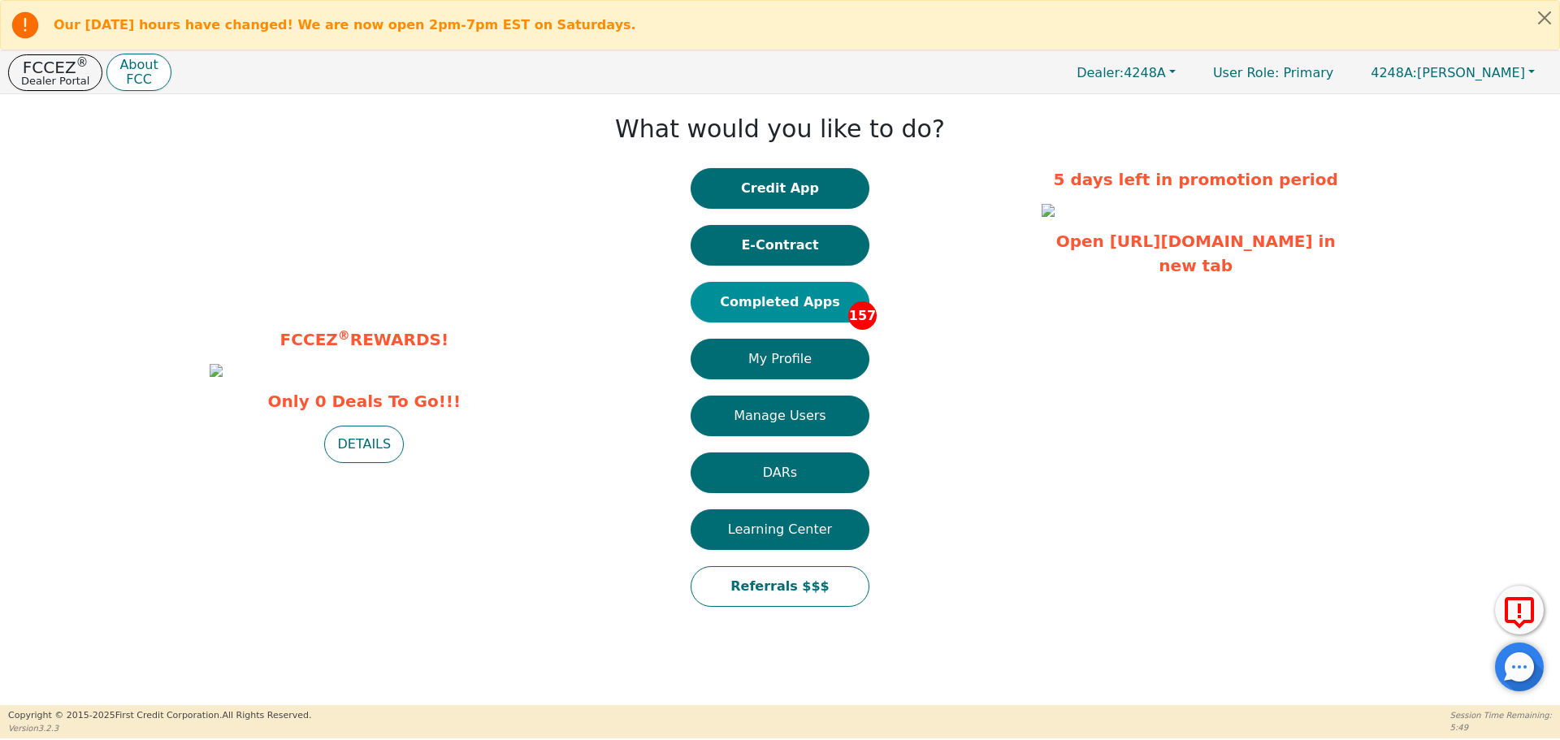
click at [785, 299] on button "Completed Apps 157" at bounding box center [780, 302] width 179 height 41
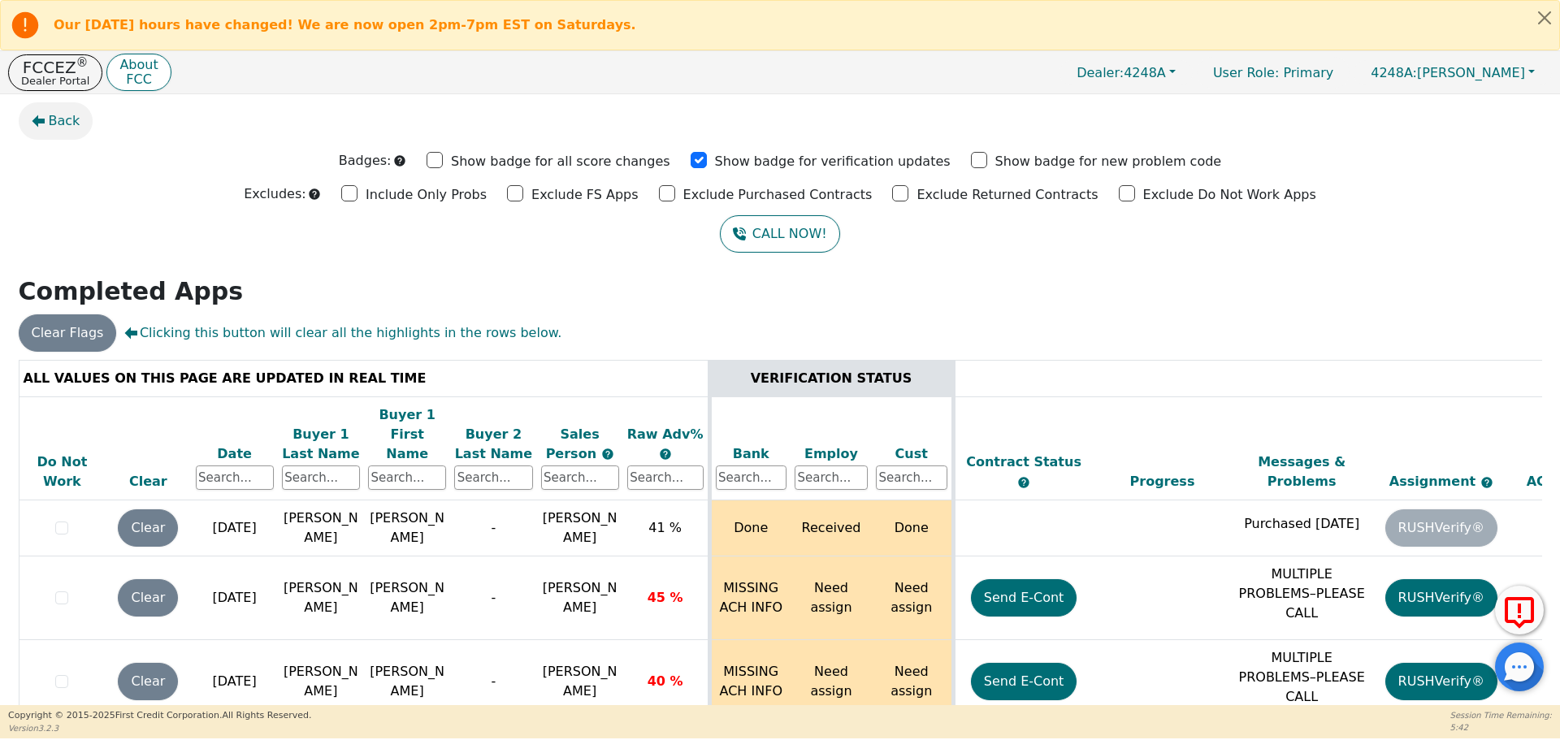
click at [51, 121] on span "Back" at bounding box center [65, 121] width 32 height 20
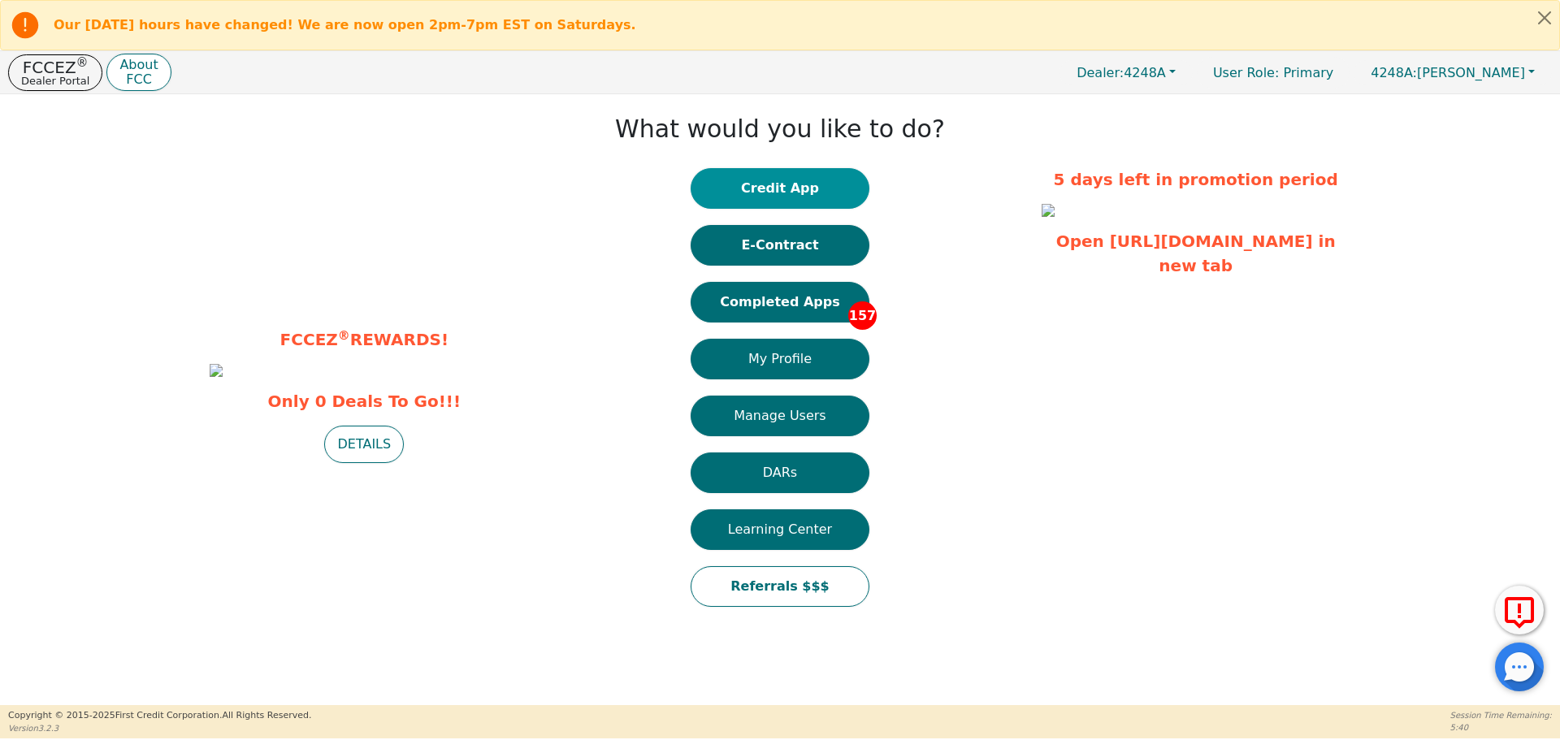
click at [808, 191] on button "Credit App" at bounding box center [780, 188] width 179 height 41
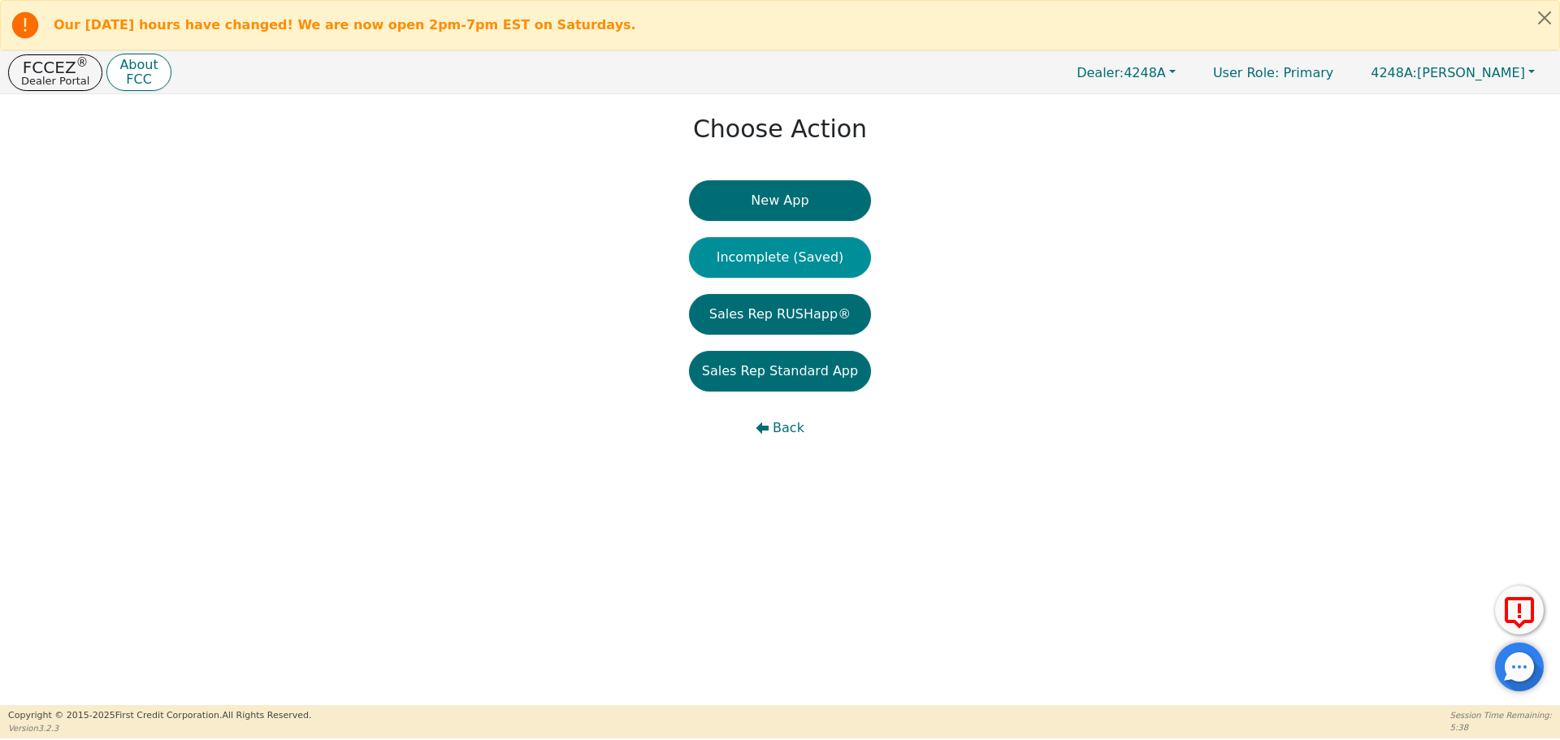
click at [772, 255] on button "Incomplete (Saved)" at bounding box center [780, 257] width 182 height 41
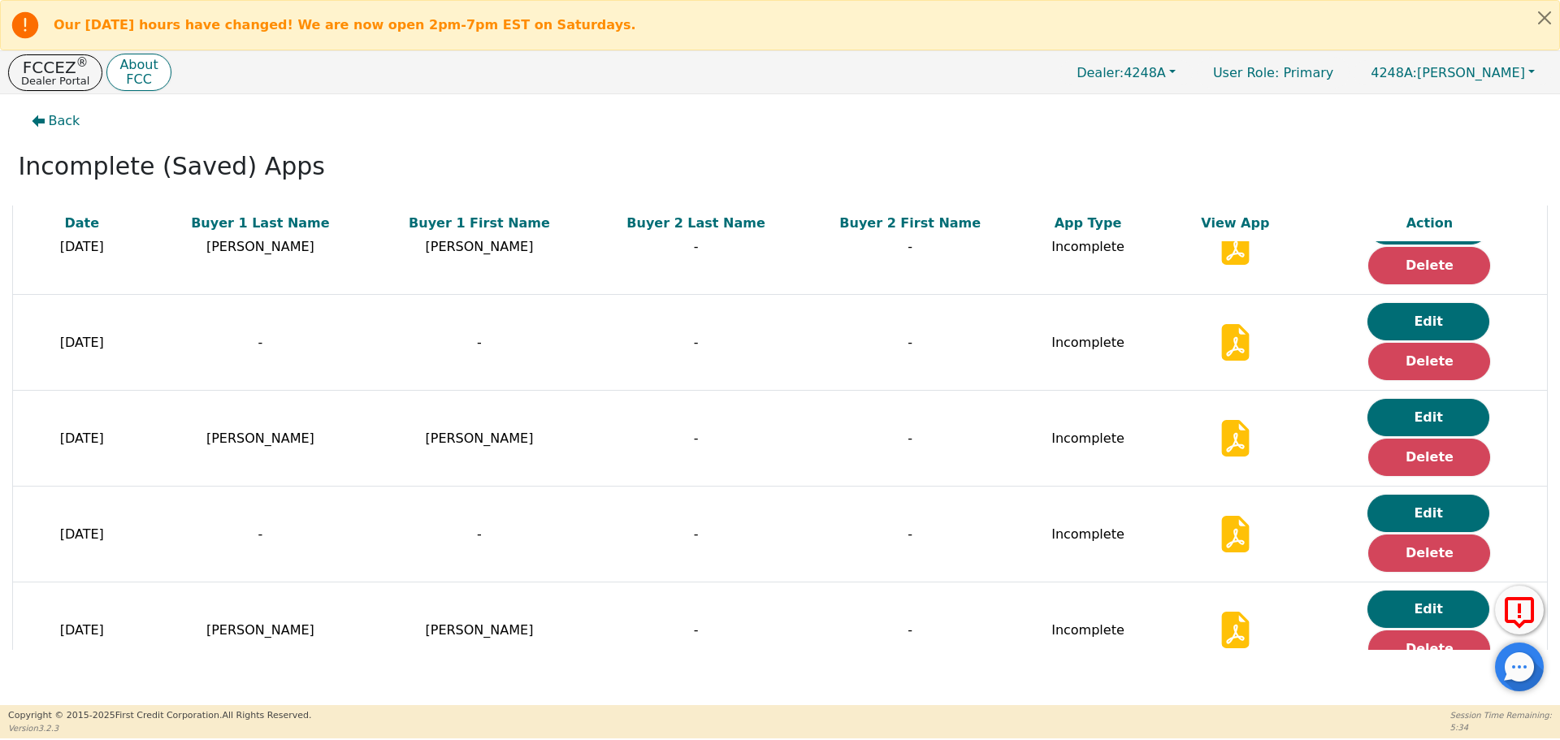
scroll to position [289, 0]
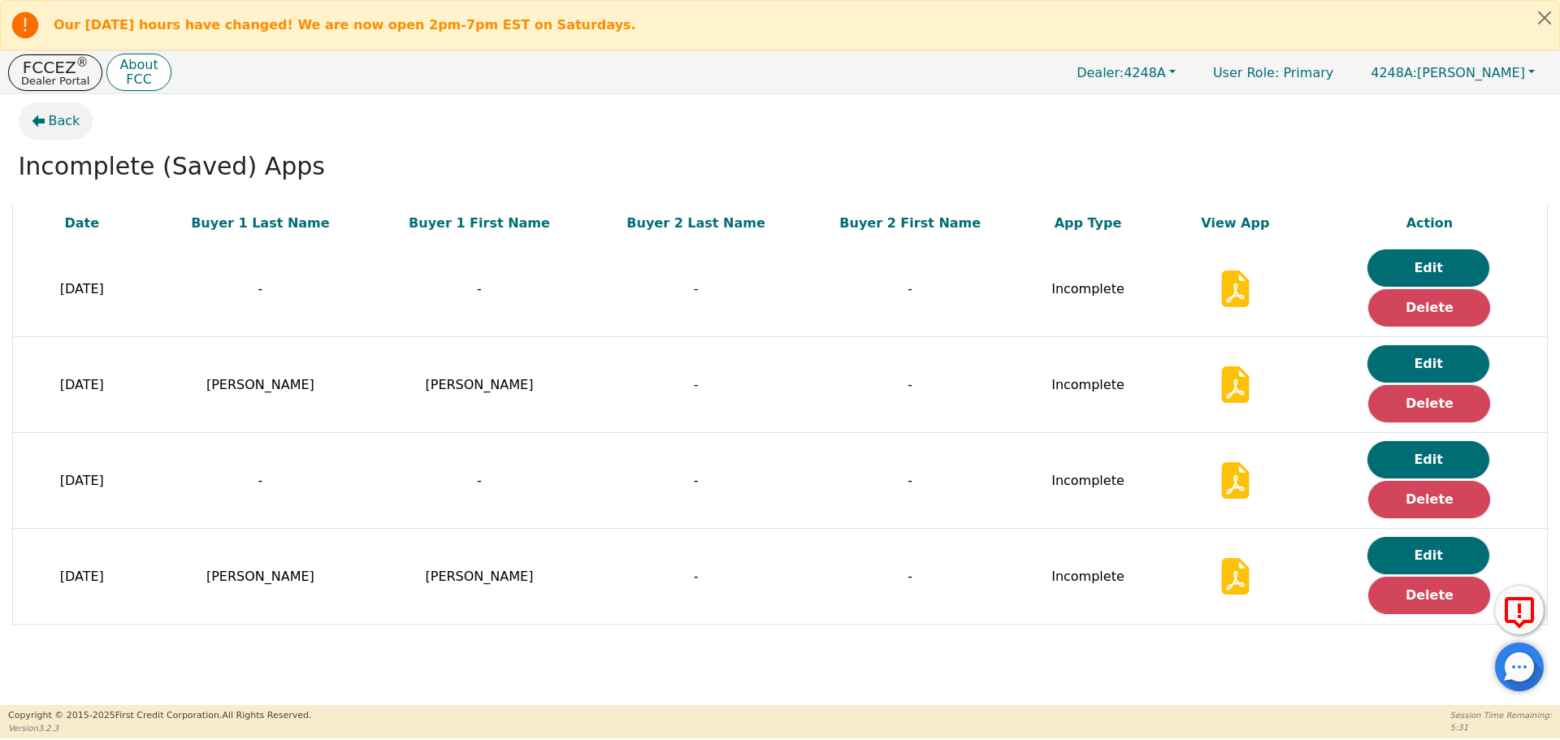
click at [61, 117] on span "Back" at bounding box center [65, 121] width 32 height 20
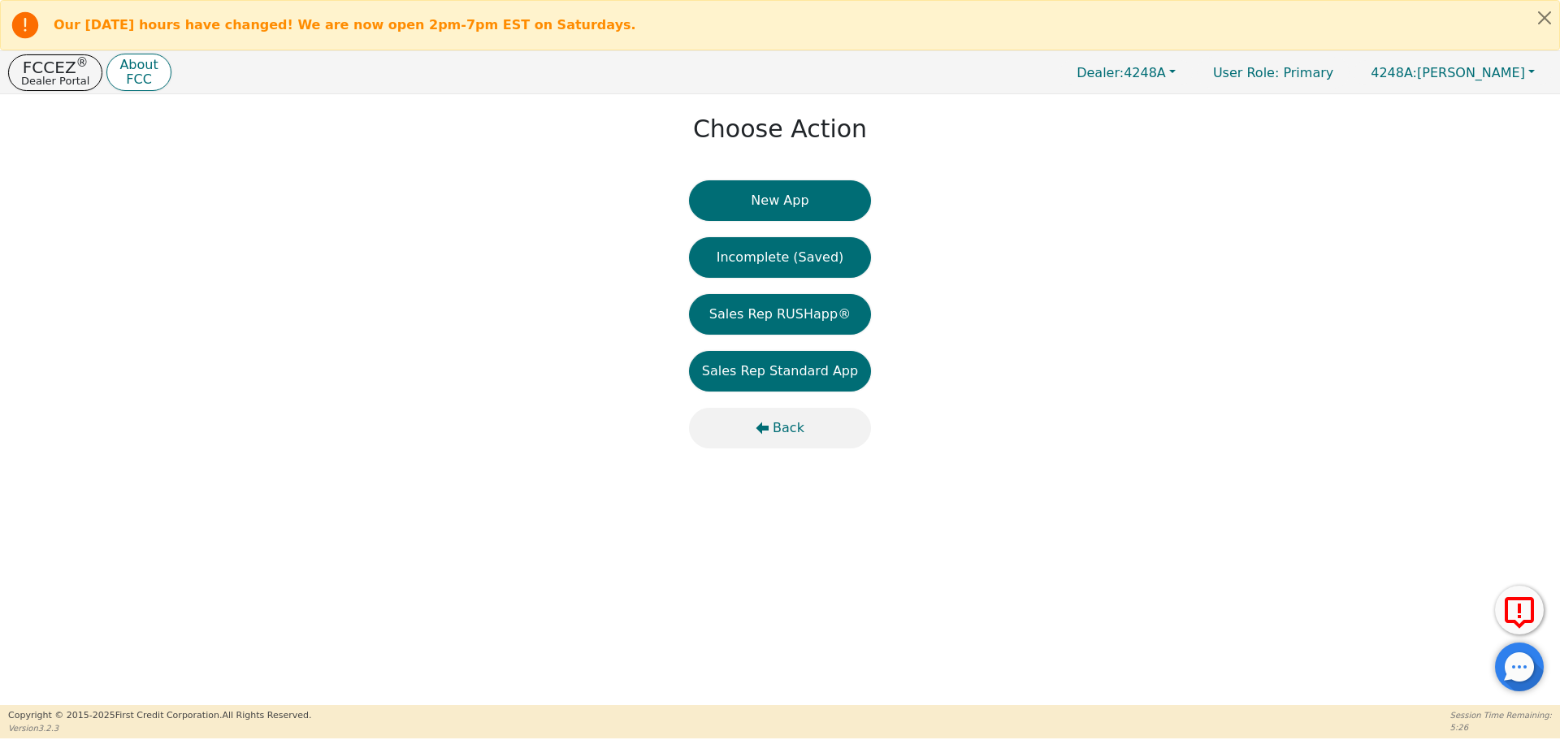
click at [779, 427] on span "Back" at bounding box center [789, 428] width 32 height 20
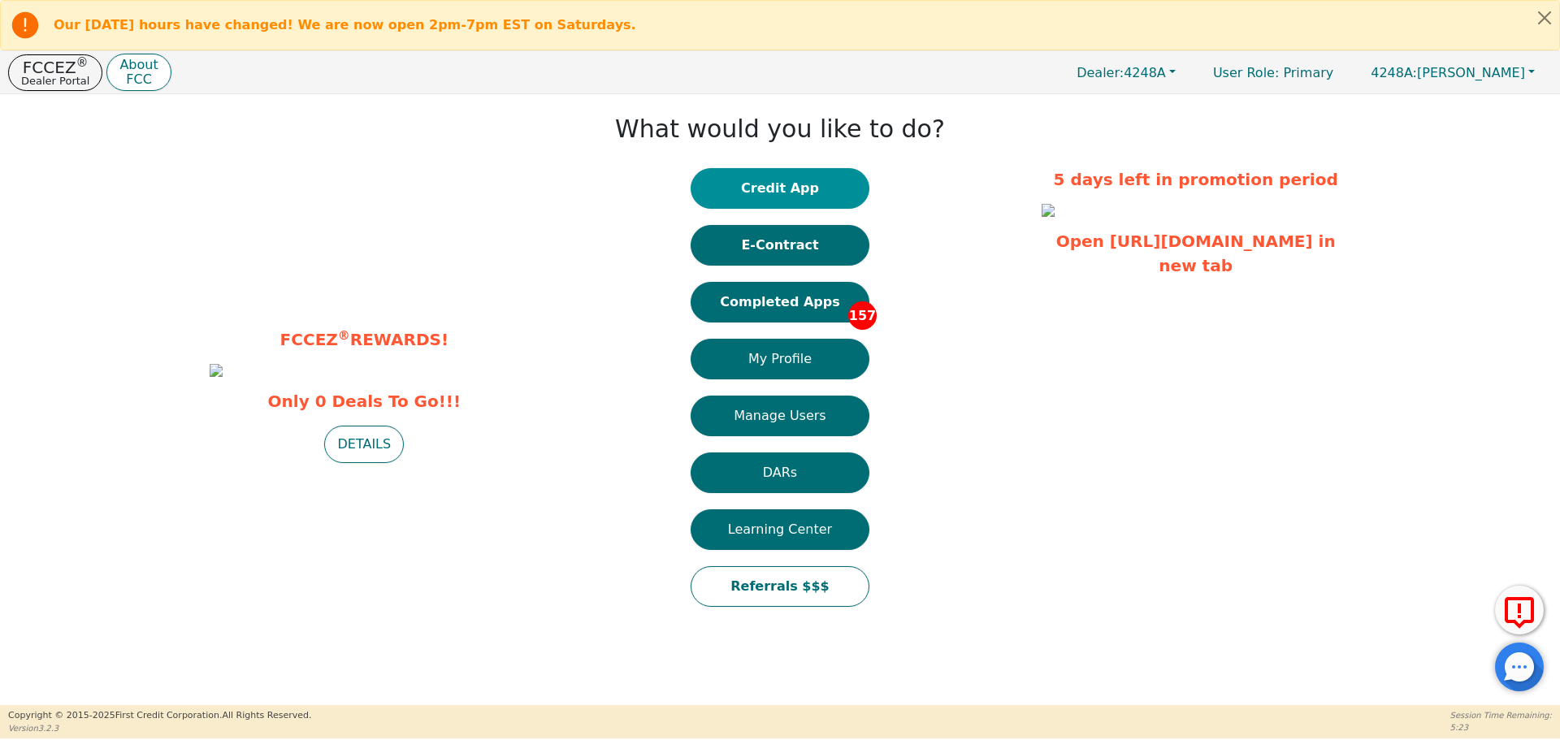
click at [769, 183] on button "Credit App" at bounding box center [780, 188] width 179 height 41
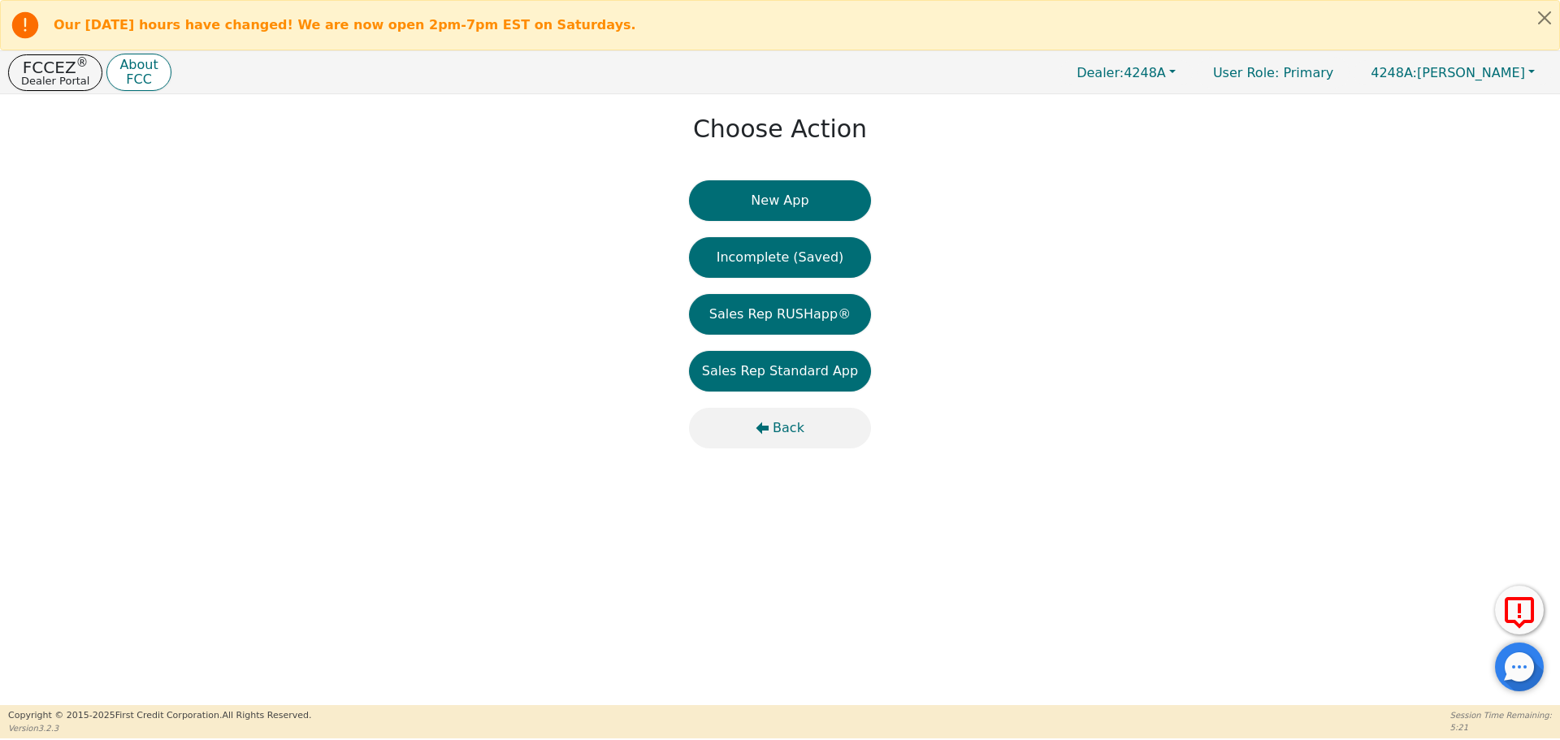
click at [786, 426] on span "Back" at bounding box center [789, 428] width 32 height 20
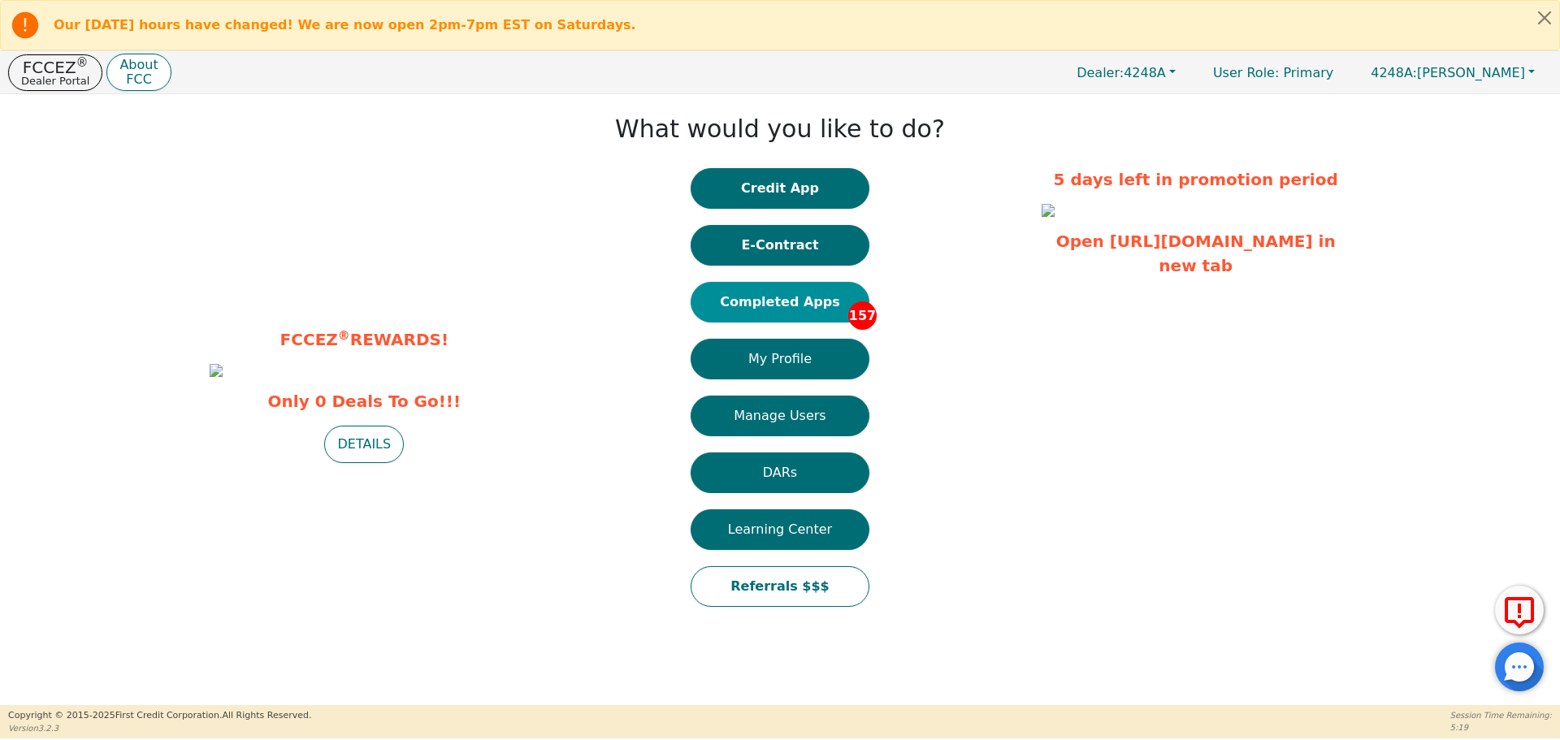
click at [807, 308] on button "Completed Apps 157" at bounding box center [780, 302] width 179 height 41
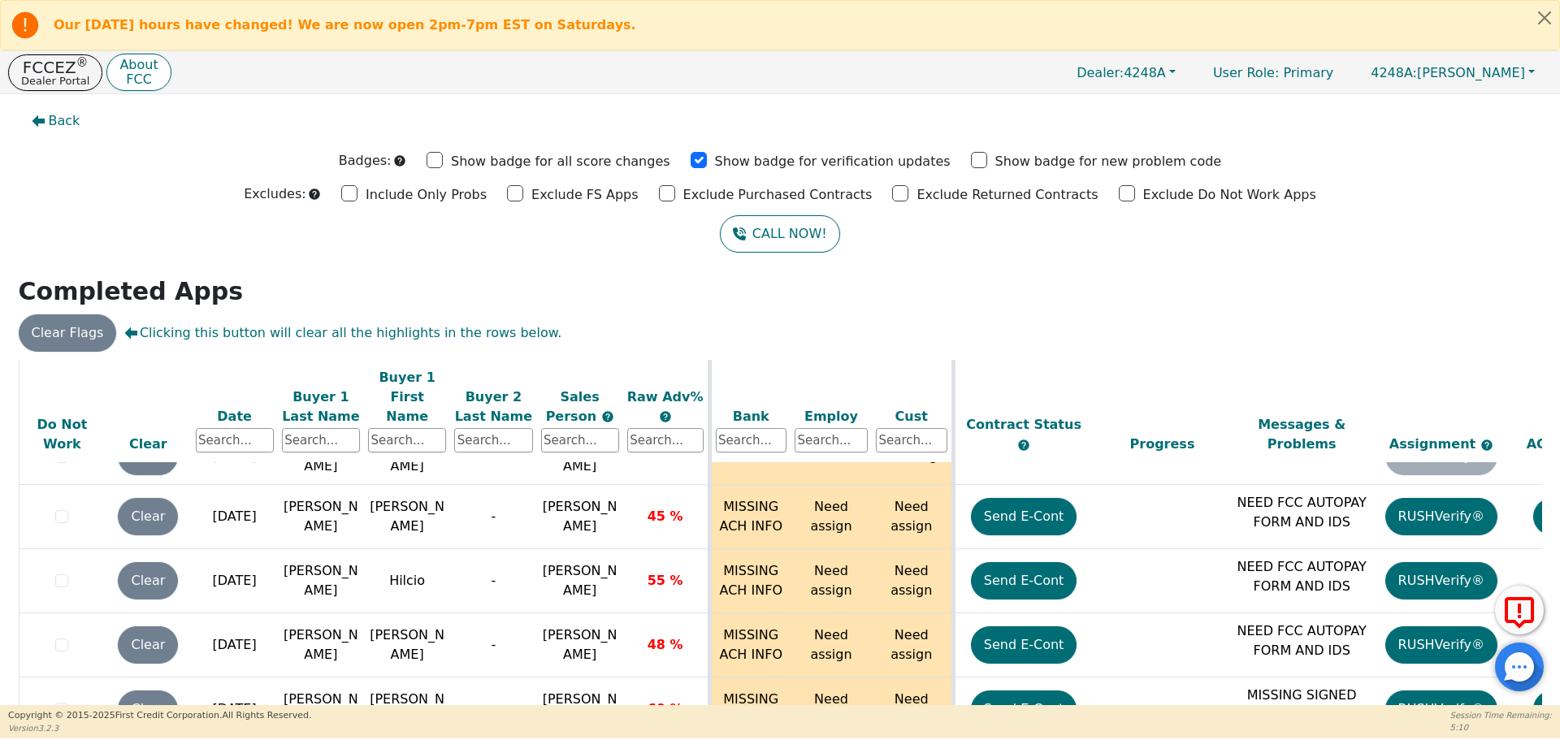
scroll to position [102, 0]
